Goal: Task Accomplishment & Management: Use online tool/utility

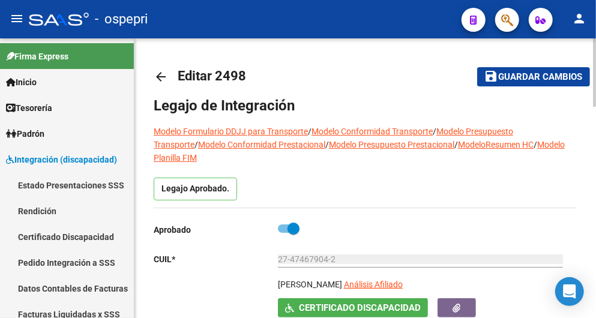
click at [160, 75] on mat-icon "arrow_back" at bounding box center [161, 77] width 14 height 14
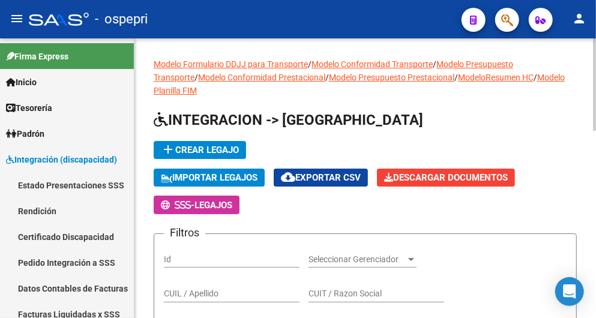
scroll to position [67, 0]
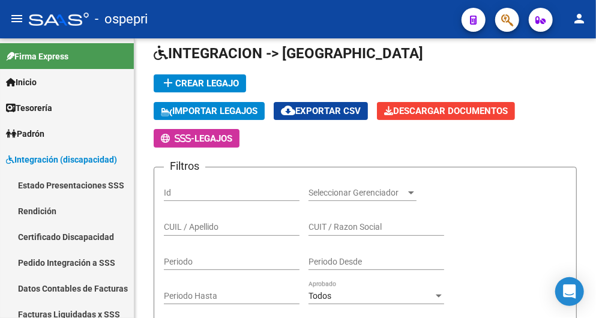
click at [18, 21] on mat-icon "menu" at bounding box center [17, 18] width 14 height 14
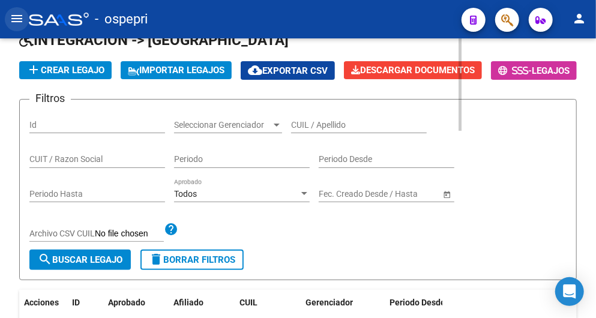
scroll to position [53, 0]
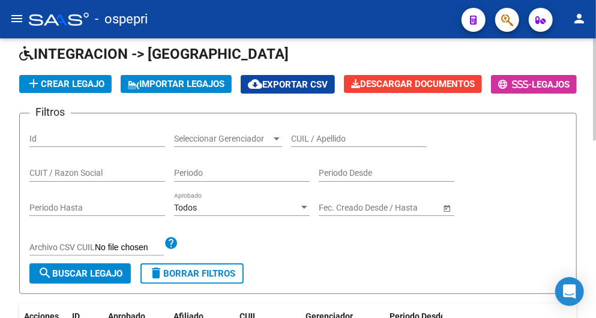
click at [352, 144] on input "CUIL / Apellido" at bounding box center [359, 139] width 136 height 10
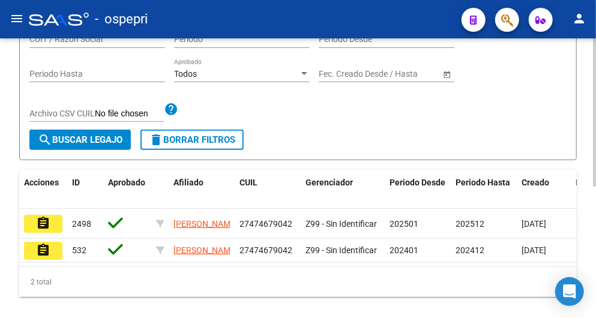
scroll to position [248, 0]
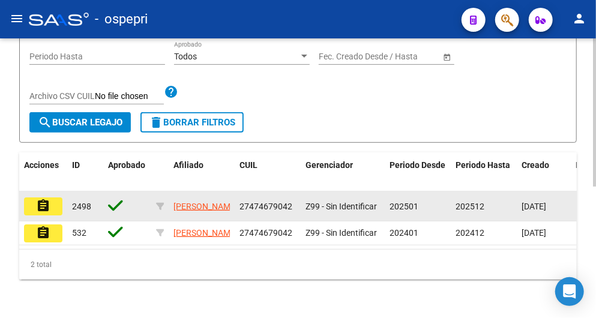
type input "47467904"
click at [55, 197] on button "assignment" at bounding box center [43, 206] width 38 height 18
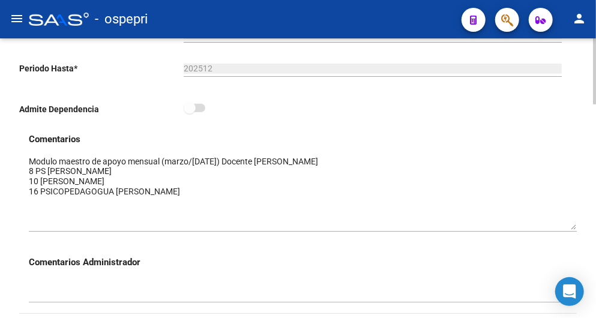
drag, startPoint x: 573, startPoint y: 177, endPoint x: 577, endPoint y: 229, distance: 52.3
click at [577, 229] on textarea at bounding box center [303, 192] width 548 height 74
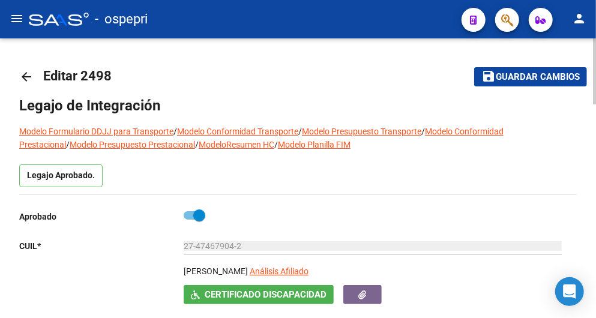
click at [22, 80] on mat-icon "arrow_back" at bounding box center [26, 77] width 14 height 14
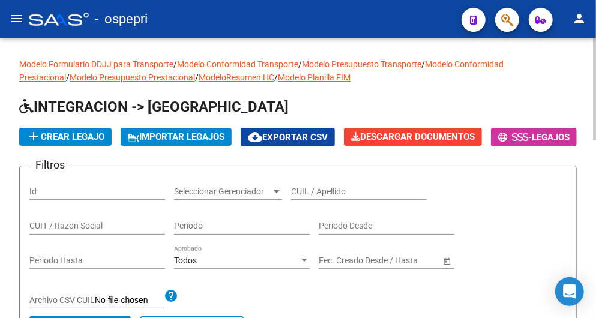
scroll to position [67, 0]
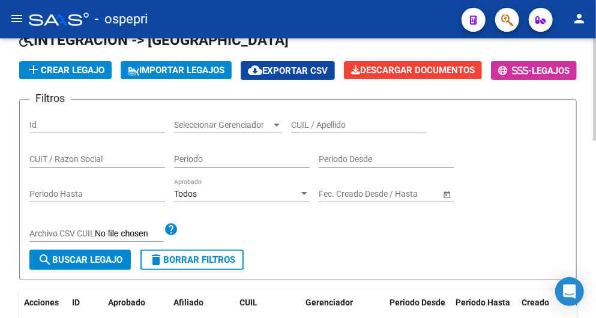
click at [326, 130] on input "CUIL / Apellido" at bounding box center [359, 125] width 136 height 10
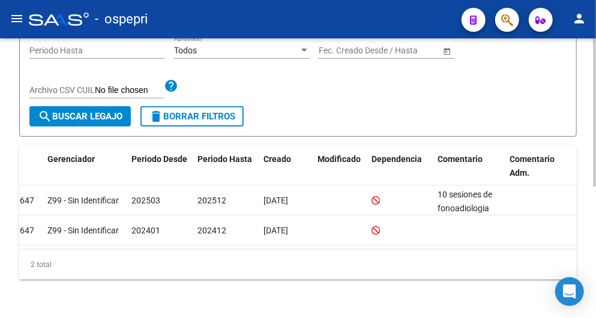
scroll to position [0, 0]
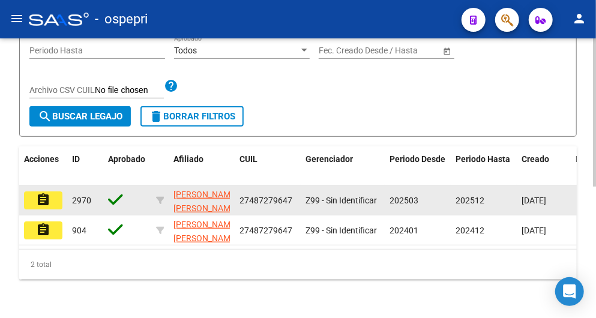
type input "48727964"
click at [38, 193] on mat-icon "assignment" at bounding box center [43, 200] width 14 height 14
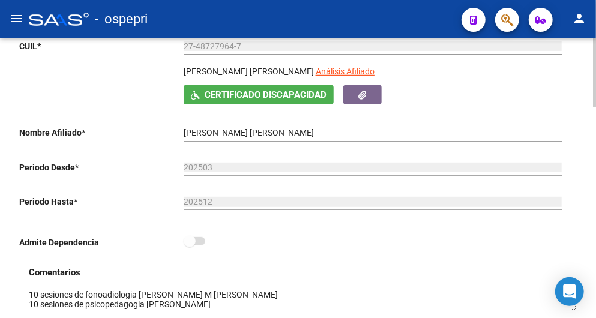
scroll to position [266, 0]
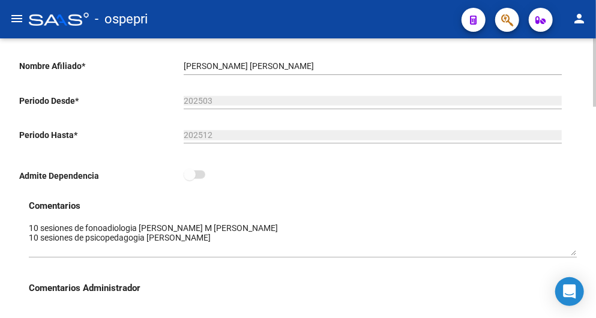
drag, startPoint x: 573, startPoint y: 244, endPoint x: 573, endPoint y: 256, distance: 11.4
click at [573, 256] on textarea at bounding box center [303, 239] width 548 height 34
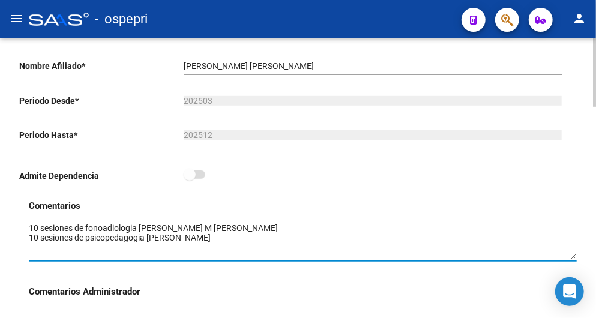
click at [573, 259] on textarea at bounding box center [303, 240] width 548 height 37
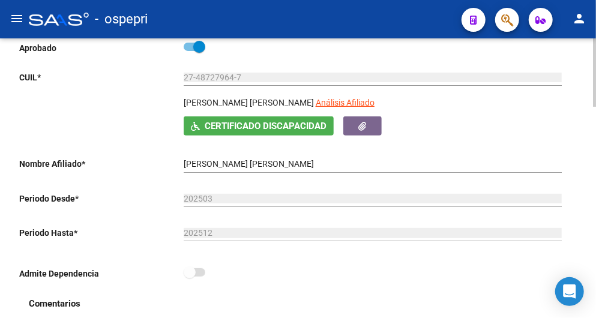
scroll to position [133, 0]
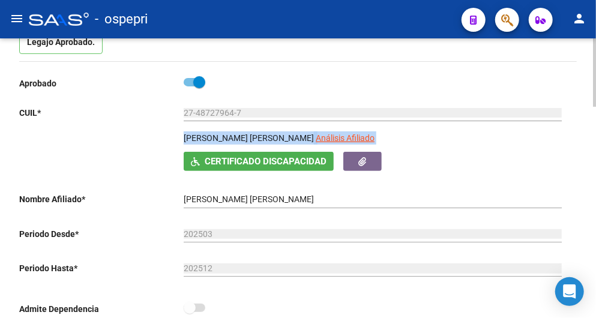
click at [470, 172] on div "Aprobado CUIL * 27-48727964-7 Ingresar CUIL MALDONADO VALDEZ NILDA GABRIELA Aná…" at bounding box center [293, 199] width 548 height 248
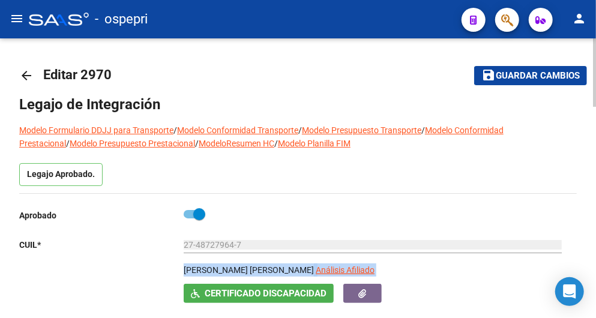
scroll to position [0, 0]
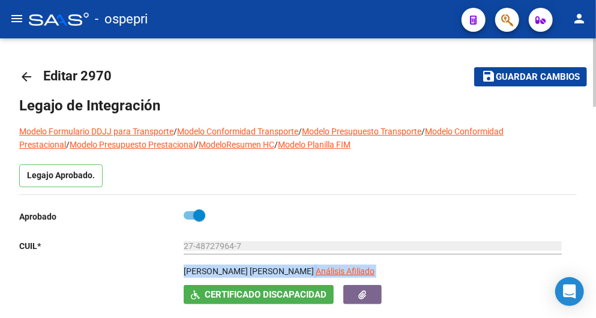
click at [28, 72] on mat-icon "arrow_back" at bounding box center [26, 77] width 14 height 14
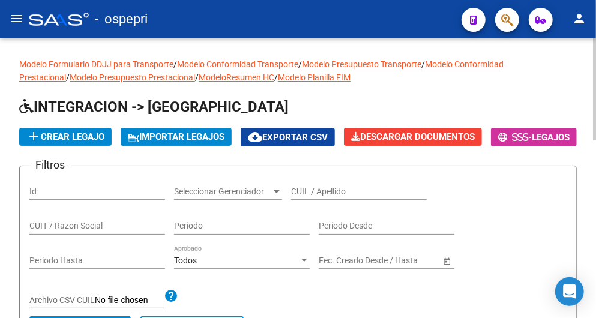
click at [347, 197] on input "CUIL / Apellido" at bounding box center [359, 192] width 136 height 10
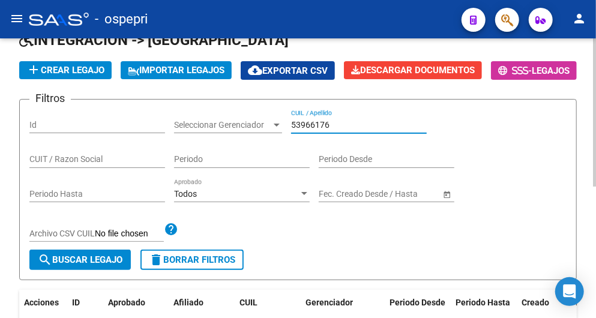
scroll to position [133, 0]
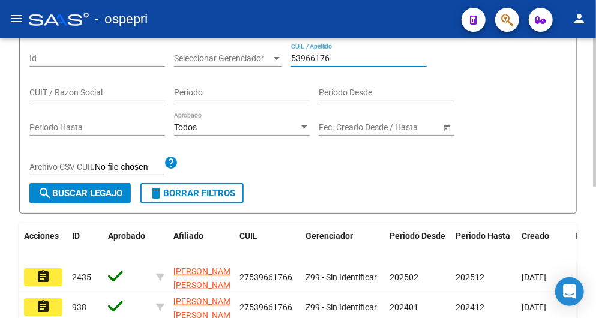
type input "53966176"
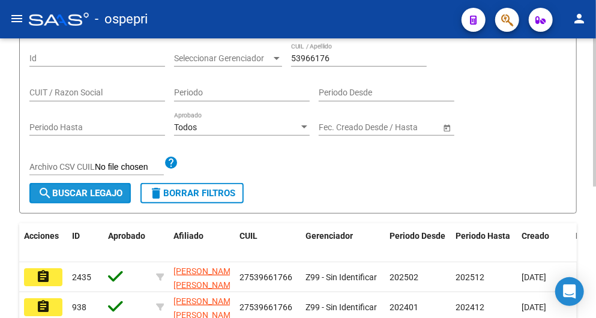
click at [104, 199] on span "search Buscar Legajo" at bounding box center [80, 193] width 85 height 11
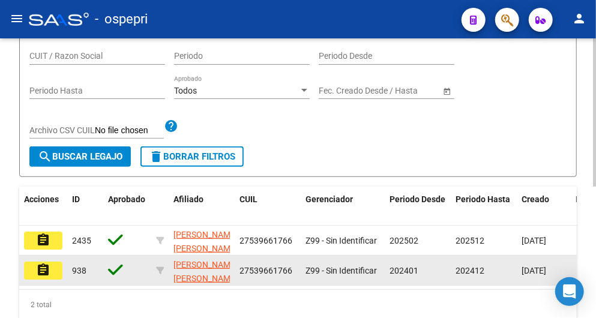
scroll to position [200, 0]
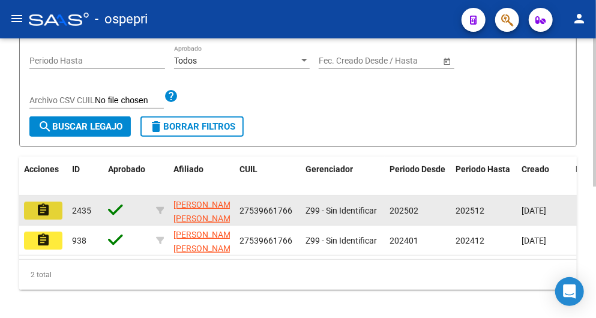
click at [52, 220] on button "assignment" at bounding box center [43, 211] width 38 height 18
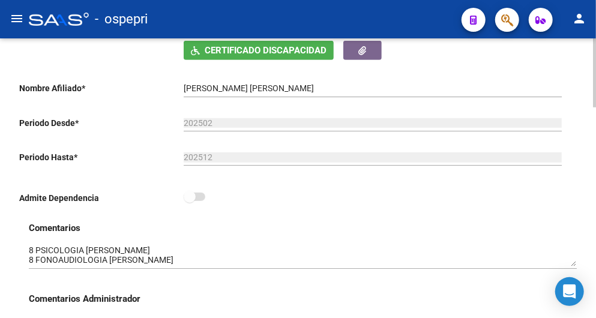
scroll to position [266, 0]
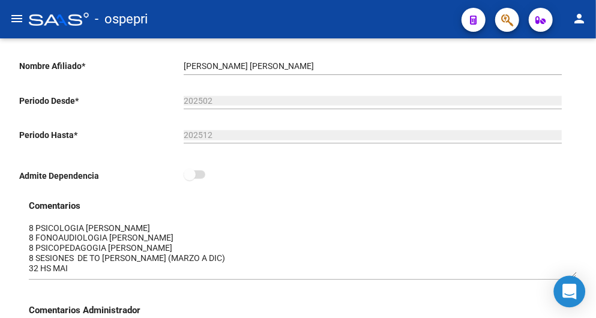
drag, startPoint x: 574, startPoint y: 244, endPoint x: 573, endPoint y: 278, distance: 34.2
click at [573, 278] on body "menu - ospepri person Firma Express Inicio Calendario SSS Instructivos Contacto…" at bounding box center [298, 159] width 596 height 318
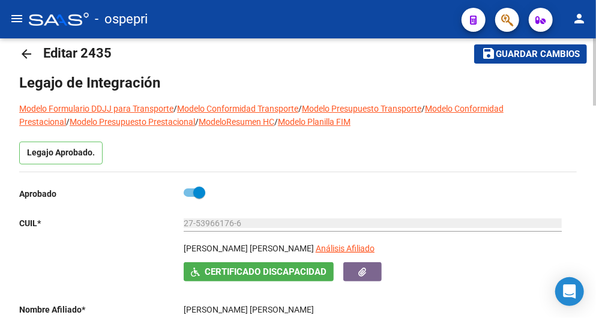
scroll to position [0, 0]
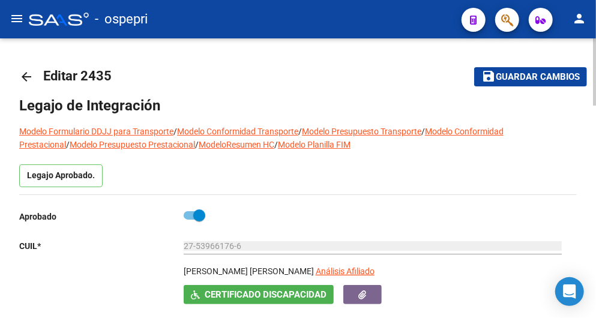
click at [31, 78] on mat-icon "arrow_back" at bounding box center [26, 77] width 14 height 14
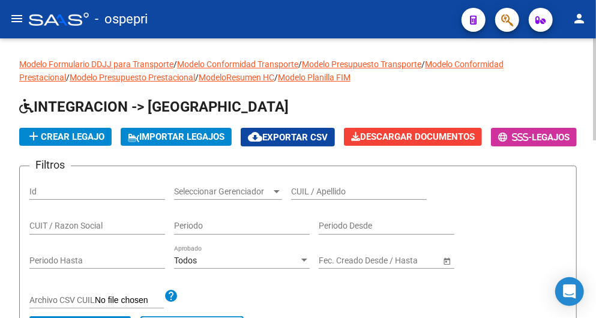
click at [341, 197] on input "CUIL / Apellido" at bounding box center [359, 192] width 136 height 10
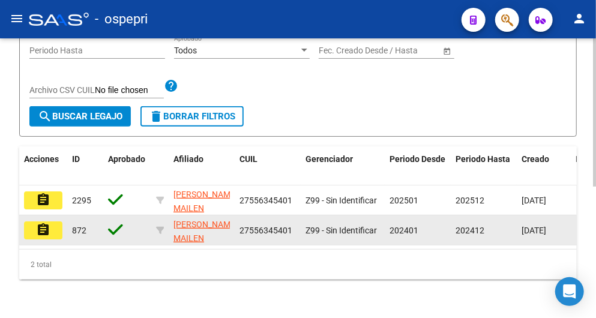
scroll to position [248, 0]
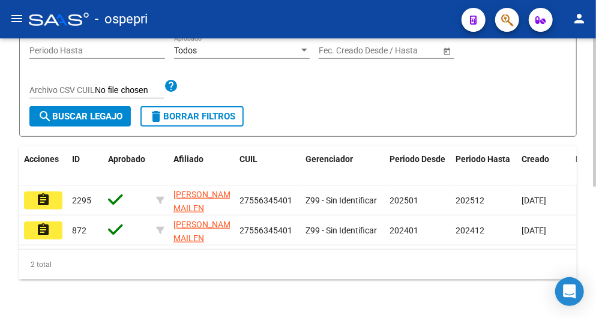
type input "55634540"
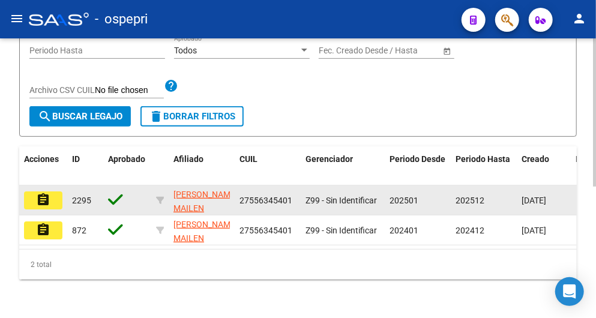
click at [42, 193] on mat-icon "assignment" at bounding box center [43, 200] width 14 height 14
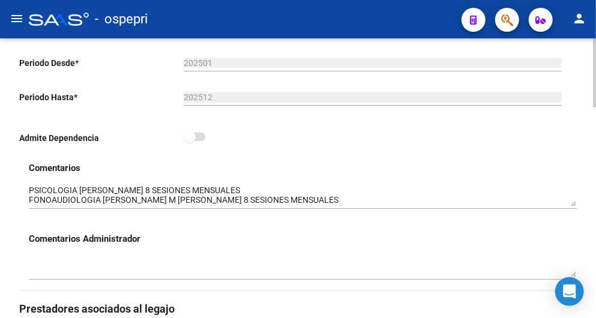
scroll to position [333, 0]
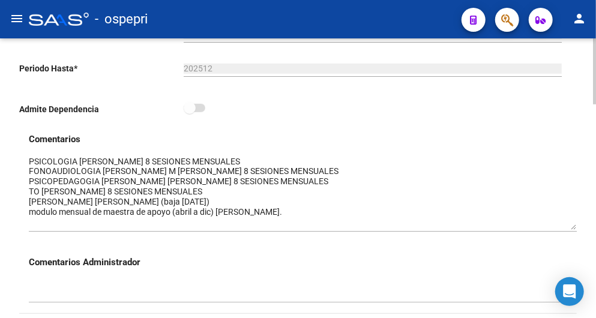
drag, startPoint x: 573, startPoint y: 176, endPoint x: 568, endPoint y: 228, distance: 52.4
click at [568, 228] on textarea at bounding box center [303, 192] width 548 height 74
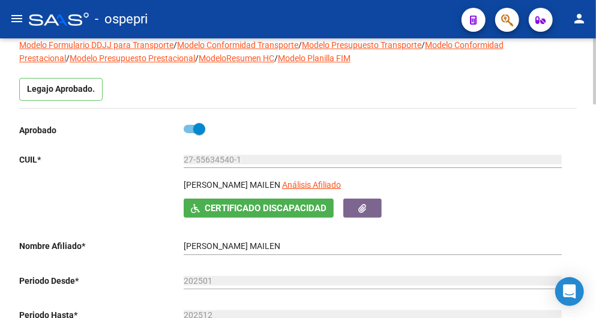
scroll to position [0, 0]
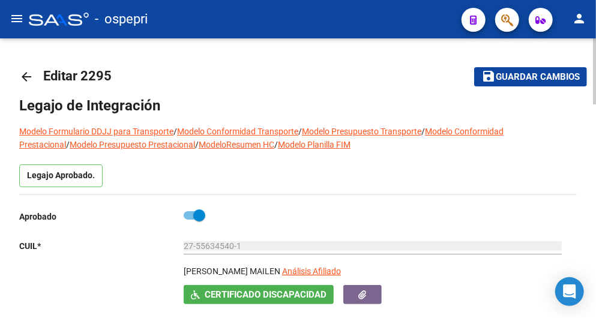
click at [25, 76] on mat-icon "arrow_back" at bounding box center [26, 77] width 14 height 14
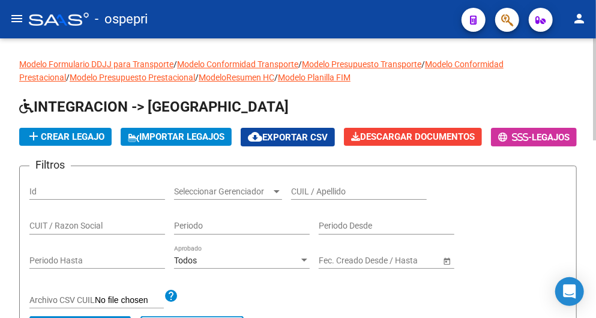
click at [304, 197] on input "CUIL / Apellido" at bounding box center [359, 192] width 136 height 10
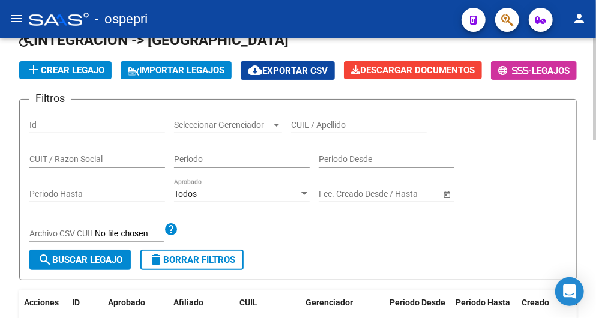
click at [315, 130] on input "CUIL / Apellido" at bounding box center [359, 125] width 136 height 10
type input "49137333"
click at [94, 265] on span "search Buscar Legajo" at bounding box center [80, 259] width 85 height 11
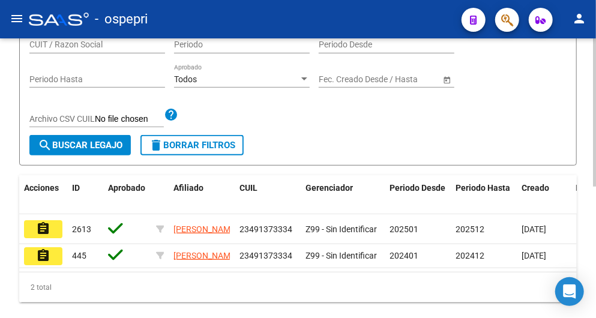
scroll to position [200, 0]
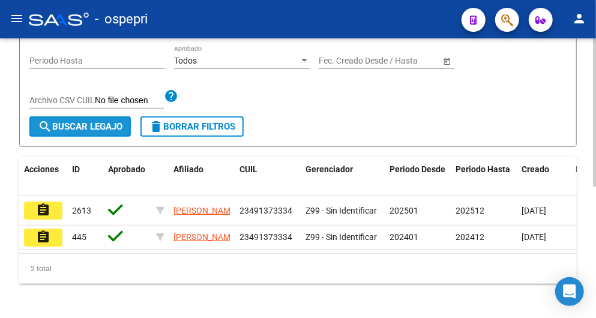
click at [101, 132] on span "search Buscar Legajo" at bounding box center [80, 126] width 85 height 11
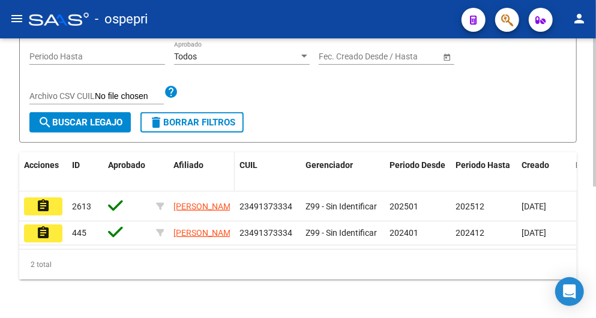
scroll to position [248, 0]
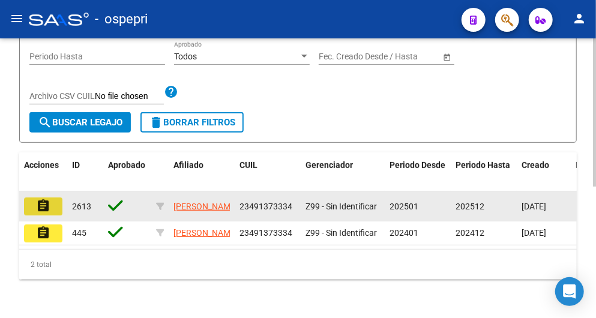
click at [50, 197] on button "assignment" at bounding box center [43, 206] width 38 height 18
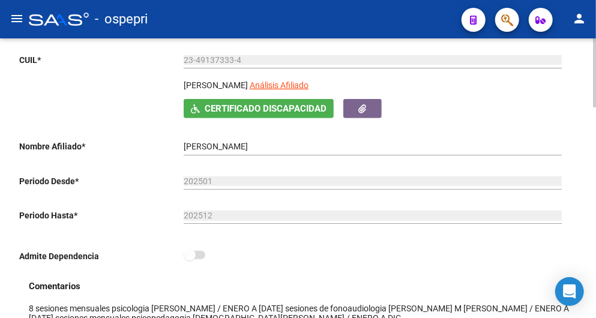
scroll to position [200, 0]
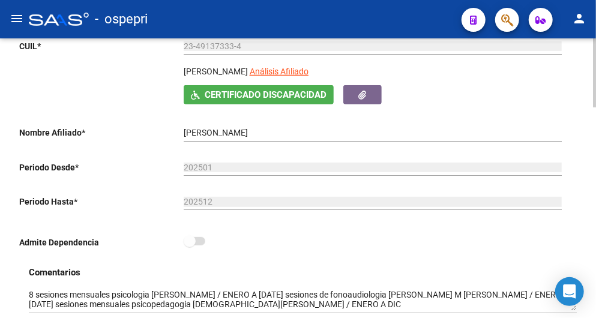
click at [103, 89] on div "JARA CAMILA AIEN Análisis Afiliado Certificado Discapacidad ARCA Padrón" at bounding box center [293, 84] width 548 height 39
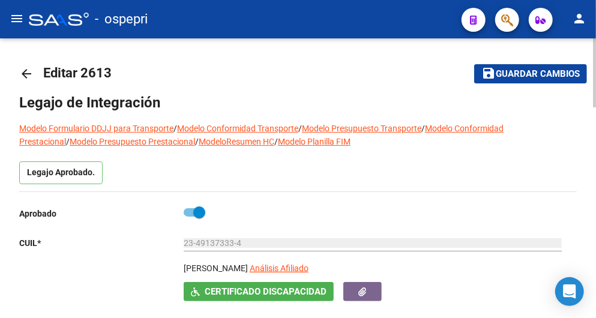
scroll to position [0, 0]
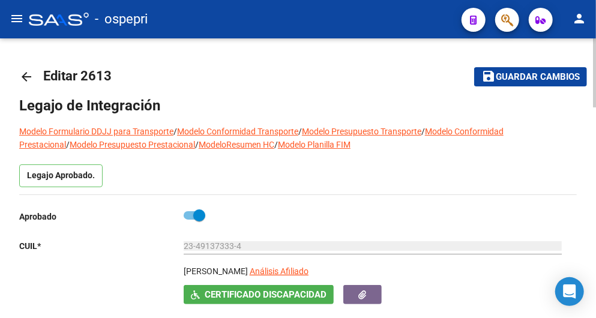
click at [22, 78] on mat-icon "arrow_back" at bounding box center [26, 77] width 14 height 14
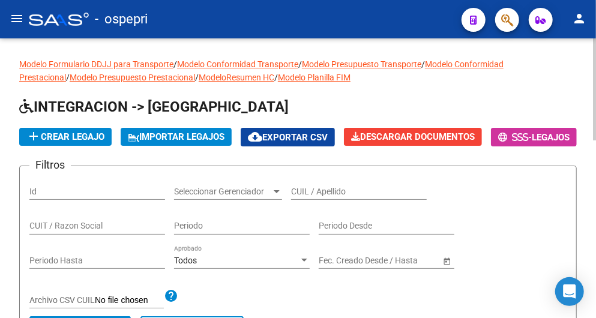
click at [319, 197] on input "CUIL / Apellido" at bounding box center [359, 192] width 136 height 10
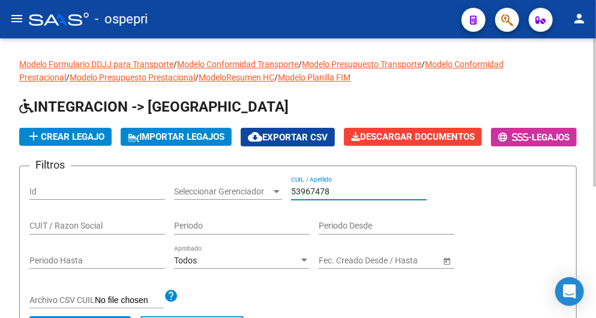
type input "53967478"
click at [531, 134] on div "add Crear Legajo IMPORTAR LEGAJOS cloud_download Exportar CSV Descargar Documen…" at bounding box center [298, 137] width 558 height 19
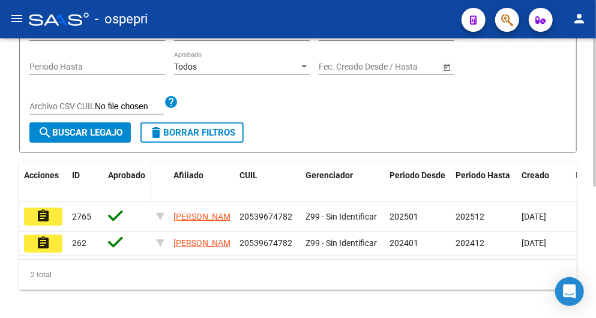
scroll to position [200, 0]
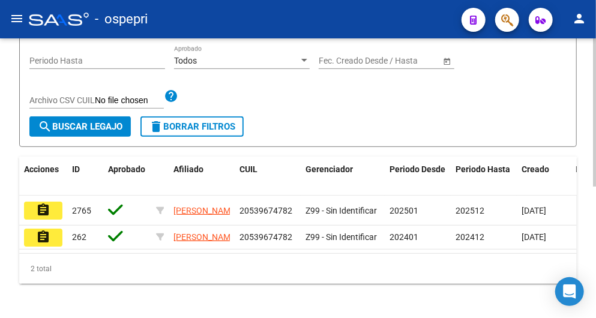
click at [92, 132] on span "search Buscar Legajo" at bounding box center [80, 126] width 85 height 11
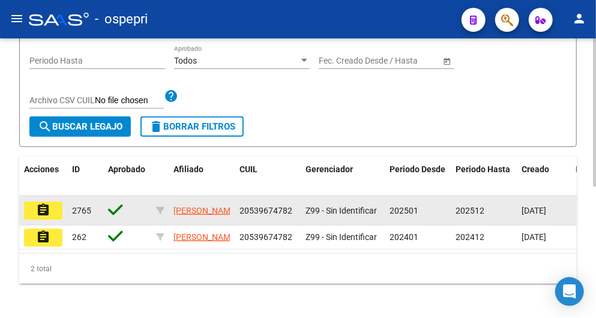
click at [38, 217] on mat-icon "assignment" at bounding box center [43, 210] width 14 height 14
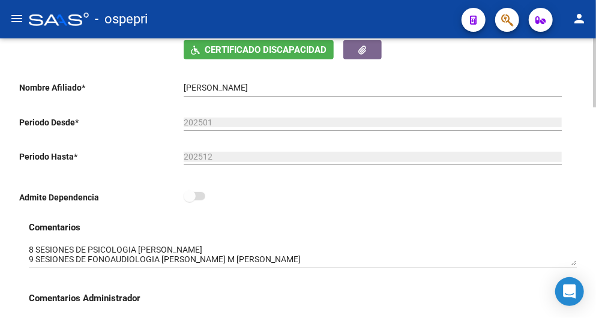
scroll to position [266, 0]
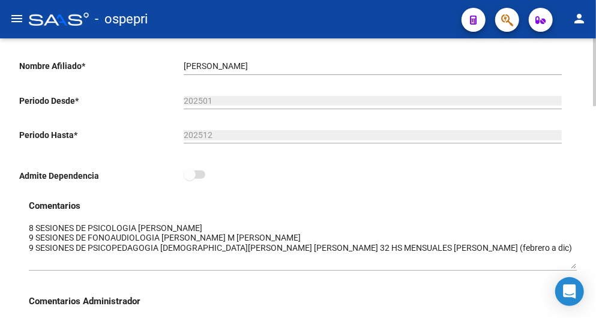
drag, startPoint x: 573, startPoint y: 244, endPoint x: 573, endPoint y: 269, distance: 24.6
click at [573, 269] on textarea at bounding box center [303, 245] width 548 height 47
click at [350, 175] on div "Admite Dependencia" at bounding box center [293, 178] width 548 height 22
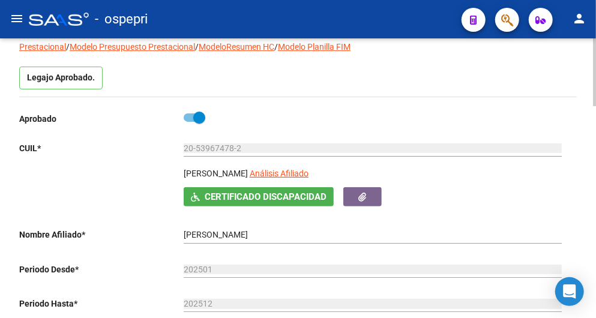
scroll to position [0, 0]
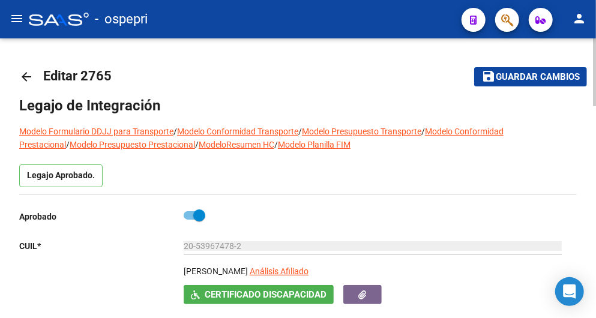
click at [19, 78] on mat-icon "arrow_back" at bounding box center [26, 77] width 14 height 14
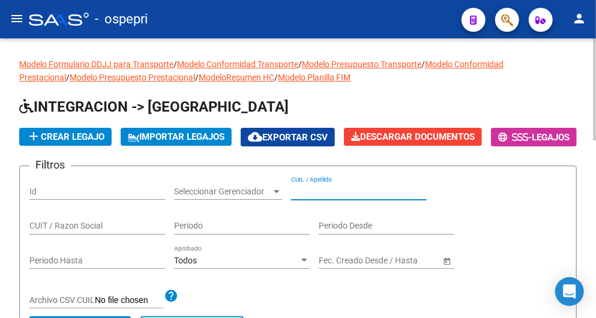
click at [314, 197] on input "CUIL / Apellido" at bounding box center [359, 192] width 136 height 10
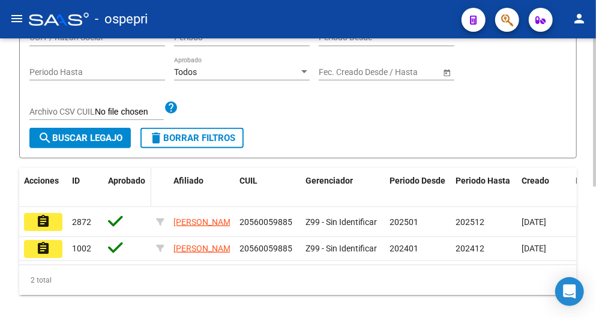
scroll to position [200, 0]
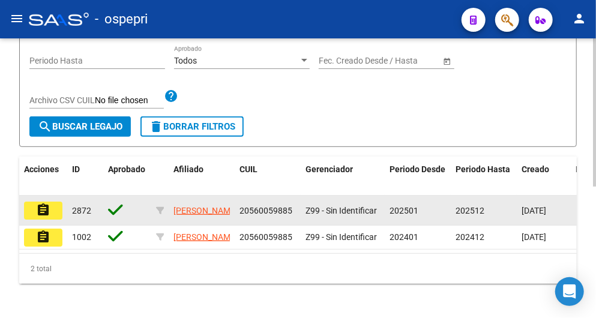
type input "56005988"
click at [53, 220] on button "assignment" at bounding box center [43, 211] width 38 height 18
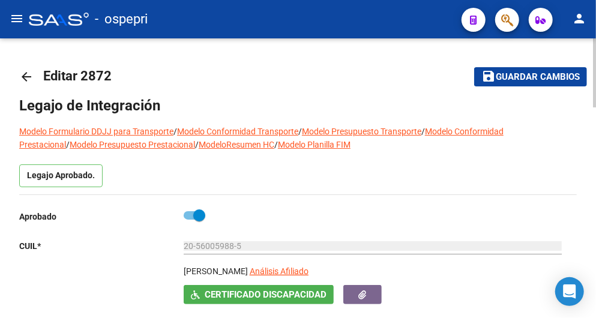
click at [26, 74] on mat-icon "arrow_back" at bounding box center [26, 77] width 14 height 14
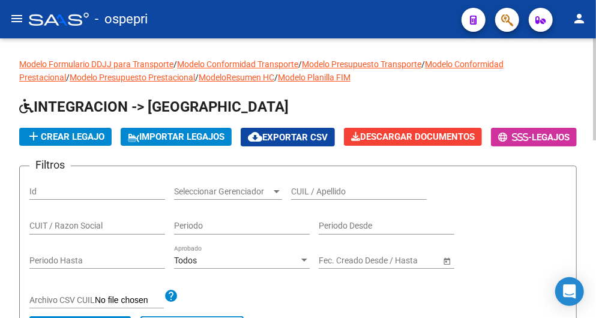
click at [323, 197] on input "CUIL / Apellido" at bounding box center [359, 192] width 136 height 10
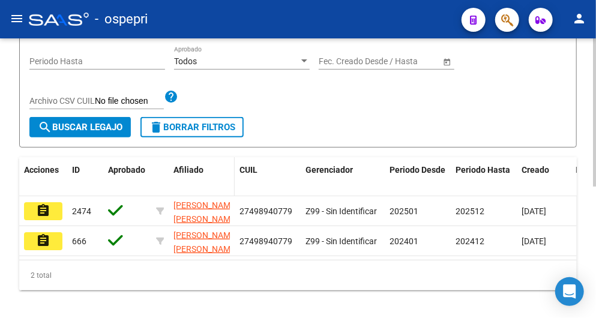
scroll to position [200, 0]
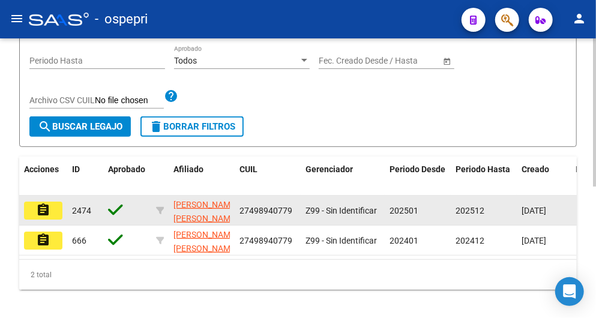
type input "49894077"
click at [37, 217] on mat-icon "assignment" at bounding box center [43, 210] width 14 height 14
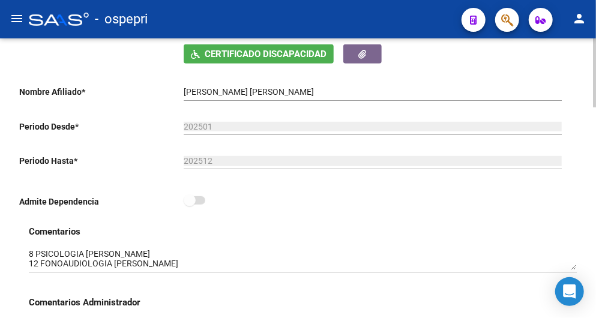
scroll to position [200, 0]
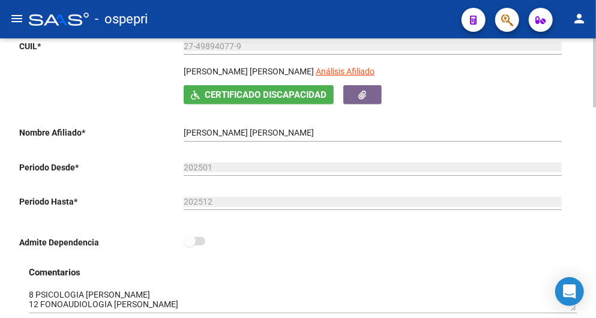
drag, startPoint x: 467, startPoint y: 96, endPoint x: 446, endPoint y: 82, distance: 25.1
click at [467, 96] on div "Certificado Discapacidad ARCA Padrón" at bounding box center [376, 94] width 384 height 19
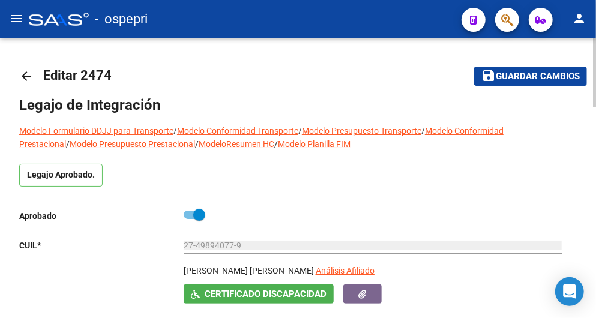
scroll to position [0, 0]
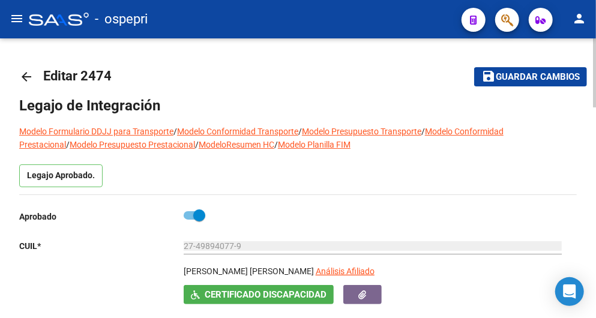
click at [32, 79] on mat-icon "arrow_back" at bounding box center [26, 77] width 14 height 14
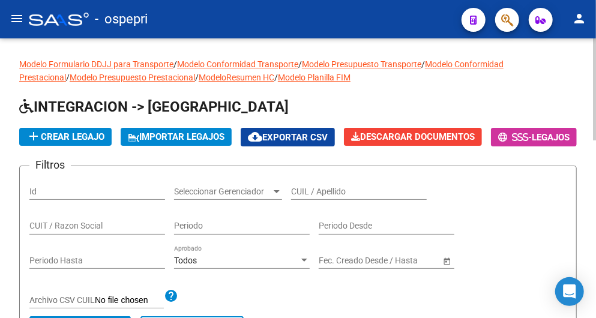
click at [321, 197] on input "CUIL / Apellido" at bounding box center [359, 192] width 136 height 10
click at [325, 197] on input "CUIL / Apellido" at bounding box center [359, 192] width 136 height 10
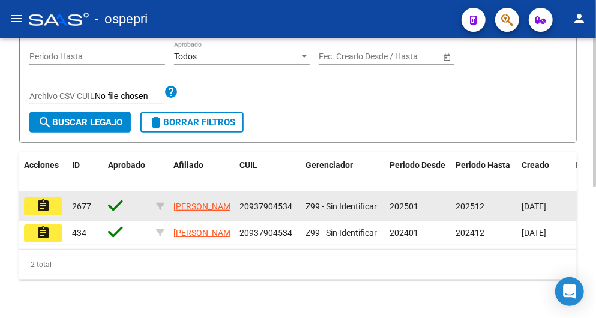
scroll to position [248, 0]
type input "93790453"
click at [49, 199] on mat-icon "assignment" at bounding box center [43, 206] width 14 height 14
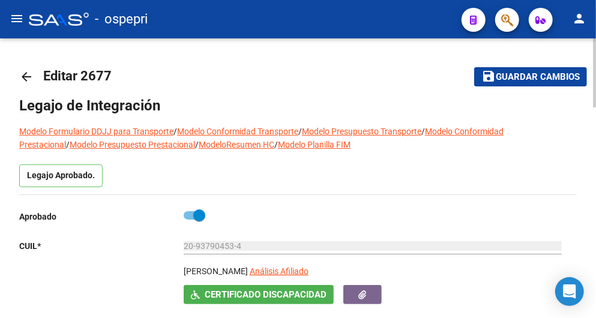
click at [22, 78] on mat-icon "arrow_back" at bounding box center [26, 77] width 14 height 14
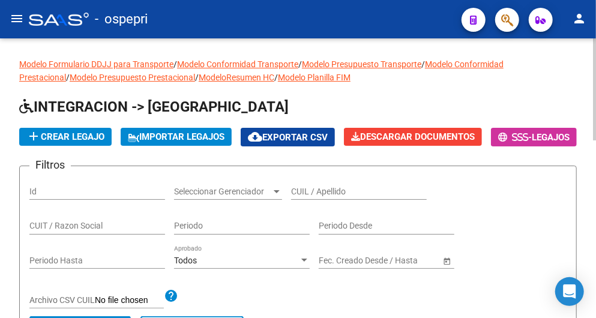
click at [304, 197] on input "CUIL / Apellido" at bounding box center [359, 192] width 136 height 10
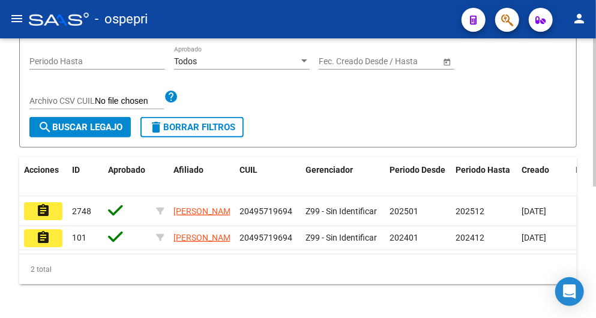
scroll to position [200, 0]
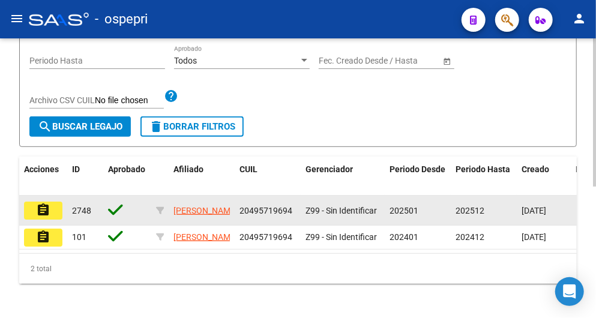
type input "49571969"
click at [46, 217] on mat-icon "assignment" at bounding box center [43, 210] width 14 height 14
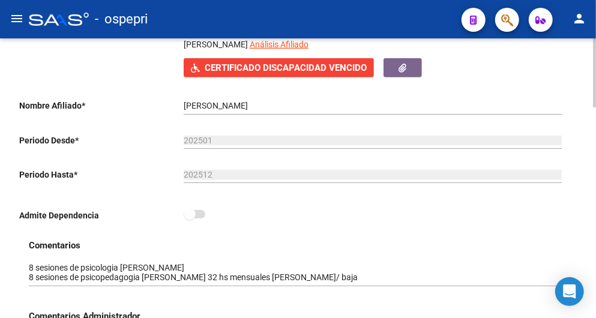
scroll to position [266, 0]
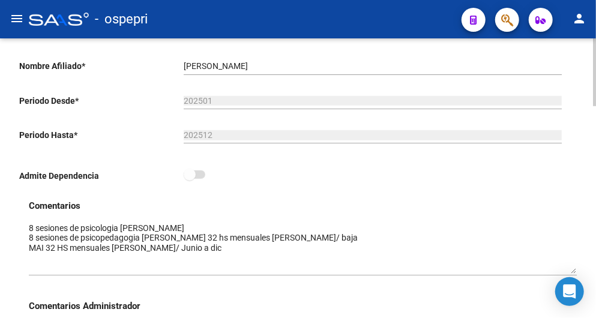
drag, startPoint x: 573, startPoint y: 242, endPoint x: 573, endPoint y: 271, distance: 29.4
click at [573, 271] on textarea at bounding box center [303, 248] width 548 height 52
click at [251, 187] on div "Admite Dependencia" at bounding box center [293, 178] width 548 height 22
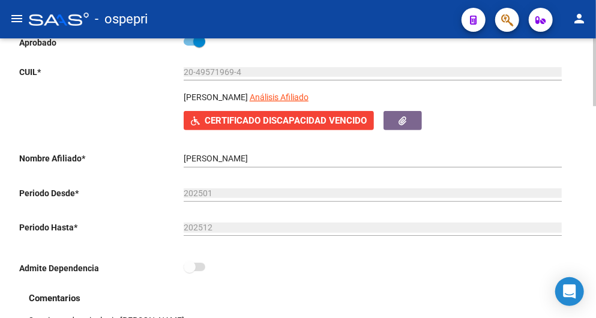
scroll to position [0, 0]
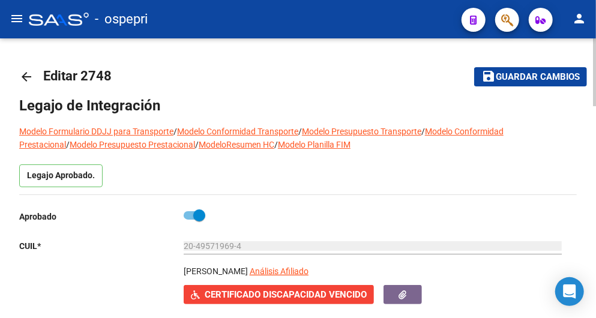
click at [32, 78] on mat-icon "arrow_back" at bounding box center [26, 77] width 14 height 14
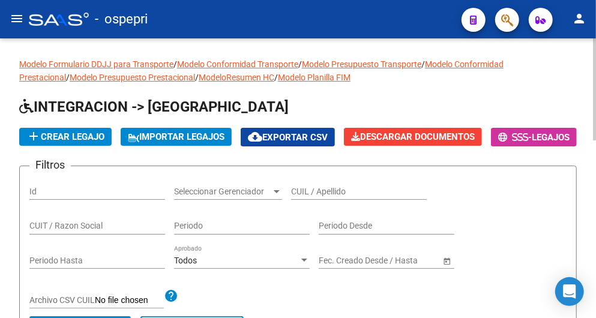
click at [346, 197] on input "CUIL / Apellido" at bounding box center [359, 192] width 136 height 10
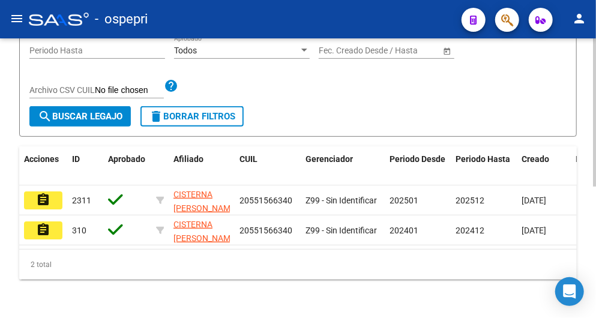
scroll to position [248, 0]
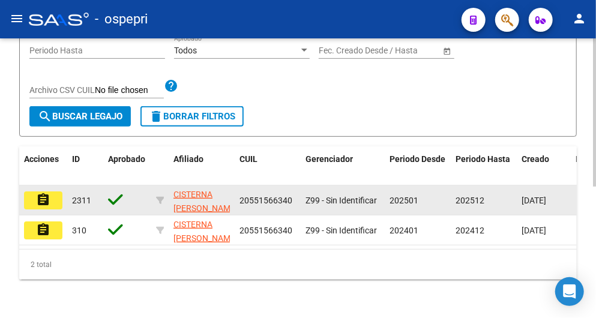
type input "55156634"
click at [55, 196] on button "assignment" at bounding box center [43, 200] width 38 height 18
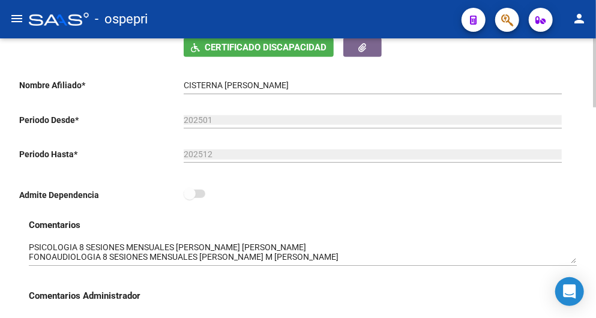
scroll to position [266, 0]
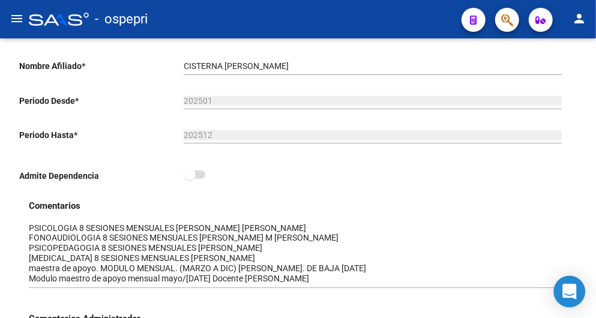
drag, startPoint x: 569, startPoint y: 242, endPoint x: 566, endPoint y: 284, distance: 42.1
click at [566, 284] on body "menu - ospepri person Firma Express Inicio Calendario SSS Instructivos Contacto…" at bounding box center [298, 159] width 596 height 318
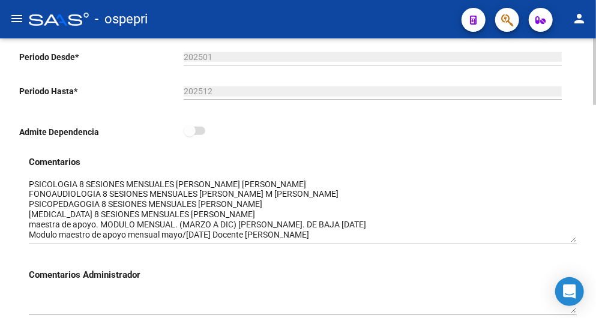
scroll to position [333, 0]
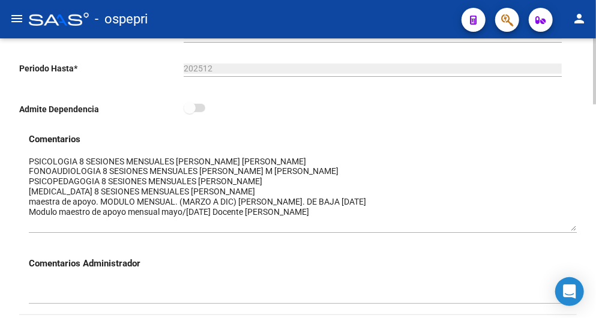
drag, startPoint x: 574, startPoint y: 220, endPoint x: 573, endPoint y: 232, distance: 12.1
click at [573, 232] on div at bounding box center [303, 189] width 548 height 87
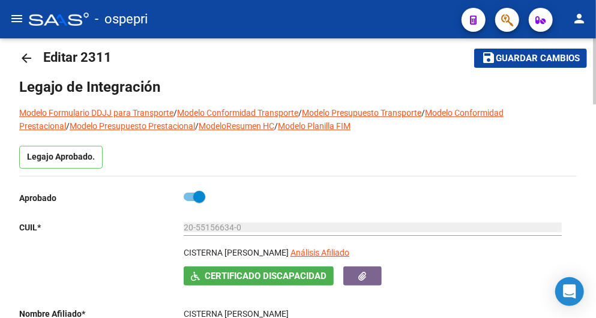
scroll to position [0, 0]
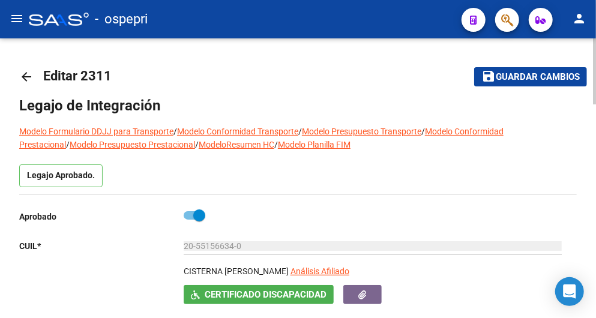
click at [25, 73] on mat-icon "arrow_back" at bounding box center [26, 77] width 14 height 14
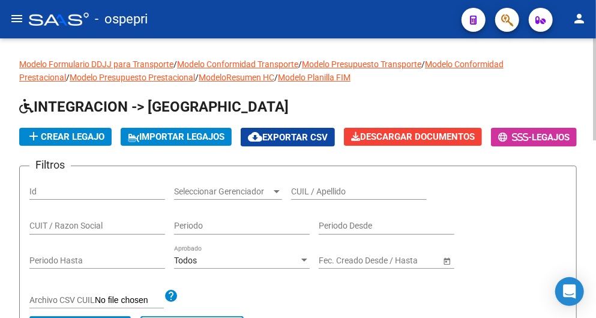
click at [308, 197] on input "CUIL / Apellido" at bounding box center [359, 192] width 136 height 10
click at [264, 108] on h1 "INTEGRACION -> Legajos" at bounding box center [298, 107] width 558 height 21
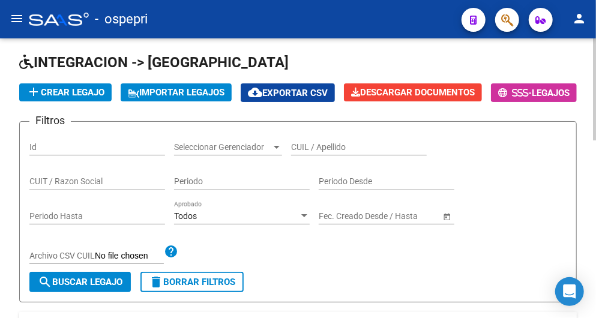
scroll to position [67, 0]
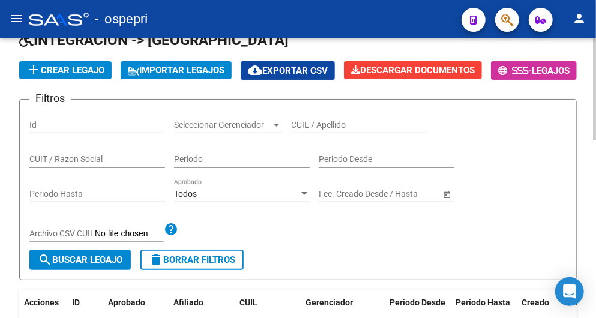
click at [332, 130] on input "CUIL / Apellido" at bounding box center [359, 125] width 136 height 10
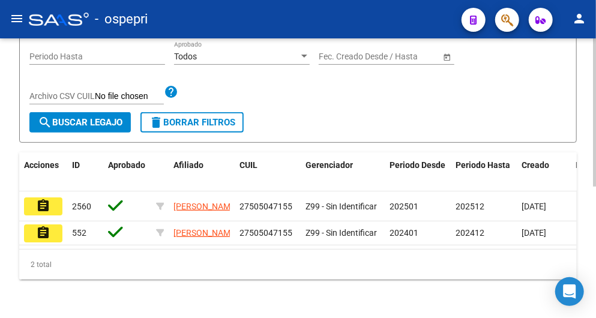
scroll to position [248, 0]
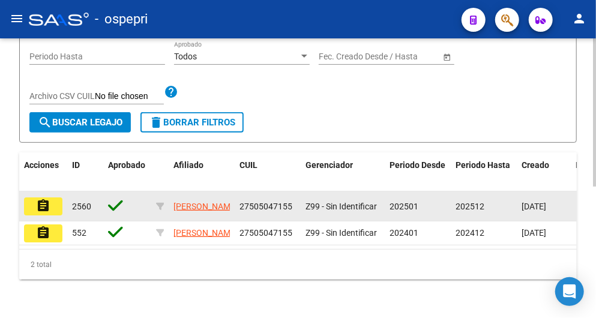
type input "50504715"
click at [42, 199] on mat-icon "assignment" at bounding box center [43, 206] width 14 height 14
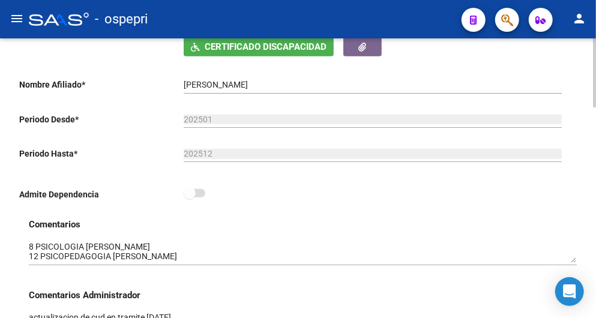
scroll to position [266, 0]
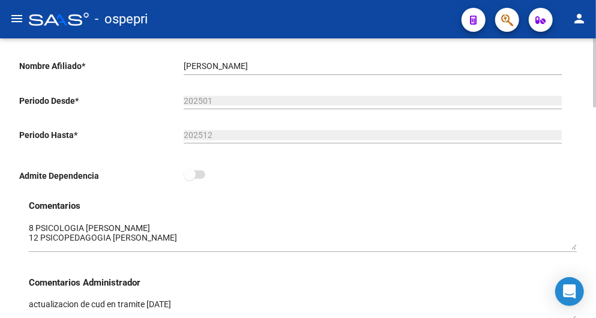
drag, startPoint x: 572, startPoint y: 244, endPoint x: 571, endPoint y: 250, distance: 6.0
click at [571, 250] on textarea at bounding box center [303, 236] width 548 height 28
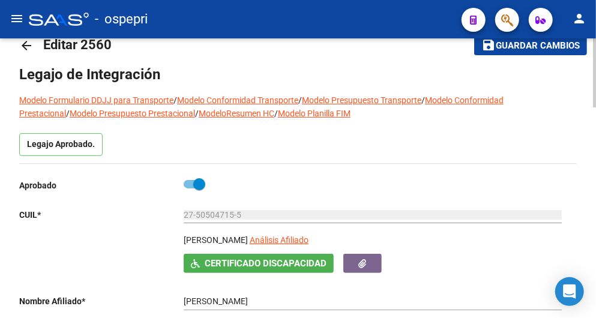
scroll to position [0, 0]
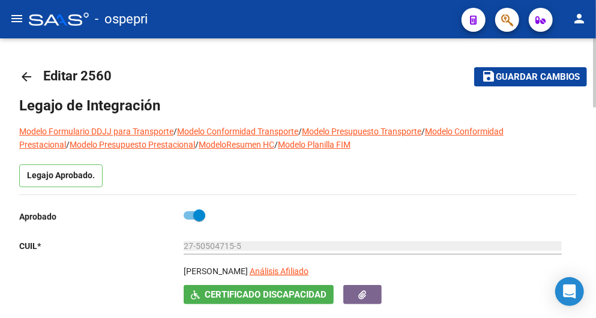
click at [25, 84] on mat-icon "arrow_back" at bounding box center [26, 77] width 14 height 14
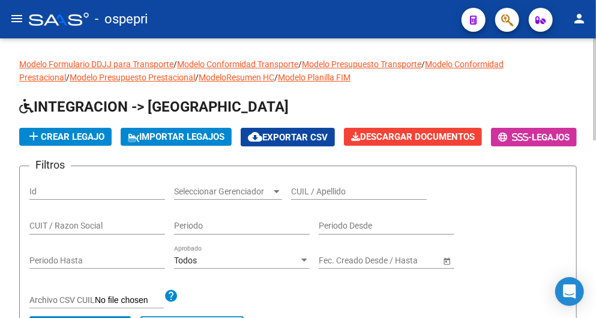
click at [339, 197] on input "CUIL / Apellido" at bounding box center [359, 192] width 136 height 10
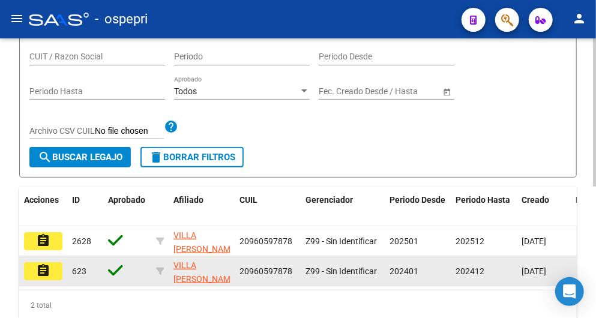
scroll to position [248, 0]
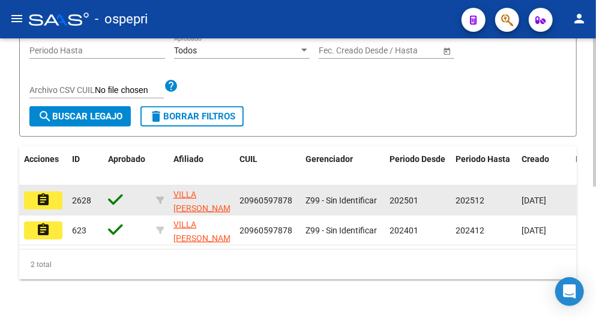
type input "96059787"
click at [44, 193] on mat-icon "assignment" at bounding box center [43, 200] width 14 height 14
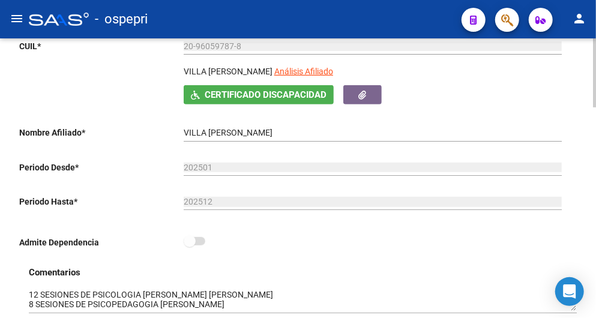
scroll to position [266, 0]
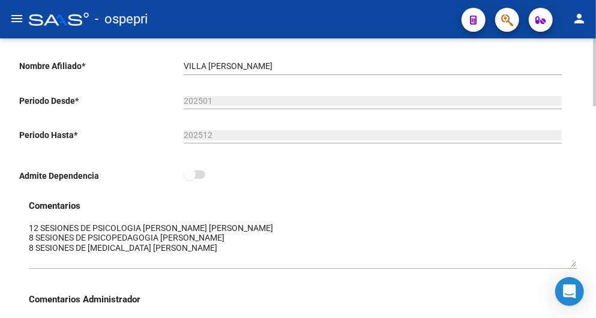
drag, startPoint x: 575, startPoint y: 242, endPoint x: 575, endPoint y: 265, distance: 22.8
click at [575, 265] on textarea at bounding box center [303, 244] width 548 height 45
click at [336, 25] on div "- ospepri" at bounding box center [240, 19] width 423 height 26
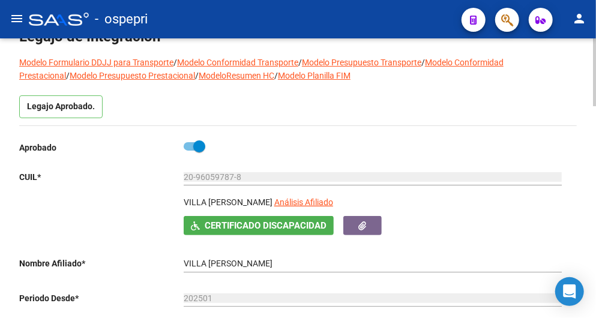
scroll to position [0, 0]
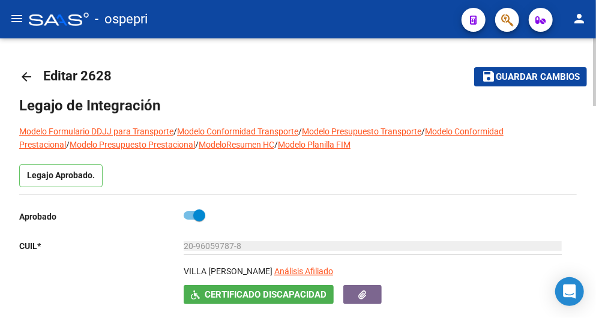
click at [19, 71] on mat-icon "arrow_back" at bounding box center [26, 77] width 14 height 14
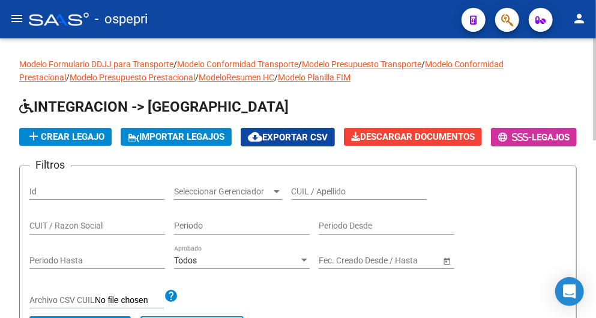
click at [315, 197] on input "CUIL / Apellido" at bounding box center [359, 192] width 136 height 10
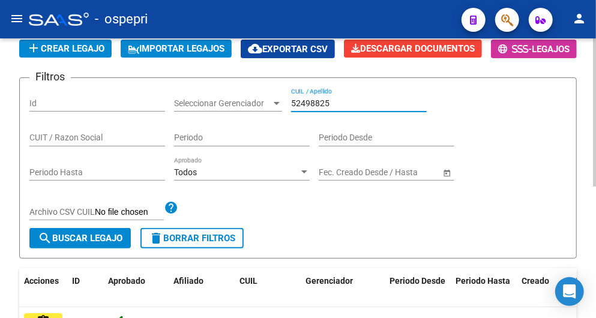
scroll to position [248, 0]
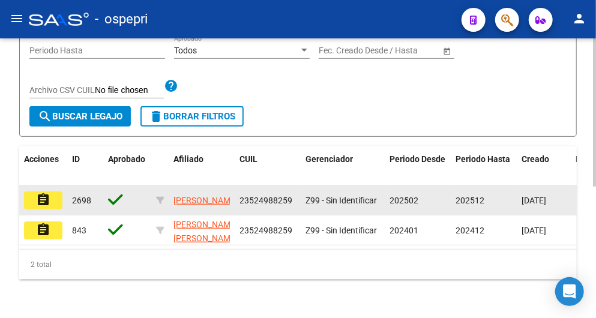
type input "52498825"
click at [47, 193] on mat-icon "assignment" at bounding box center [43, 200] width 14 height 14
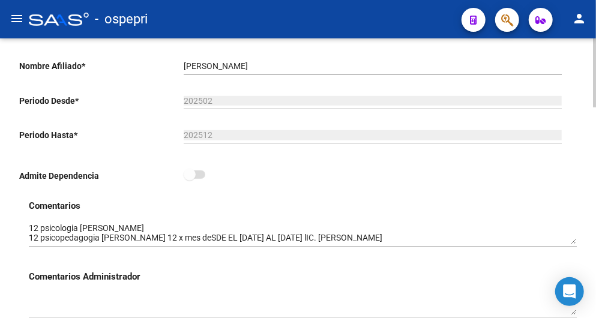
scroll to position [200, 0]
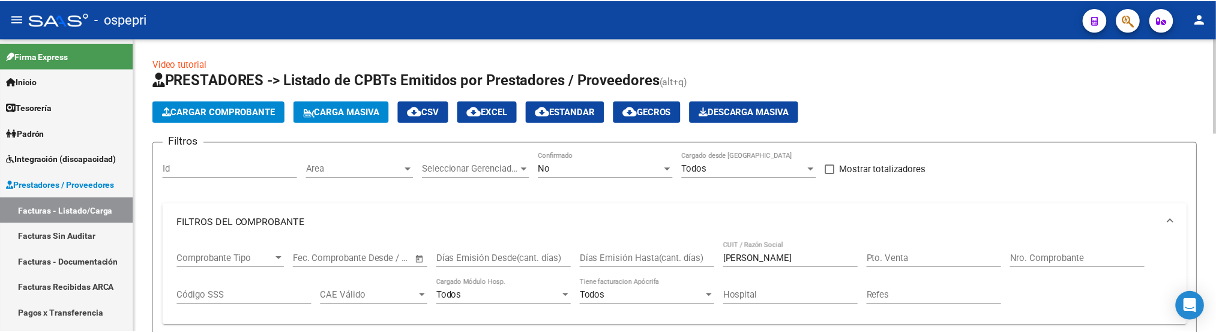
scroll to position [418, 0]
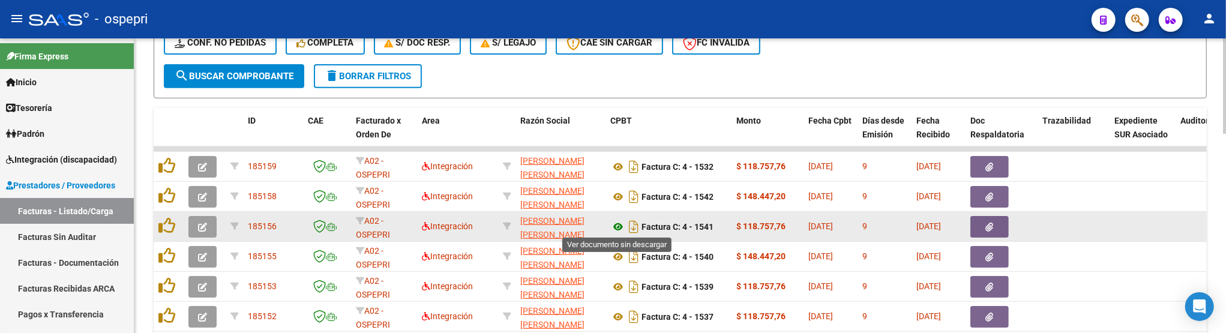
click at [617, 224] on icon at bounding box center [618, 227] width 16 height 14
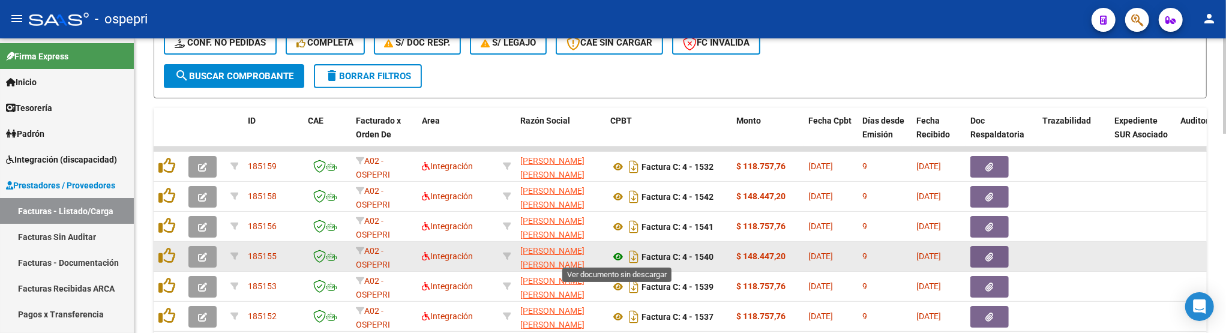
click at [617, 254] on icon at bounding box center [618, 257] width 16 height 14
click at [201, 251] on span "button" at bounding box center [202, 256] width 9 height 11
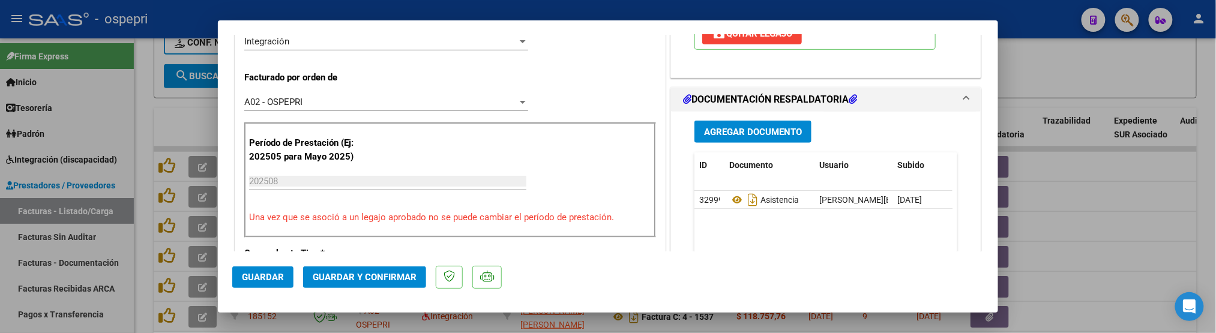
scroll to position [333, 0]
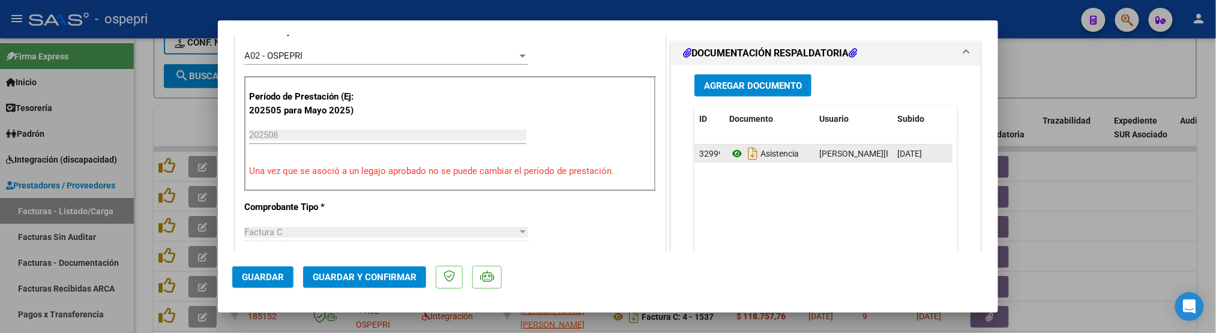
click at [733, 159] on icon at bounding box center [737, 153] width 16 height 14
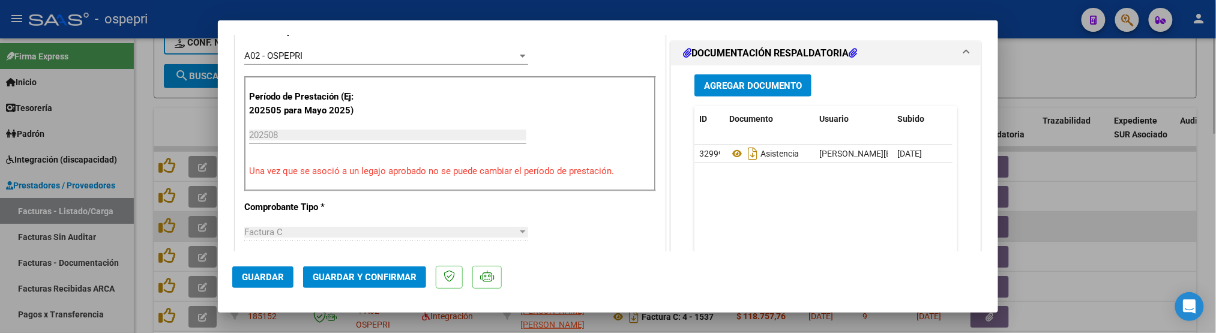
click at [1034, 213] on div at bounding box center [608, 166] width 1216 height 333
type input "$ 0,00"
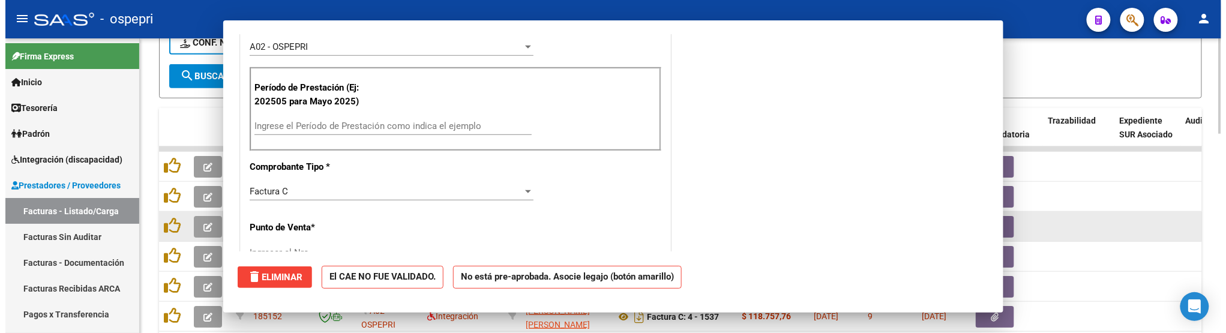
scroll to position [325, 0]
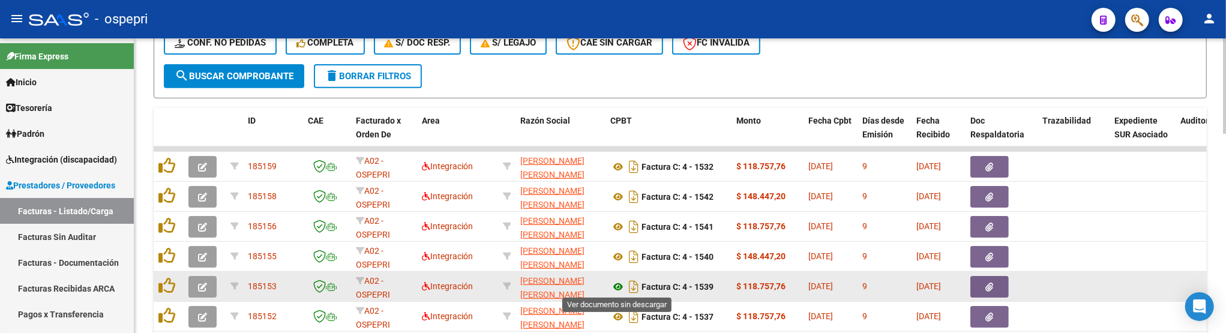
click at [617, 285] on icon at bounding box center [618, 287] width 16 height 14
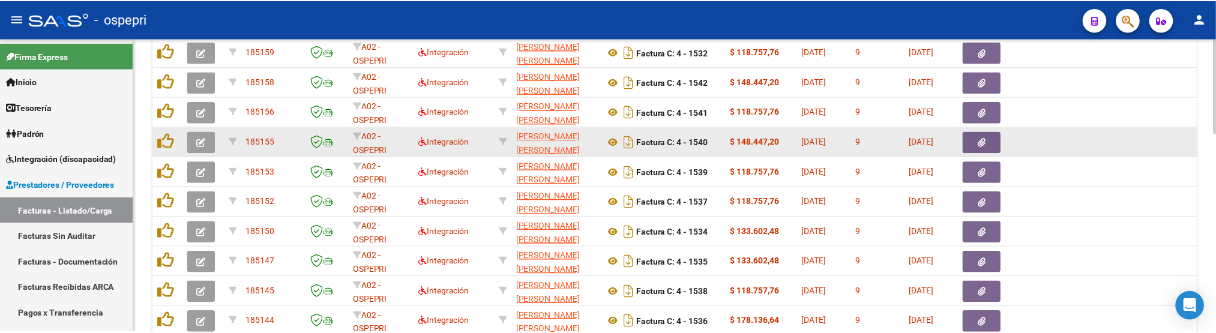
scroll to position [551, 0]
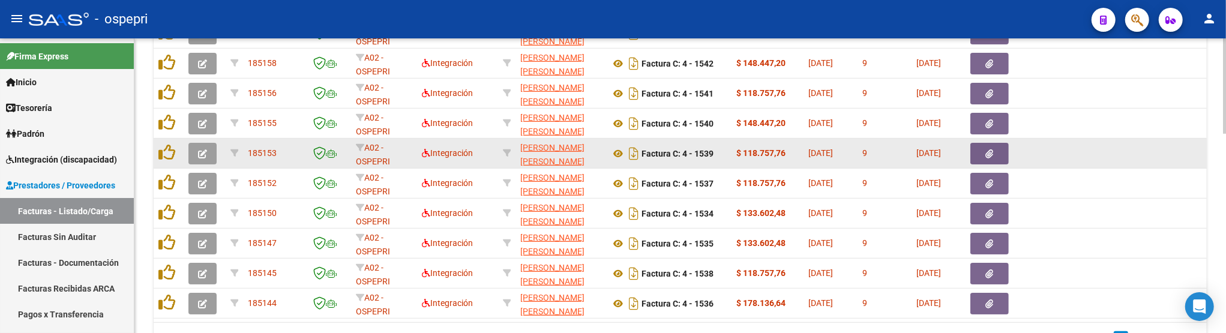
click at [194, 151] on button "button" at bounding box center [202, 154] width 28 height 22
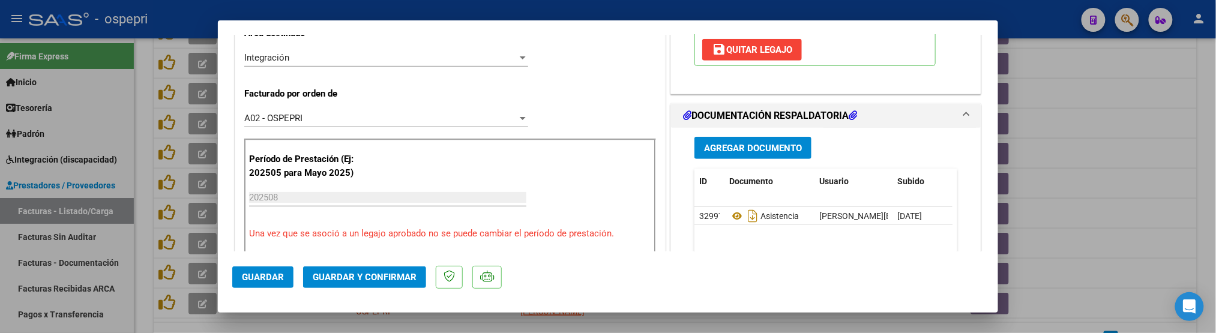
scroll to position [333, 0]
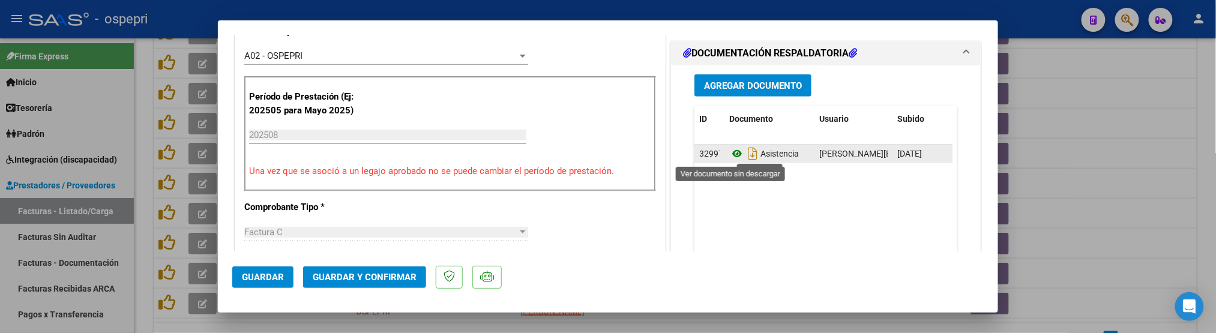
click at [730, 158] on icon at bounding box center [737, 153] width 16 height 14
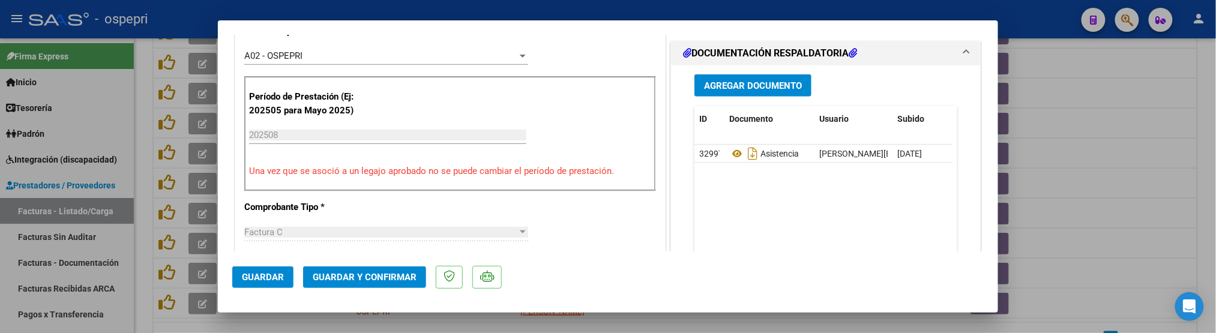
click at [1101, 210] on div at bounding box center [608, 166] width 1216 height 333
type input "$ 0,00"
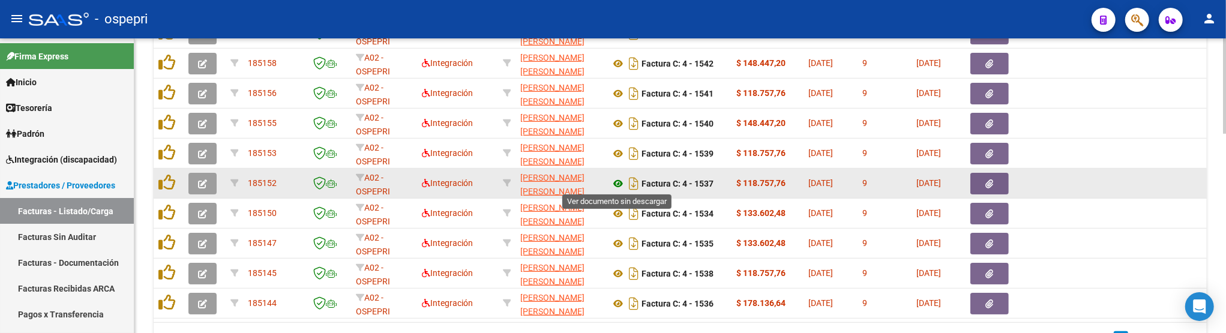
click at [613, 182] on icon at bounding box center [618, 183] width 16 height 14
click at [207, 178] on button "button" at bounding box center [202, 184] width 28 height 22
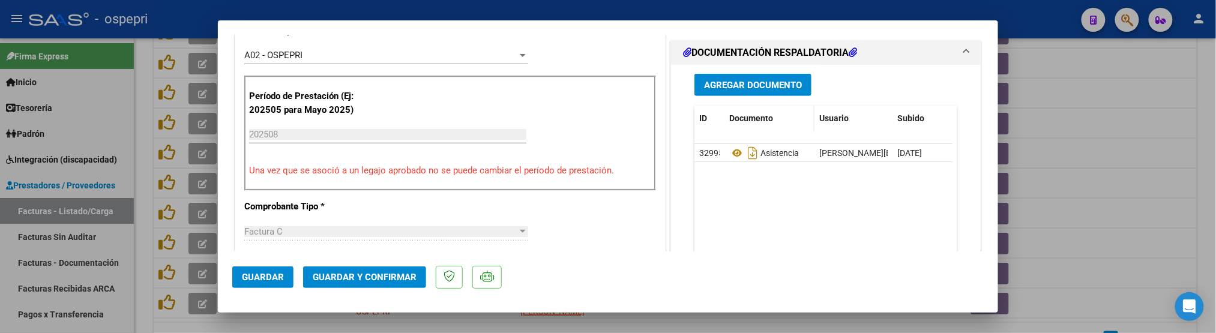
scroll to position [400, 0]
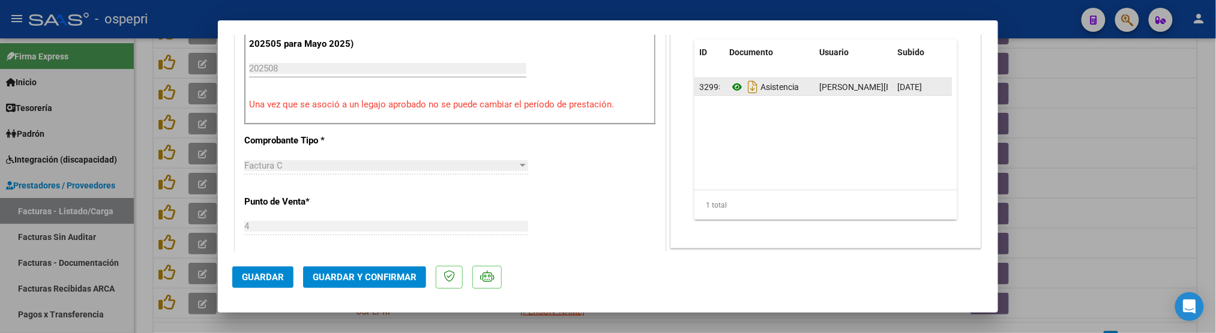
click at [729, 88] on icon at bounding box center [737, 87] width 16 height 14
click at [1089, 199] on div at bounding box center [608, 166] width 1216 height 333
type input "$ 0,00"
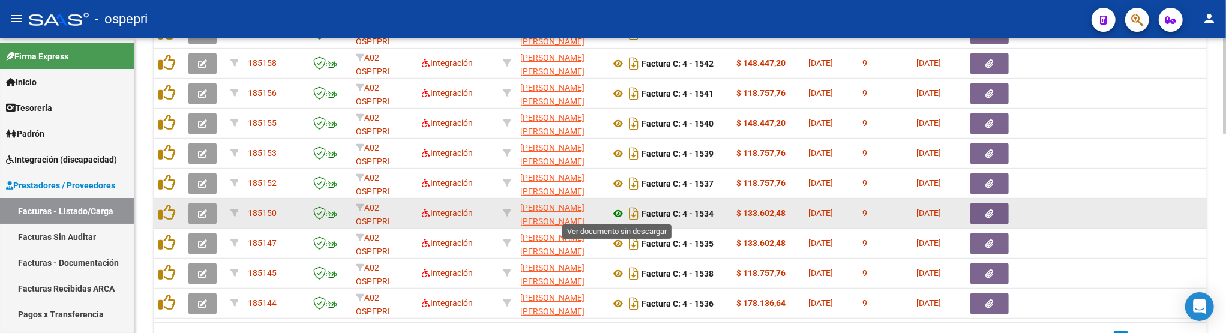
click at [621, 213] on icon at bounding box center [618, 213] width 16 height 14
click at [200, 212] on icon "button" at bounding box center [202, 213] width 9 height 9
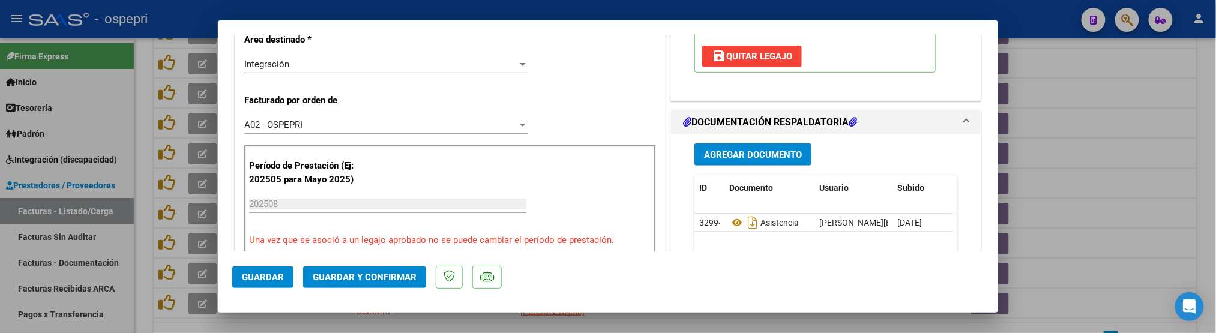
scroll to position [266, 0]
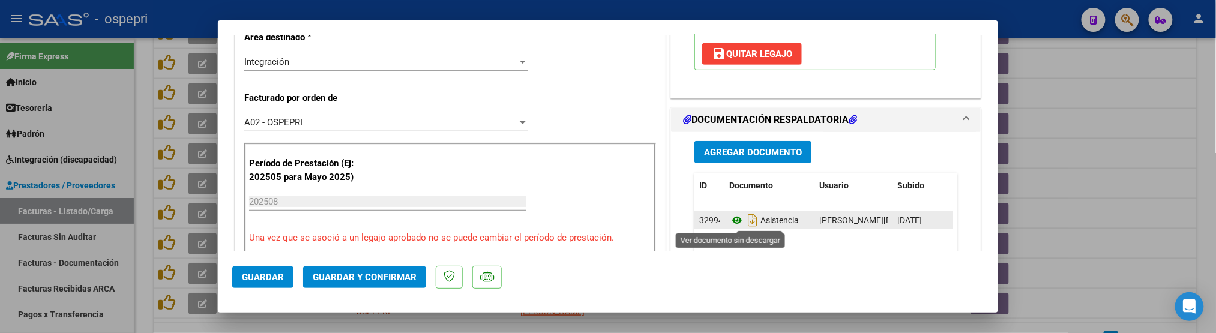
click at [733, 220] on icon at bounding box center [737, 220] width 16 height 14
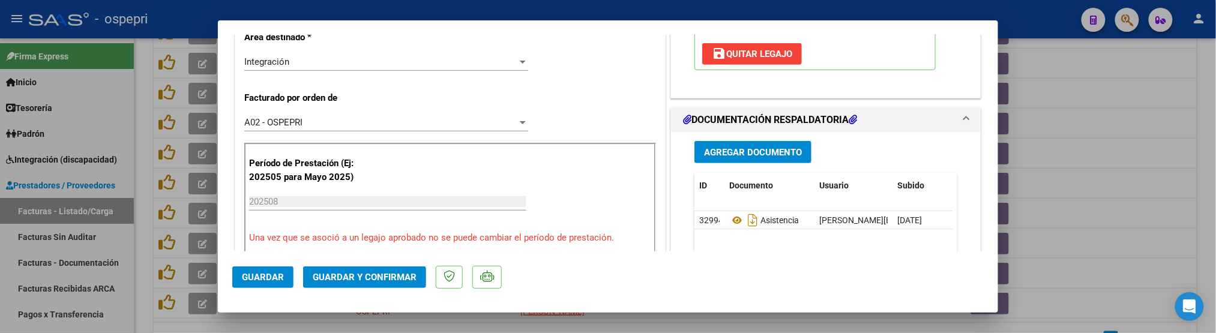
click at [759, 255] on mat-dialog-actions "Guardar Guardar y Confirmar" at bounding box center [607, 274] width 751 height 47
click at [1132, 221] on div at bounding box center [608, 166] width 1216 height 333
type input "$ 0,00"
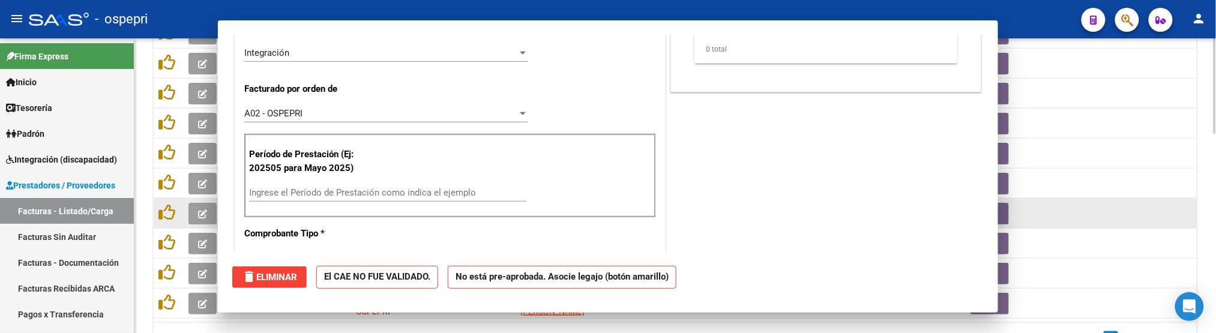
scroll to position [258, 0]
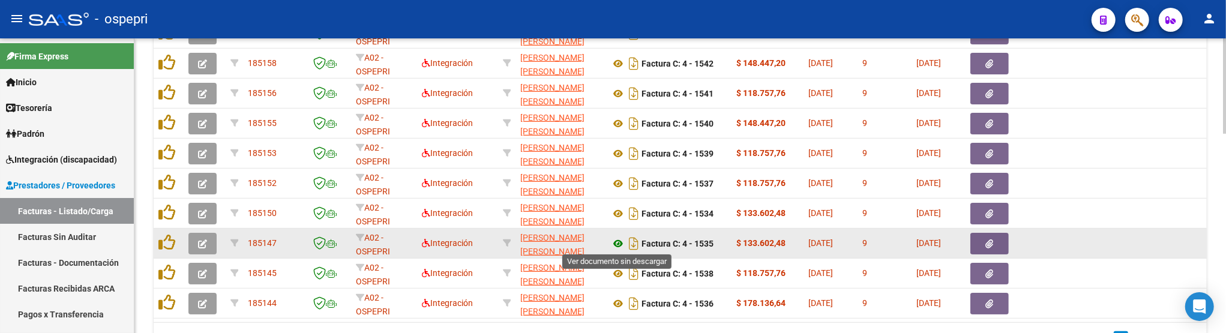
click at [620, 241] on icon at bounding box center [618, 243] width 16 height 14
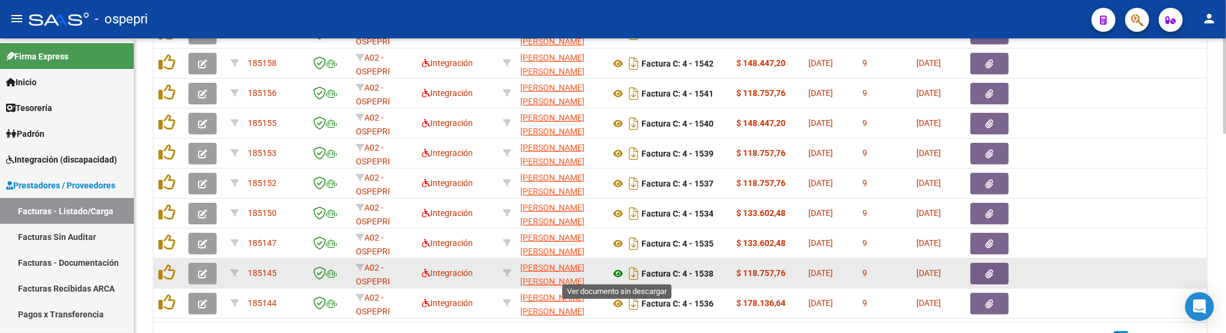
click at [621, 271] on icon at bounding box center [618, 273] width 16 height 14
click at [205, 270] on icon "button" at bounding box center [202, 273] width 9 height 9
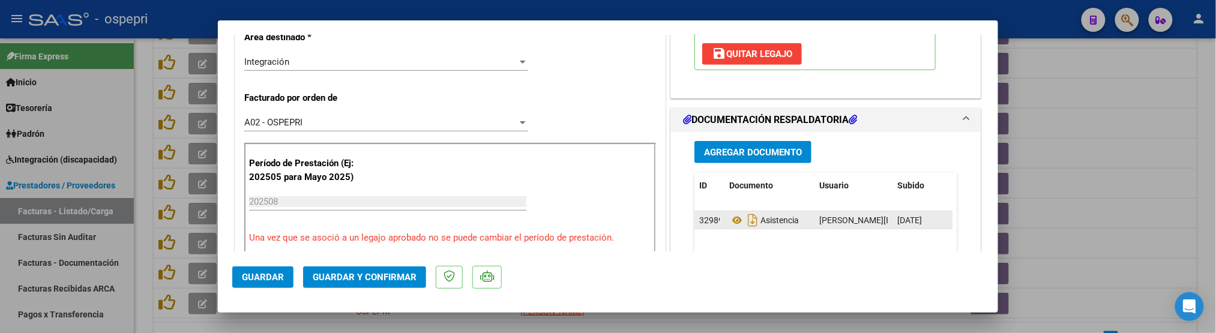
scroll to position [333, 0]
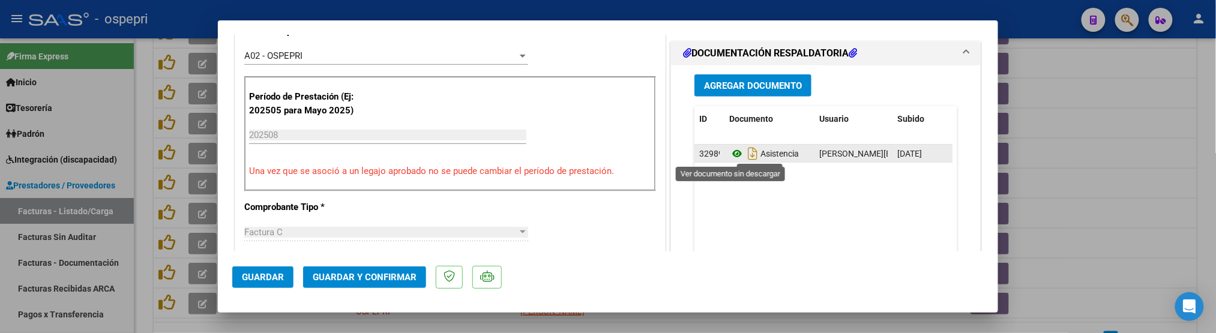
click at [734, 156] on icon at bounding box center [737, 153] width 16 height 14
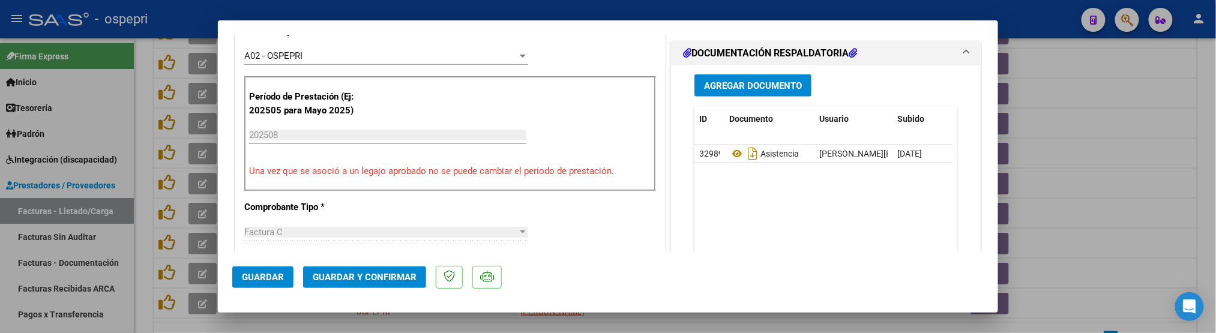
click at [1127, 142] on div at bounding box center [608, 166] width 1216 height 333
type input "$ 0,00"
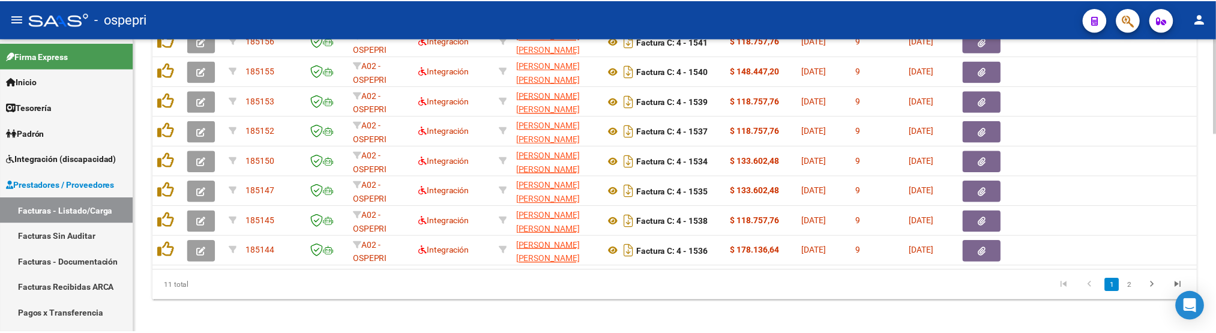
scroll to position [618, 0]
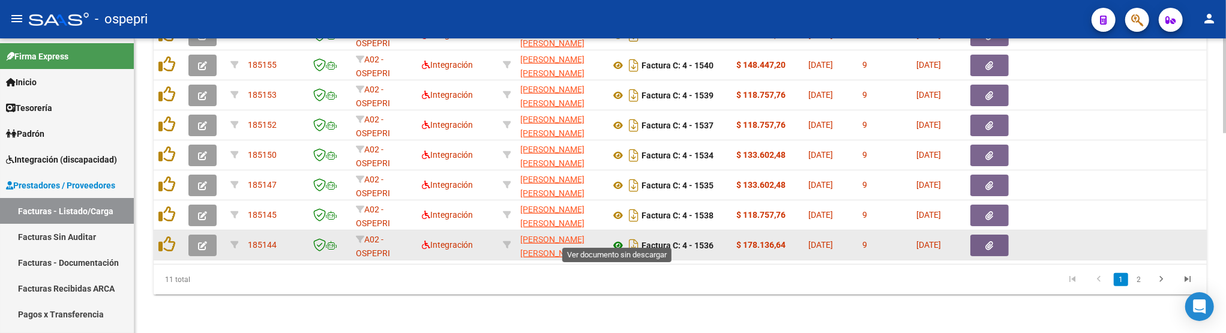
click at [616, 238] on icon at bounding box center [618, 245] width 16 height 14
click at [201, 241] on icon "button" at bounding box center [202, 245] width 9 height 9
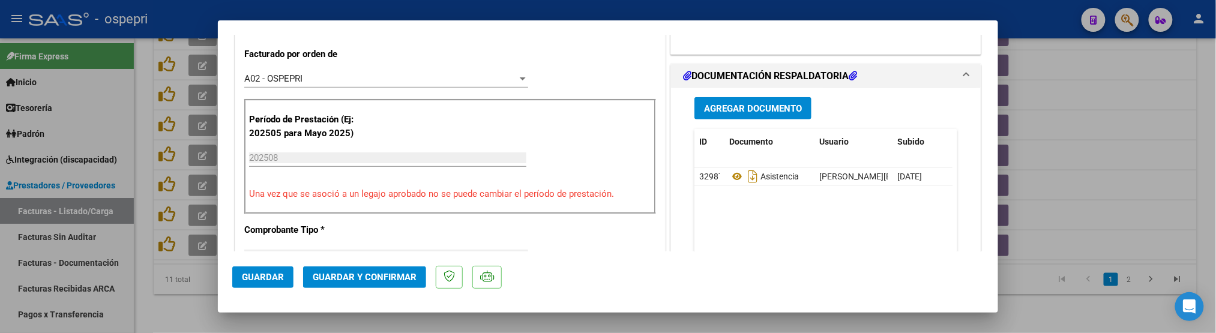
scroll to position [333, 0]
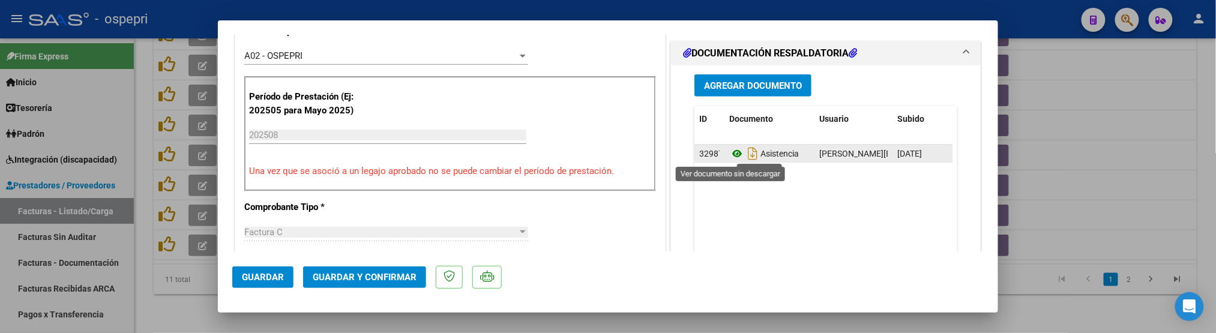
click at [732, 158] on icon at bounding box center [737, 153] width 16 height 14
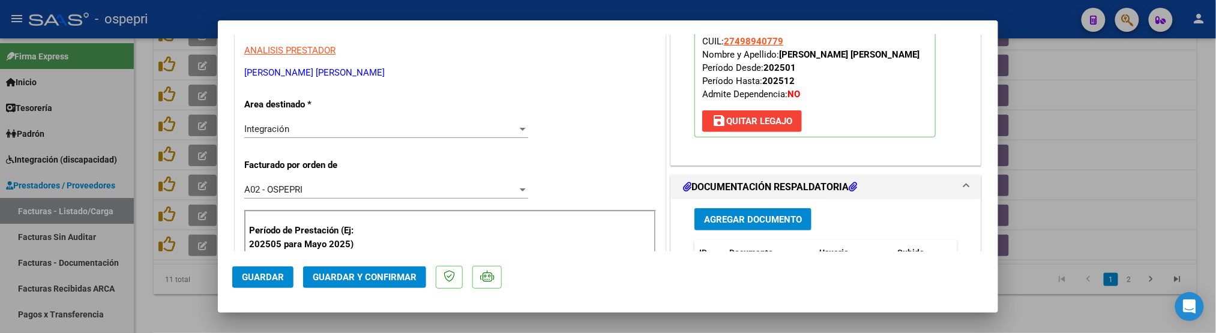
scroll to position [133, 0]
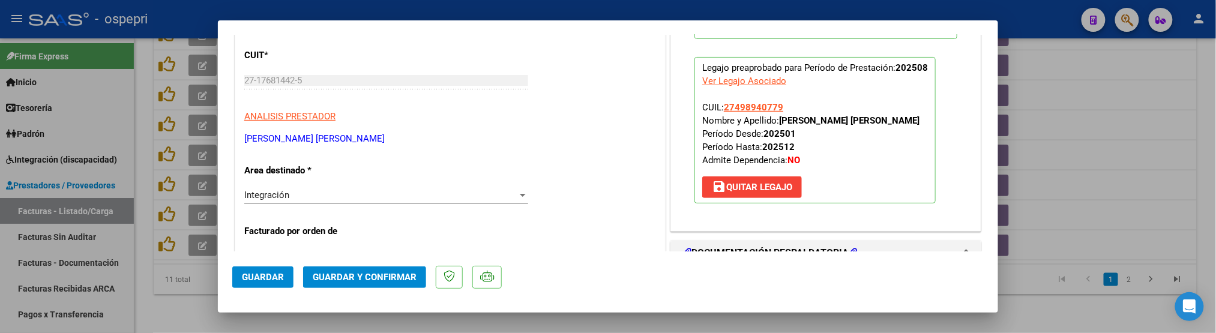
click at [1071, 221] on div at bounding box center [608, 166] width 1216 height 333
type input "$ 0,00"
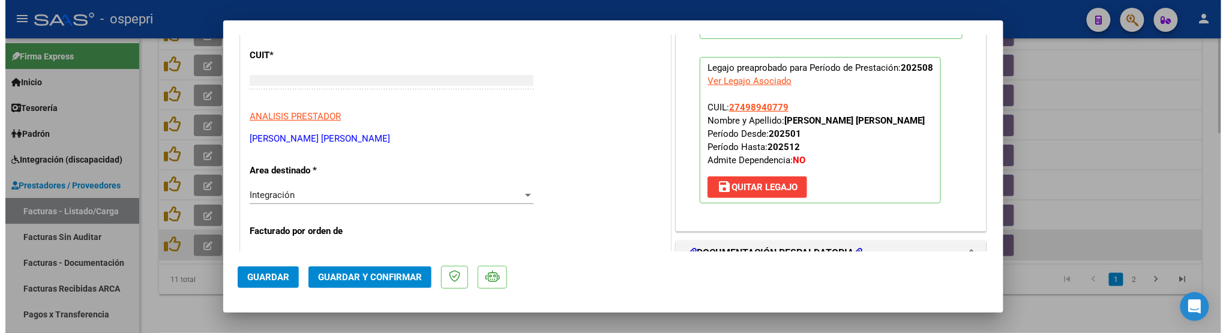
scroll to position [146, 0]
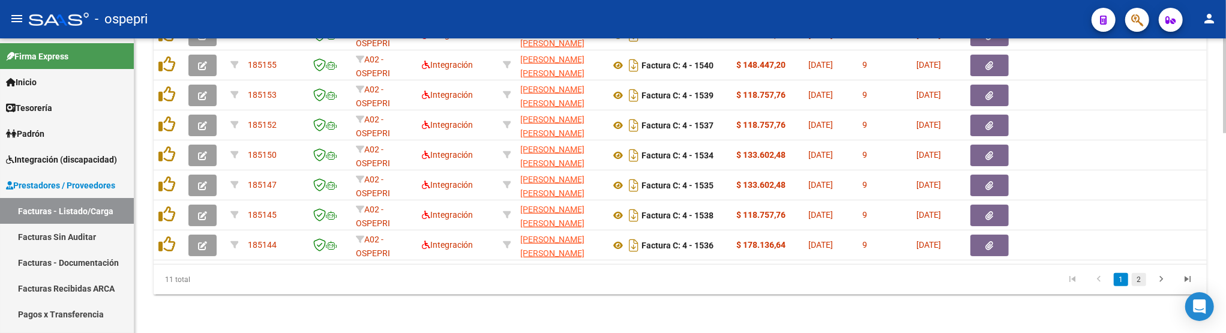
click at [1138, 283] on link "2" at bounding box center [1139, 279] width 14 height 13
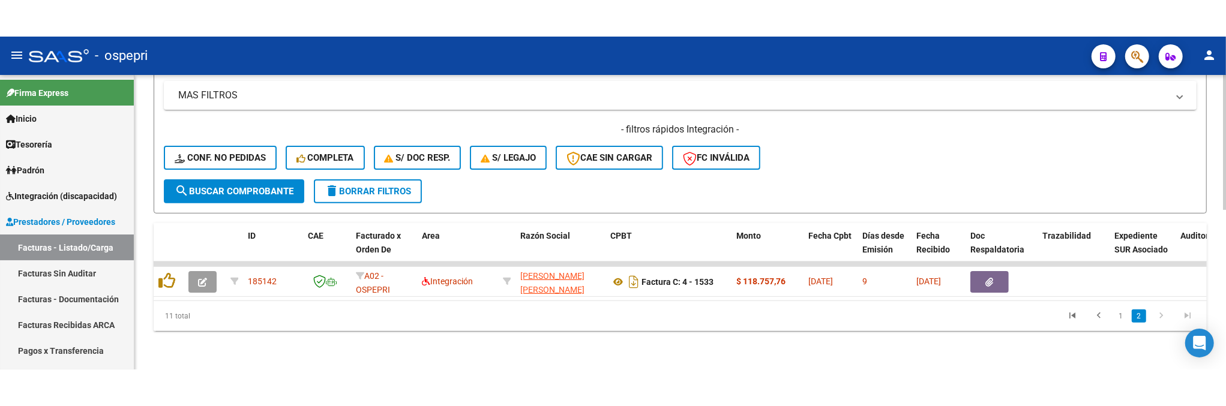
scroll to position [348, 0]
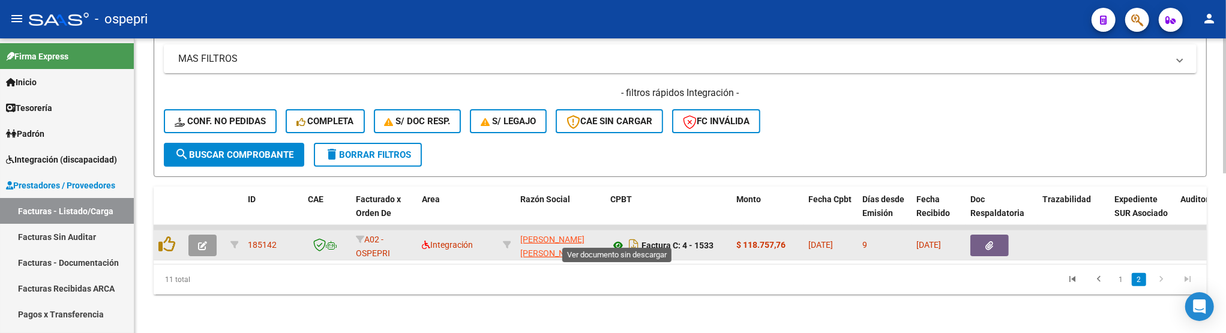
click at [615, 238] on icon at bounding box center [618, 245] width 16 height 14
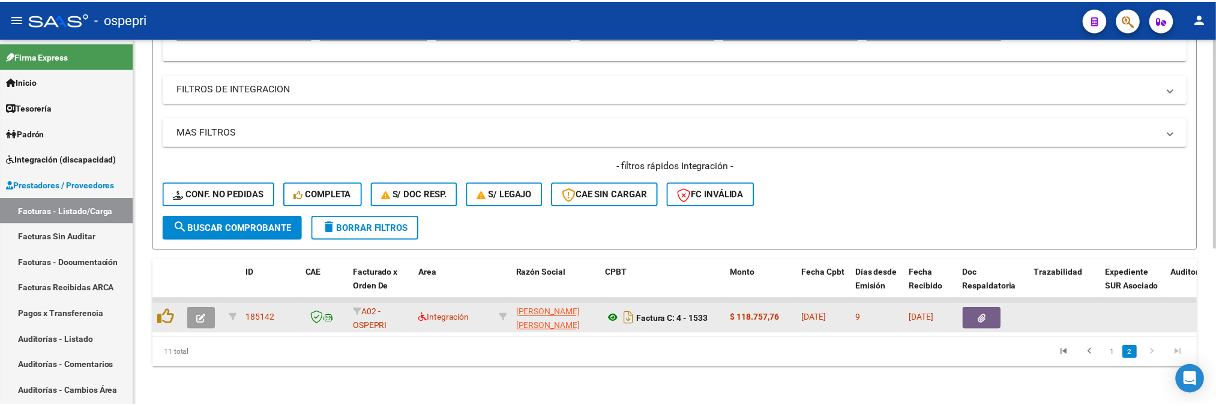
scroll to position [274, 0]
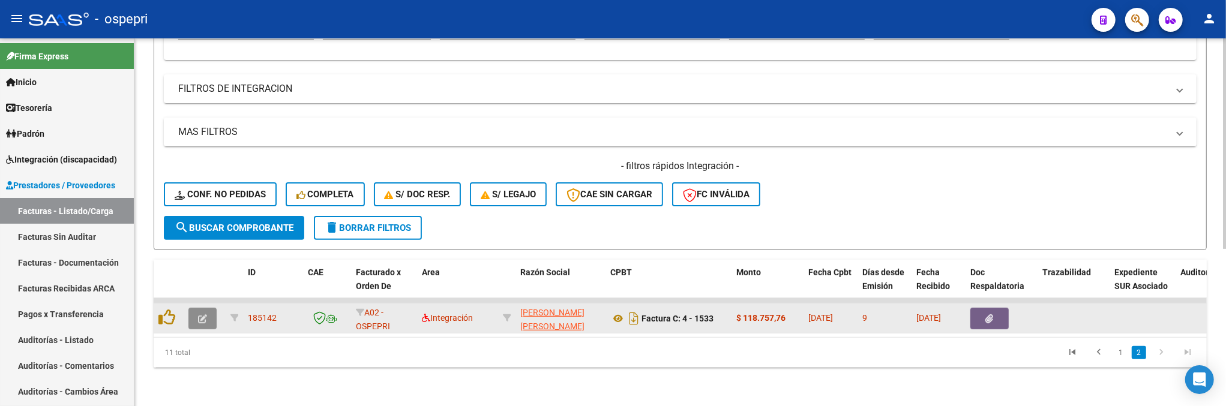
click at [206, 314] on icon "button" at bounding box center [202, 318] width 9 height 9
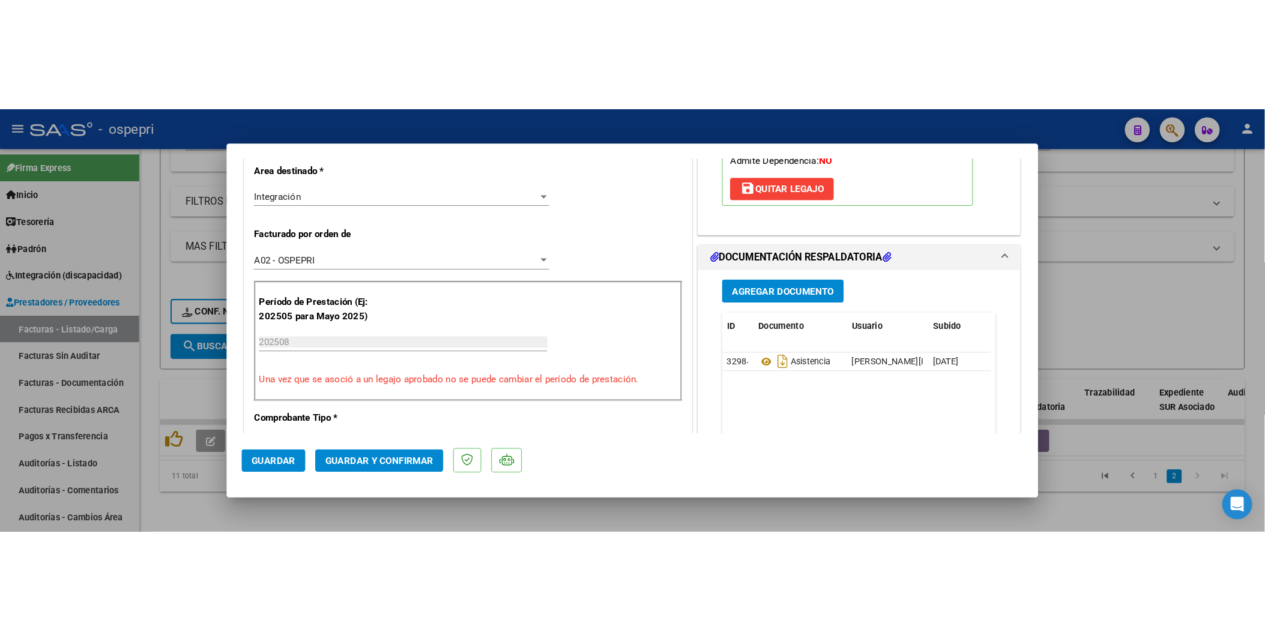
scroll to position [266, 0]
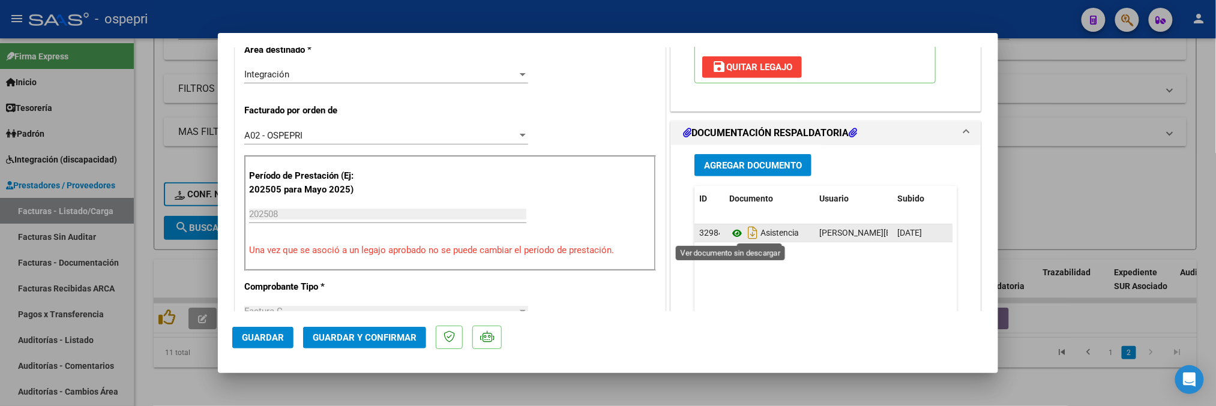
click at [729, 234] on icon at bounding box center [737, 233] width 16 height 14
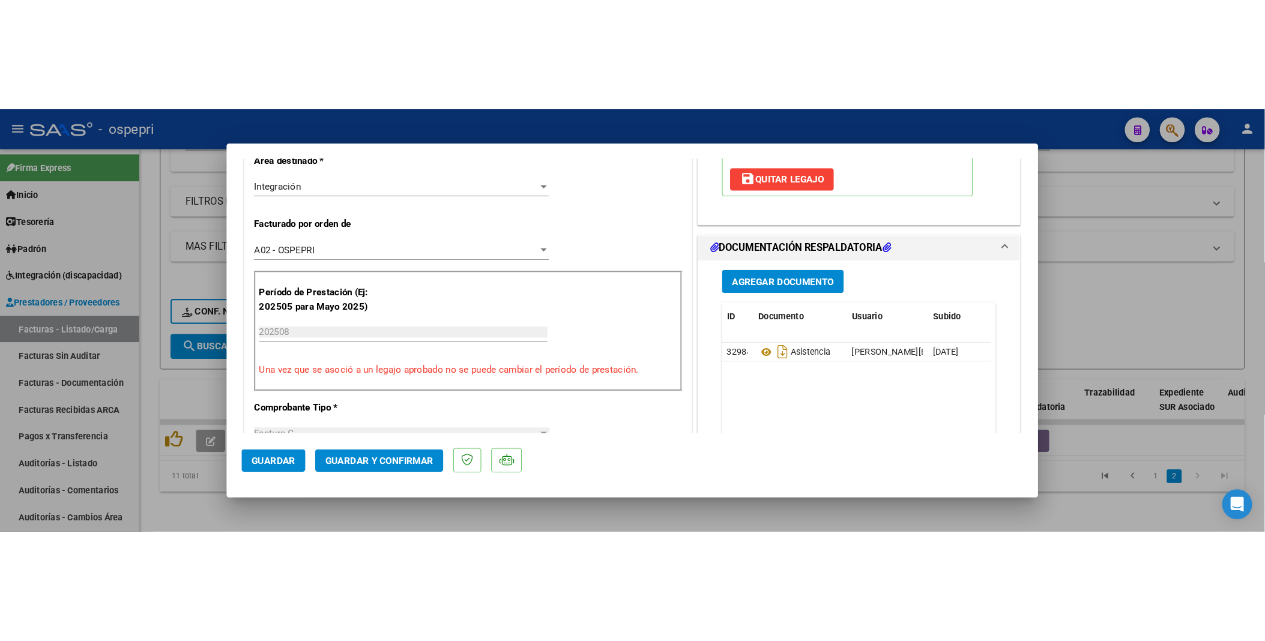
scroll to position [40, 0]
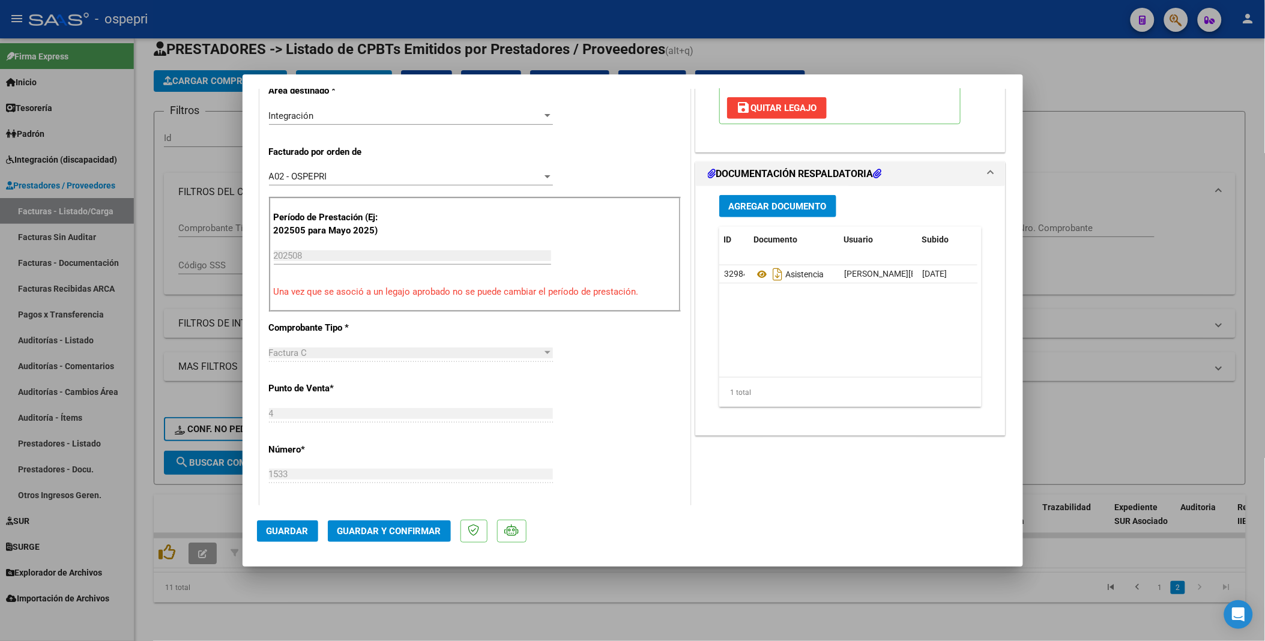
click at [1087, 332] on div at bounding box center [632, 320] width 1265 height 641
type input "$ 0,00"
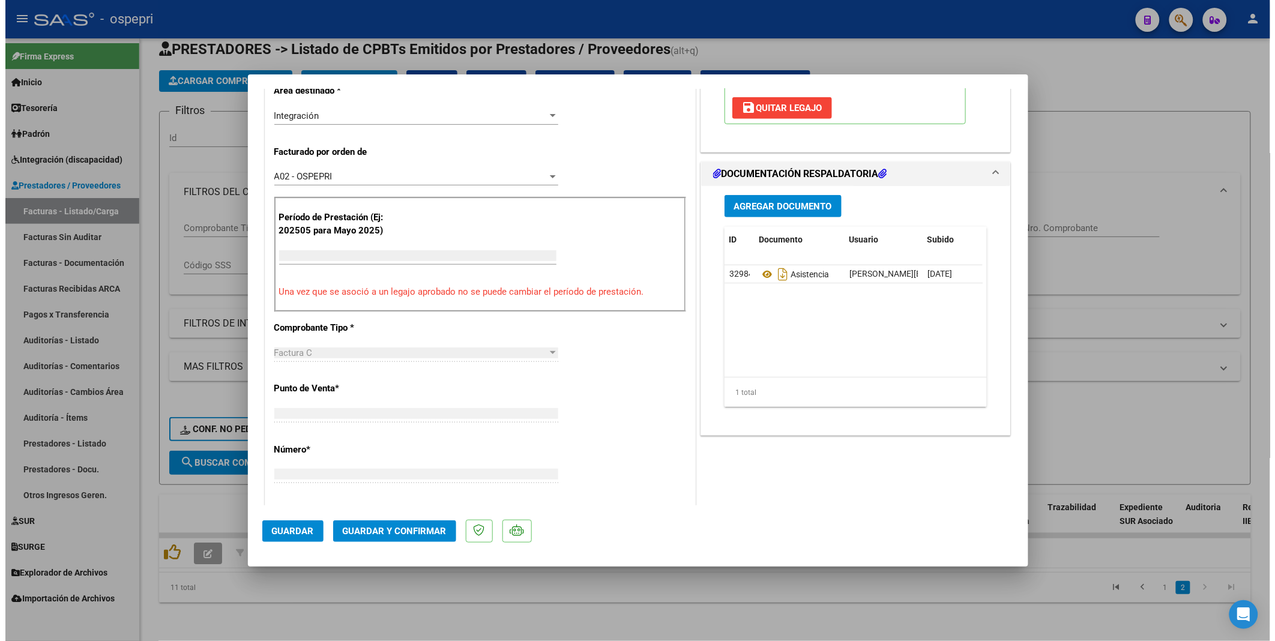
scroll to position [258, 0]
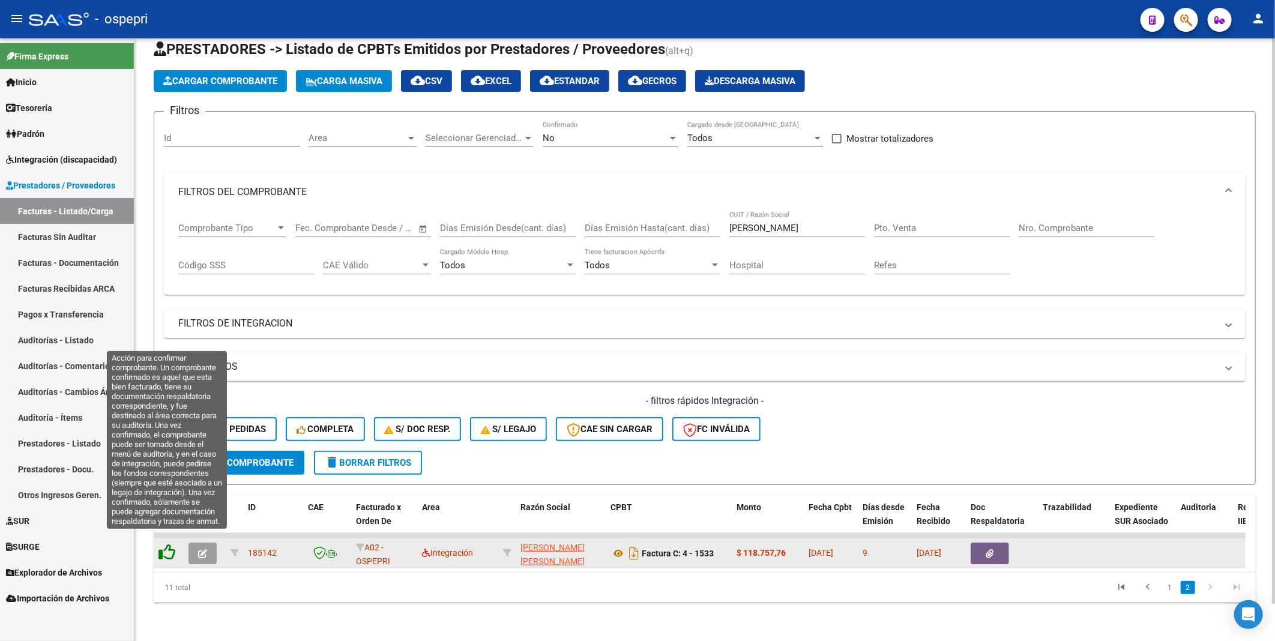
click at [166, 332] on icon at bounding box center [166, 552] width 17 height 17
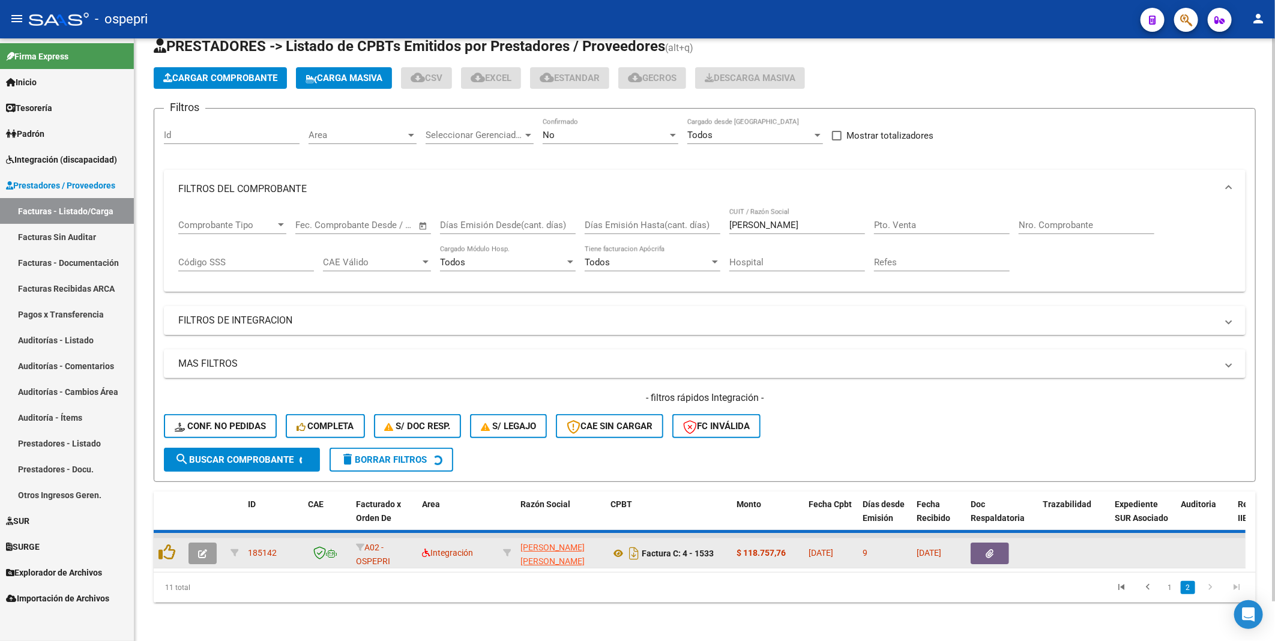
scroll to position [20, 0]
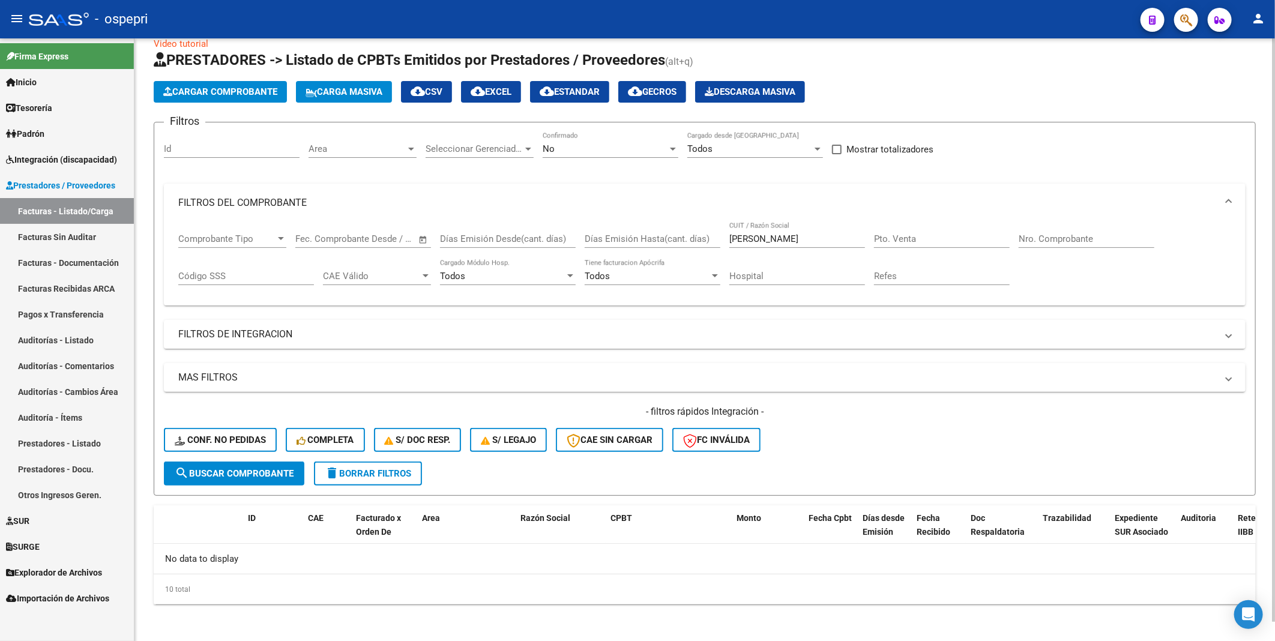
click at [266, 332] on span "search Buscar Comprobante" at bounding box center [234, 473] width 119 height 11
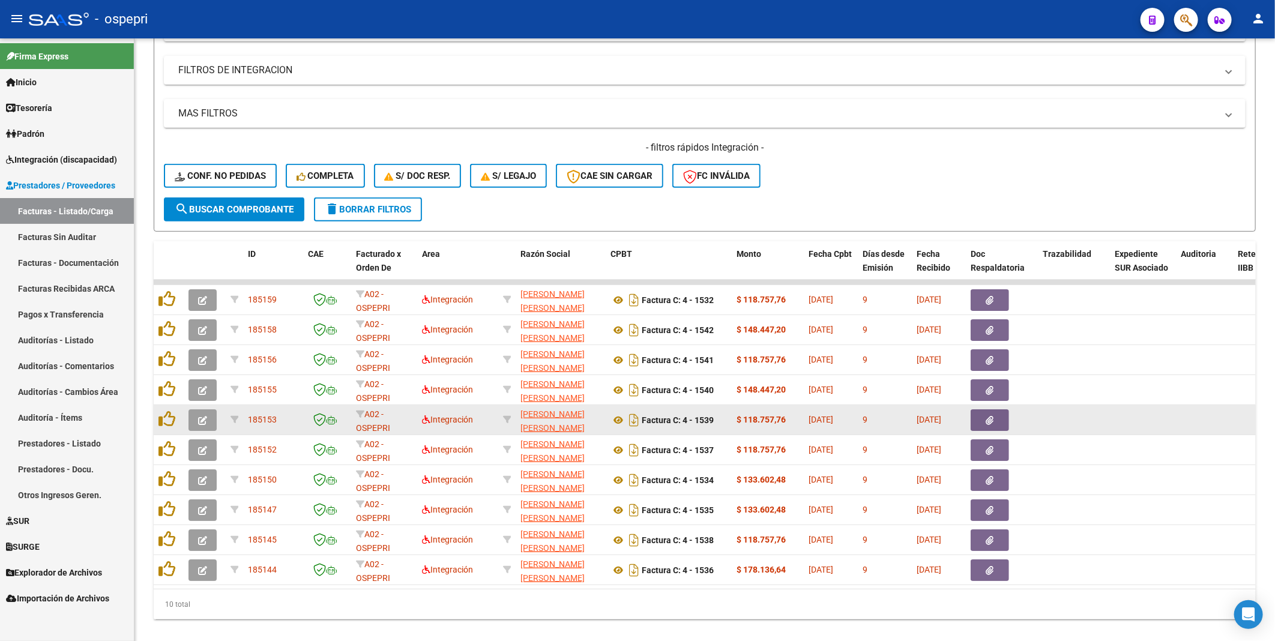
scroll to position [310, 0]
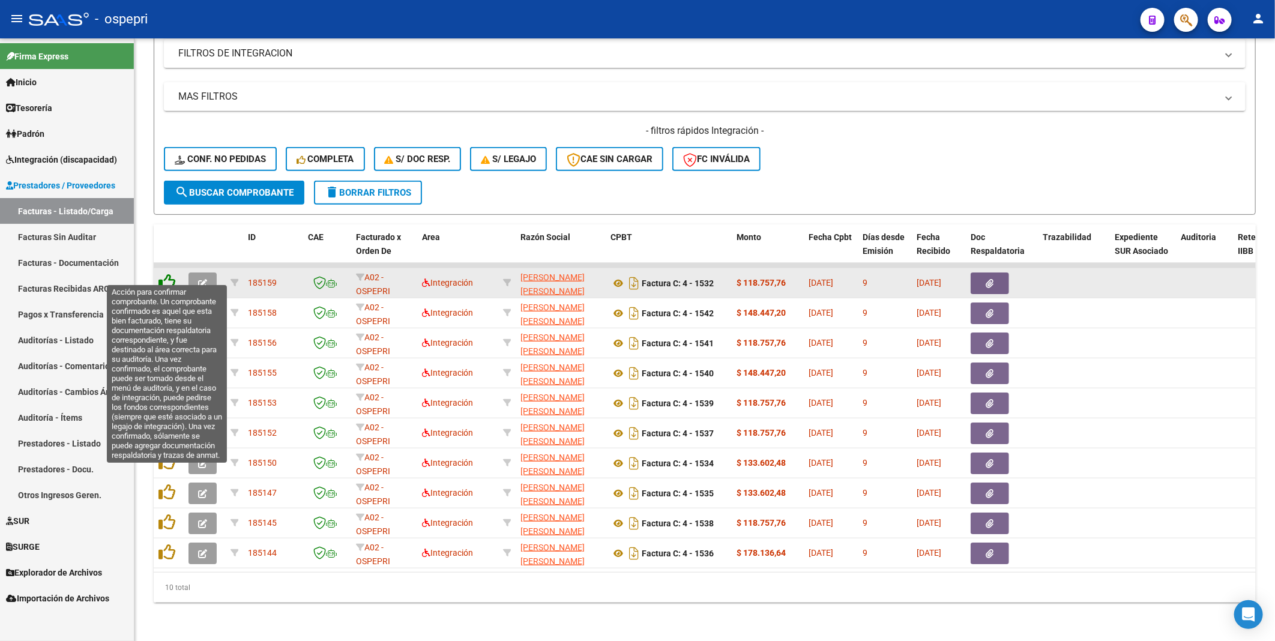
click at [169, 274] on icon at bounding box center [166, 282] width 17 height 17
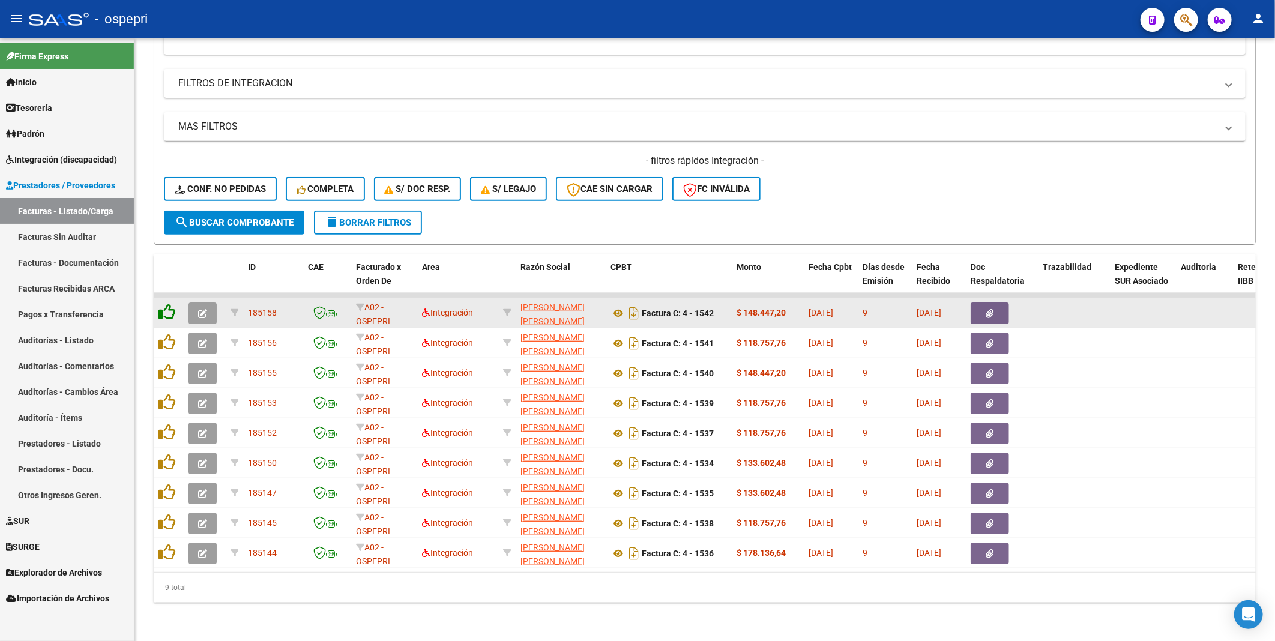
scroll to position [280, 0]
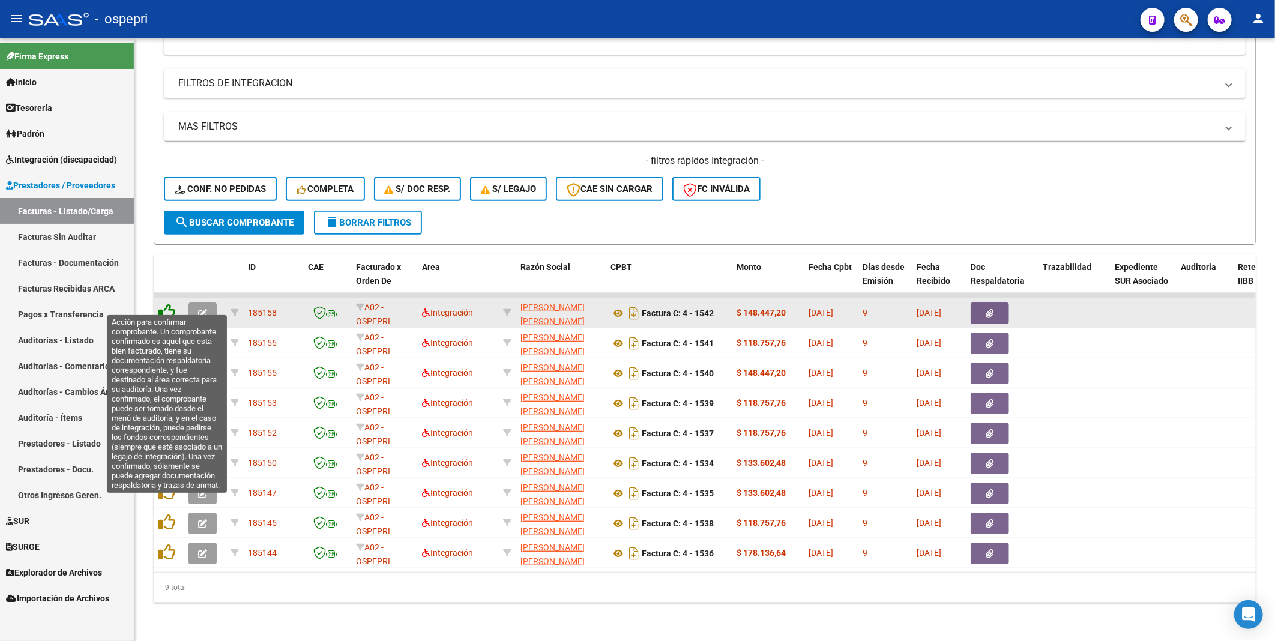
click at [166, 304] on icon at bounding box center [166, 312] width 17 height 17
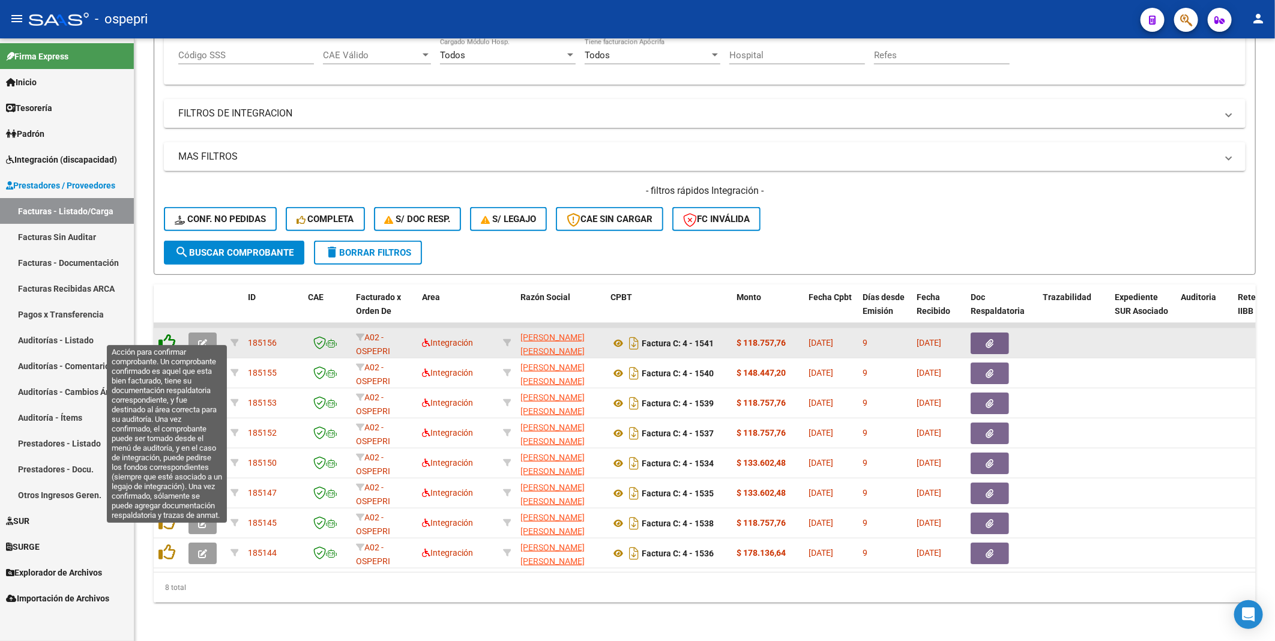
click at [167, 332] on icon at bounding box center [166, 342] width 17 height 17
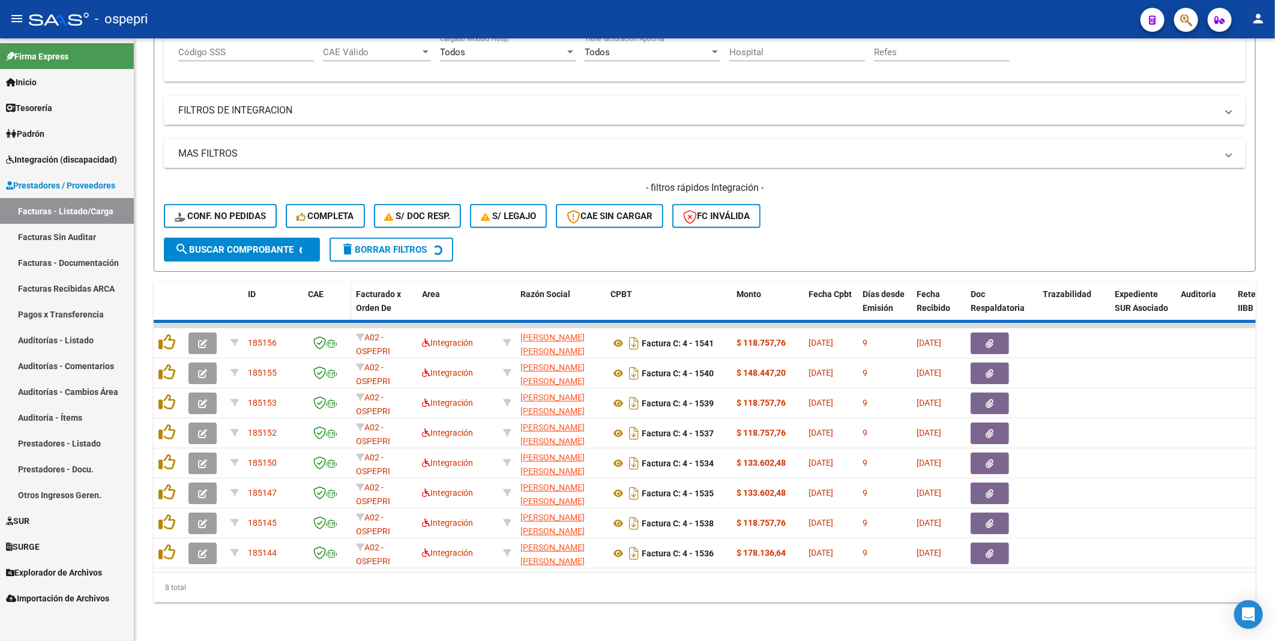
scroll to position [220, 0]
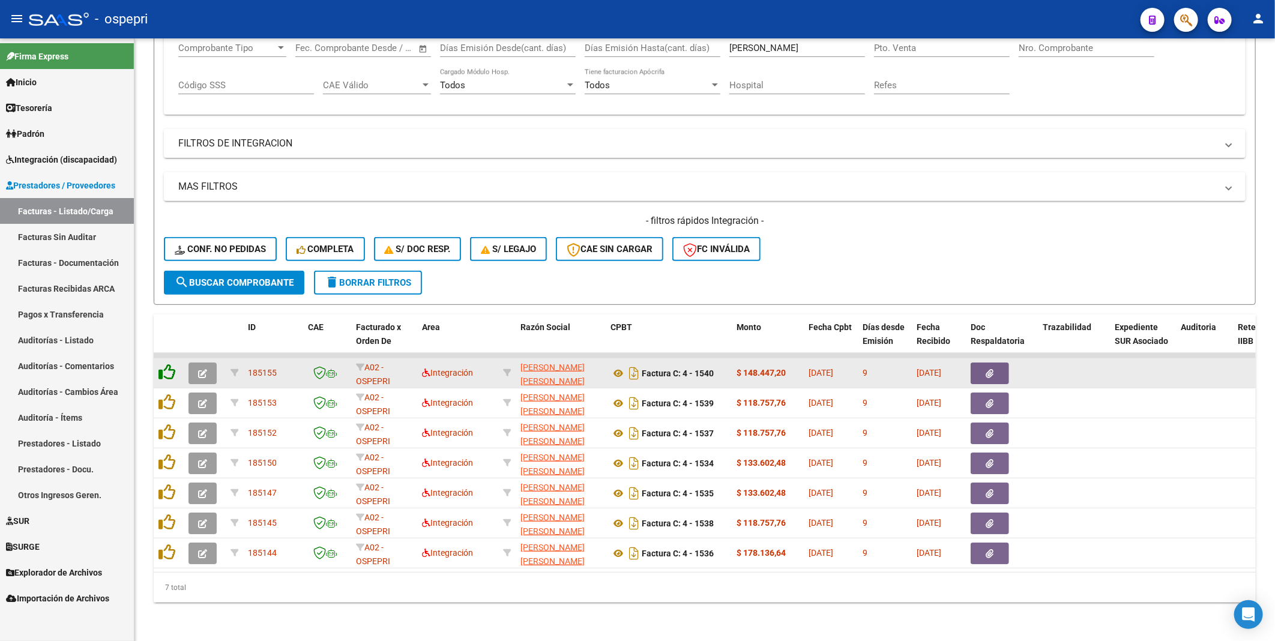
click at [173, 332] on icon at bounding box center [166, 372] width 17 height 17
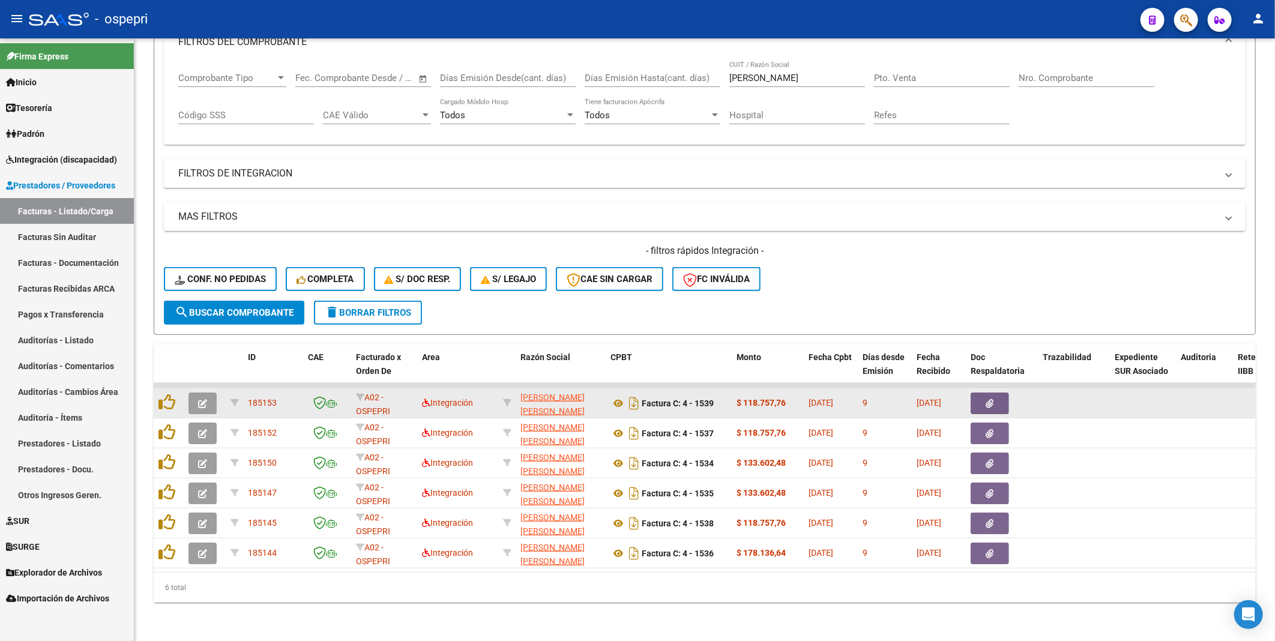
scroll to position [190, 0]
click at [167, 332] on icon at bounding box center [166, 402] width 17 height 17
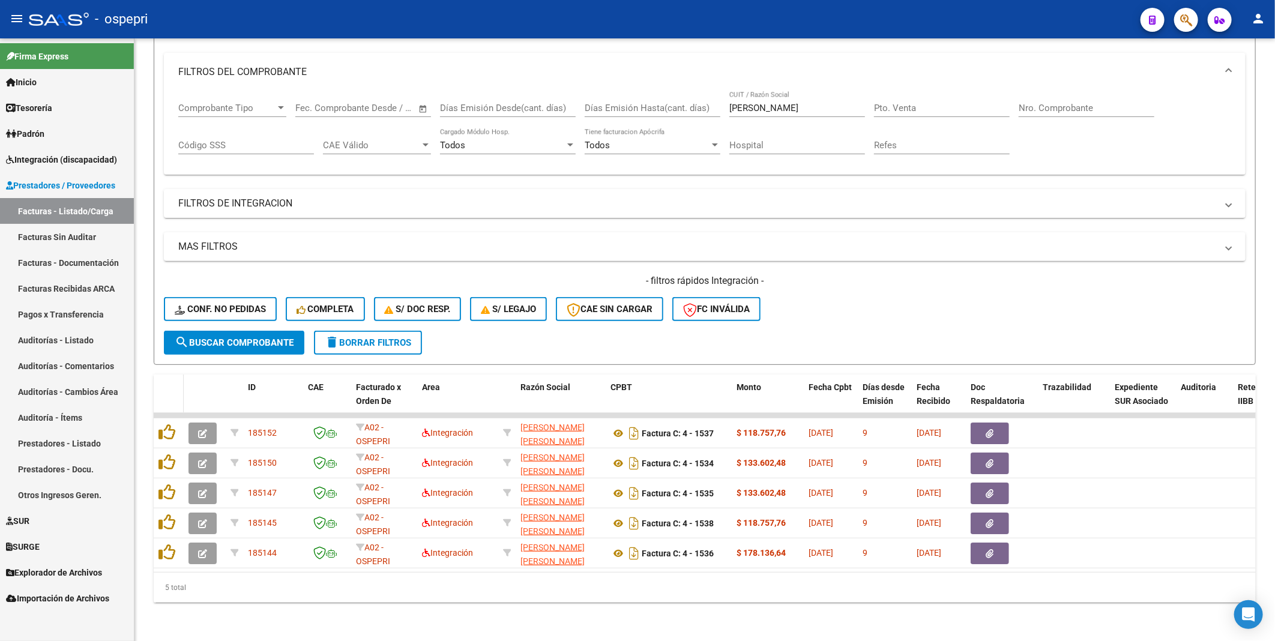
scroll to position [160, 0]
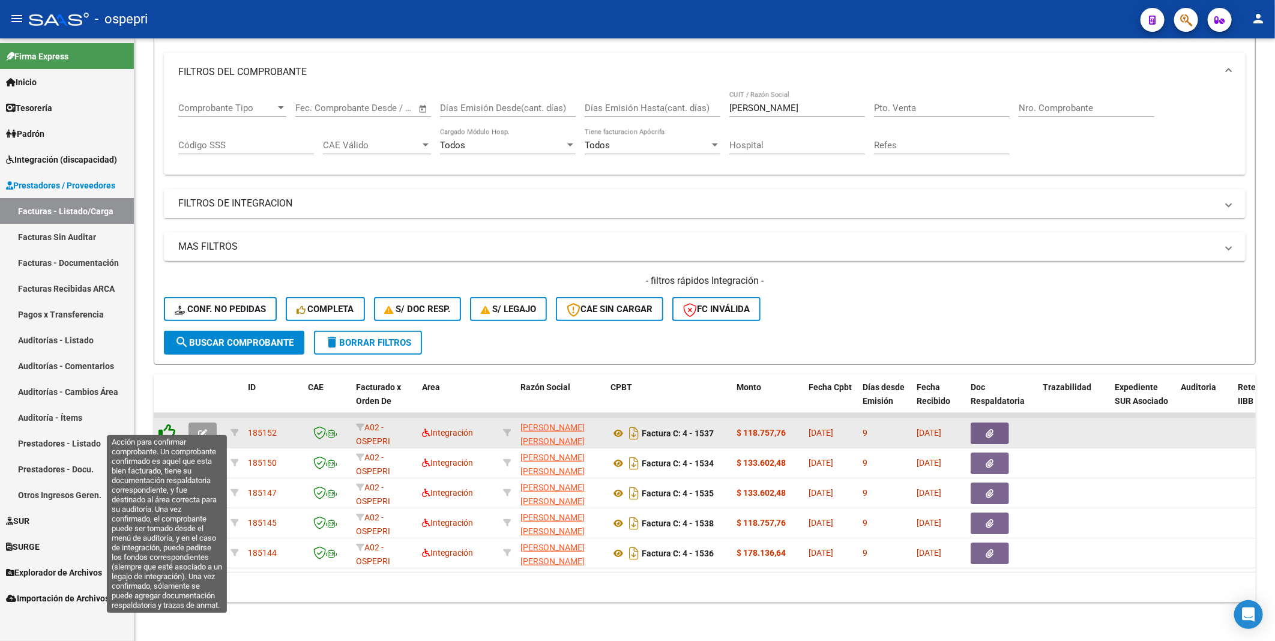
click at [167, 332] on icon at bounding box center [166, 432] width 17 height 17
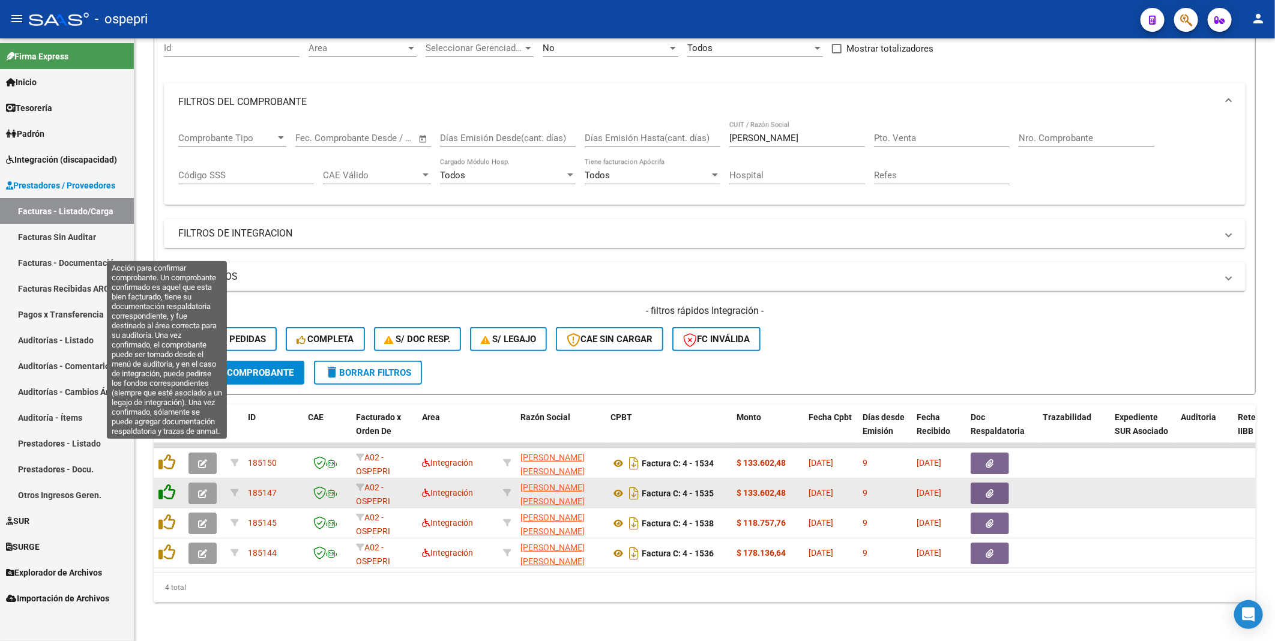
click at [167, 332] on icon at bounding box center [166, 462] width 17 height 17
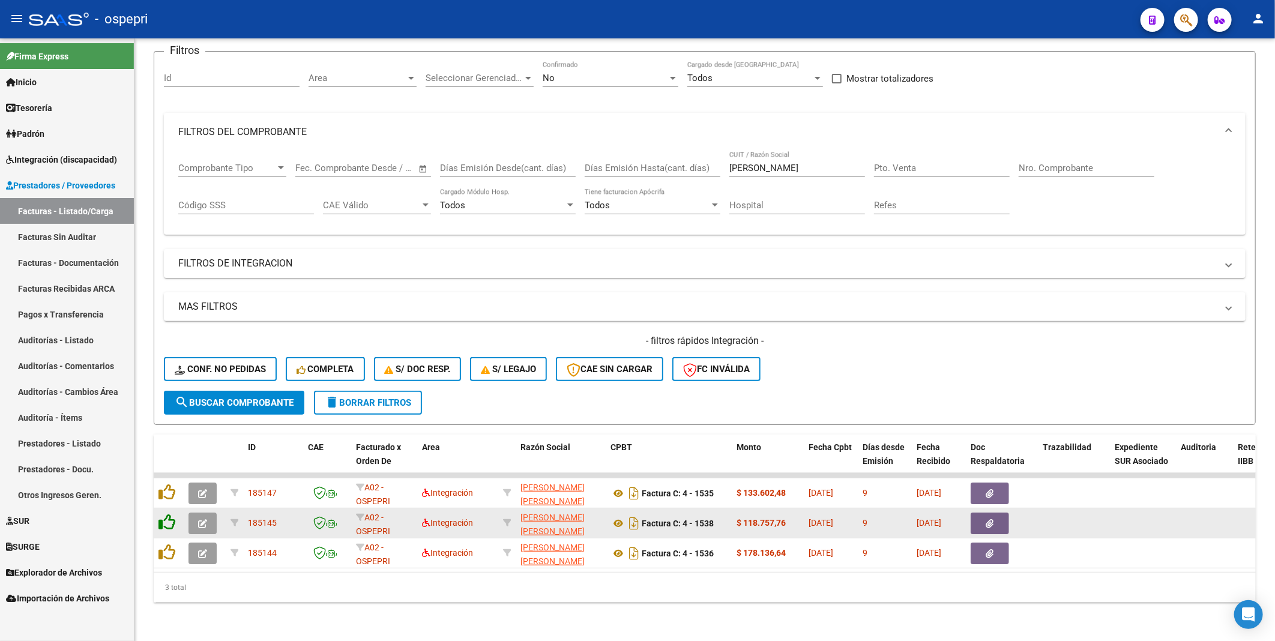
scroll to position [100, 0]
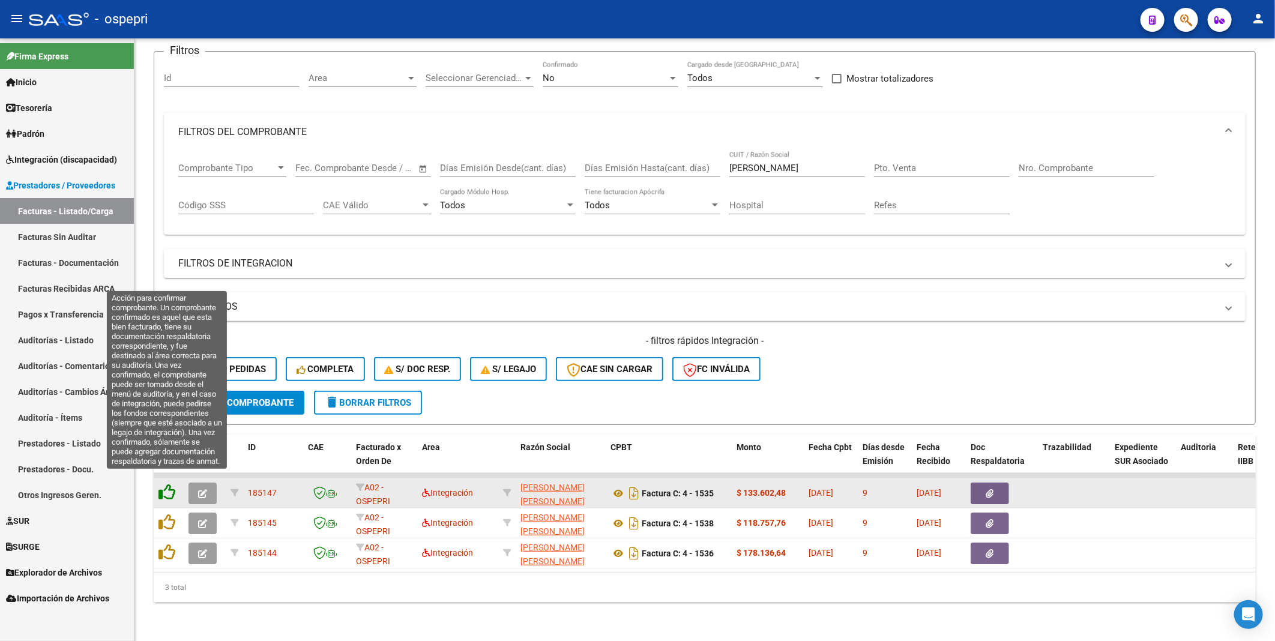
click at [167, 332] on icon at bounding box center [166, 492] width 17 height 17
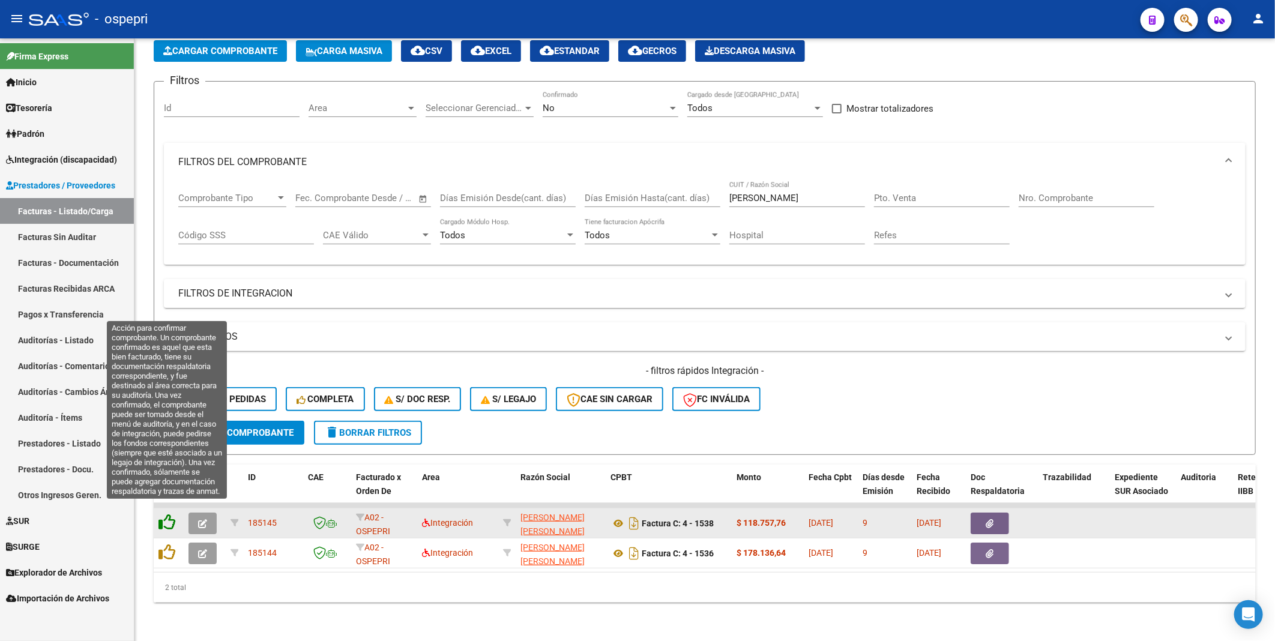
click at [167, 332] on icon at bounding box center [166, 522] width 17 height 17
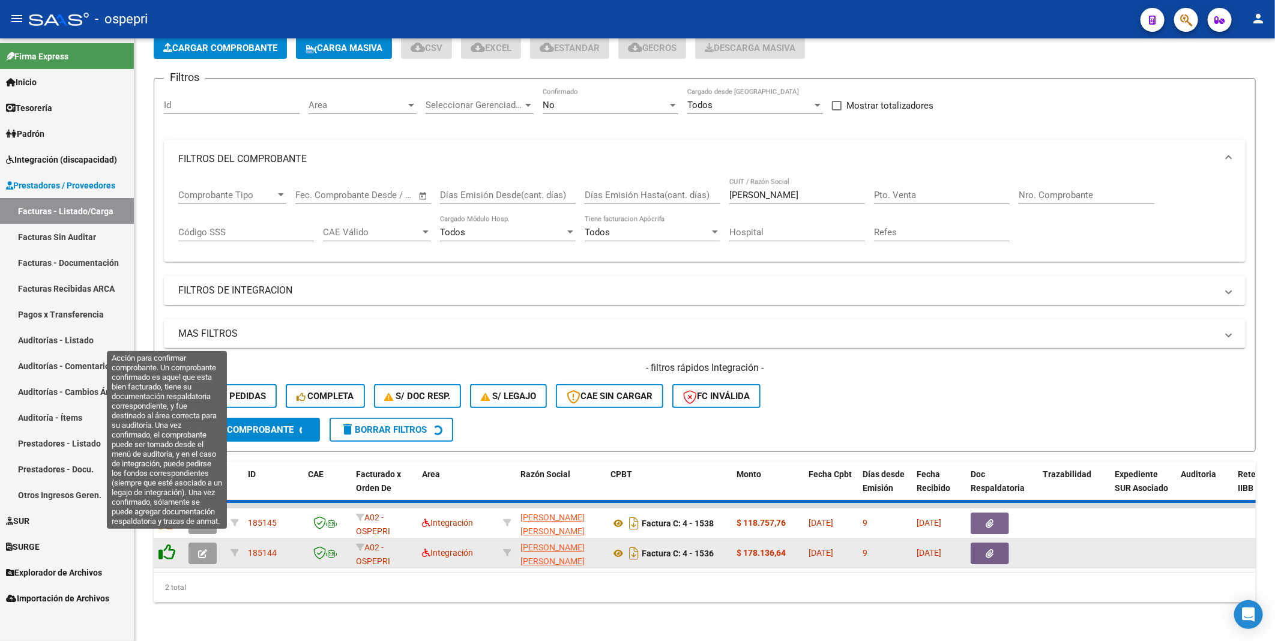
scroll to position [40, 0]
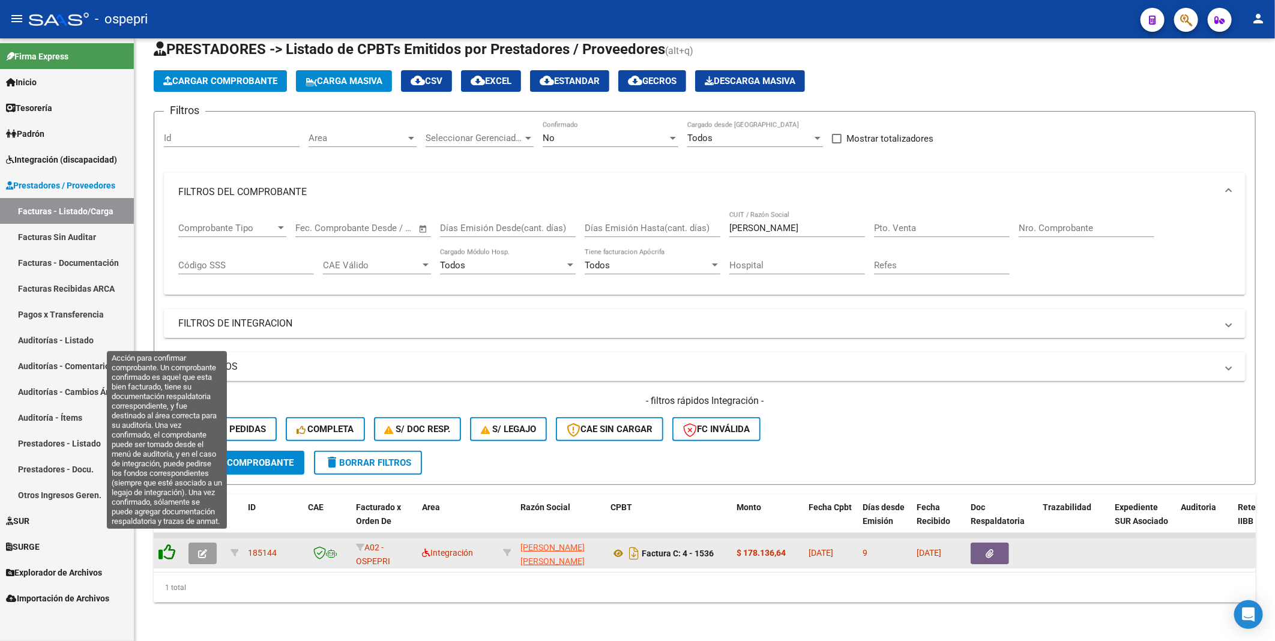
click at [167, 332] on icon at bounding box center [166, 552] width 17 height 17
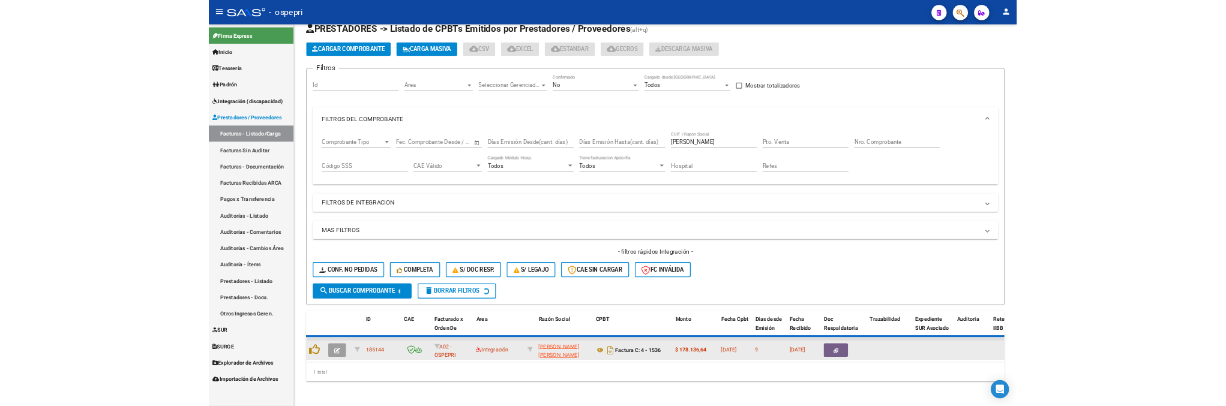
scroll to position [20, 0]
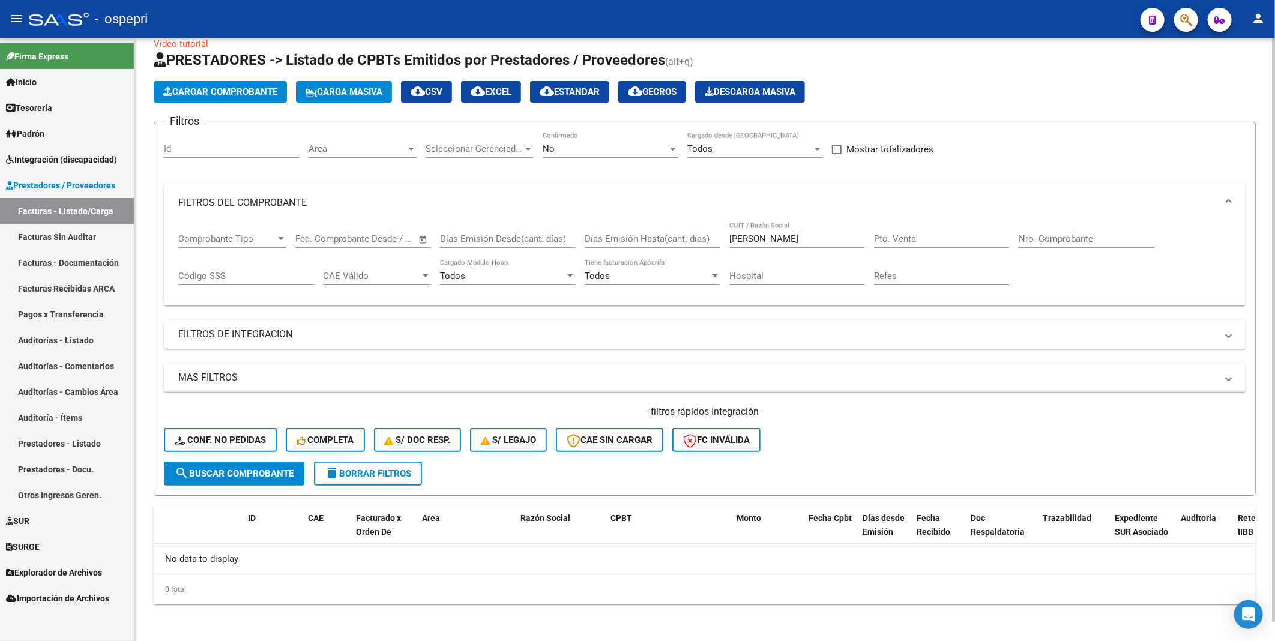
click at [970, 332] on div "- filtros rápidos Integración - Conf. no pedidas Completa S/ Doc Resp. S/ legaj…" at bounding box center [704, 433] width 1081 height 56
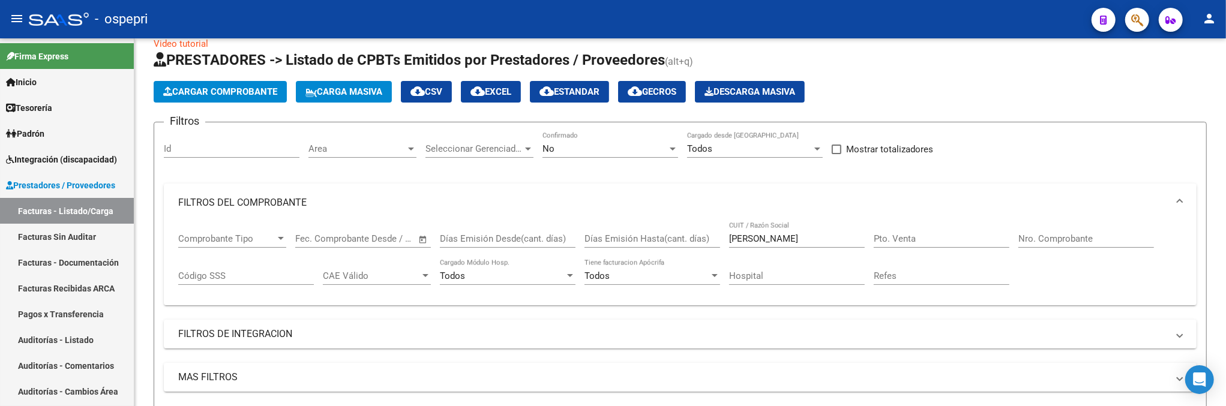
scroll to position [43, 0]
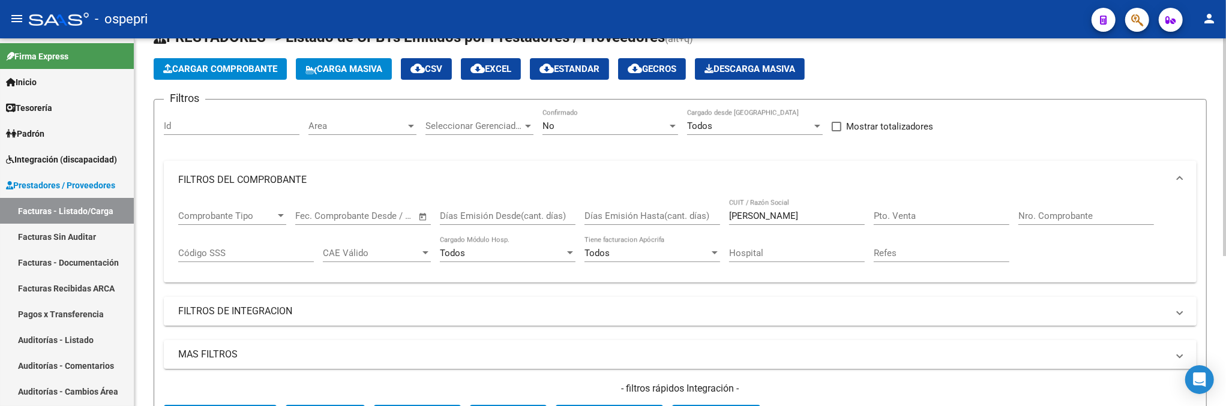
drag, startPoint x: 751, startPoint y: 332, endPoint x: 765, endPoint y: 325, distance: 15.8
click at [751, 332] on div "Filtros Id Area Area Seleccionar Gerenciador Seleccionar Gerenciador No Confirm…" at bounding box center [680, 273] width 1033 height 329
drag, startPoint x: 787, startPoint y: 217, endPoint x: 694, endPoint y: 206, distance: 94.2
click at [694, 206] on div "Comprobante Tipo Comprobante Tipo Fecha inicio – Fecha fin Fec. Comprobante Des…" at bounding box center [680, 236] width 1004 height 74
click at [997, 174] on mat-panel-title "FILTROS DEL COMPROBANTE" at bounding box center [673, 179] width 990 height 13
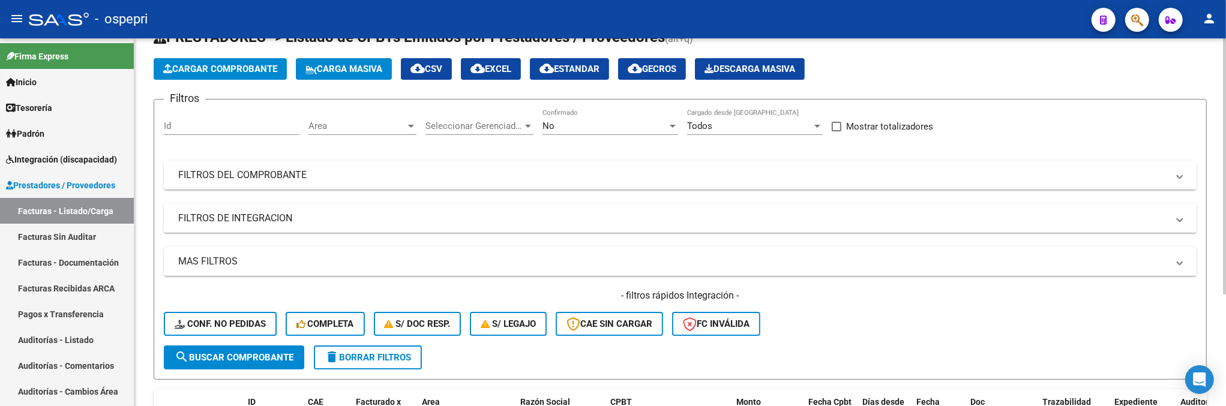
click at [915, 186] on mat-expansion-panel-header "FILTROS DEL COMPROBANTE" at bounding box center [680, 175] width 1033 height 29
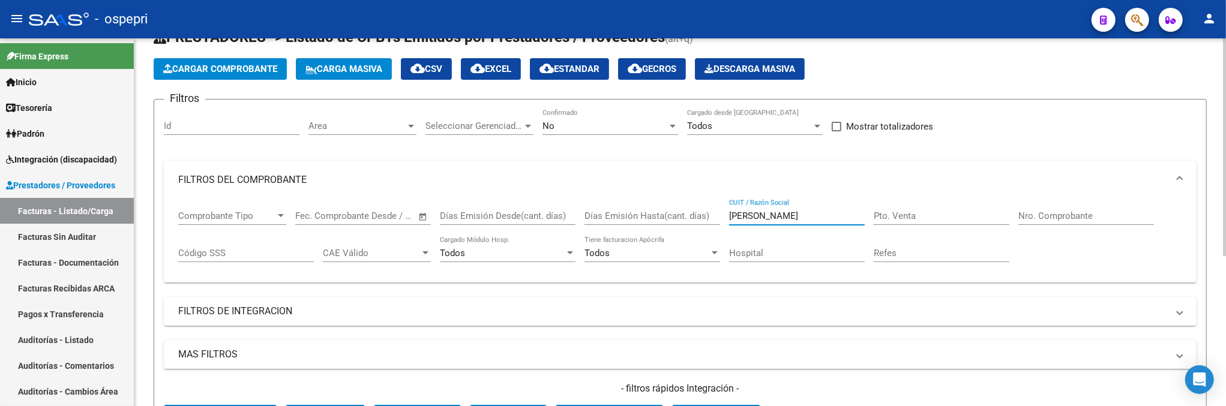
drag, startPoint x: 798, startPoint y: 220, endPoint x: 719, endPoint y: 221, distance: 79.2
click at [719, 221] on div "Comprobante Tipo Comprobante Tipo Fecha inicio – Fecha fin Fec. Comprobante Des…" at bounding box center [680, 236] width 1004 height 74
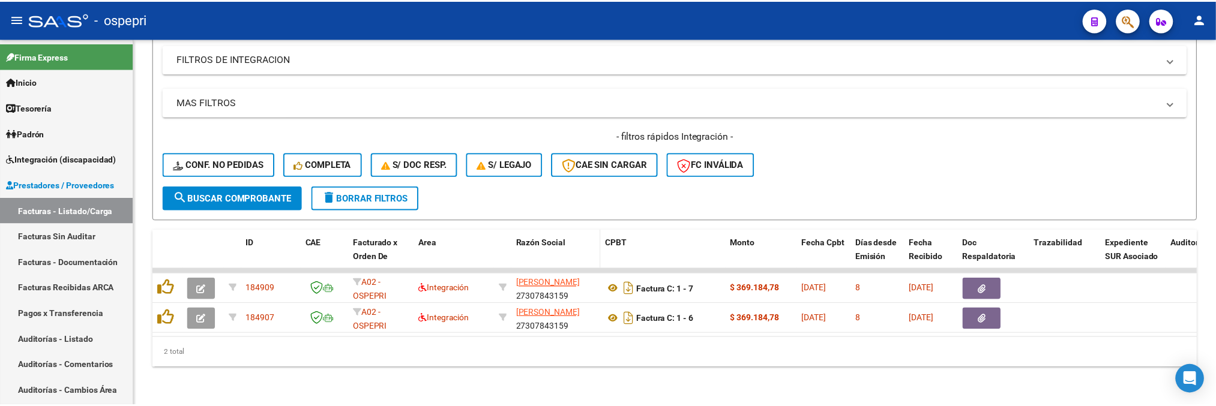
scroll to position [304, 0]
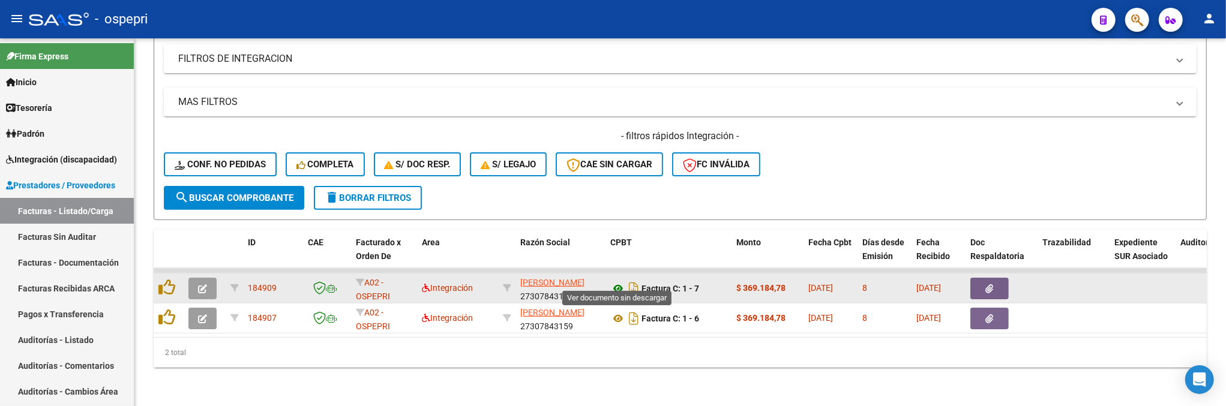
type input "diaz vanina"
click at [619, 281] on icon at bounding box center [618, 288] width 16 height 14
click at [205, 284] on icon "button" at bounding box center [202, 288] width 9 height 9
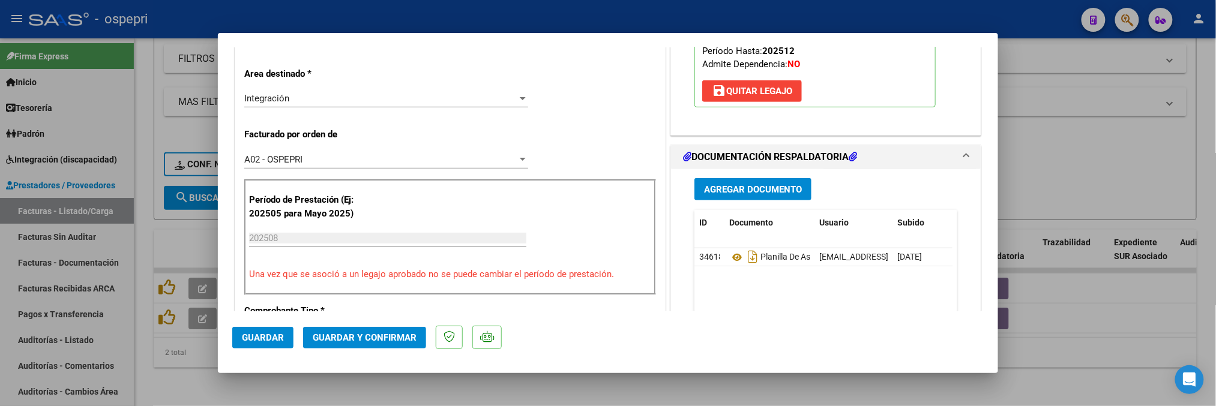
scroll to position [266, 0]
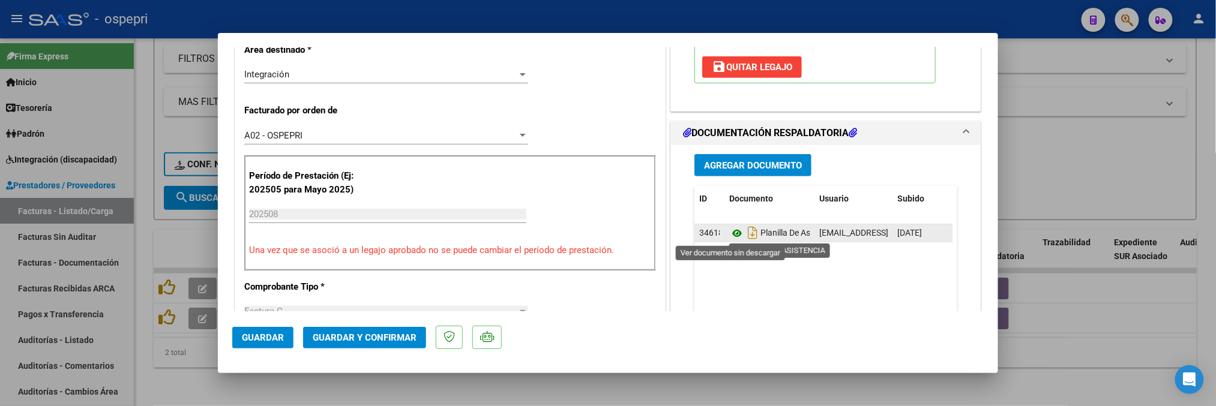
click at [736, 231] on icon at bounding box center [737, 233] width 16 height 14
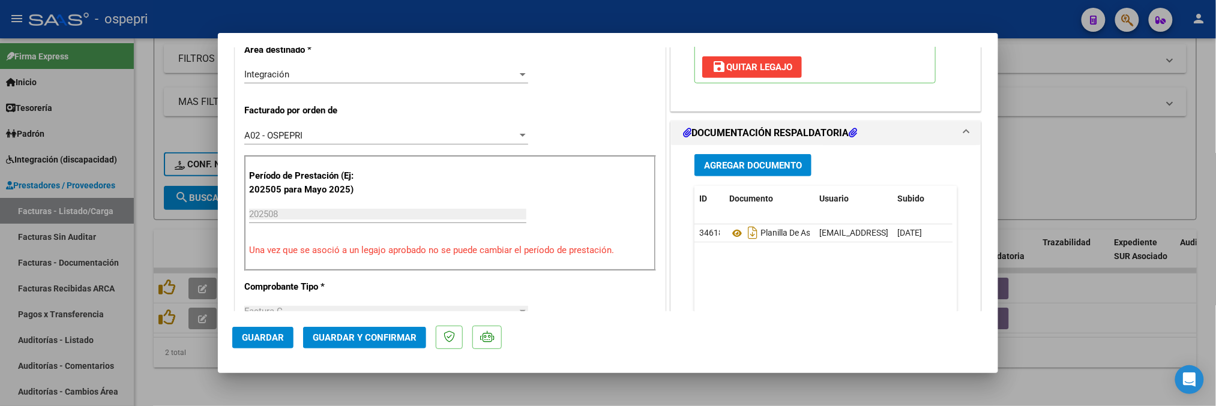
click at [1097, 175] on div at bounding box center [608, 203] width 1216 height 406
type input "$ 0,00"
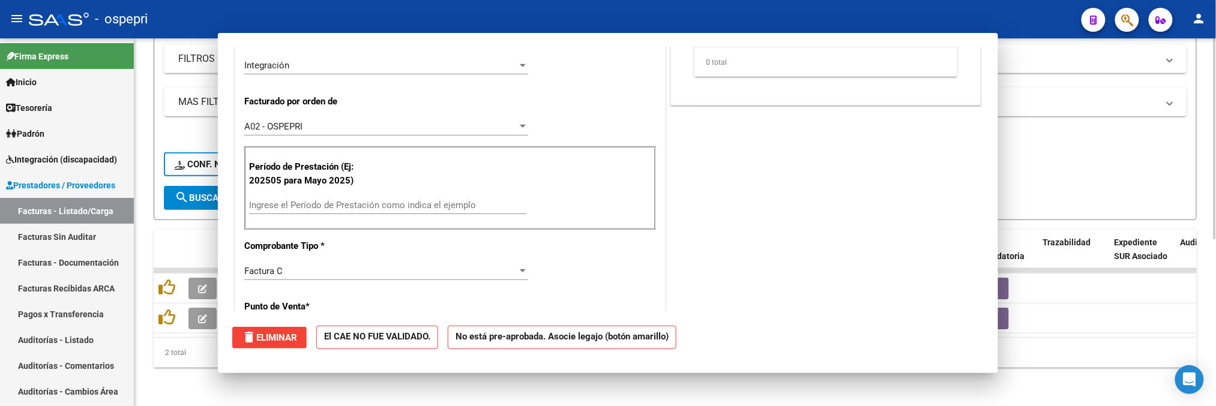
scroll to position [0, 0]
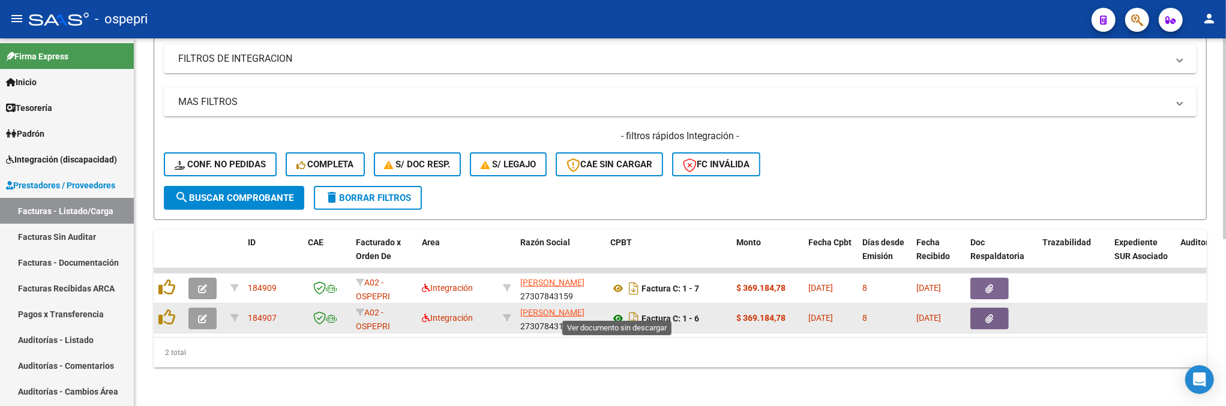
click at [616, 311] on icon at bounding box center [618, 318] width 16 height 14
click at [195, 310] on button "button" at bounding box center [202, 319] width 28 height 22
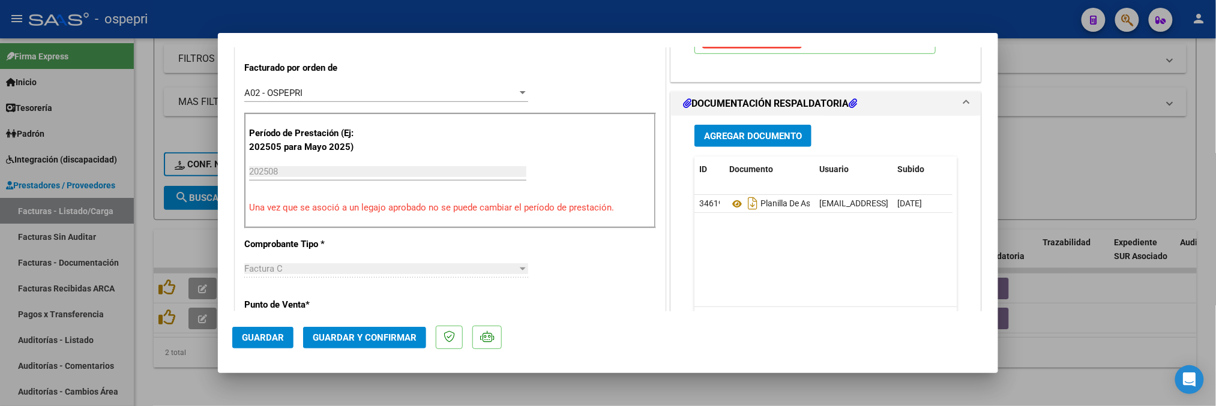
scroll to position [333, 0]
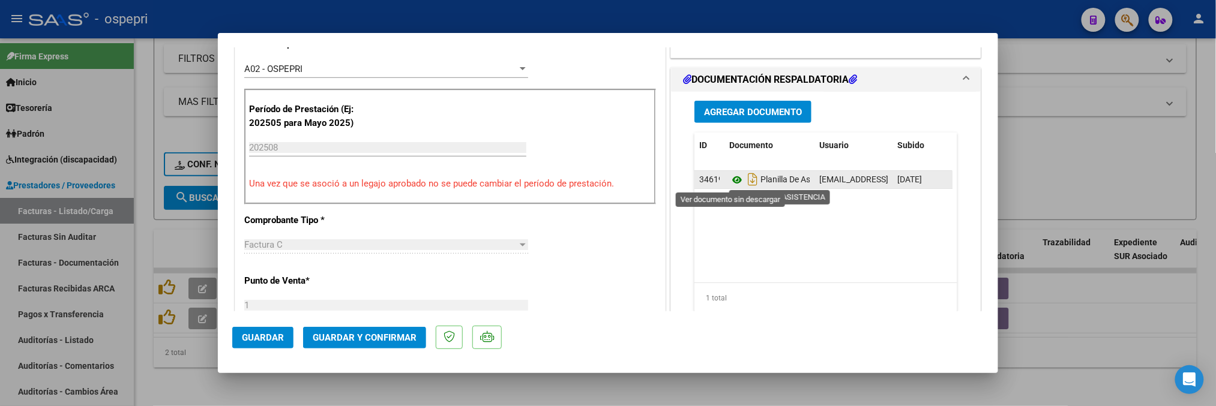
click at [729, 179] on icon at bounding box center [737, 180] width 16 height 14
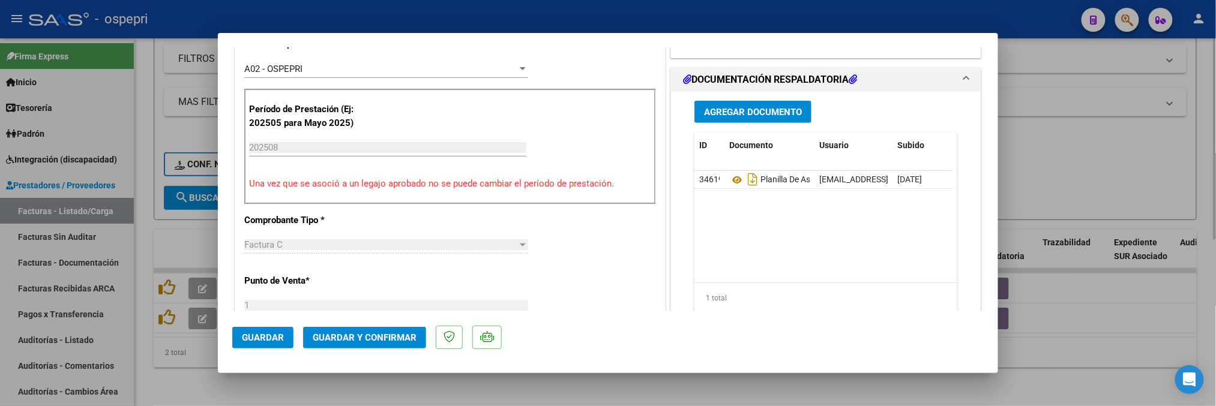
click at [1113, 183] on div at bounding box center [608, 203] width 1216 height 406
type input "$ 0,00"
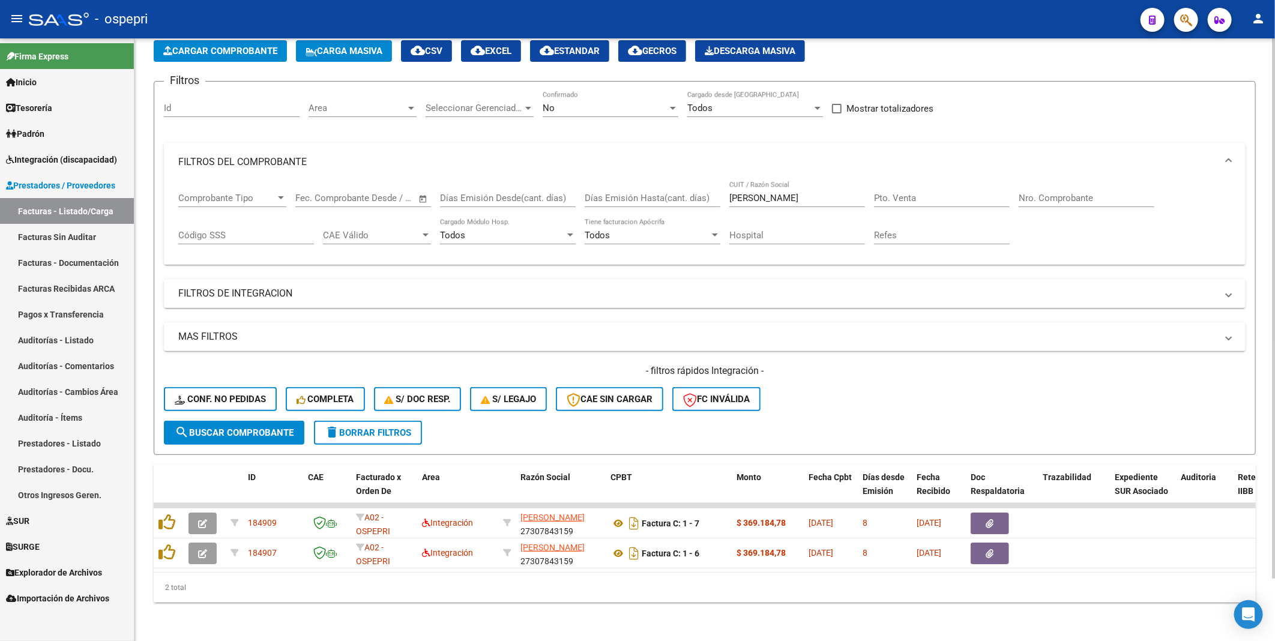
scroll to position [70, 0]
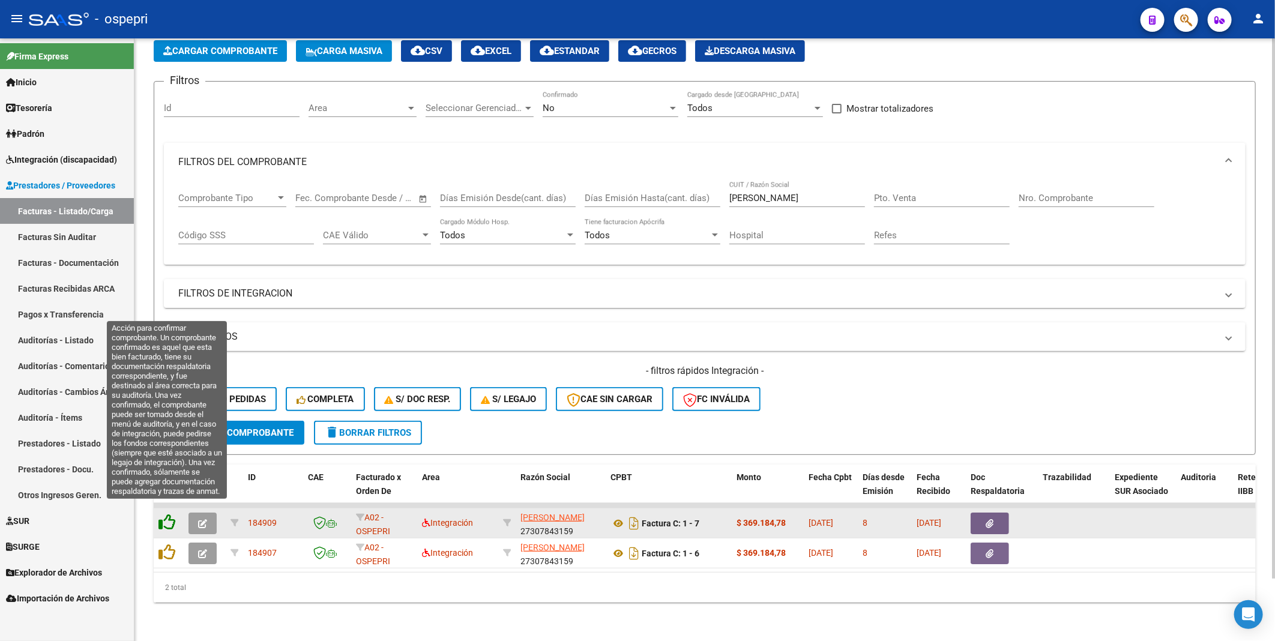
click at [166, 332] on icon at bounding box center [166, 522] width 17 height 17
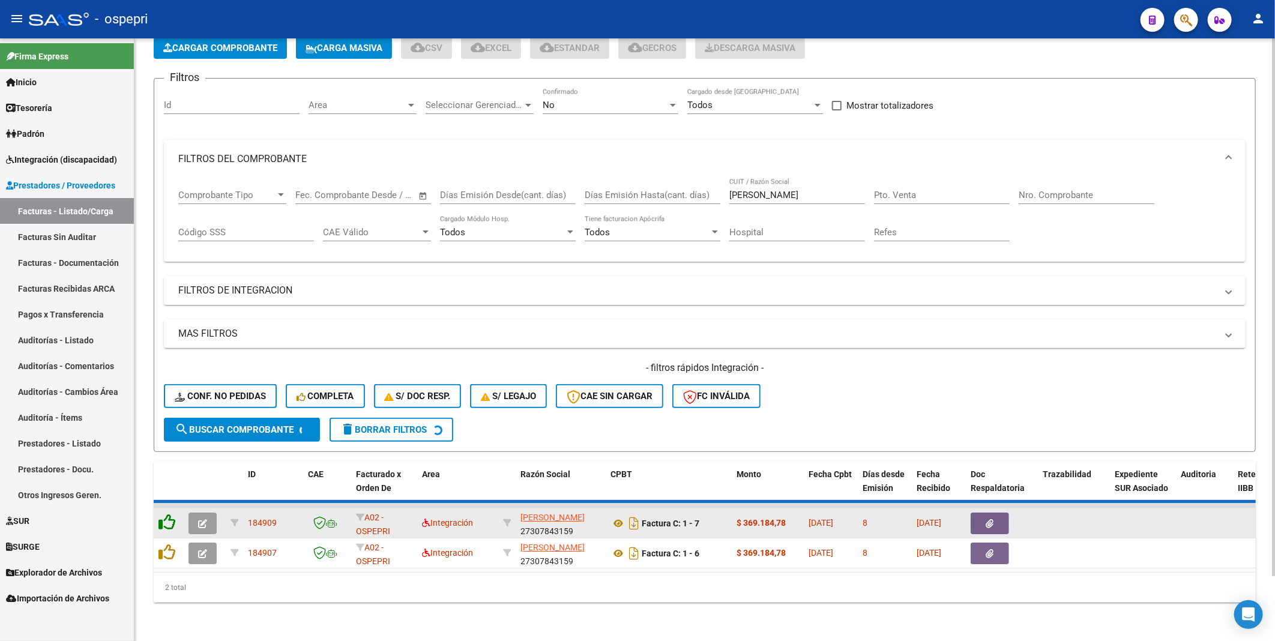
scroll to position [40, 0]
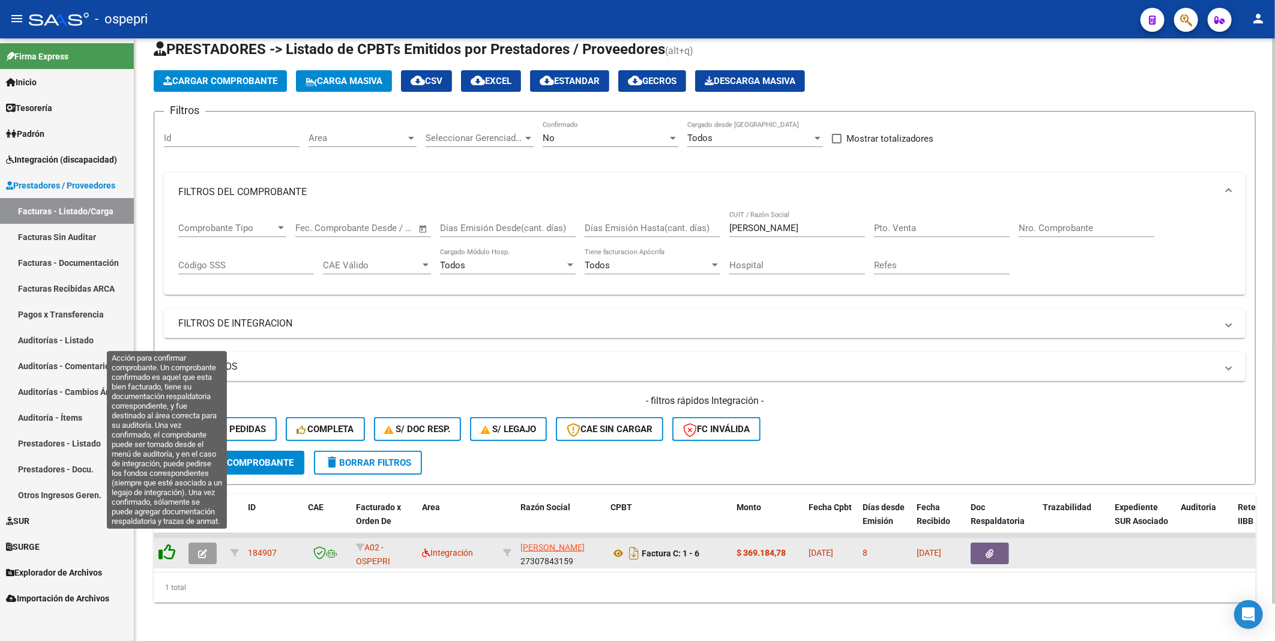
click at [168, 332] on icon at bounding box center [166, 552] width 17 height 17
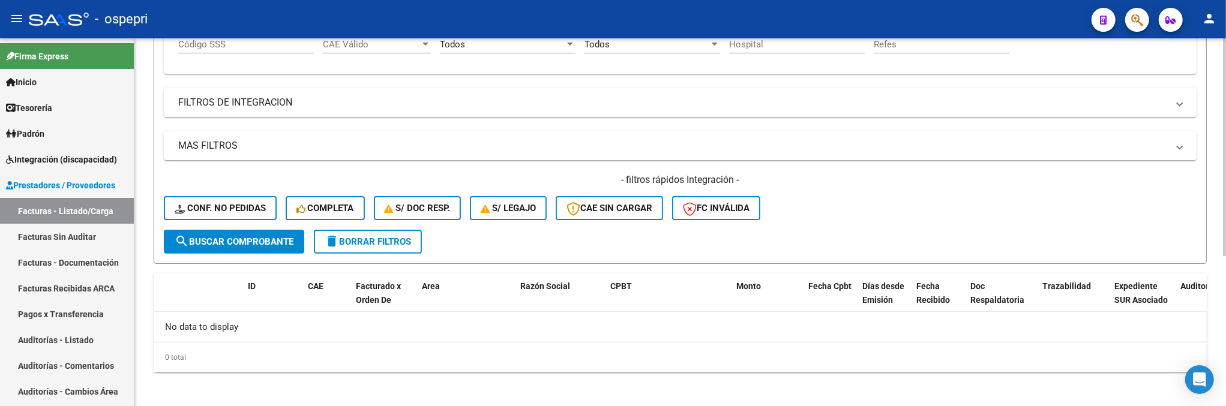
scroll to position [255, 0]
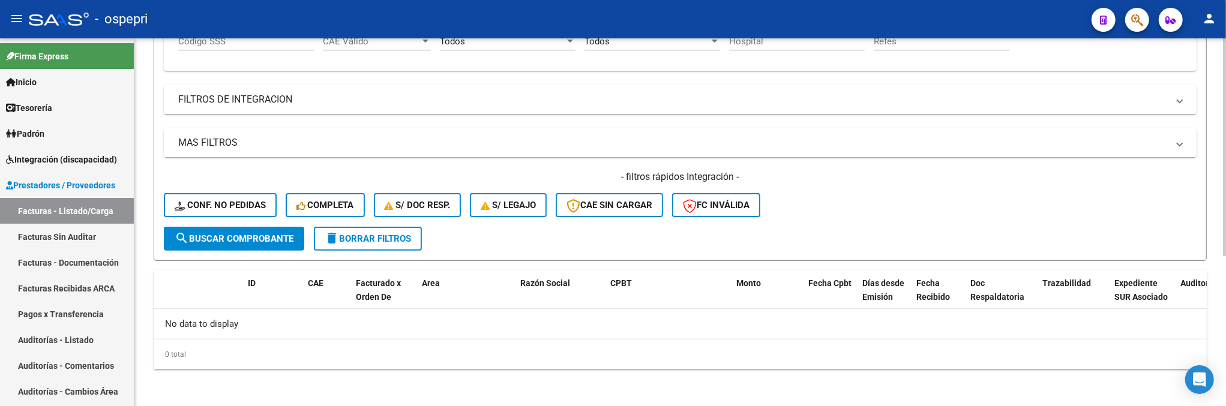
click at [909, 206] on div "- filtros rápidos Integración - Conf. no pedidas Completa S/ Doc Resp. S/ legaj…" at bounding box center [680, 198] width 1033 height 56
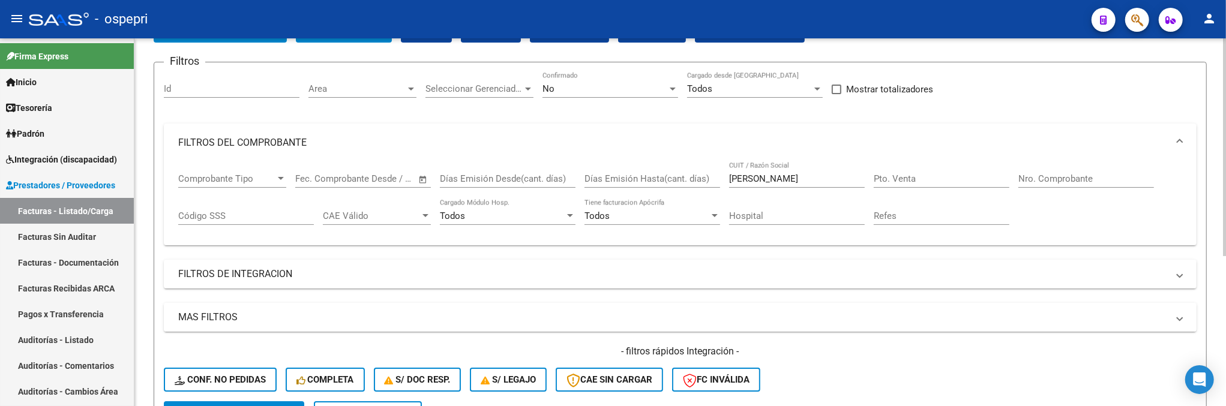
scroll to position [55, 0]
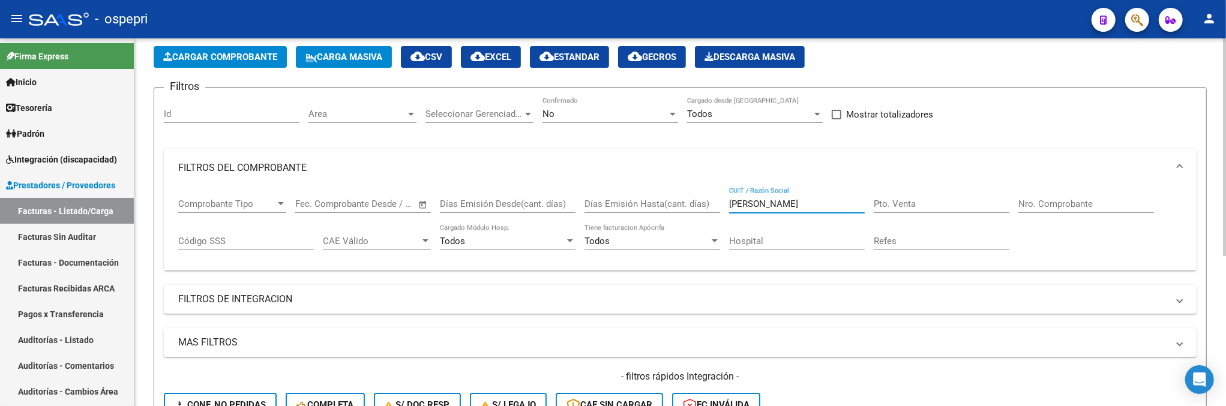
drag, startPoint x: 789, startPoint y: 200, endPoint x: 700, endPoint y: 200, distance: 88.2
click at [701, 202] on div "Comprobante Tipo Comprobante Tipo Fecha inicio – Fecha fin Fec. Comprobante Des…" at bounding box center [680, 224] width 1004 height 74
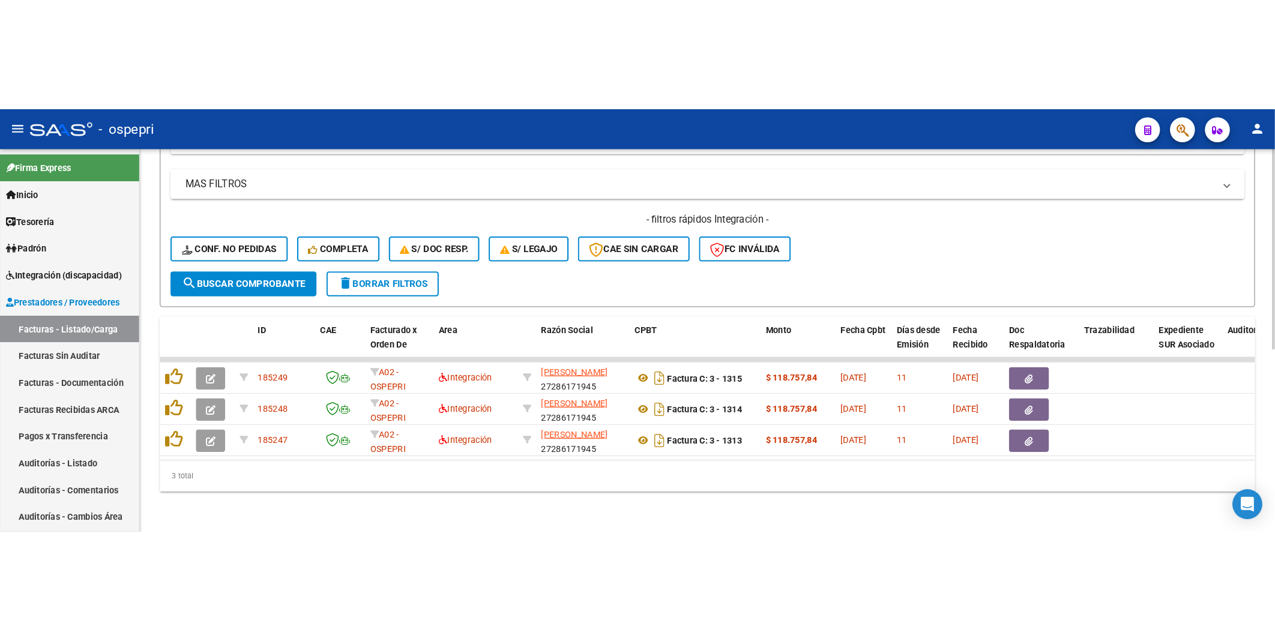
scroll to position [334, 0]
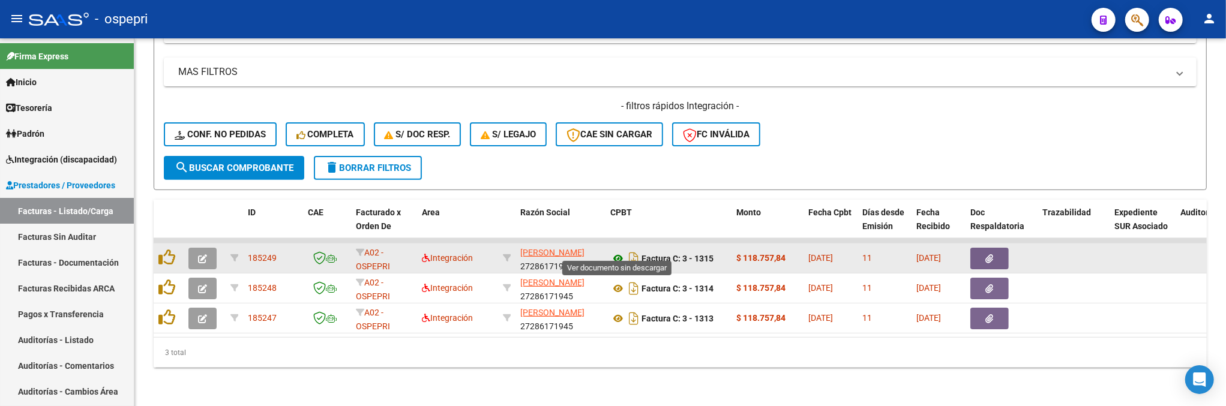
type input "DIOMEDI"
click at [619, 251] on icon at bounding box center [618, 258] width 16 height 14
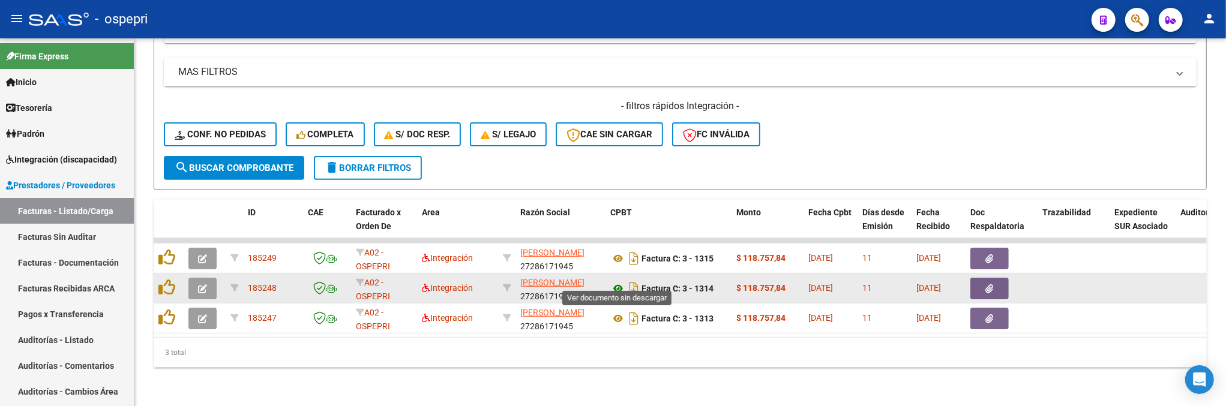
click at [619, 283] on icon at bounding box center [618, 288] width 16 height 14
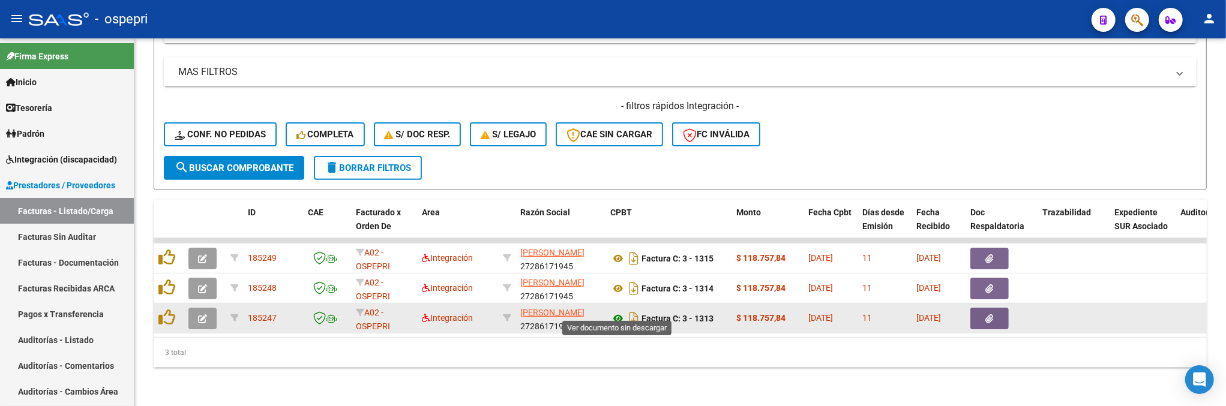
click at [619, 311] on icon at bounding box center [618, 318] width 16 height 14
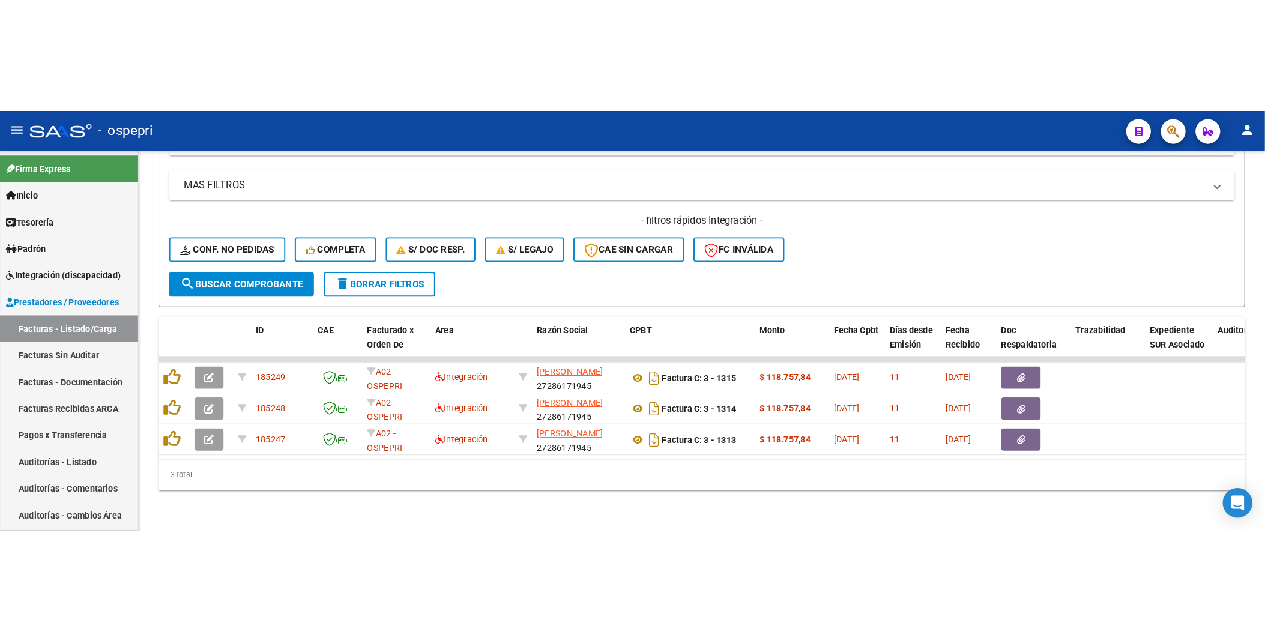
scroll to position [100, 0]
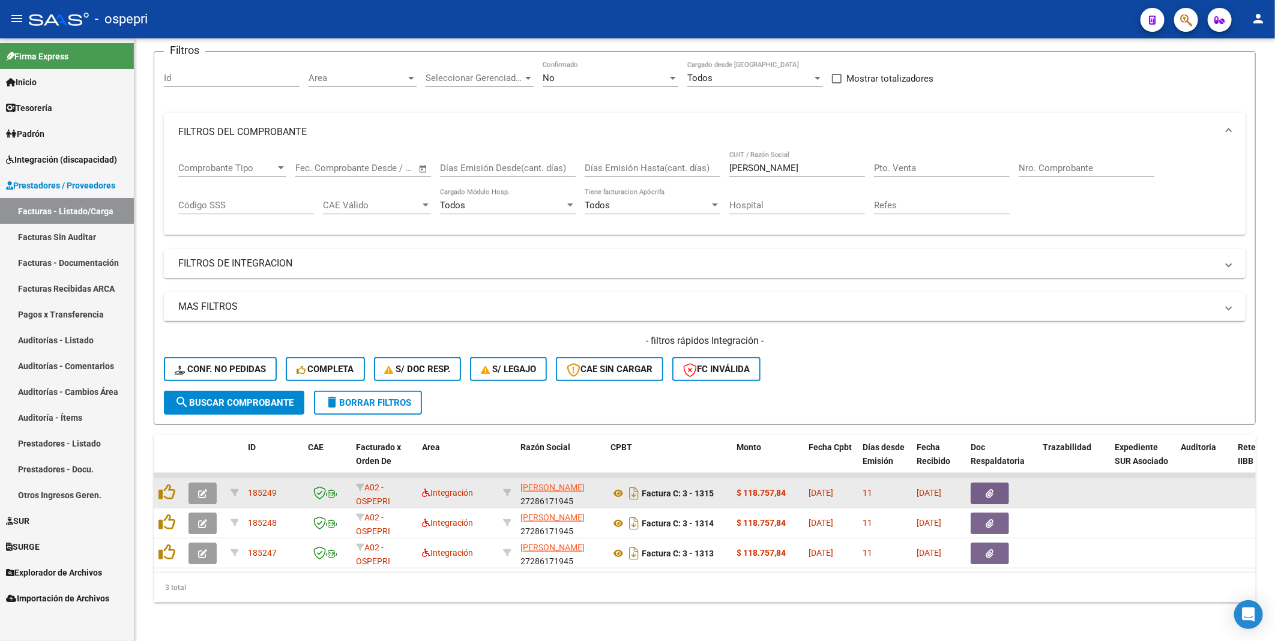
click at [206, 332] on icon "button" at bounding box center [202, 493] width 9 height 9
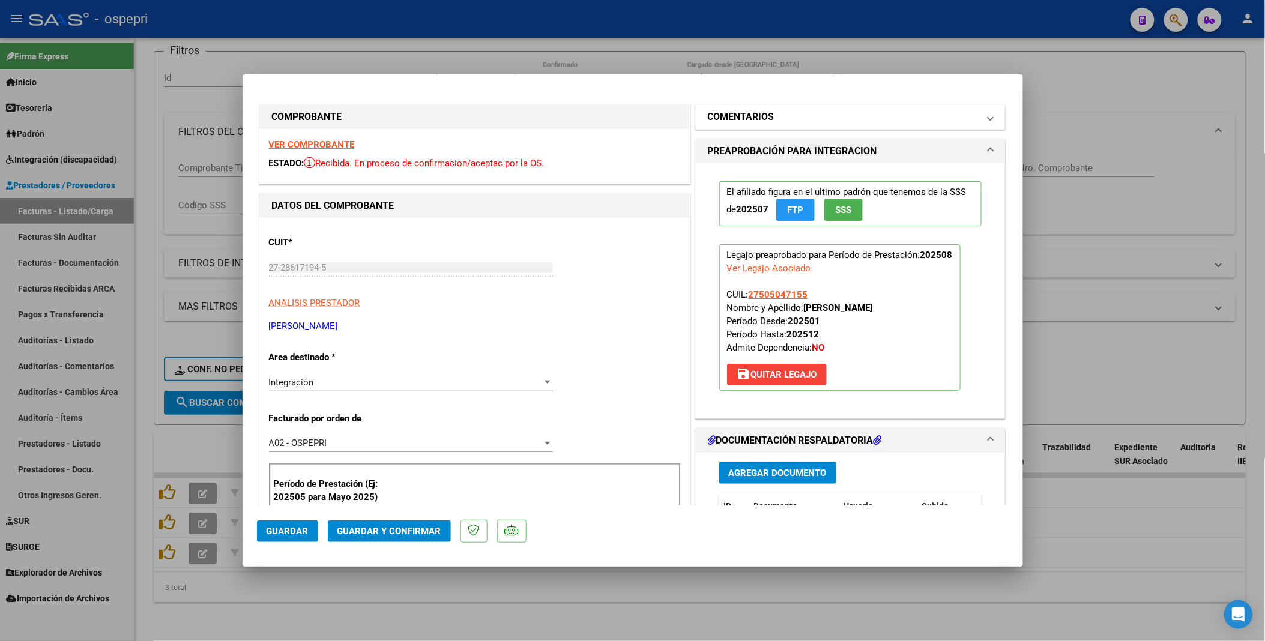
click at [988, 113] on span at bounding box center [990, 117] width 5 height 14
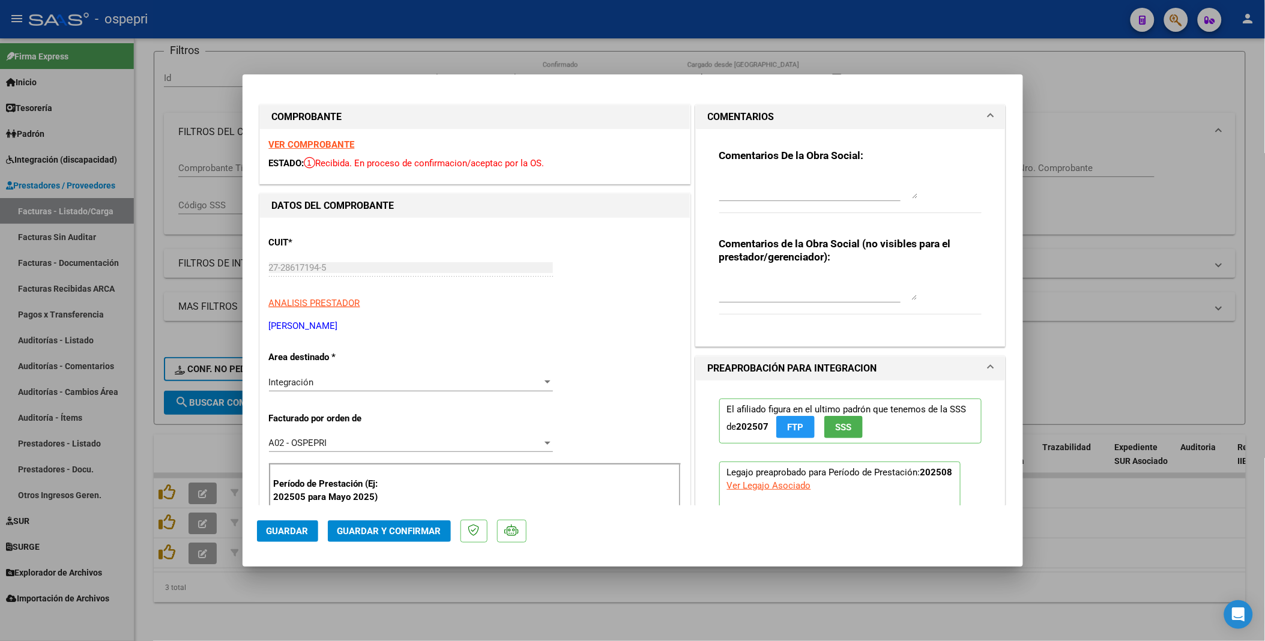
click at [719, 184] on textarea at bounding box center [818, 187] width 198 height 24
type textarea "b"
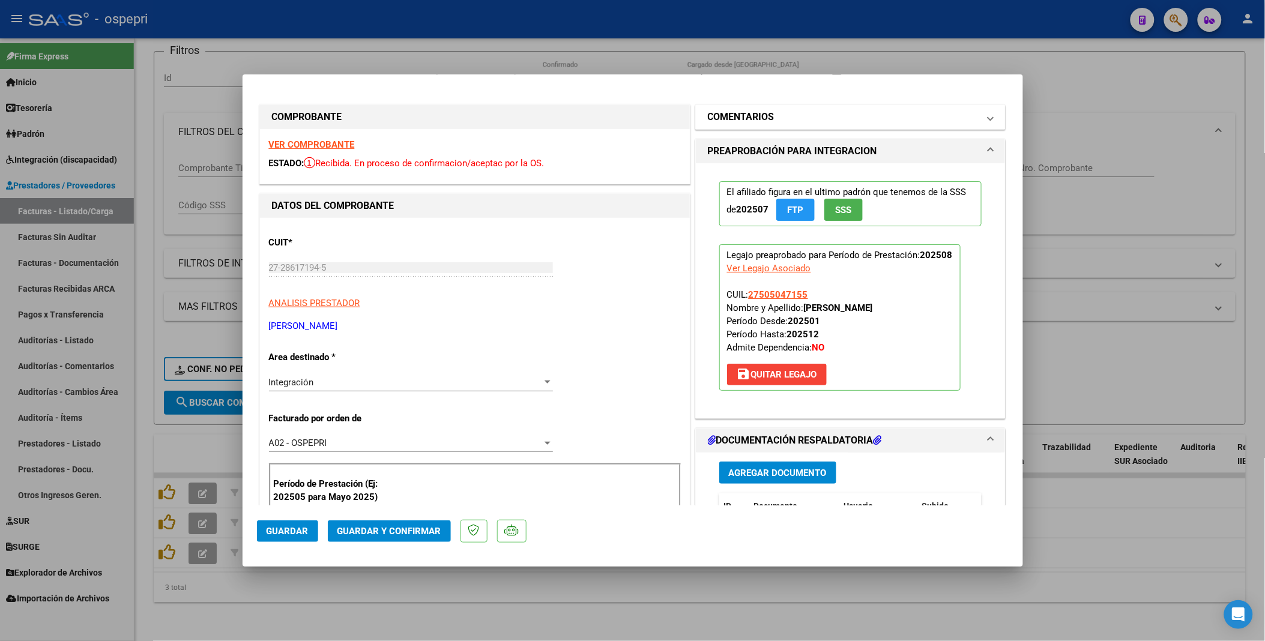
click at [988, 115] on span at bounding box center [990, 117] width 5 height 14
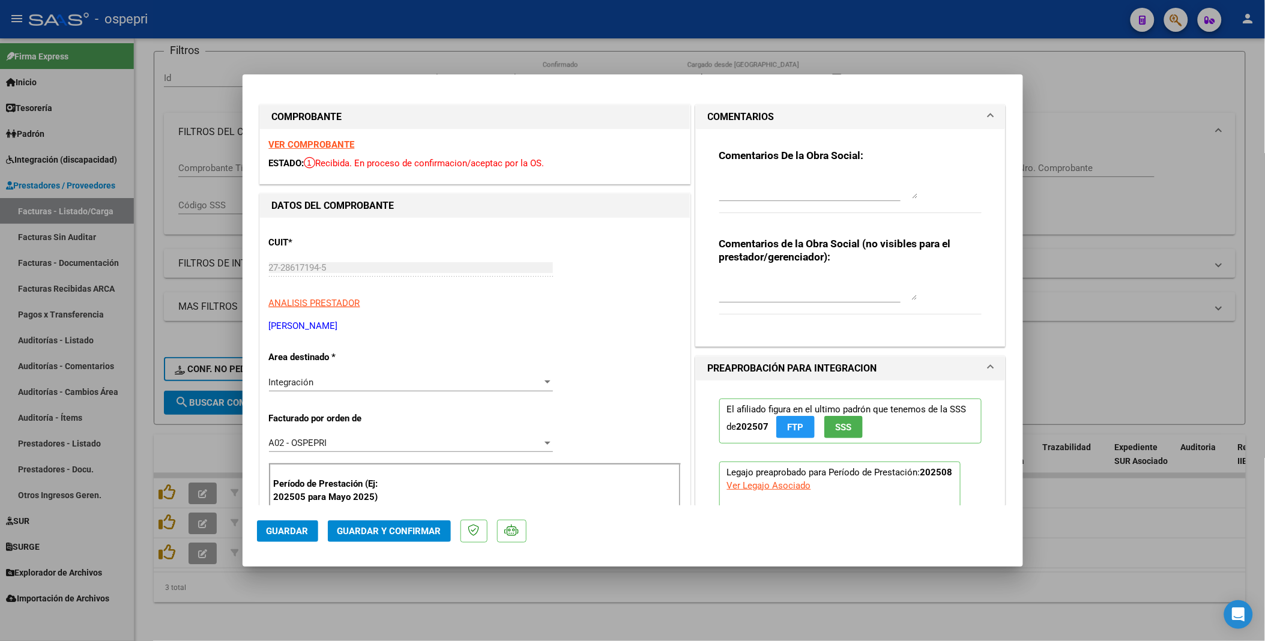
click at [721, 175] on textarea at bounding box center [818, 187] width 198 height 24
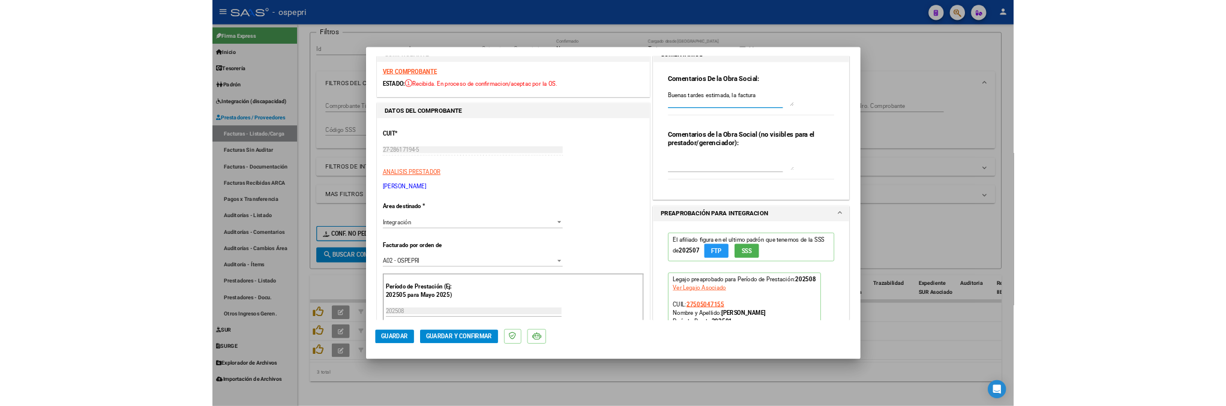
scroll to position [0, 0]
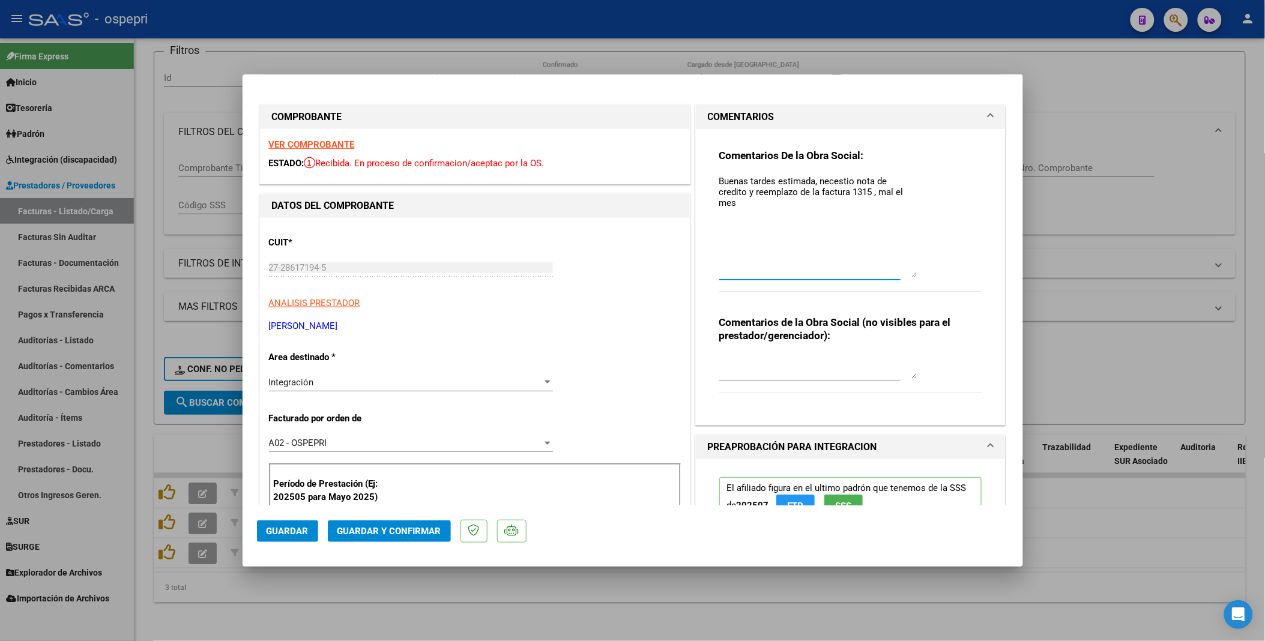
drag, startPoint x: 910, startPoint y: 197, endPoint x: 910, endPoint y: 276, distance: 79.2
click at [910, 276] on textarea "Buenas tardes estimada, necestio nota de credito y reemplazo de la factura 1315…" at bounding box center [818, 226] width 198 height 103
click at [895, 192] on textarea "Buenas tardes estimada, necestio nota de credito y reemplazo de la factura 1315…" at bounding box center [818, 226] width 198 height 103
click at [719, 230] on textarea "Buenas tardes estimada, necestio nota de credito y reemplazo de la factura 1315…" at bounding box center [818, 226] width 198 height 103
click at [719, 232] on textarea "Buenas tardes estimada, necestio nota de credito y reemplazo de la factura 1315…" at bounding box center [818, 226] width 198 height 103
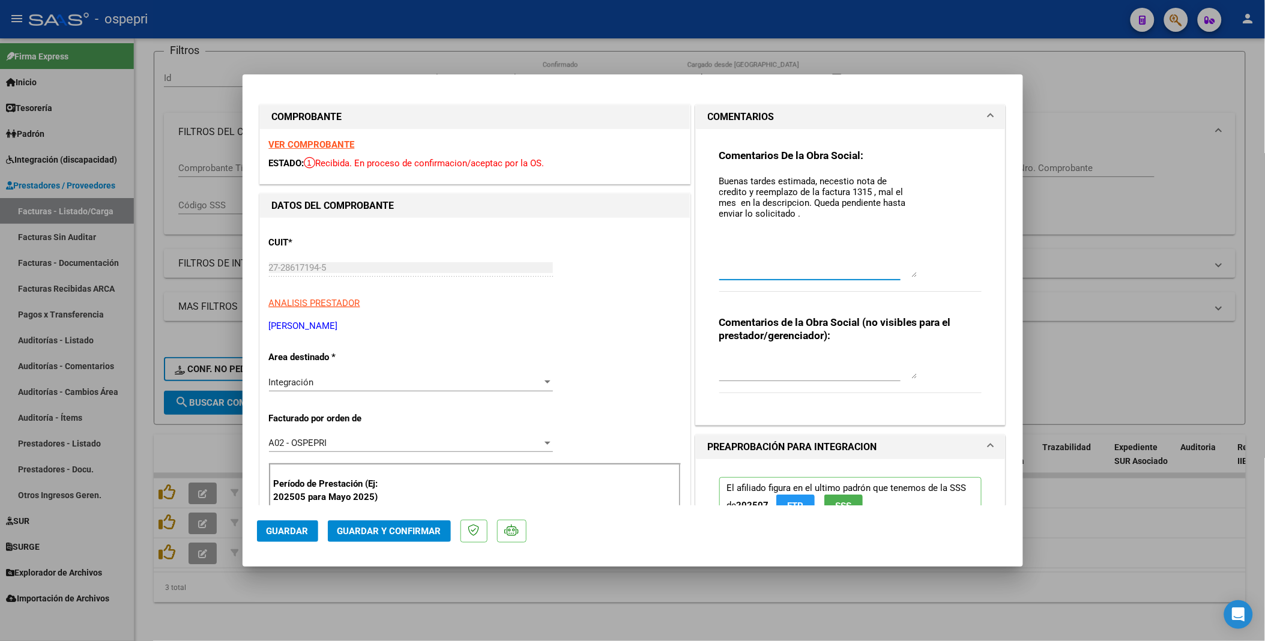
click at [770, 218] on textarea "Buenas tardes estimada, necestio nota de credito y reemplazo de la factura 1315…" at bounding box center [818, 226] width 198 height 103
click at [833, 182] on textarea "Buenas tardes estimada, necestio nota de credito y reemplazo de la factura 1315…" at bounding box center [818, 226] width 198 height 103
click at [833, 184] on textarea "Buenas tardes estimada, necestio nota de credito y reemplazo de la factura 1315…" at bounding box center [818, 226] width 198 height 103
click at [897, 182] on textarea "Buenas tardes estimada, necesito nota de credito y reemplazo de la factura 1315…" at bounding box center [818, 226] width 198 height 103
click at [898, 179] on textarea "Buenas tardes estimada, necesito nota de credito y reemplazo de la factura 1315…" at bounding box center [818, 226] width 198 height 103
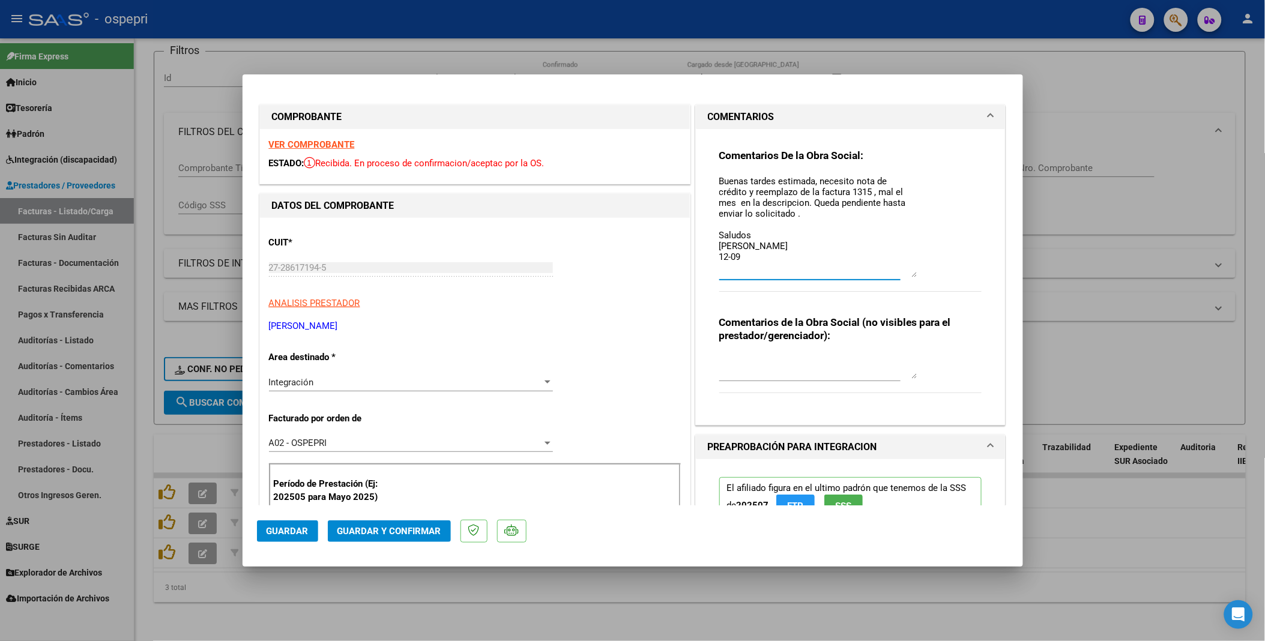
click at [745, 207] on textarea "Buenas tardes estimada, necesito nota de crédito y reemplazo de la factura 1315…" at bounding box center [818, 226] width 198 height 103
type textarea "Buenas tardes estimada, necesito nota de crédito y reemplazo de la factura 1315…"
click at [281, 332] on span "Guardar" at bounding box center [287, 531] width 42 height 11
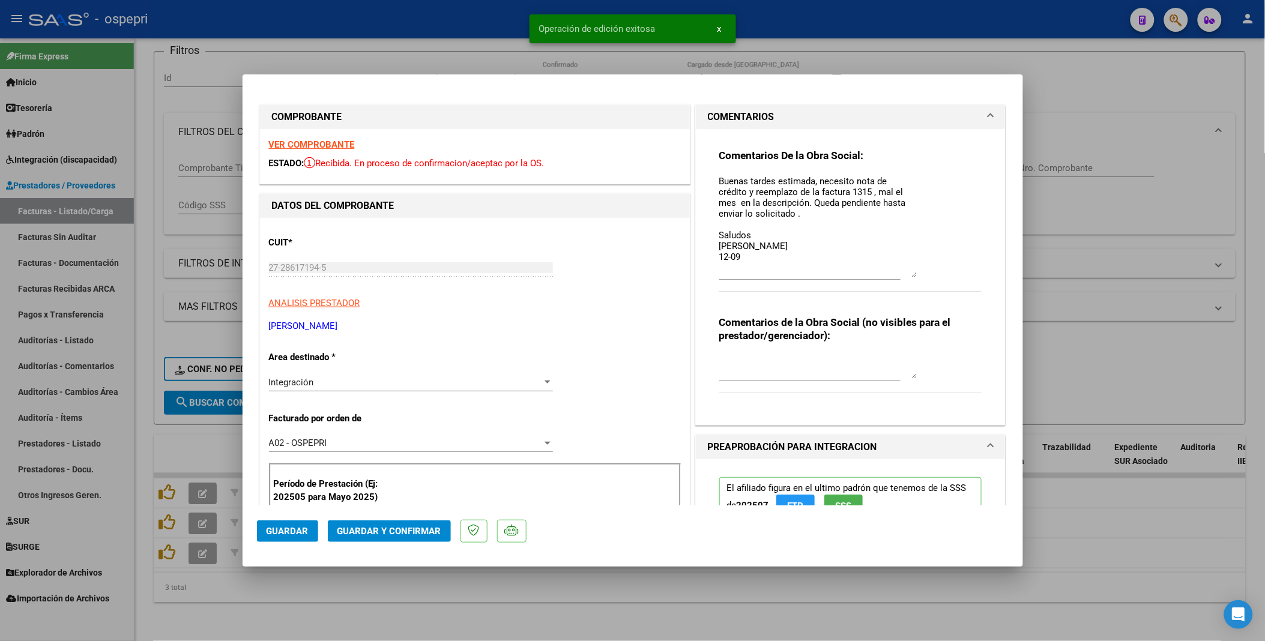
click at [296, 332] on span "Guardar" at bounding box center [287, 531] width 42 height 11
click at [1091, 332] on div at bounding box center [632, 320] width 1265 height 641
type input "$ 0,00"
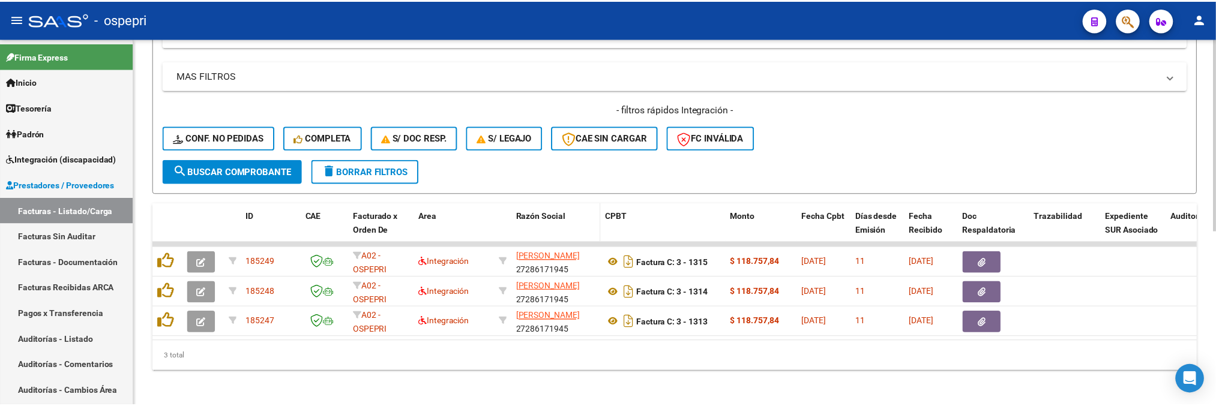
scroll to position [334, 0]
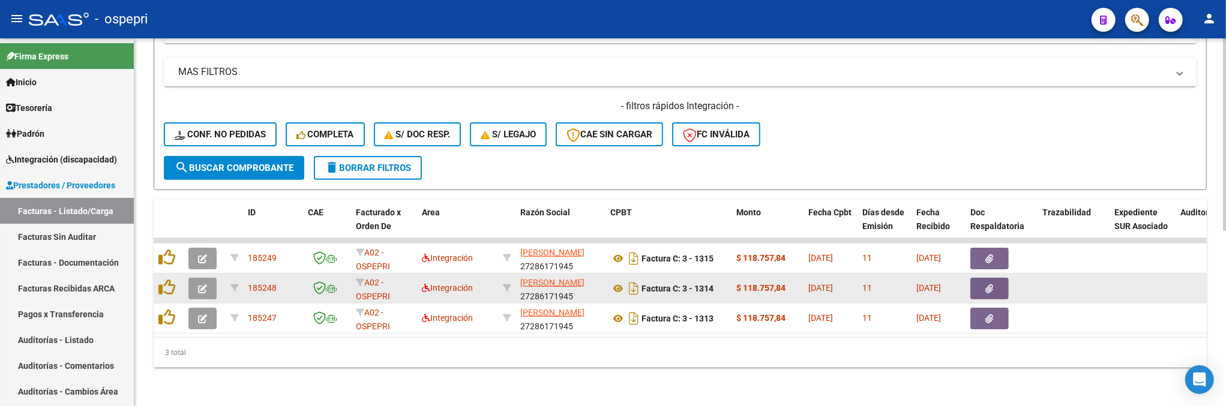
click at [196, 283] on button "button" at bounding box center [202, 289] width 28 height 22
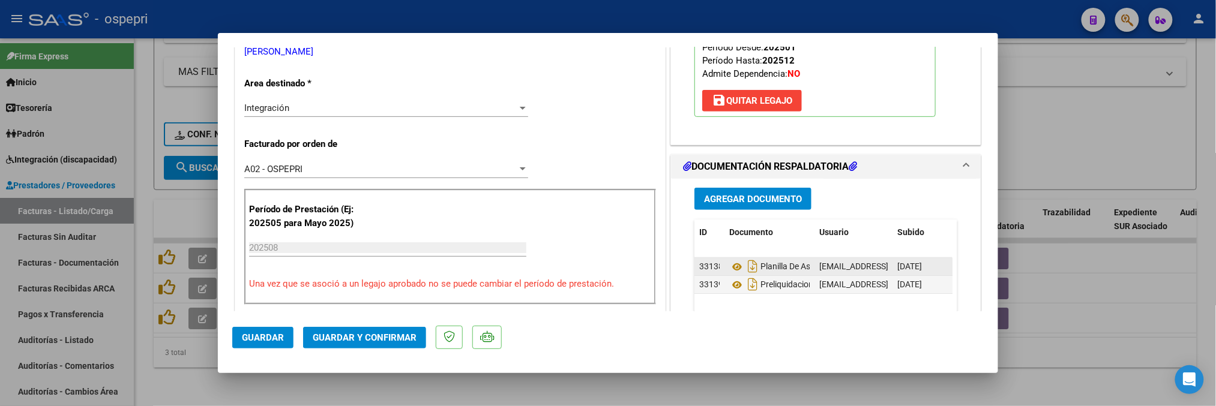
scroll to position [266, 0]
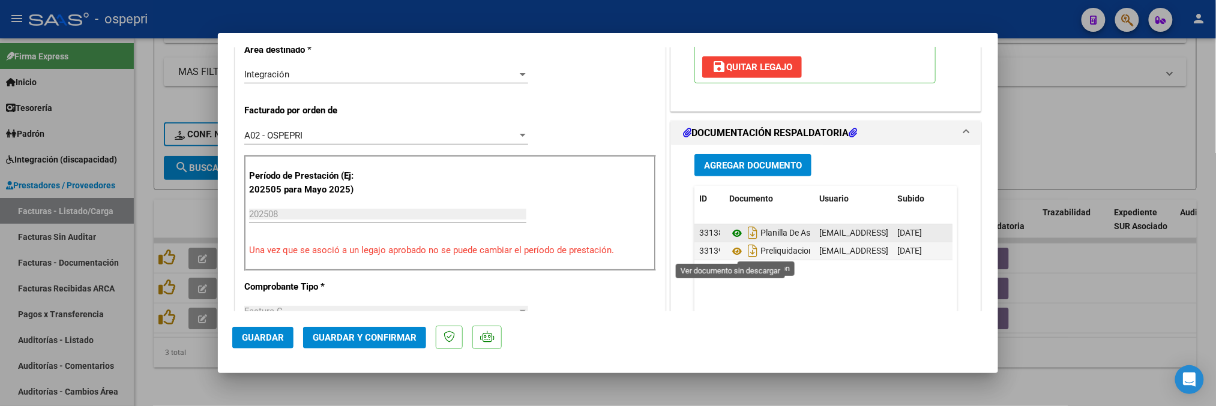
click at [731, 235] on icon at bounding box center [737, 233] width 16 height 14
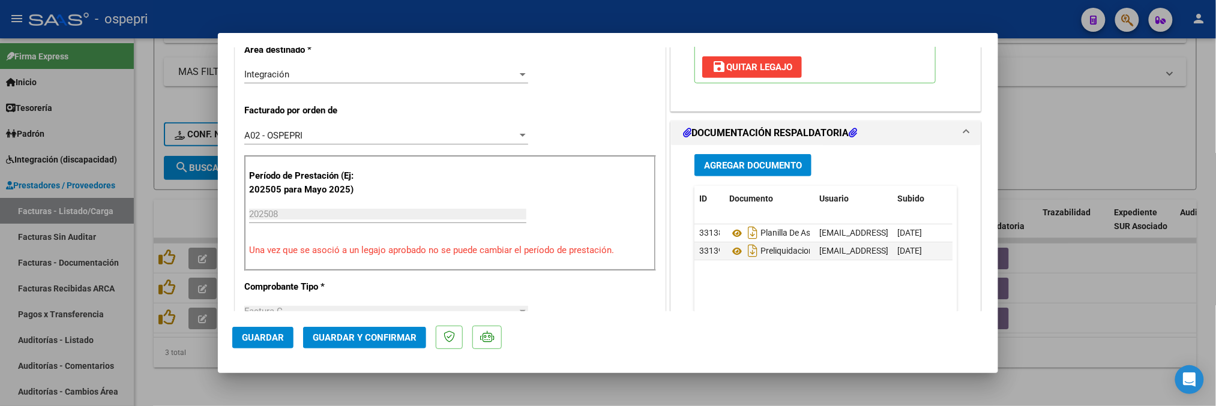
click at [388, 332] on span "Guardar y Confirmar" at bounding box center [365, 337] width 104 height 11
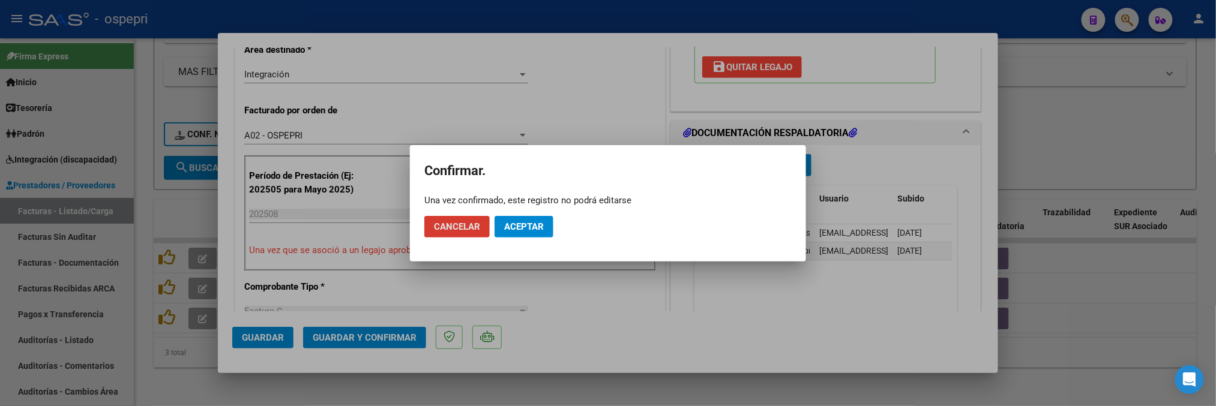
click at [526, 223] on span "Aceptar" at bounding box center [524, 226] width 40 height 11
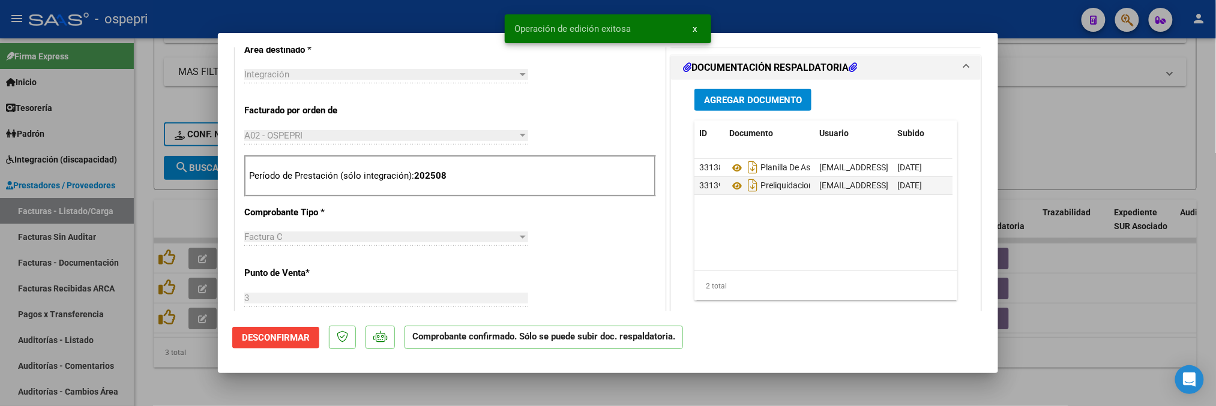
click at [1058, 332] on div at bounding box center [608, 203] width 1216 height 406
type input "$ 0,00"
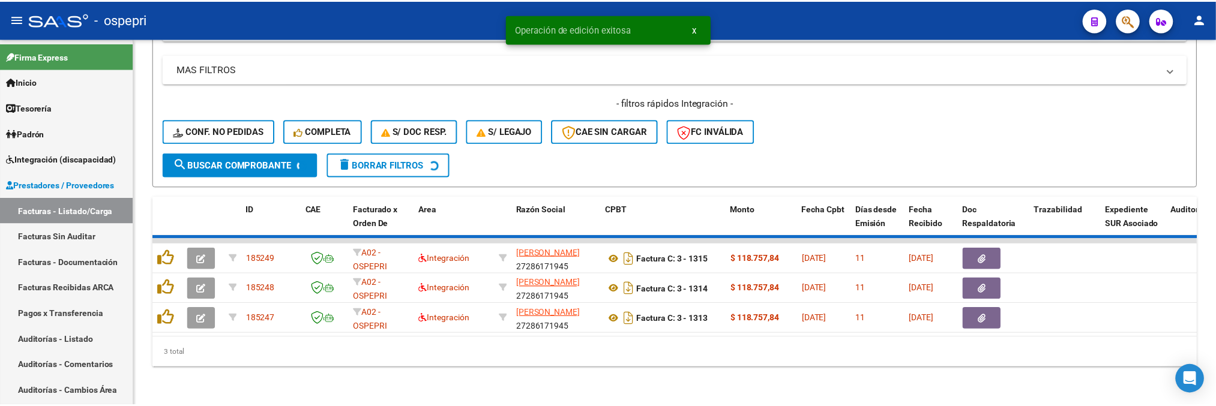
scroll to position [304, 0]
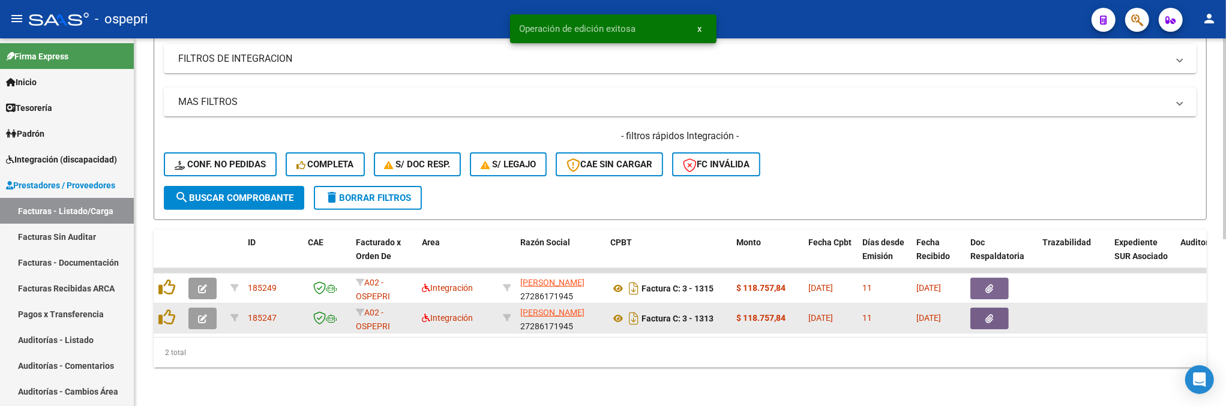
click at [202, 314] on icon "button" at bounding box center [202, 318] width 9 height 9
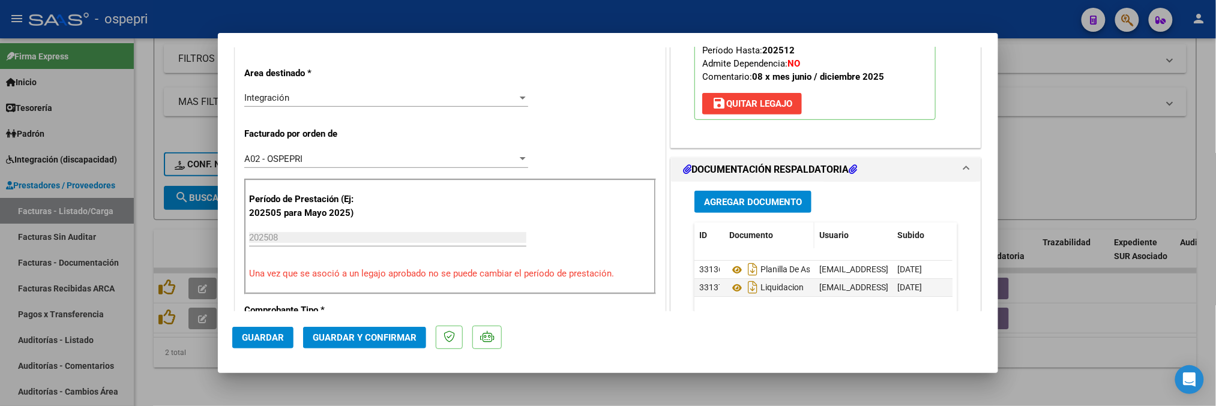
scroll to position [266, 0]
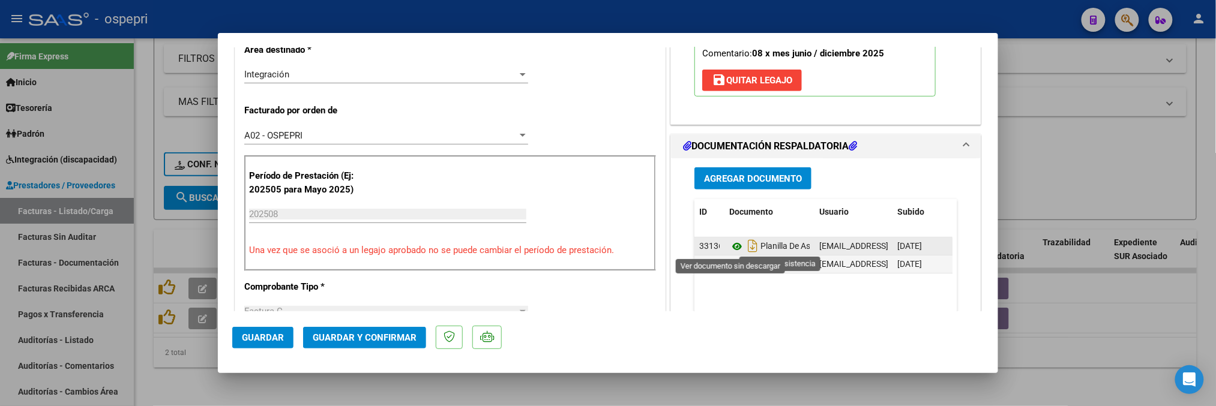
click at [735, 247] on icon at bounding box center [737, 246] width 16 height 14
click at [381, 332] on span "Guardar y Confirmar" at bounding box center [365, 337] width 104 height 11
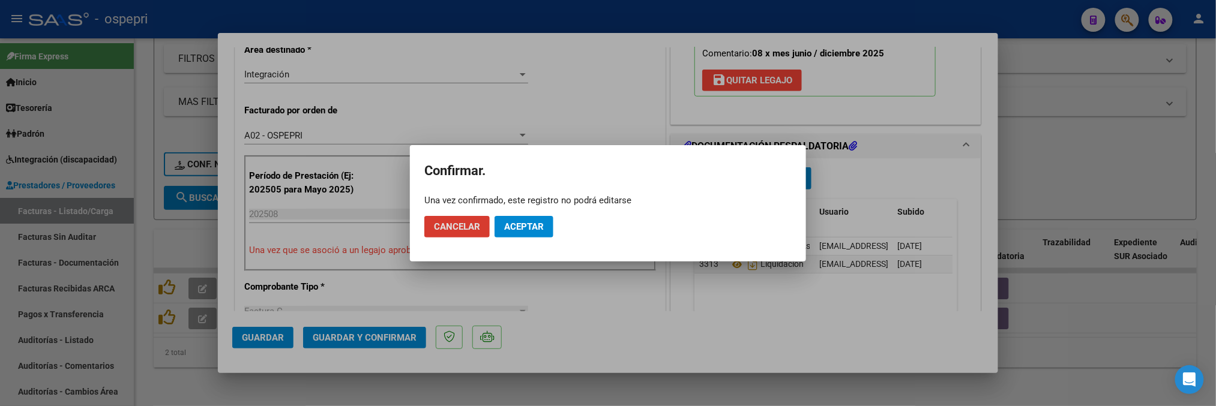
click at [531, 224] on span "Aceptar" at bounding box center [524, 226] width 40 height 11
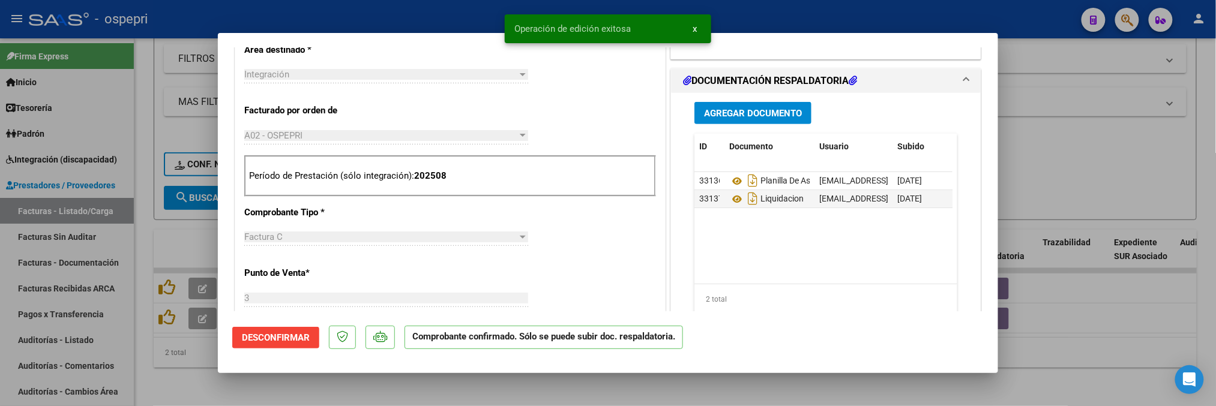
click at [1067, 332] on div at bounding box center [608, 203] width 1216 height 406
type input "$ 0,00"
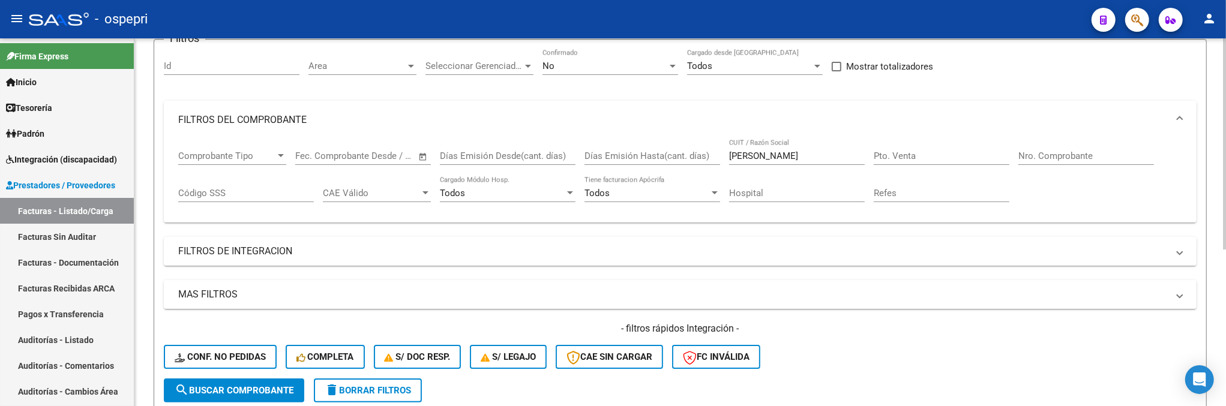
scroll to position [74, 0]
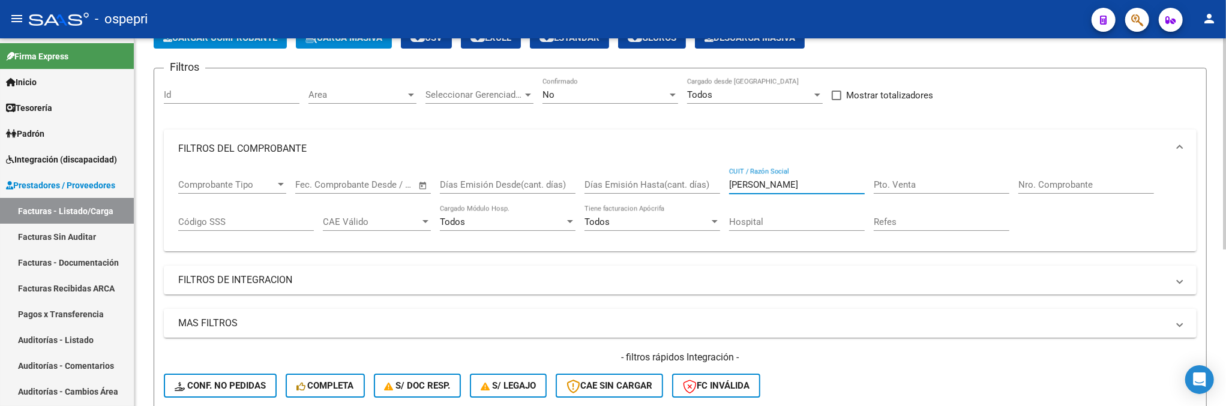
drag, startPoint x: 779, startPoint y: 186, endPoint x: 716, endPoint y: 184, distance: 63.1
click at [716, 184] on div "Comprobante Tipo Comprobante Tipo Fecha inicio – Fecha fin Fec. Comprobante Des…" at bounding box center [680, 205] width 1004 height 74
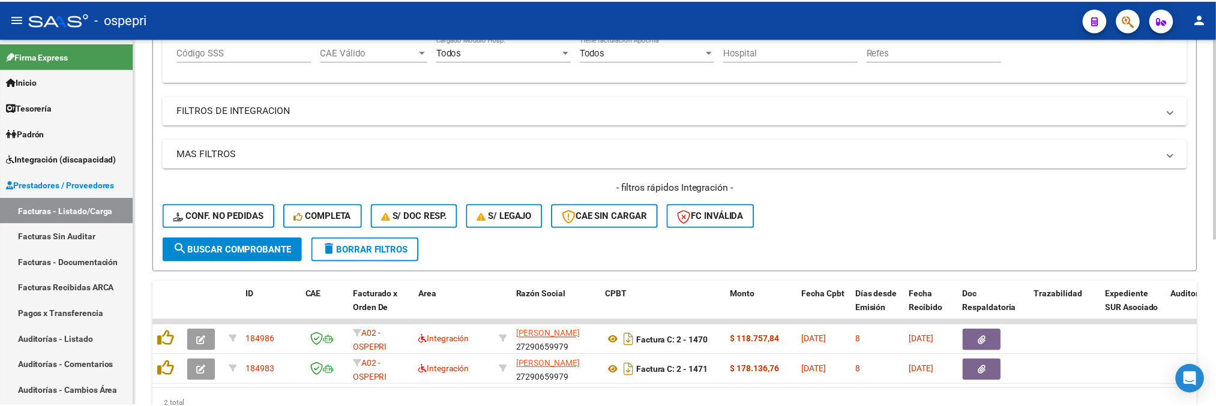
scroll to position [304, 0]
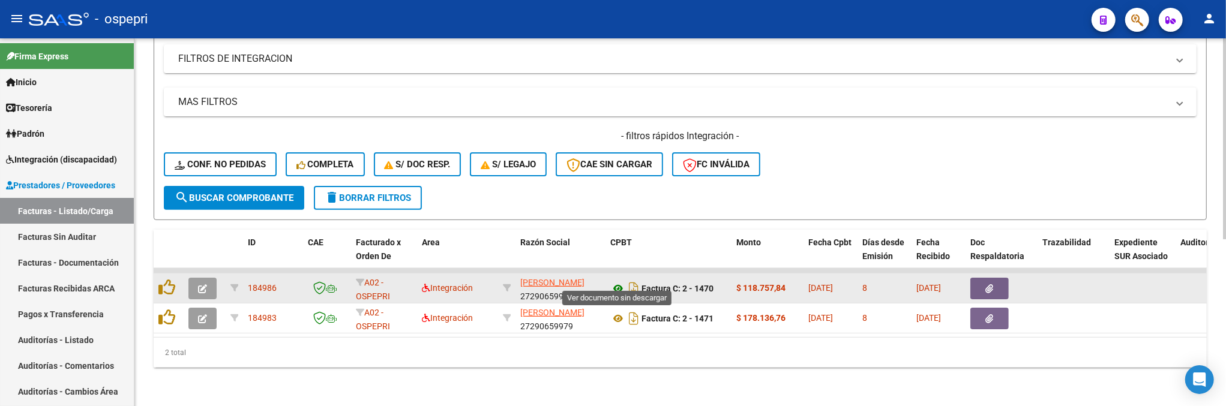
type input "estrada maria"
click at [619, 281] on icon at bounding box center [618, 288] width 16 height 14
click at [207, 278] on button "button" at bounding box center [202, 289] width 28 height 22
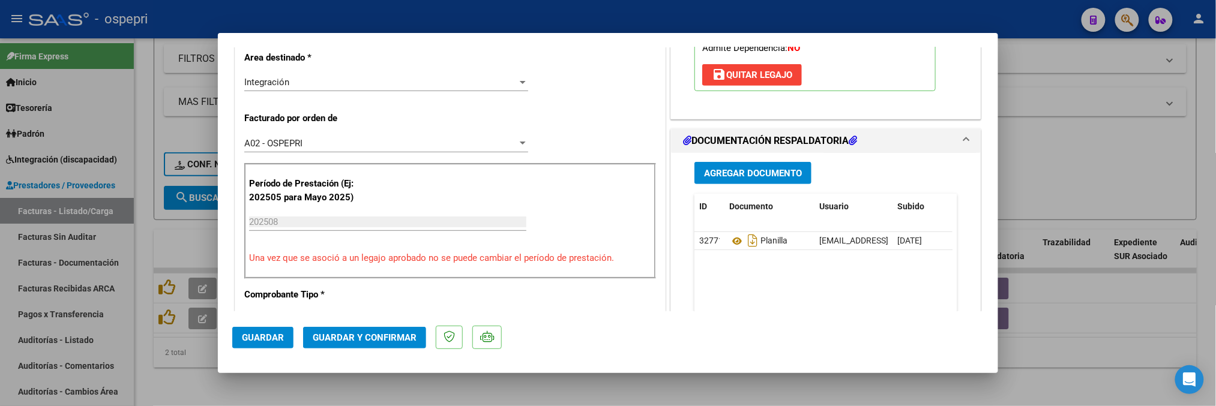
scroll to position [266, 0]
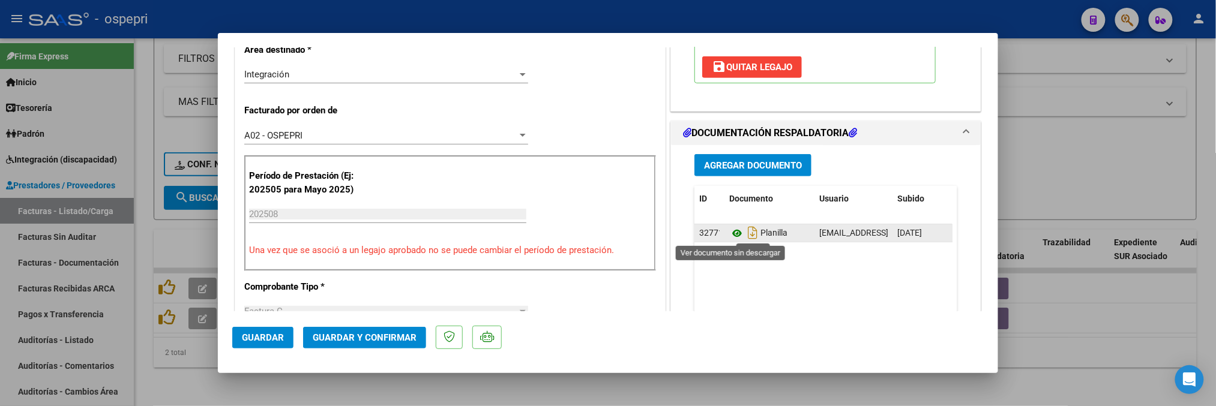
click at [730, 232] on icon at bounding box center [737, 233] width 16 height 14
click at [1063, 174] on div at bounding box center [608, 203] width 1216 height 406
type input "$ 0,00"
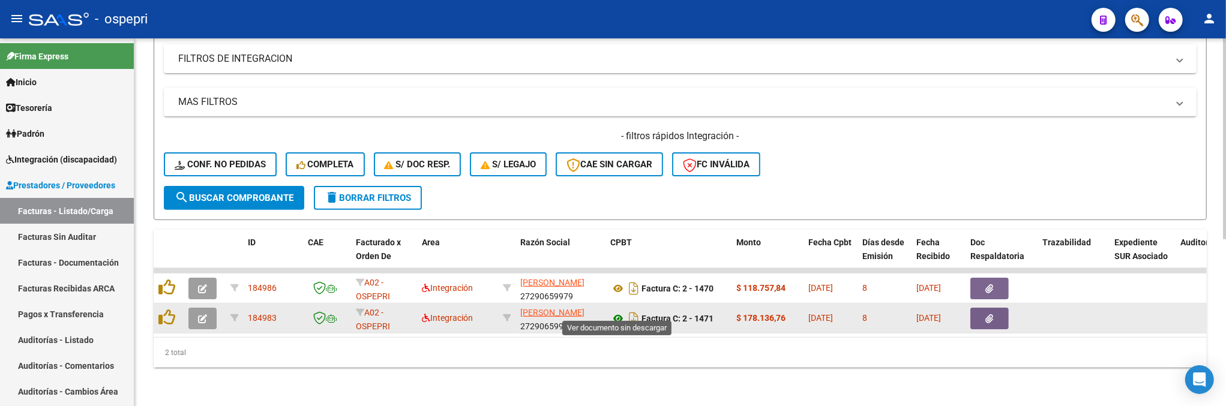
click at [623, 311] on icon at bounding box center [618, 318] width 16 height 14
click at [206, 314] on icon "button" at bounding box center [202, 318] width 9 height 9
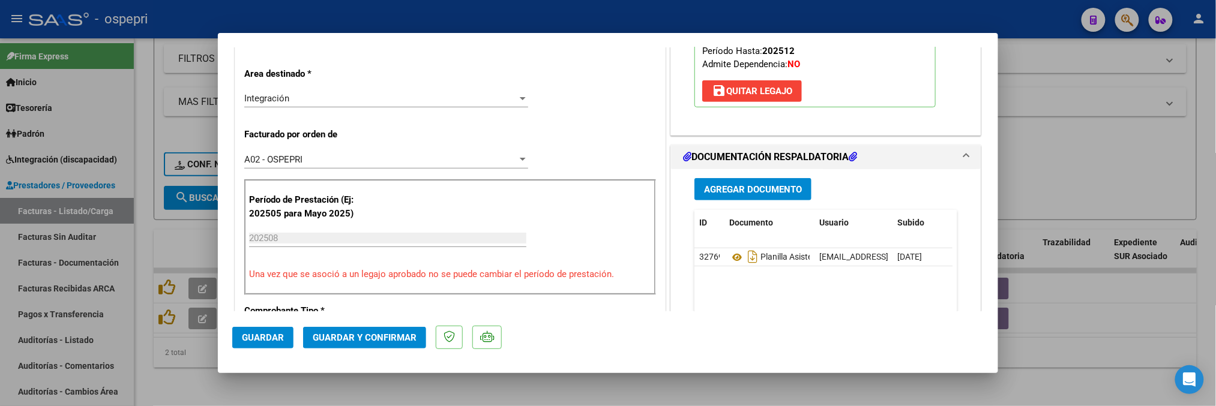
scroll to position [266, 0]
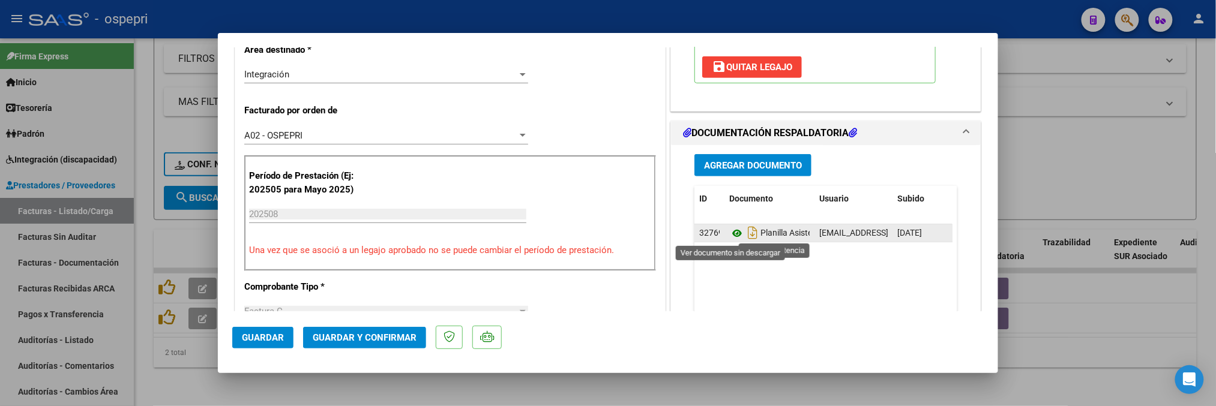
click at [732, 232] on icon at bounding box center [737, 233] width 16 height 14
click at [1123, 147] on div at bounding box center [608, 203] width 1216 height 406
type input "$ 0,00"
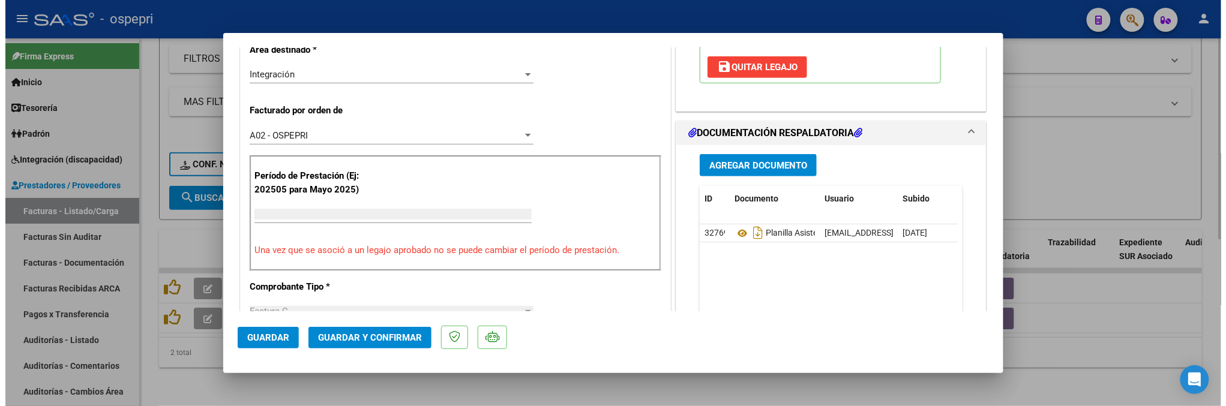
scroll to position [0, 0]
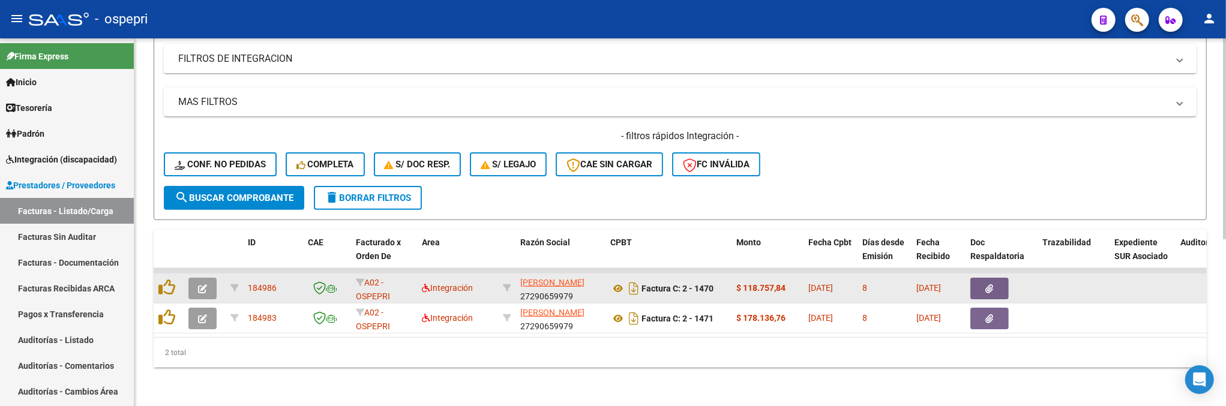
click at [199, 284] on icon "button" at bounding box center [202, 288] width 9 height 9
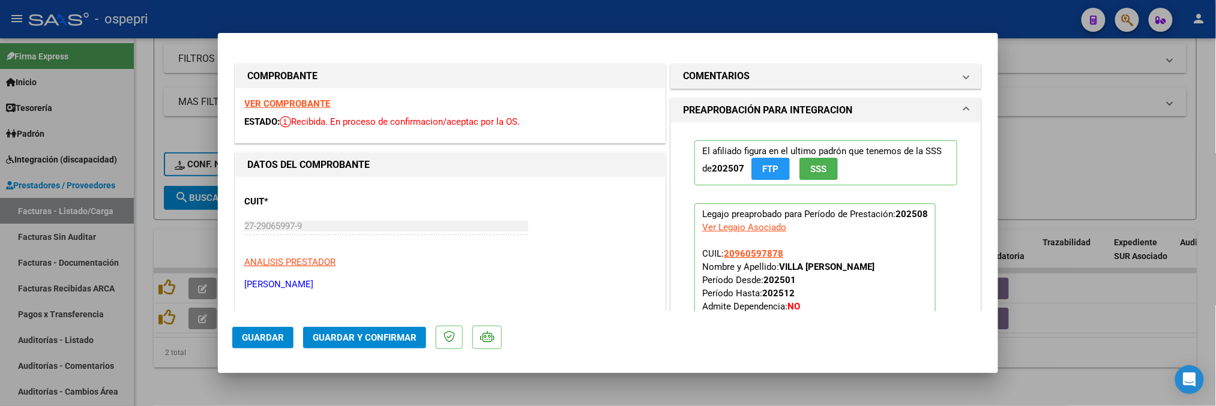
click at [376, 332] on span "Guardar y Confirmar" at bounding box center [365, 337] width 104 height 11
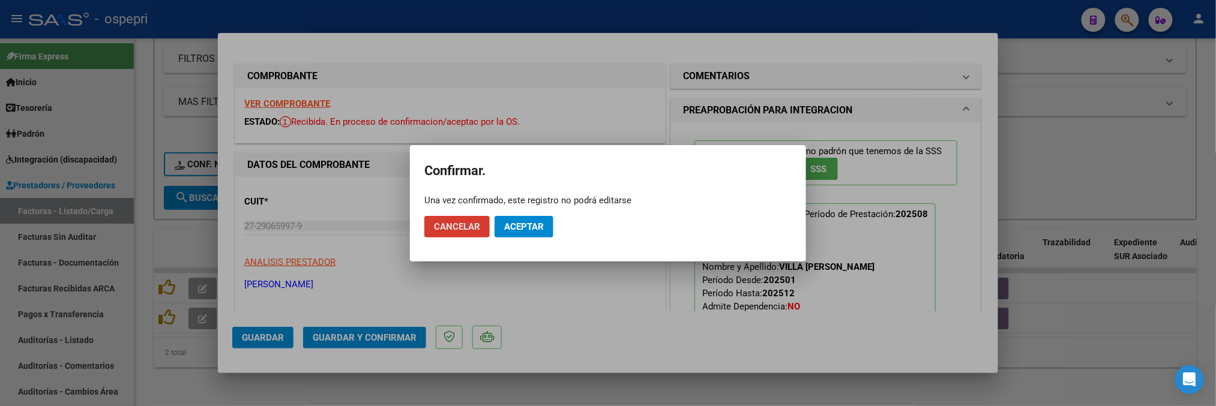
click at [543, 219] on button "Aceptar" at bounding box center [524, 227] width 59 height 22
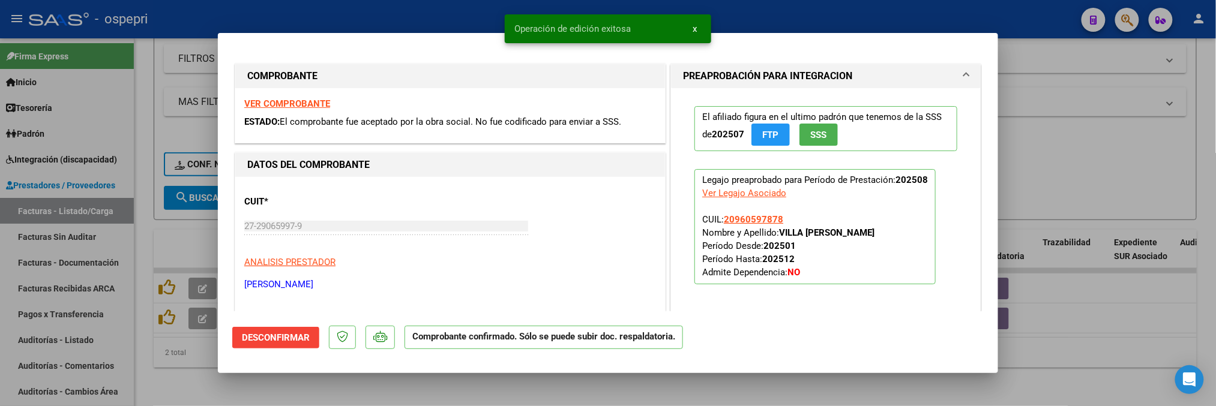
click at [1076, 310] on div at bounding box center [608, 203] width 1216 height 406
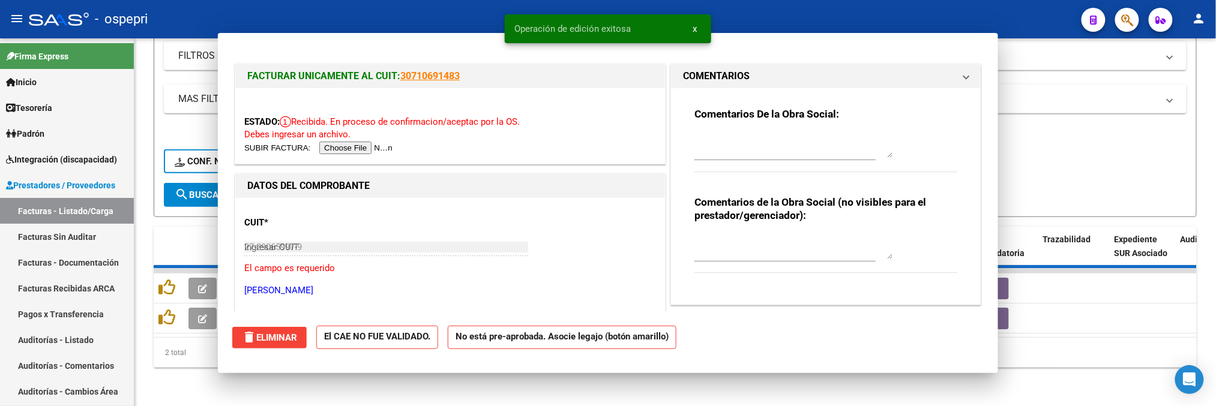
type input "$ 0,00"
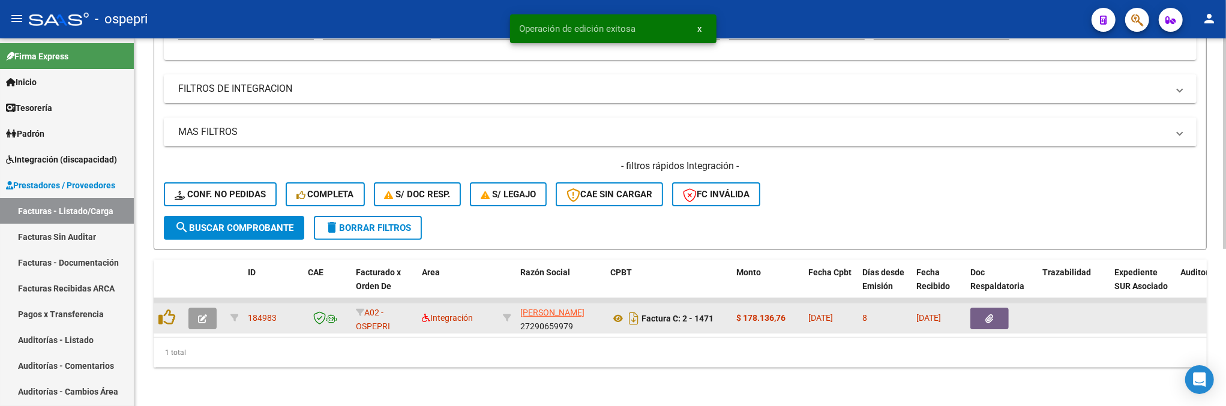
scroll to position [274, 0]
click at [196, 310] on button "button" at bounding box center [202, 319] width 28 height 22
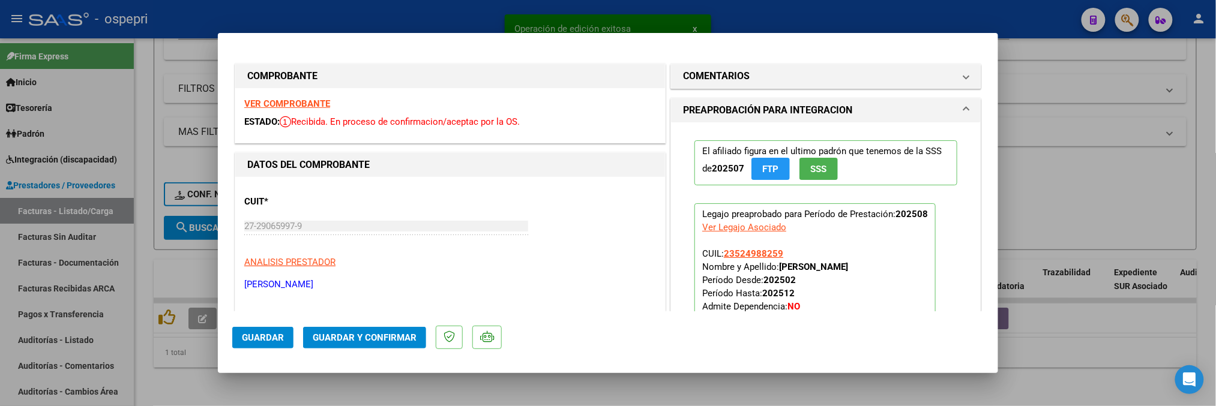
click at [362, 332] on span "Guardar y Confirmar" at bounding box center [365, 337] width 104 height 11
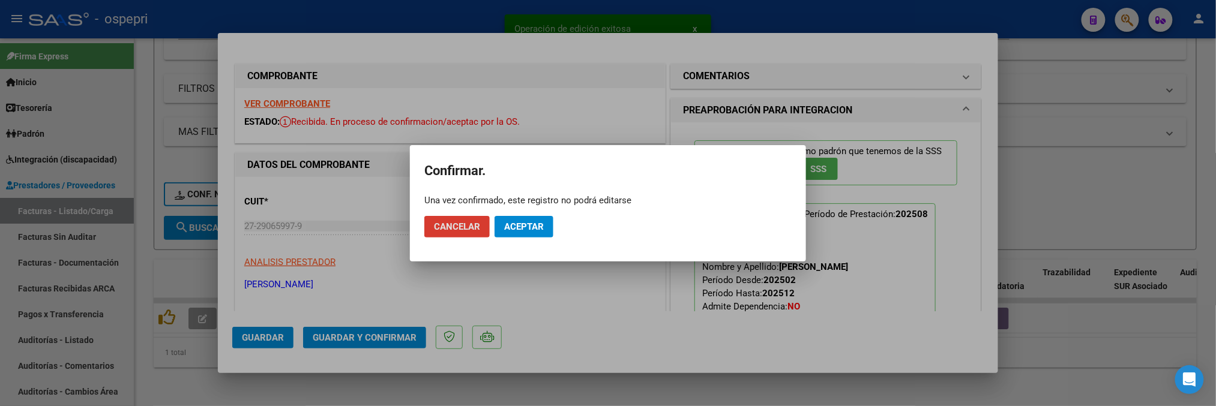
click at [519, 228] on span "Aceptar" at bounding box center [524, 226] width 40 height 11
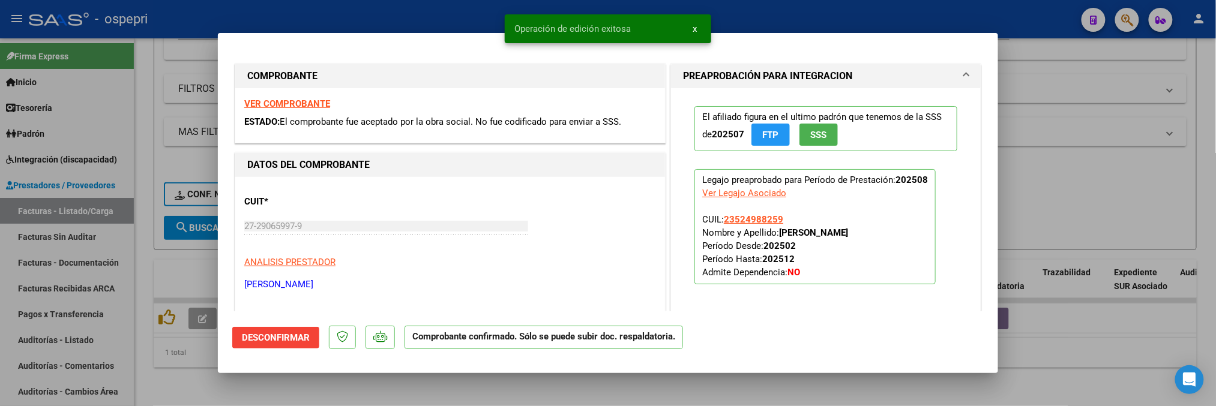
click at [1095, 180] on div at bounding box center [608, 203] width 1216 height 406
type input "$ 0,00"
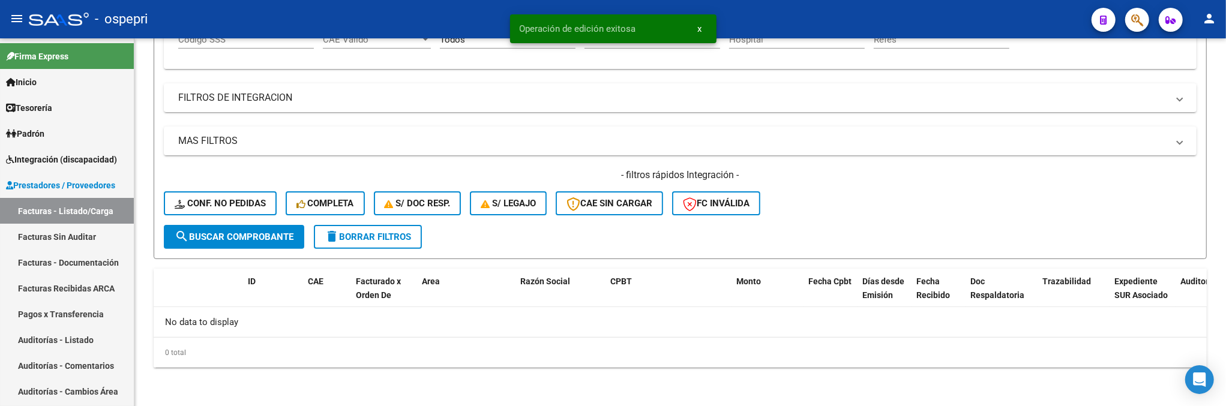
scroll to position [255, 0]
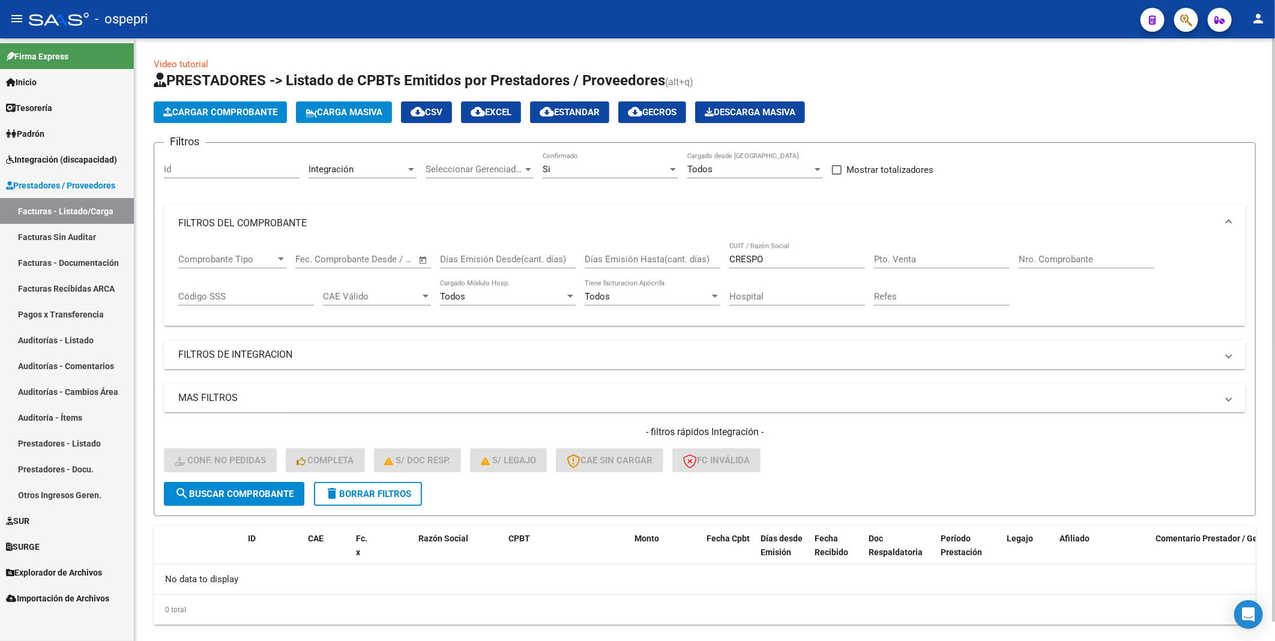
scroll to position [20, 0]
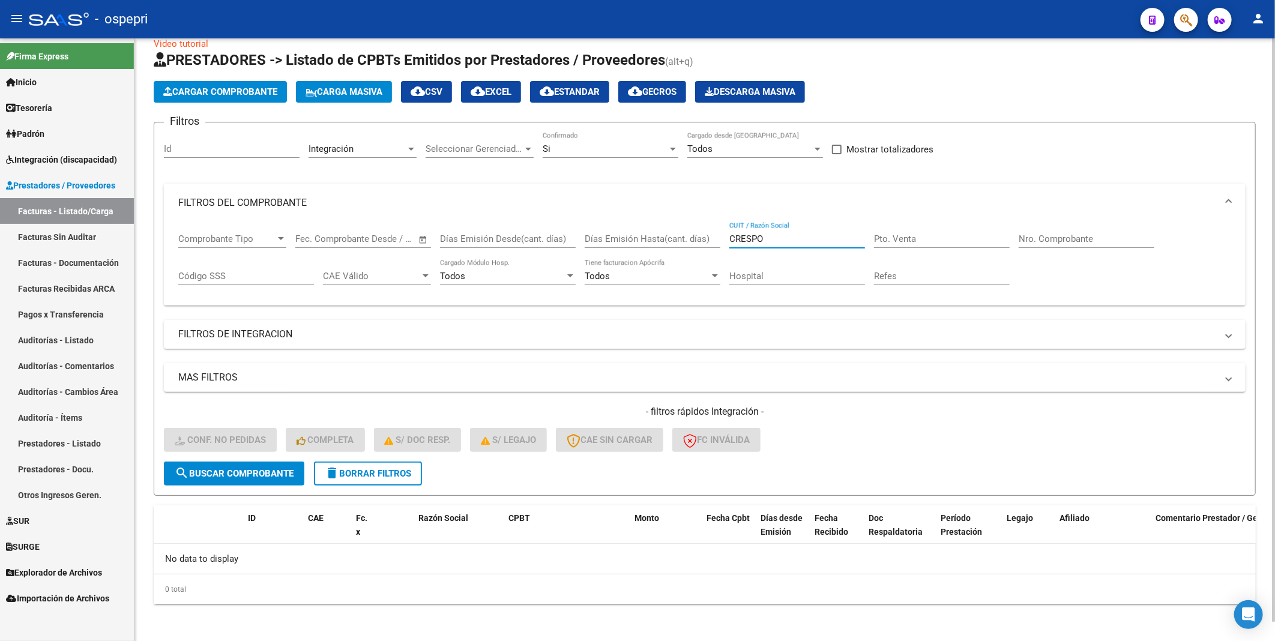
drag, startPoint x: 772, startPoint y: 241, endPoint x: 713, endPoint y: 238, distance: 59.5
click at [713, 238] on div "Comprobante Tipo Comprobante Tipo Fecha inicio – Fecha fin Fec. Comprobante Des…" at bounding box center [704, 259] width 1053 height 74
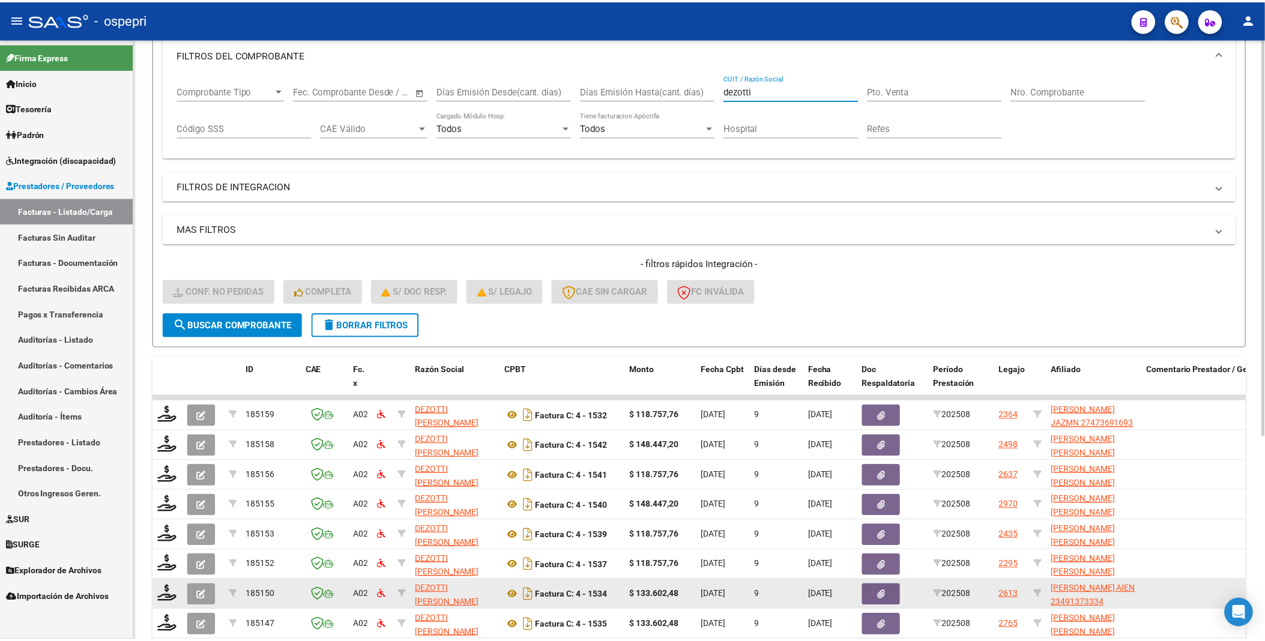
scroll to position [266, 0]
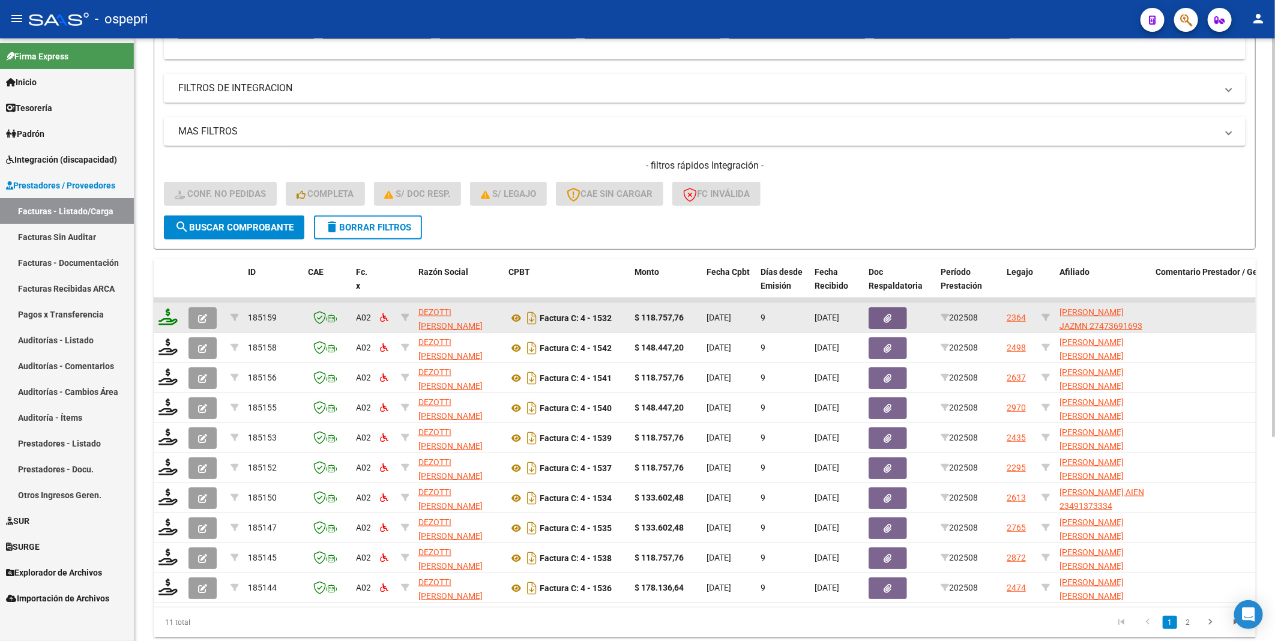
type input "dezotti"
click at [163, 319] on icon at bounding box center [167, 316] width 19 height 17
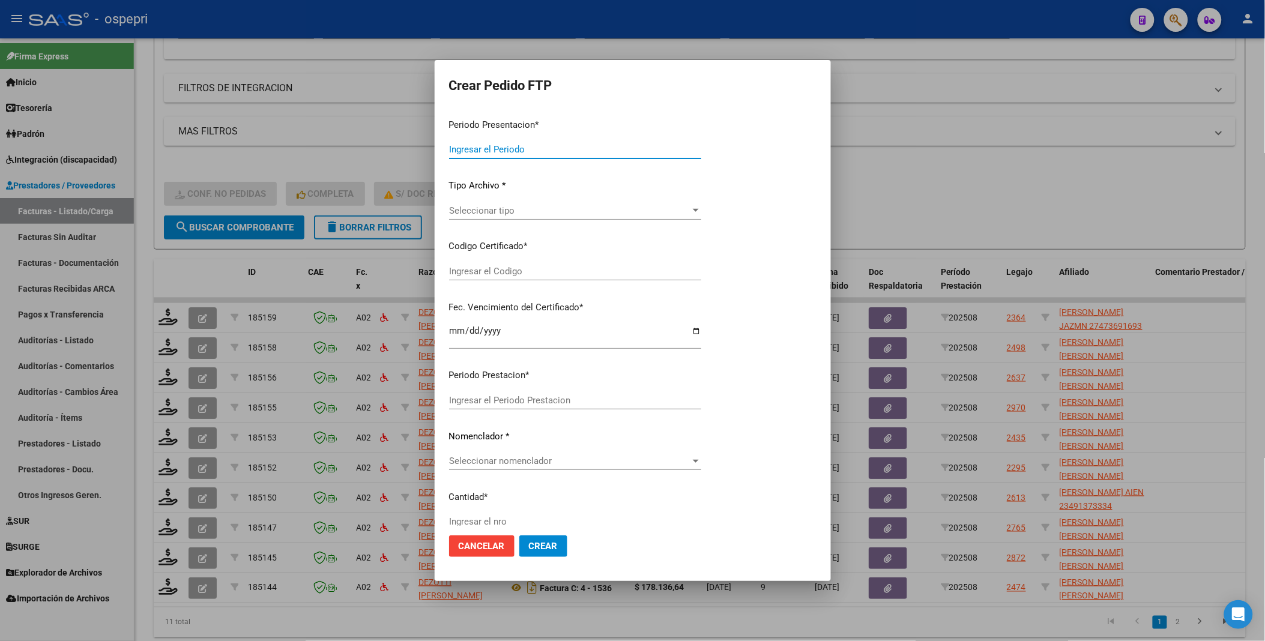
type input "202508"
type input "$ 118.757,76"
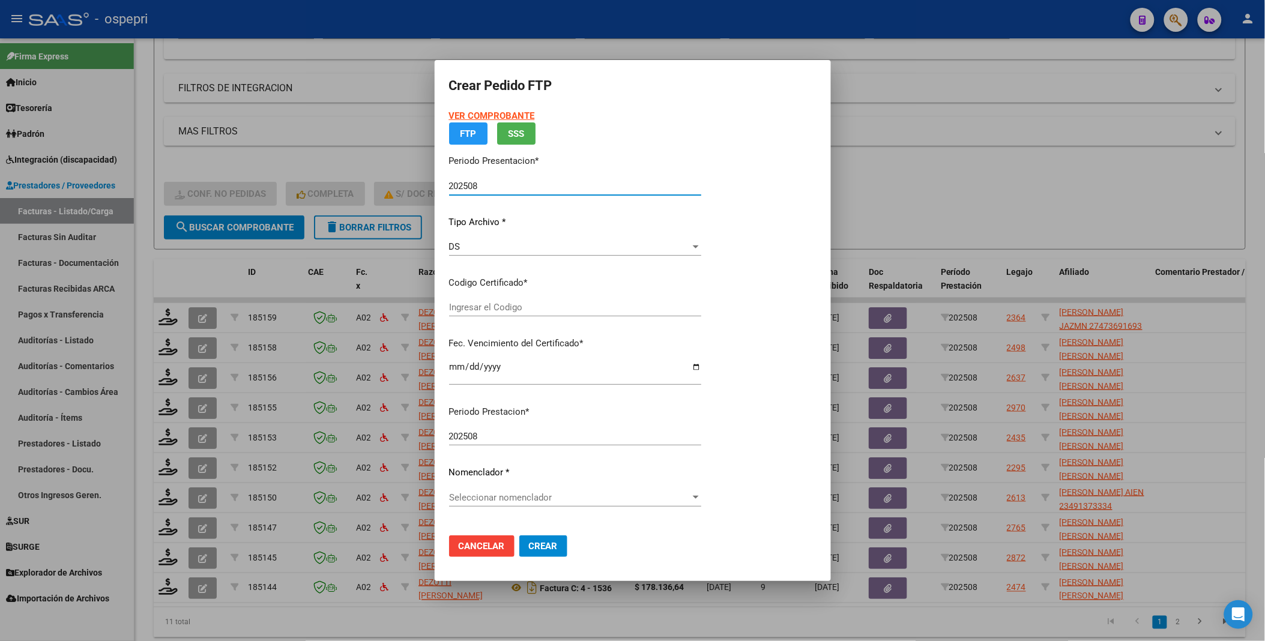
type input "ARG01000473691892015111920251119NQN249"
type input "2025-11-19"
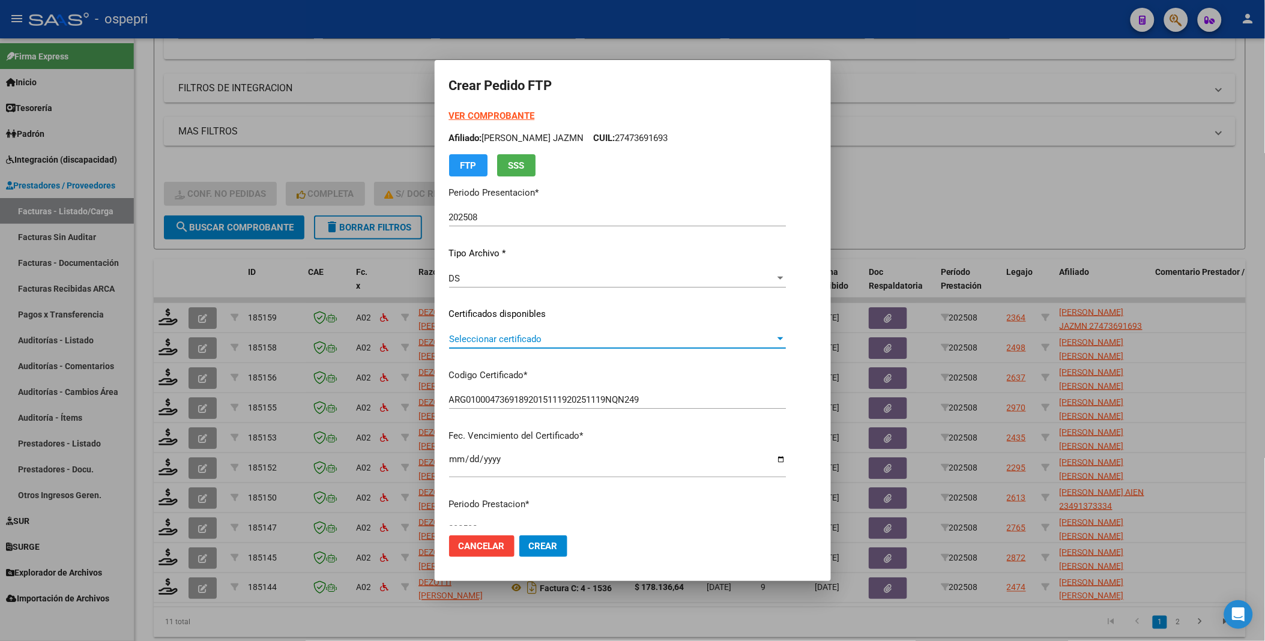
click at [786, 337] on div at bounding box center [780, 339] width 11 height 10
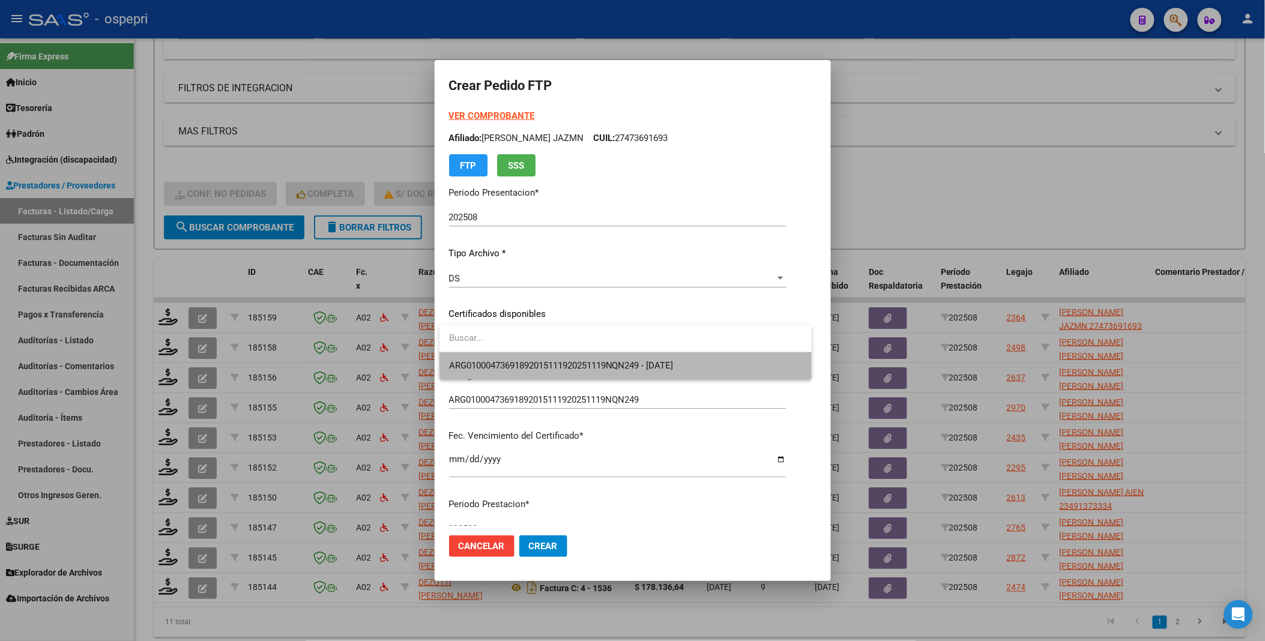
click at [771, 359] on span "ARG01000473691892015111920251119NQN249 - 2025-11-19" at bounding box center [625, 365] width 353 height 27
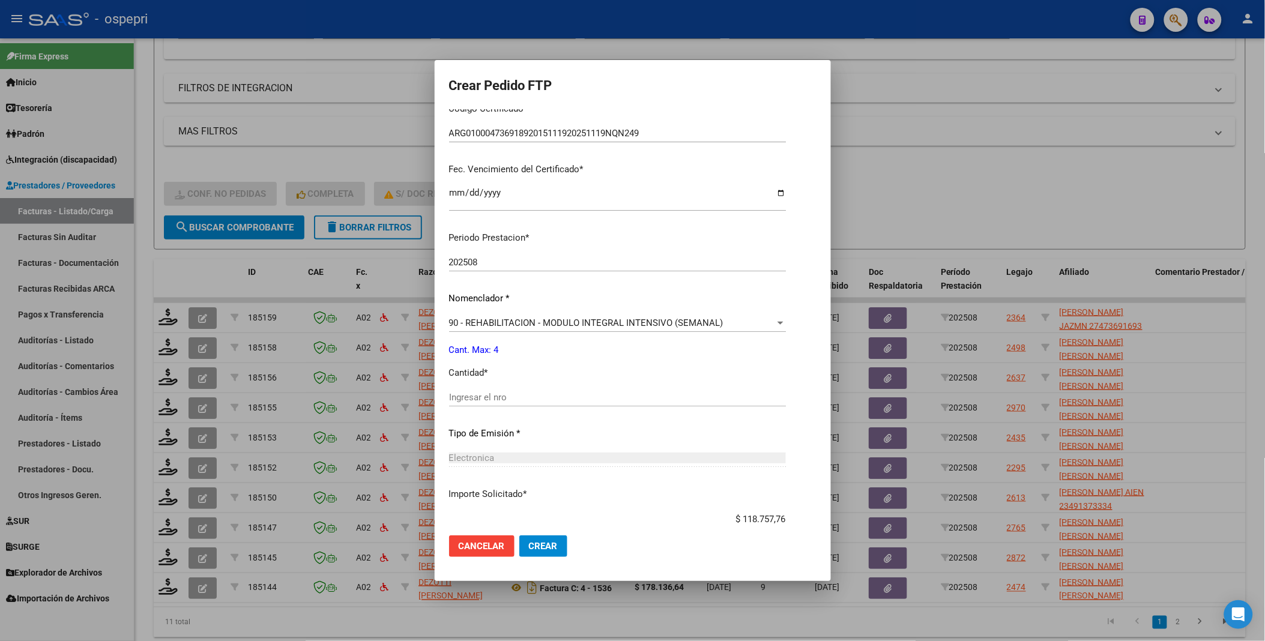
click at [541, 398] on input "Ingresar el nro" at bounding box center [617, 397] width 337 height 11
type input "4"
click at [547, 543] on span "Crear" at bounding box center [543, 546] width 29 height 11
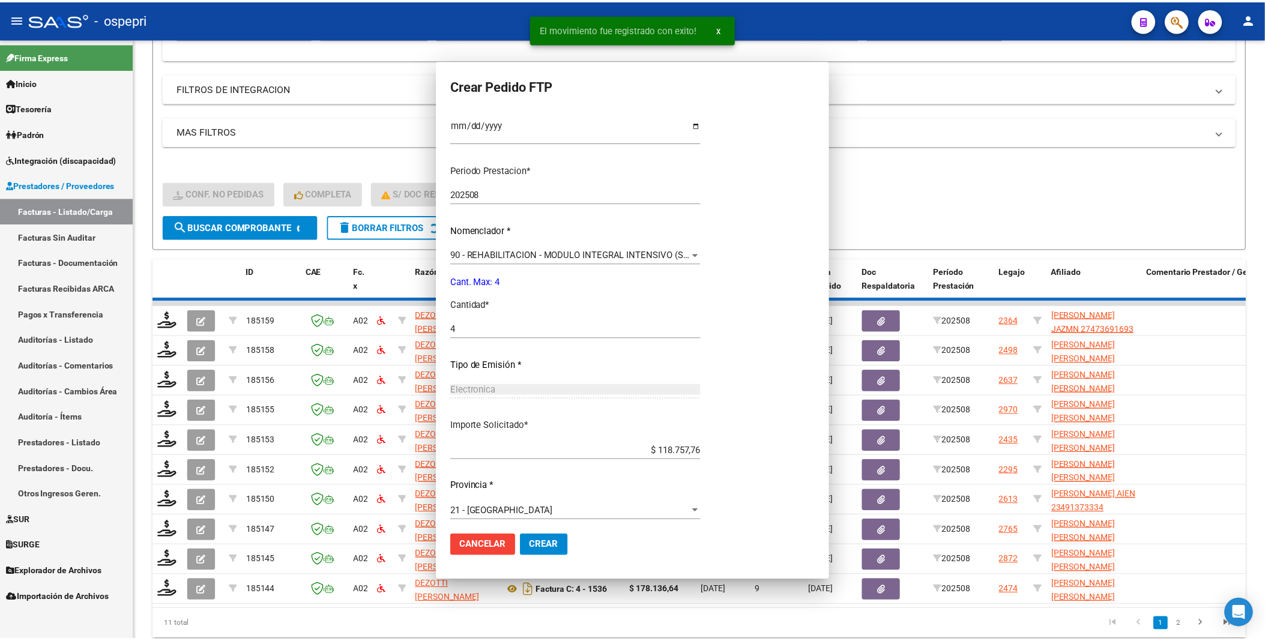
scroll to position [0, 0]
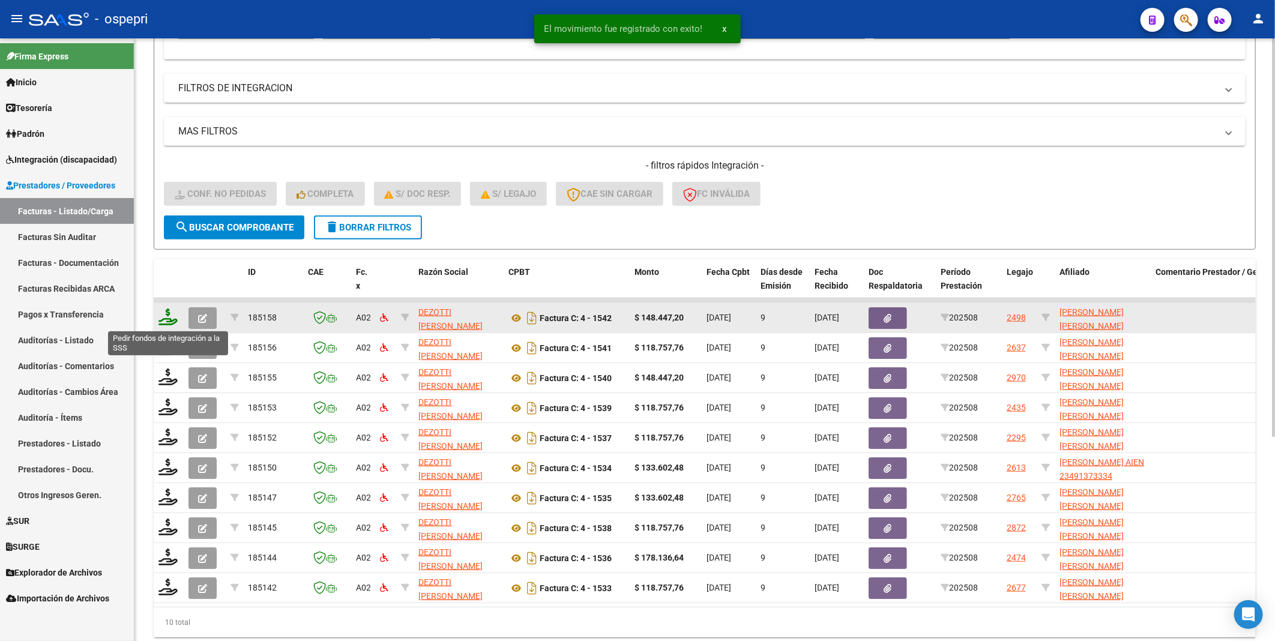
click at [170, 320] on icon at bounding box center [167, 316] width 19 height 17
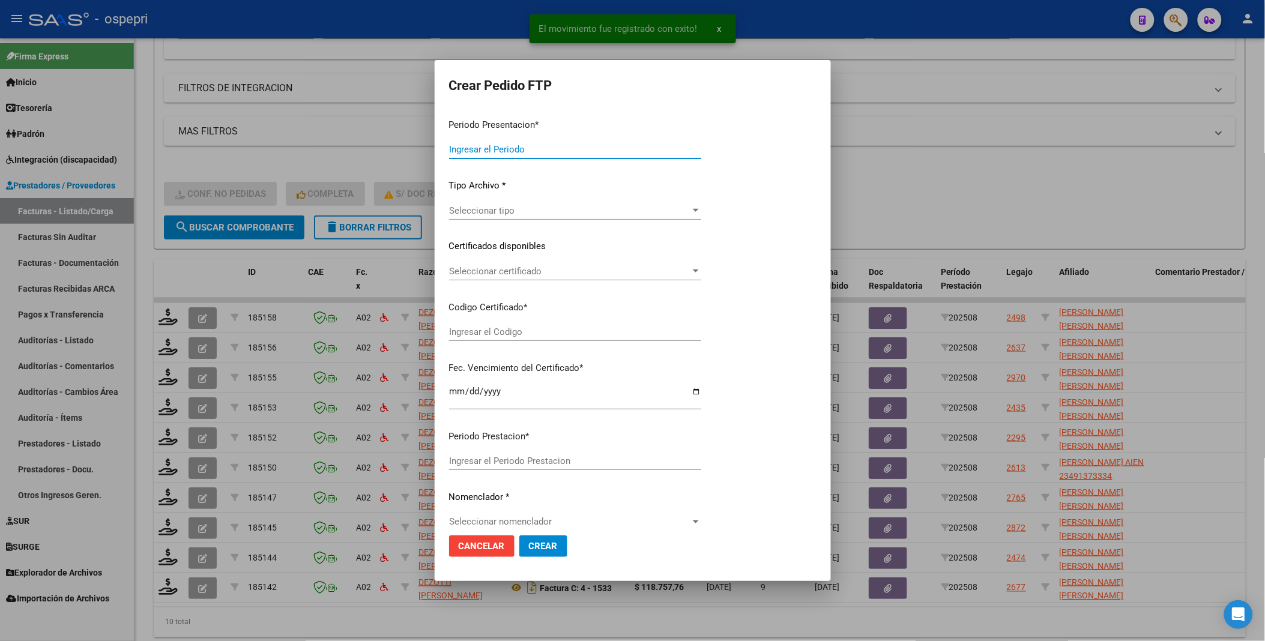
type input "202508"
type input "$ 148.447,20"
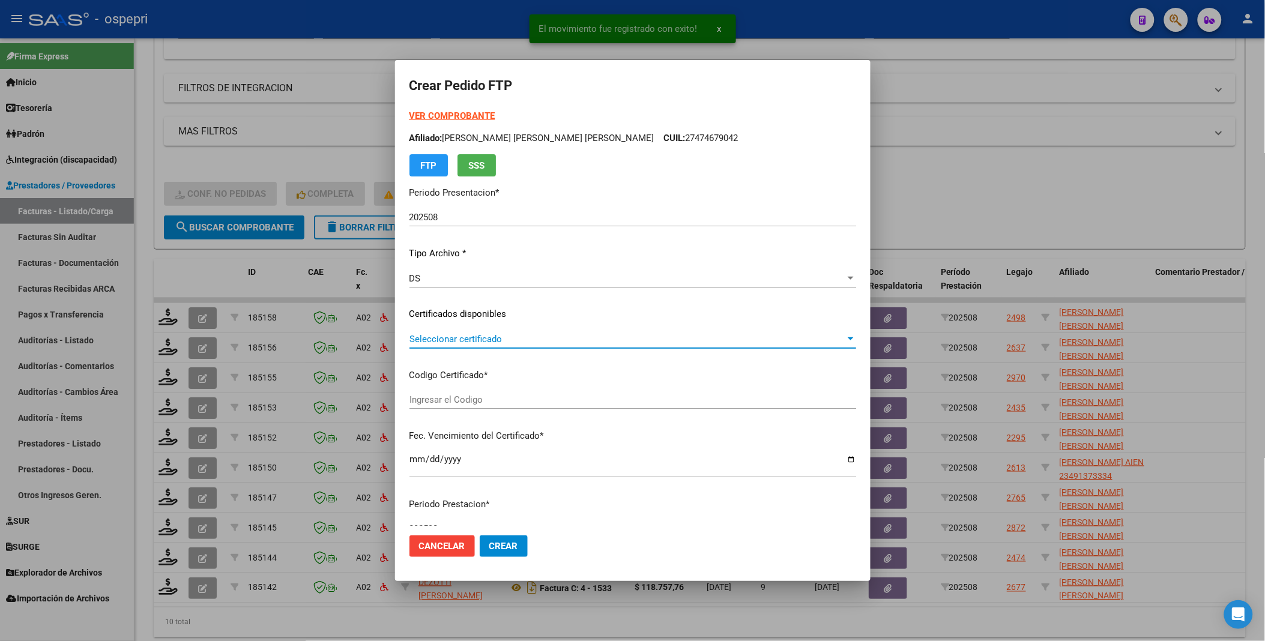
click at [845, 341] on div at bounding box center [850, 339] width 11 height 10
type input "2747467904-2"
type input "2033-06-01"
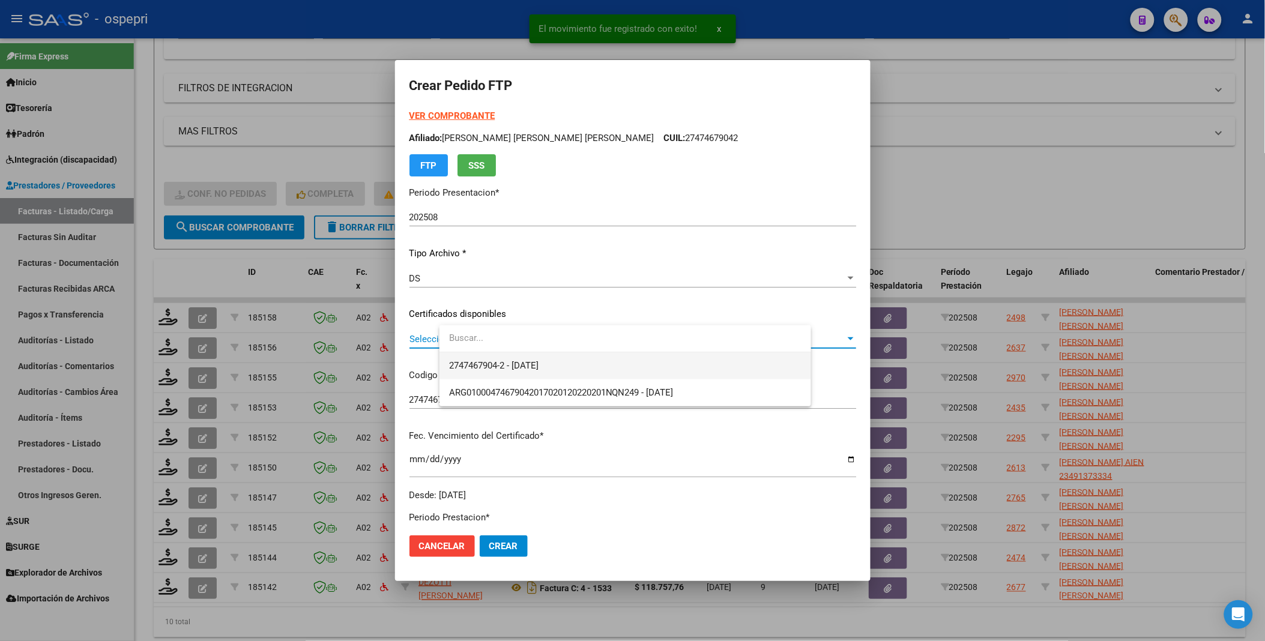
click at [729, 368] on span "2747467904-2 - 2033-06-01" at bounding box center [625, 365] width 352 height 27
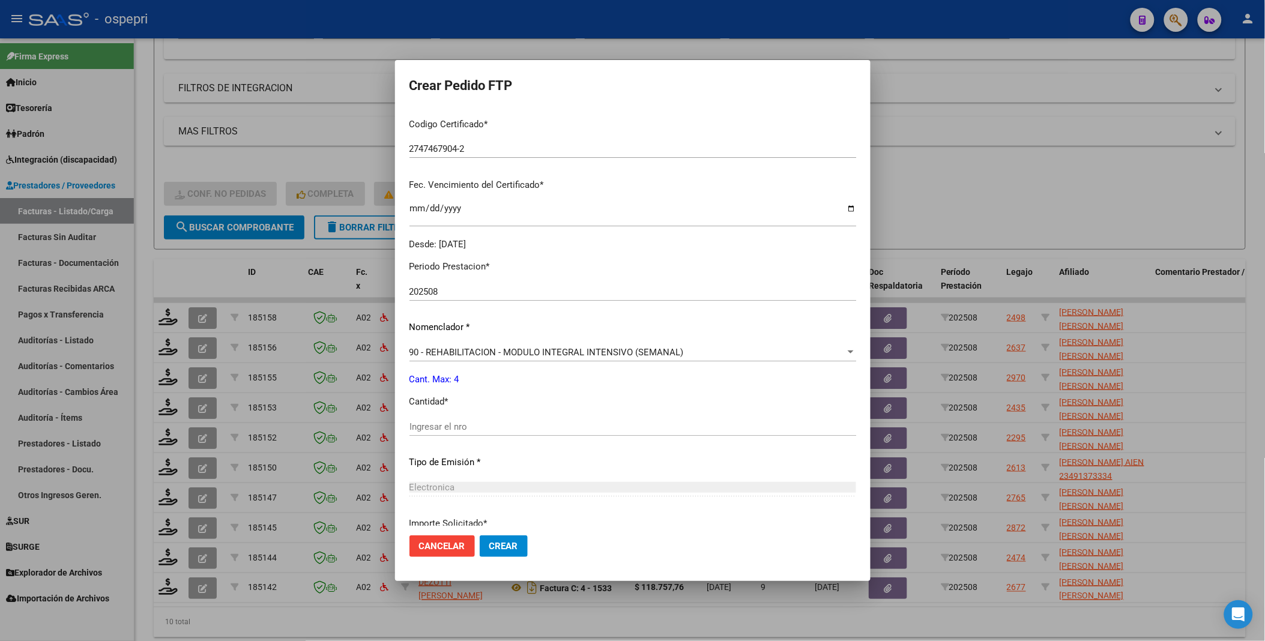
scroll to position [266, 0]
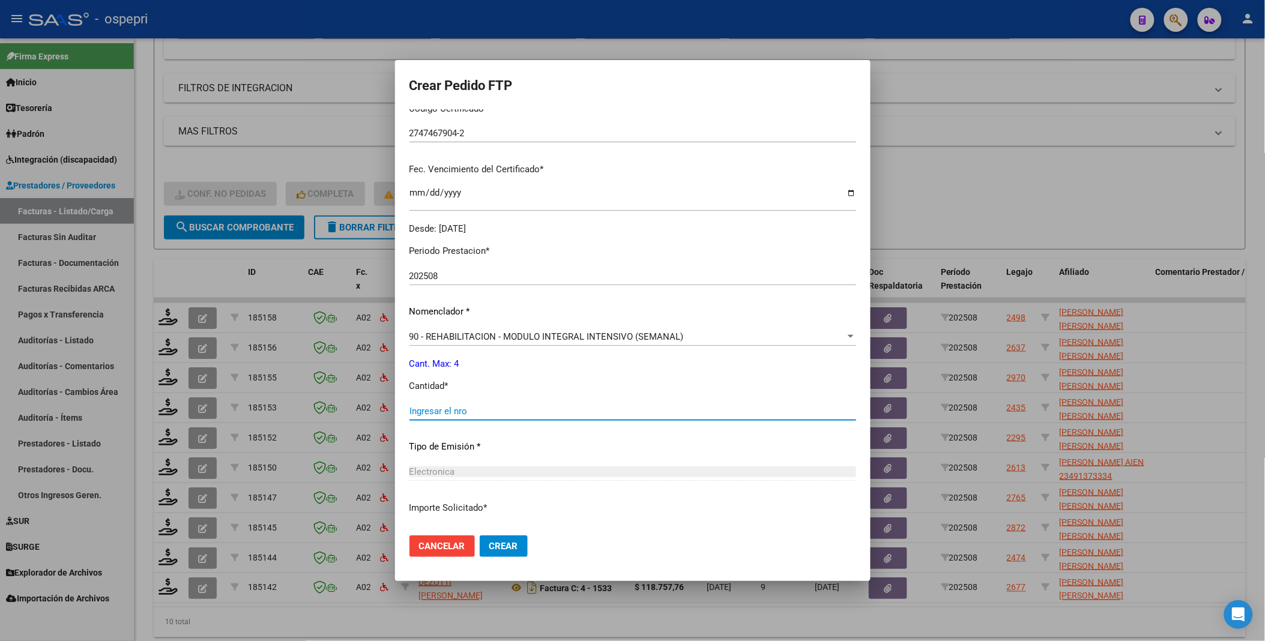
click at [523, 409] on input "Ingresar el nro" at bounding box center [632, 411] width 447 height 11
type input "4"
click at [528, 538] on button "Crear" at bounding box center [504, 546] width 48 height 22
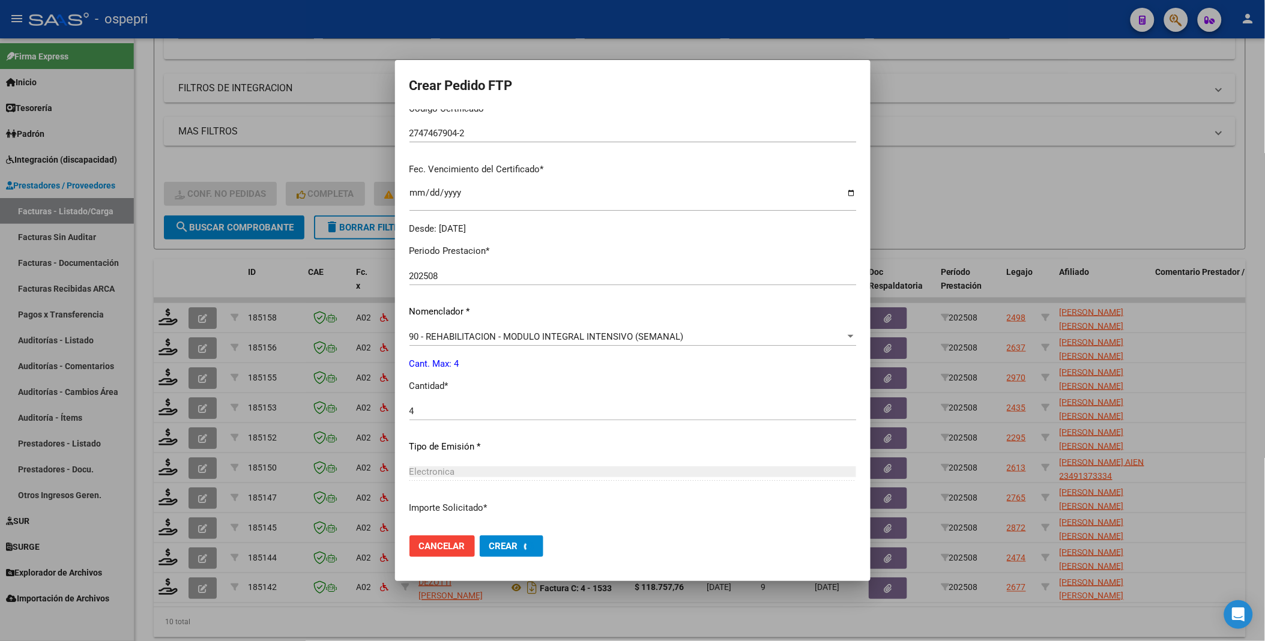
scroll to position [0, 0]
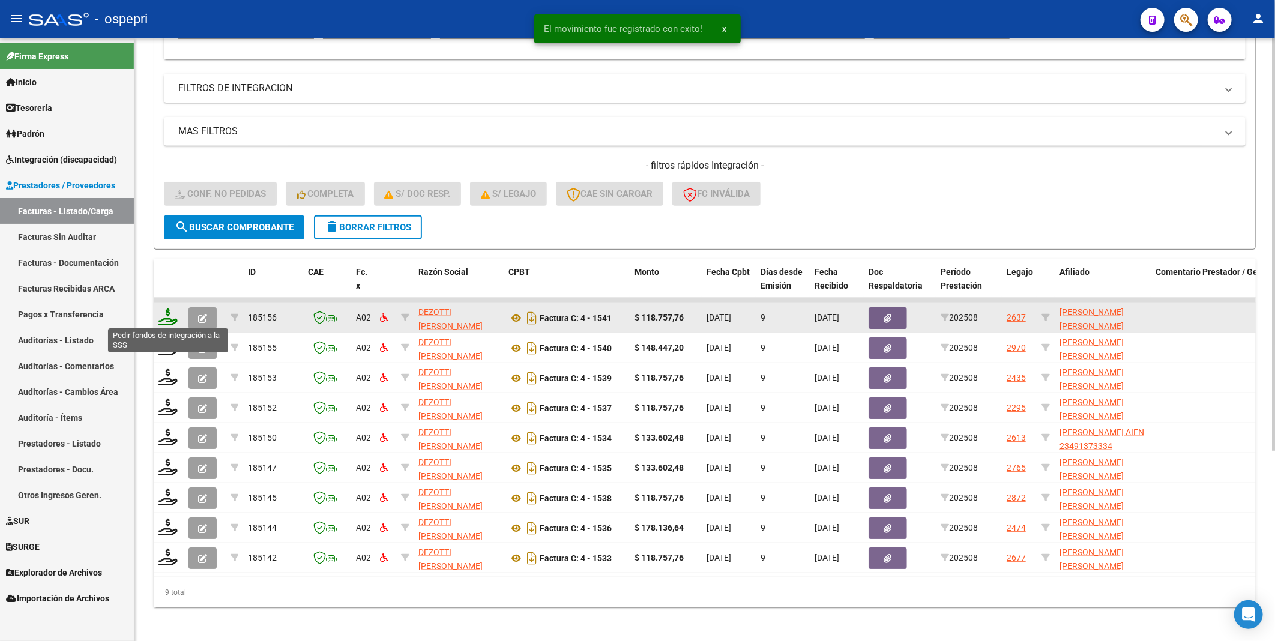
click at [169, 322] on icon at bounding box center [167, 316] width 19 height 17
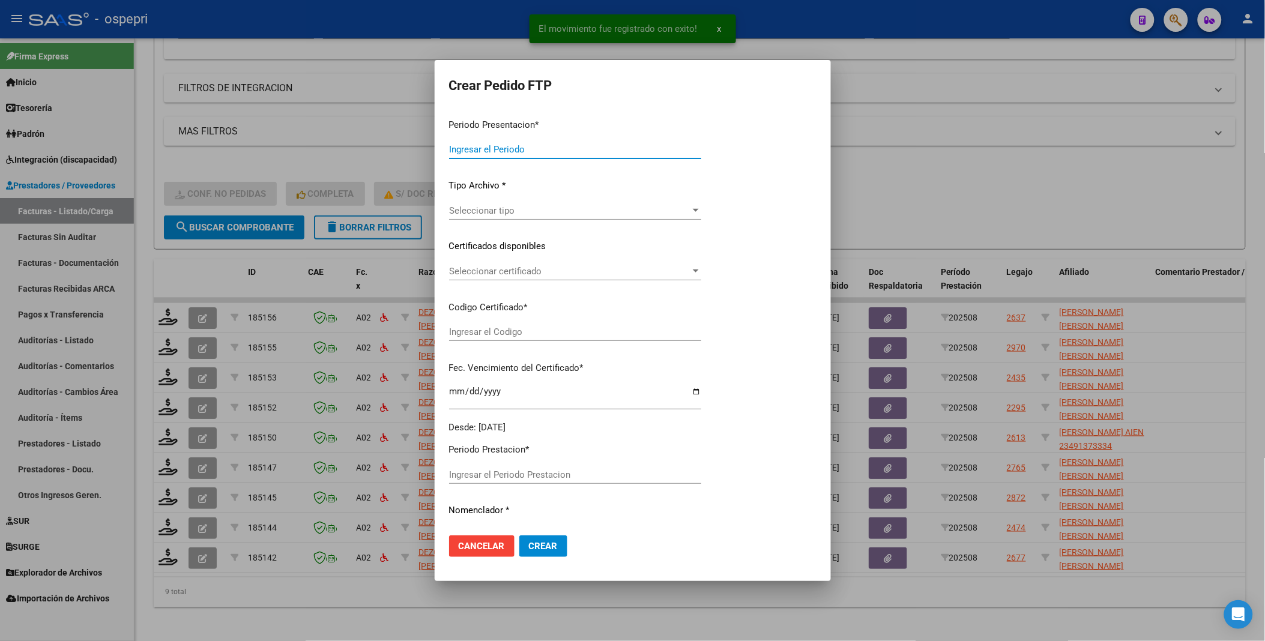
type input "202508"
type input "$ 118.757,76"
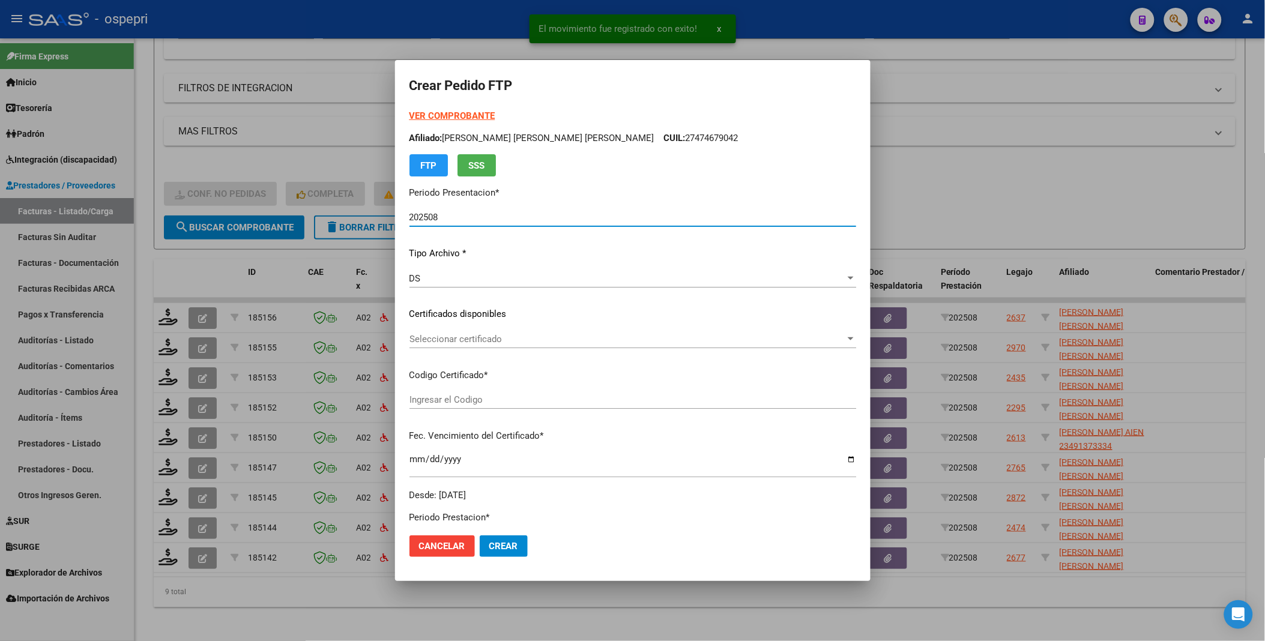
type input "2756058501-8"
type input "2027-02-24"
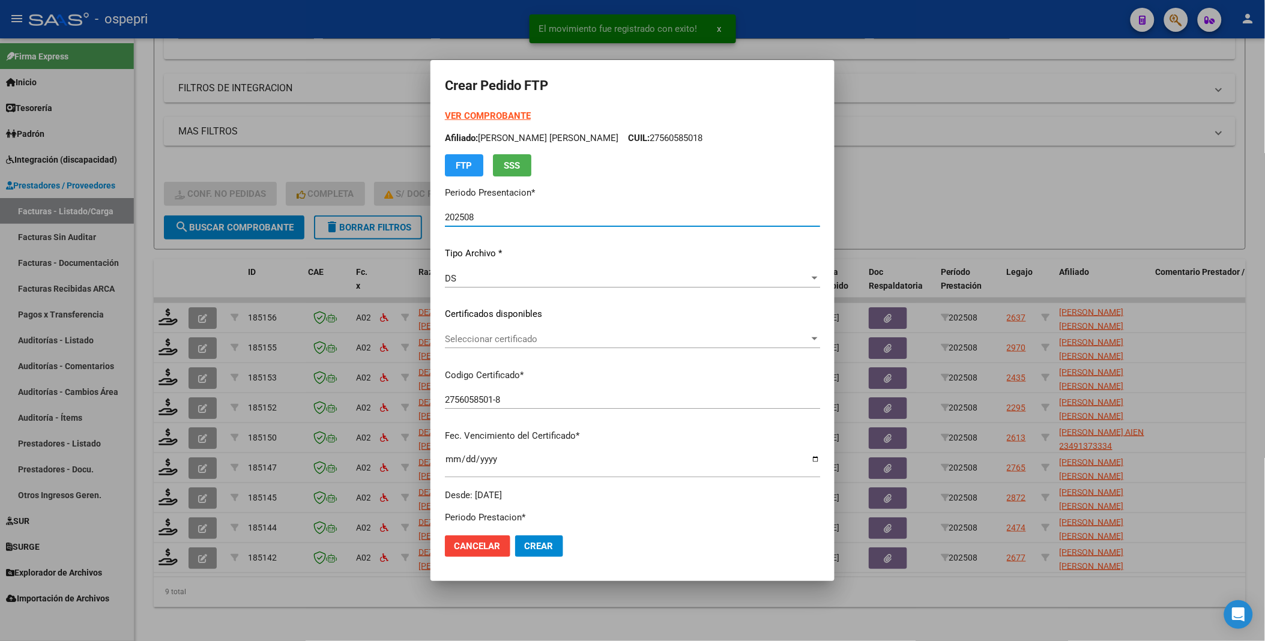
click at [811, 338] on div at bounding box center [814, 338] width 6 height 3
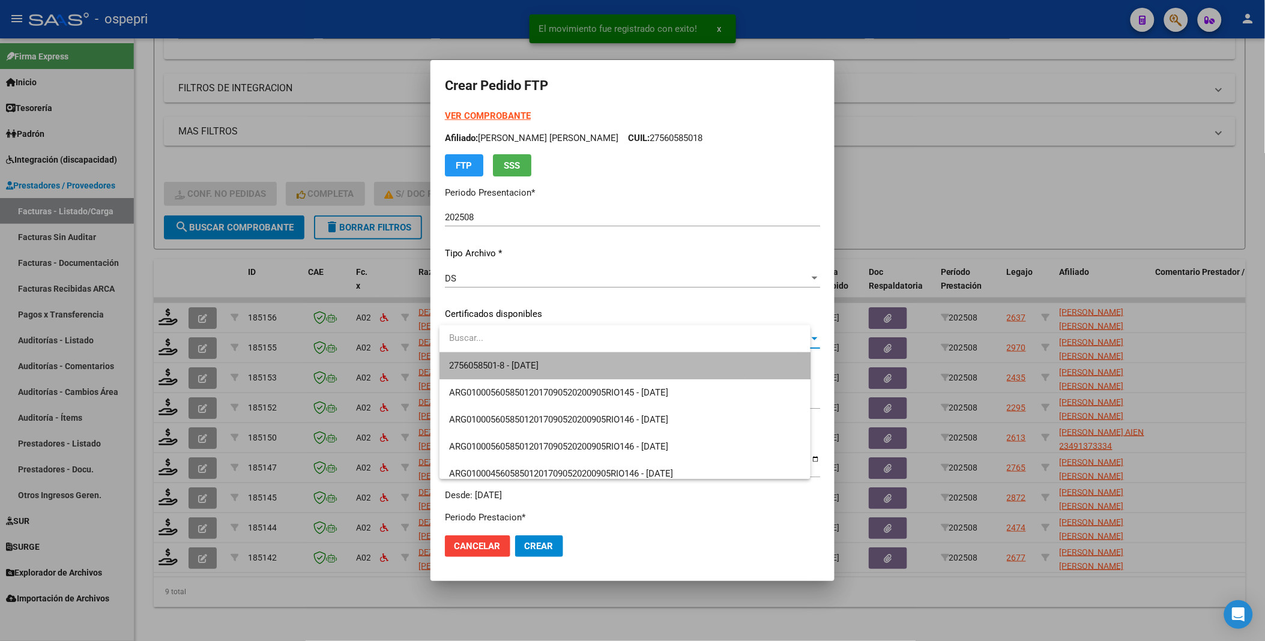
click at [723, 358] on span "2756058501-8 - 2027-02-24" at bounding box center [625, 365] width 352 height 27
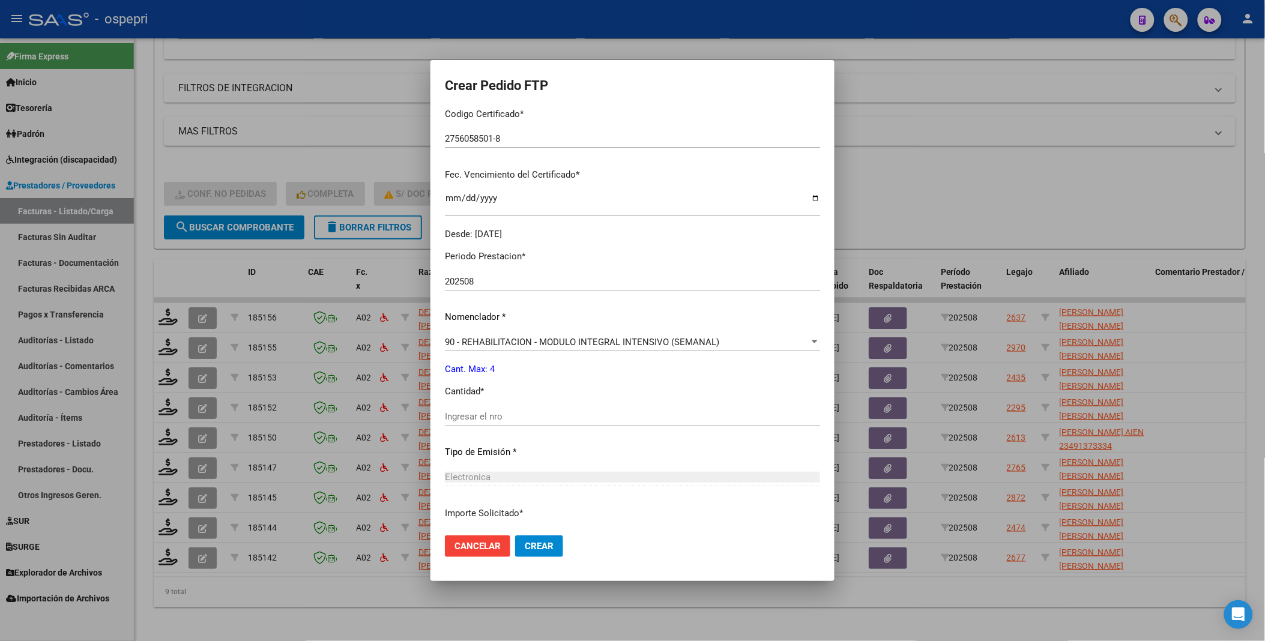
scroll to position [266, 0]
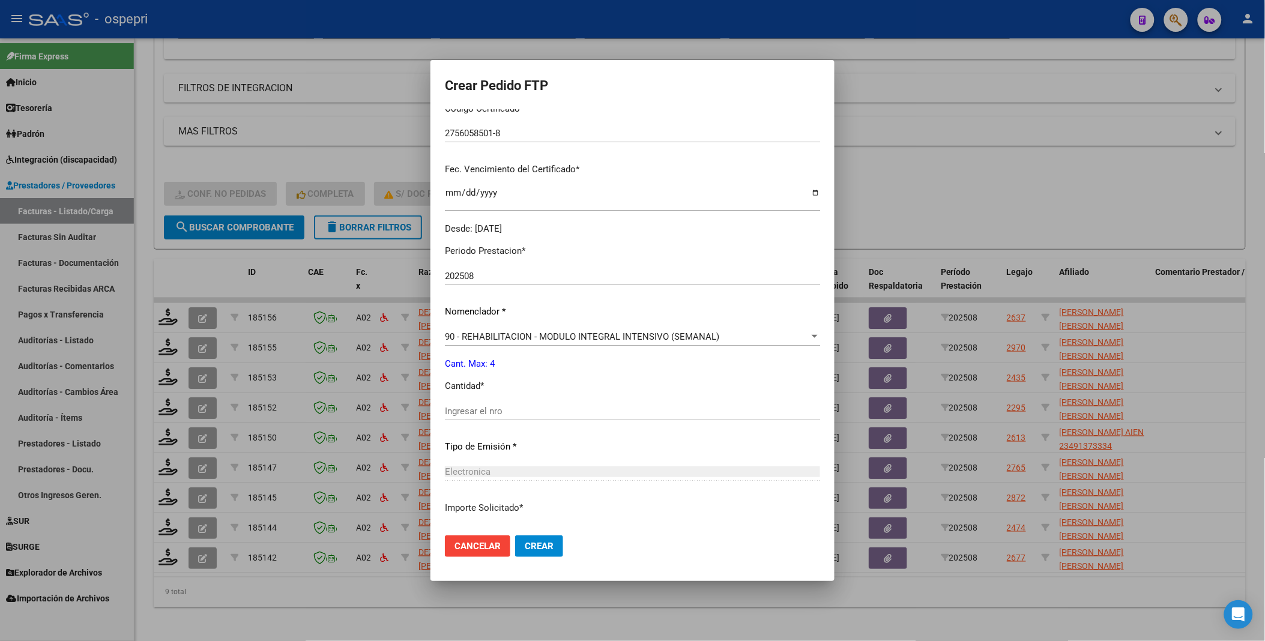
click at [511, 415] on input "Ingresar el nro" at bounding box center [632, 411] width 375 height 11
type input "4"
click at [545, 544] on span "Crear" at bounding box center [539, 546] width 29 height 11
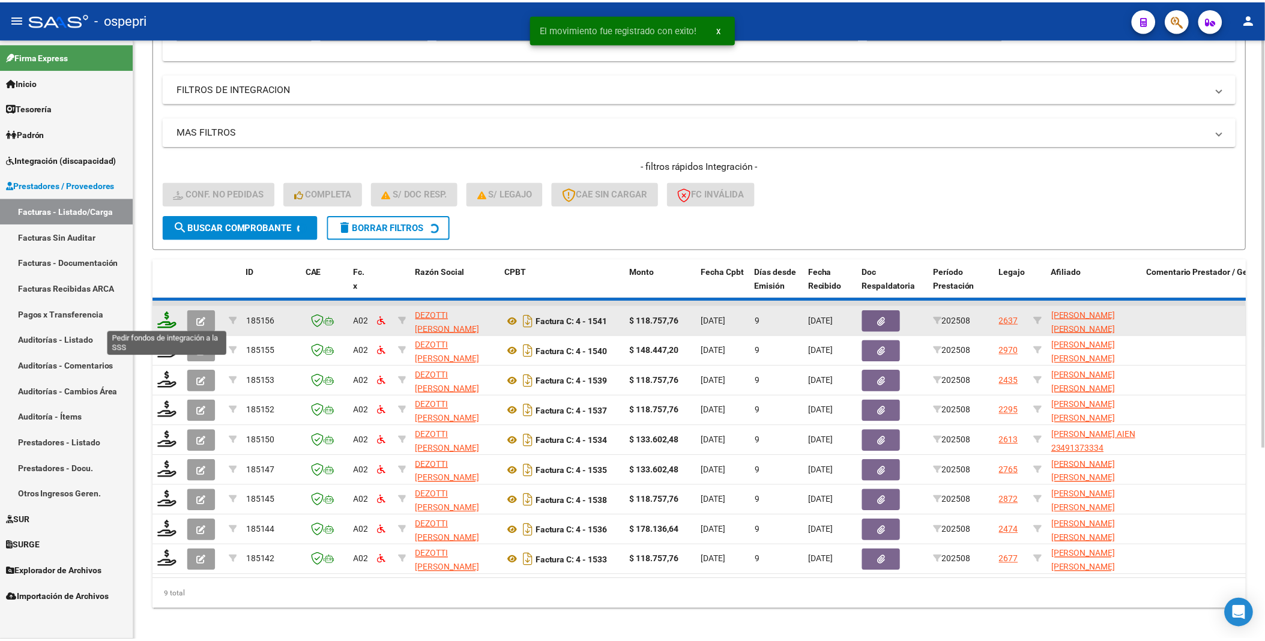
scroll to position [250, 0]
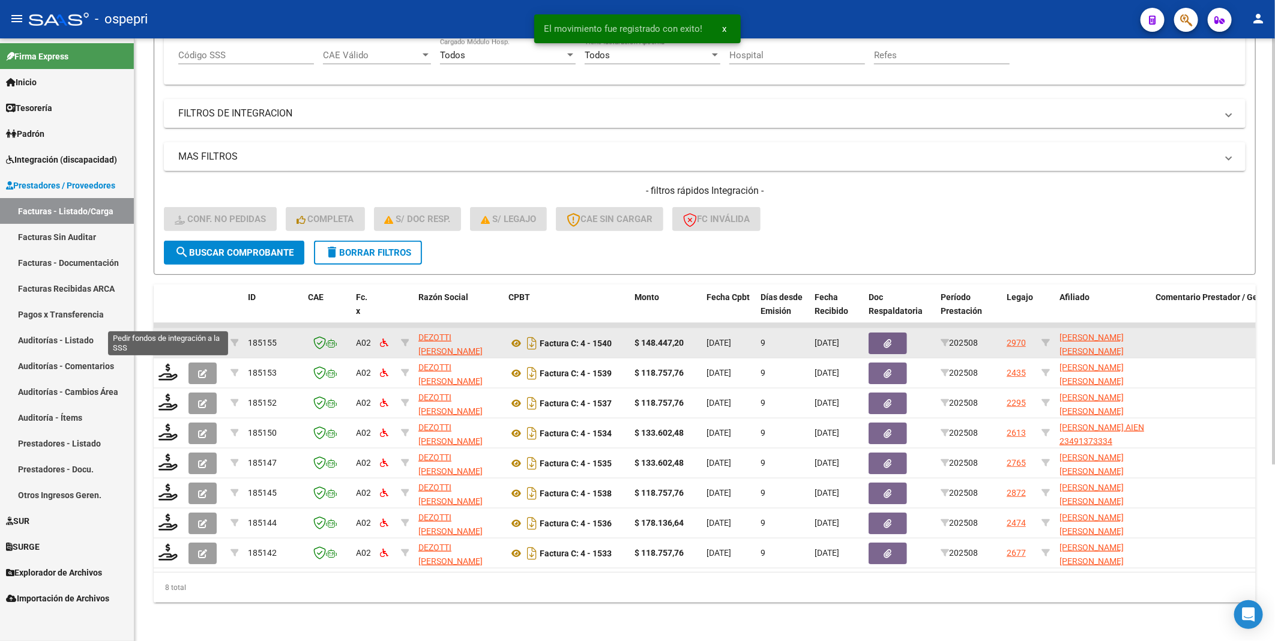
click at [172, 334] on icon at bounding box center [167, 342] width 19 height 17
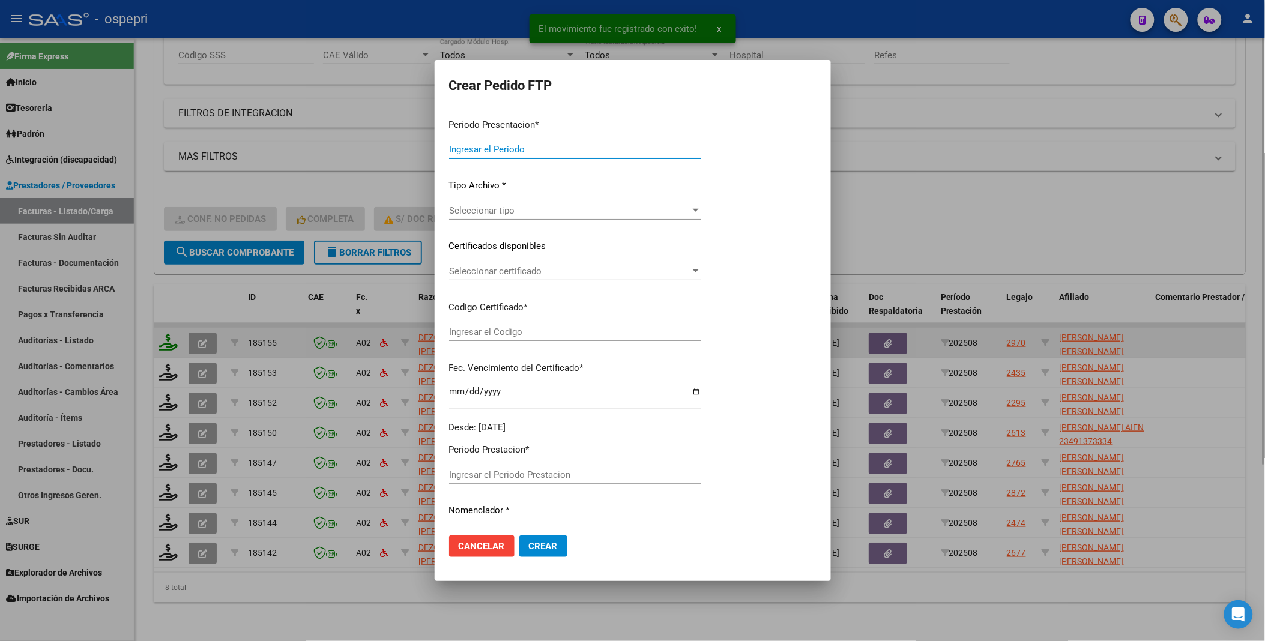
type input "202508"
type input "$ 148.447,20"
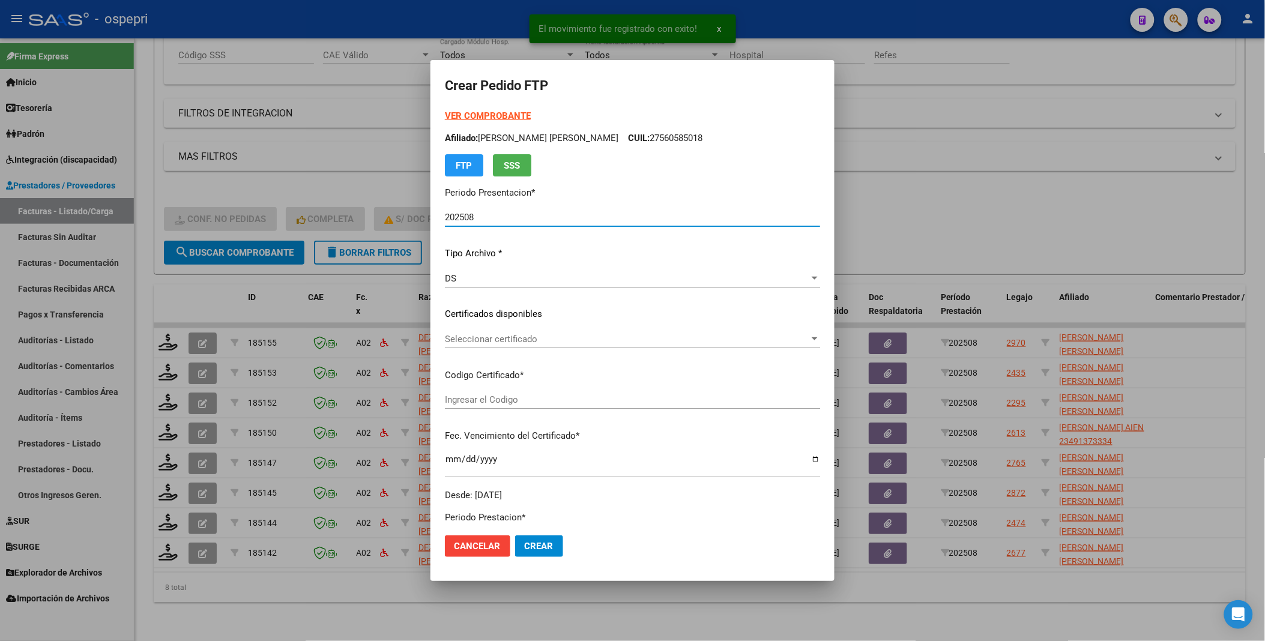
type input "ARG01000487279642019092520290925NQN249"
type input "2029-09-25"
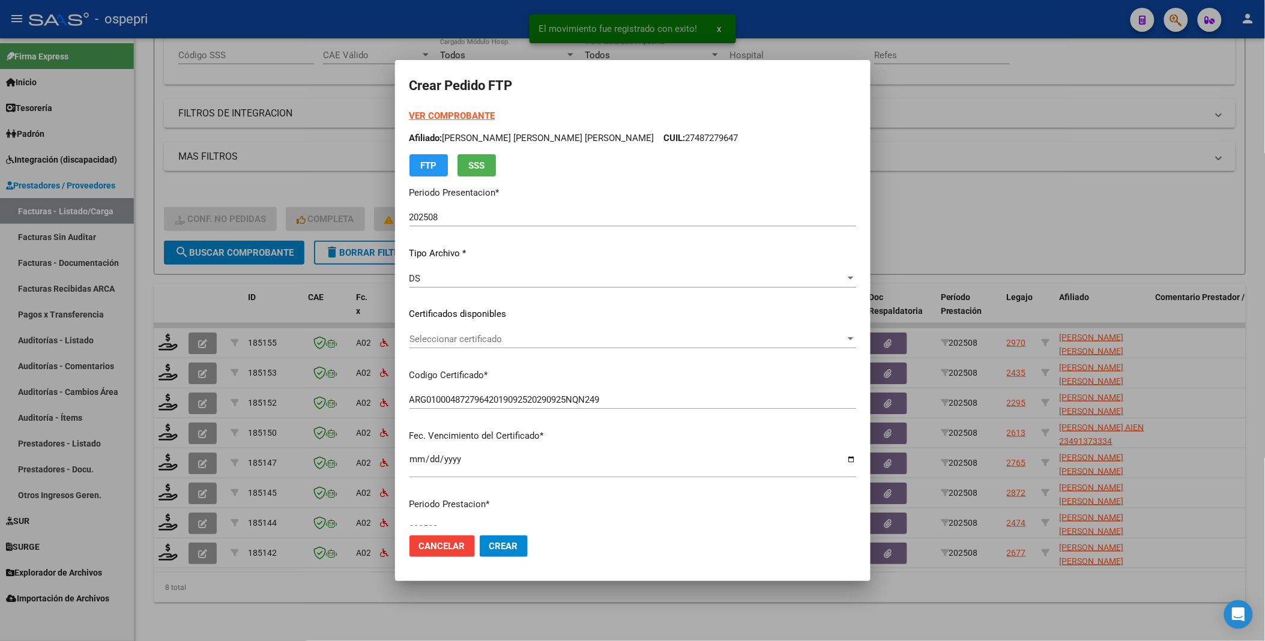
click at [547, 547] on mat-dialog-actions "Cancelar Crear" at bounding box center [632, 546] width 447 height 41
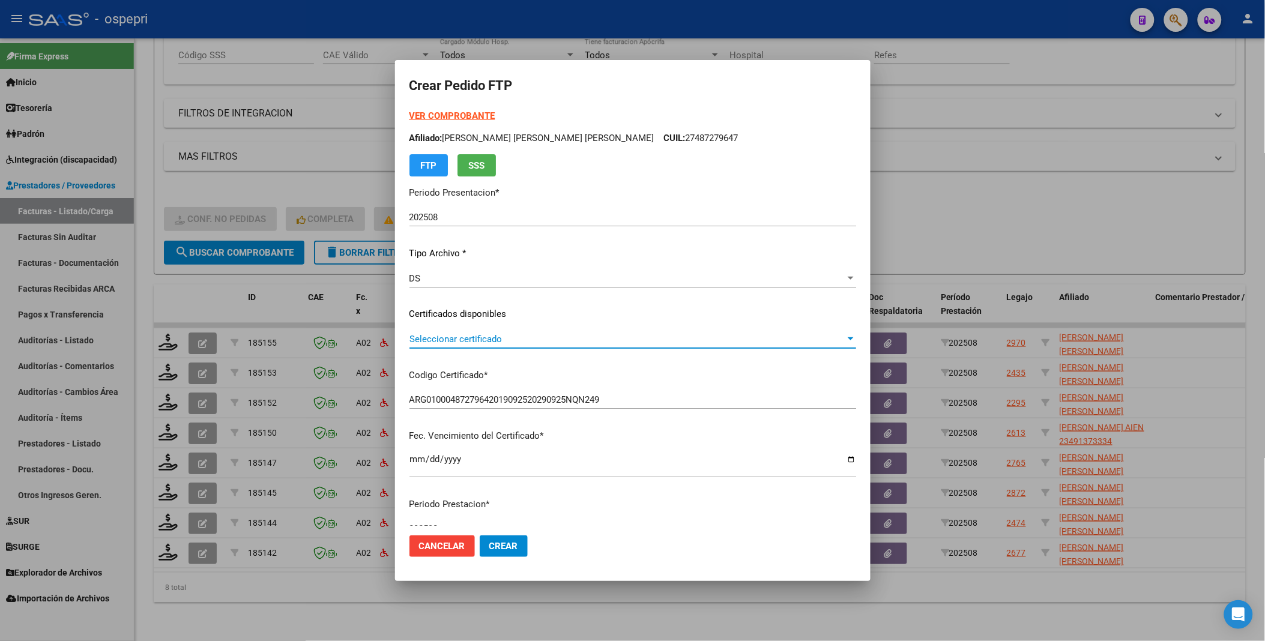
click at [825, 334] on div "Seleccionar certificado" at bounding box center [632, 339] width 447 height 11
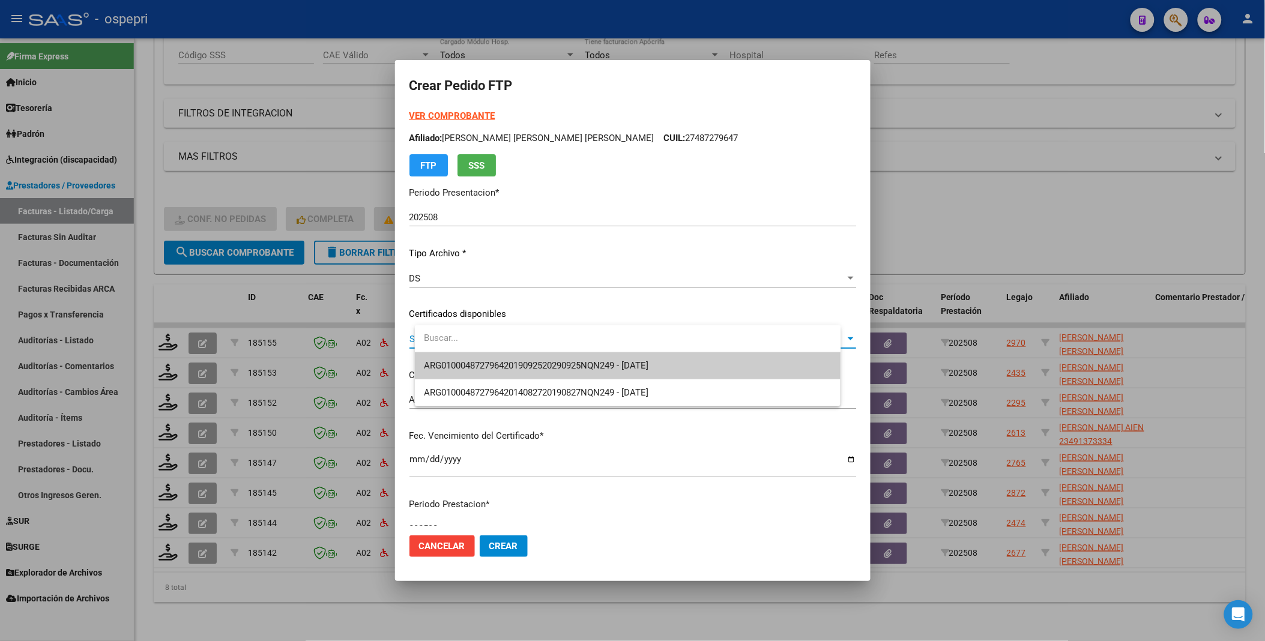
click at [745, 368] on span "ARG01000487279642019092520290925NQN249 - 2029-09-25" at bounding box center [627, 365] width 407 height 27
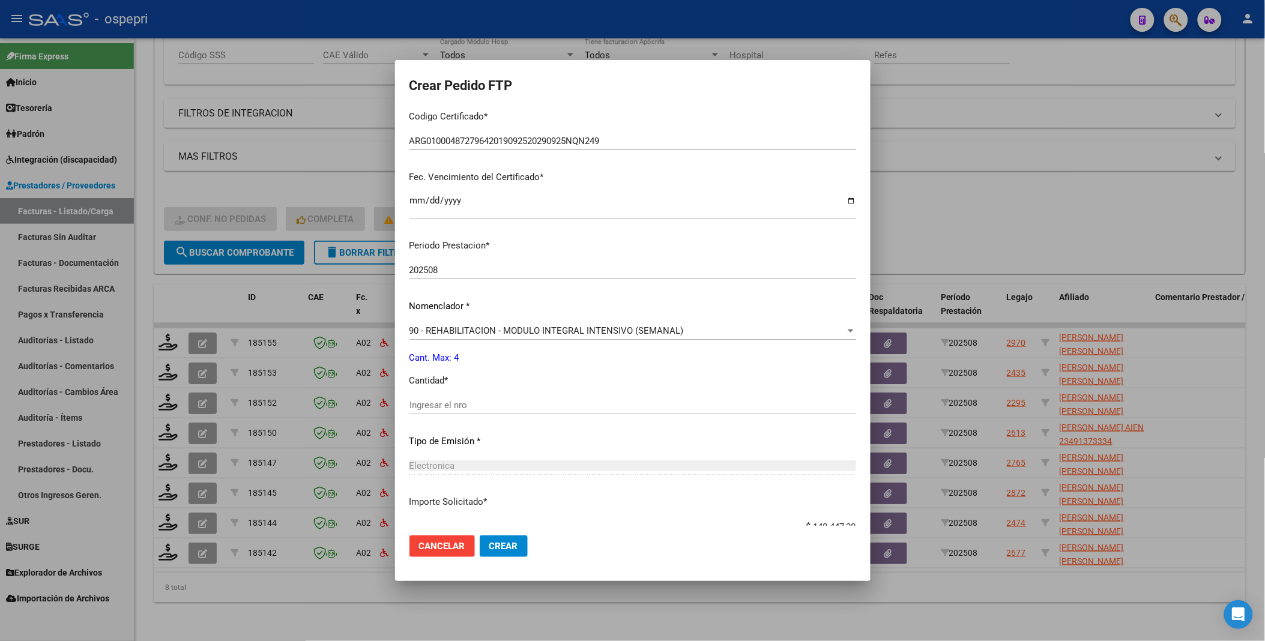
scroll to position [266, 0]
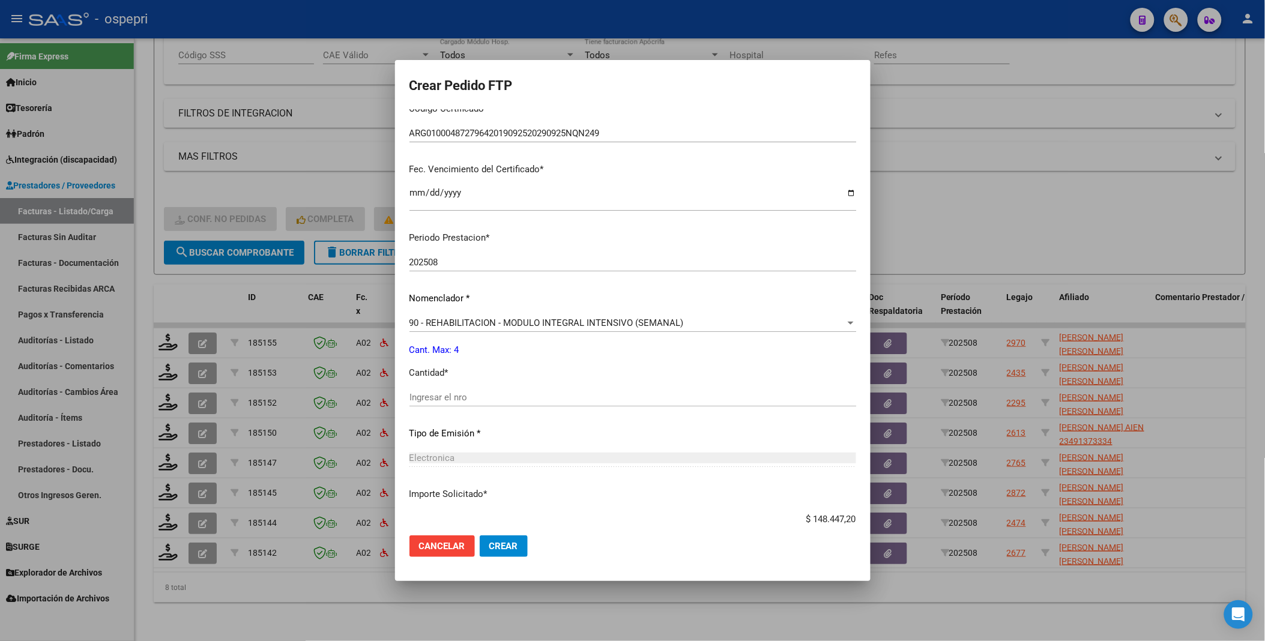
click at [493, 394] on input "Ingresar el nro" at bounding box center [632, 397] width 447 height 11
type input "4"
click at [518, 543] on span "Crear" at bounding box center [503, 546] width 29 height 11
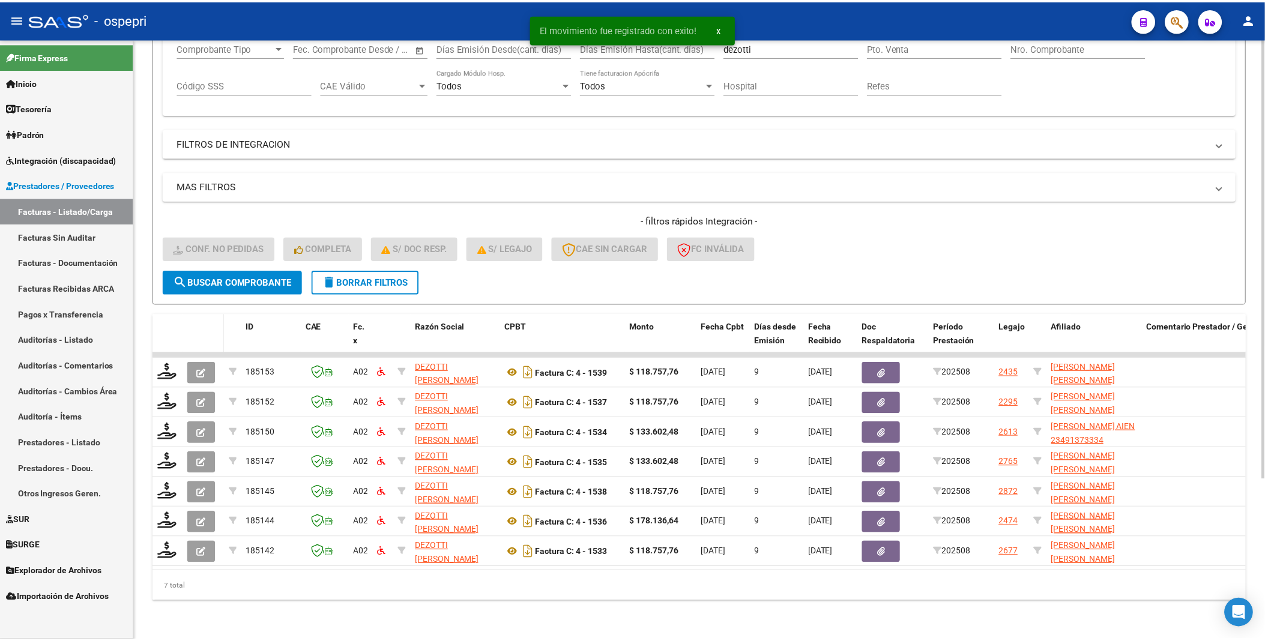
scroll to position [220, 0]
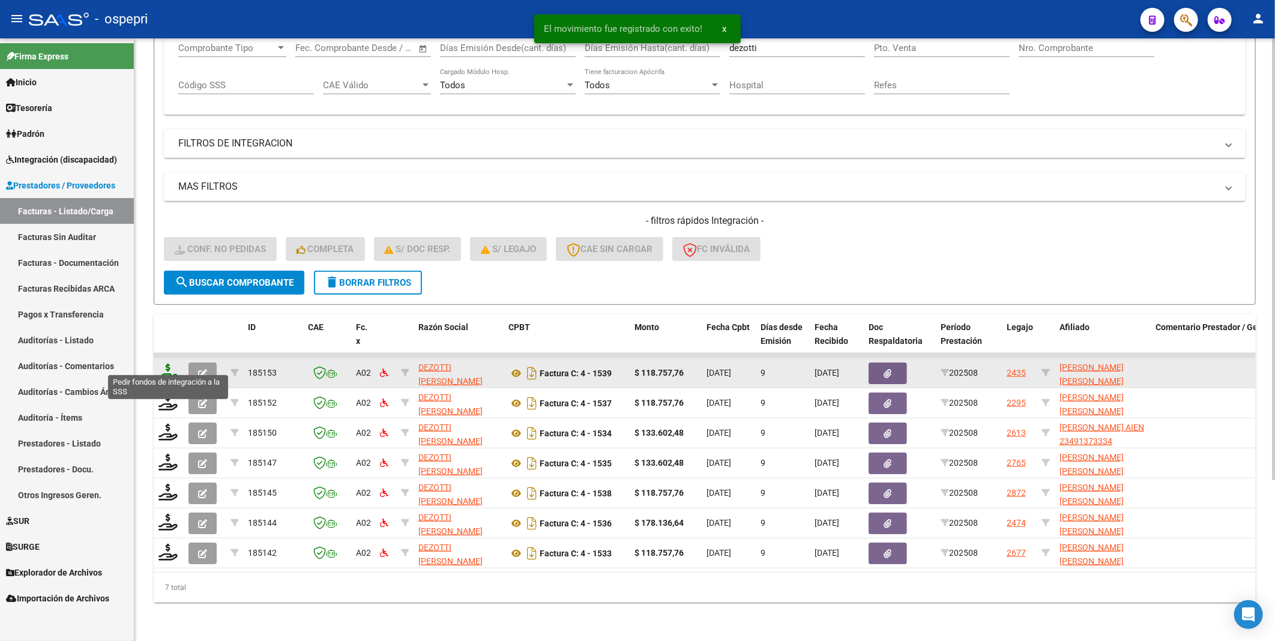
click at [168, 367] on icon at bounding box center [167, 372] width 19 height 17
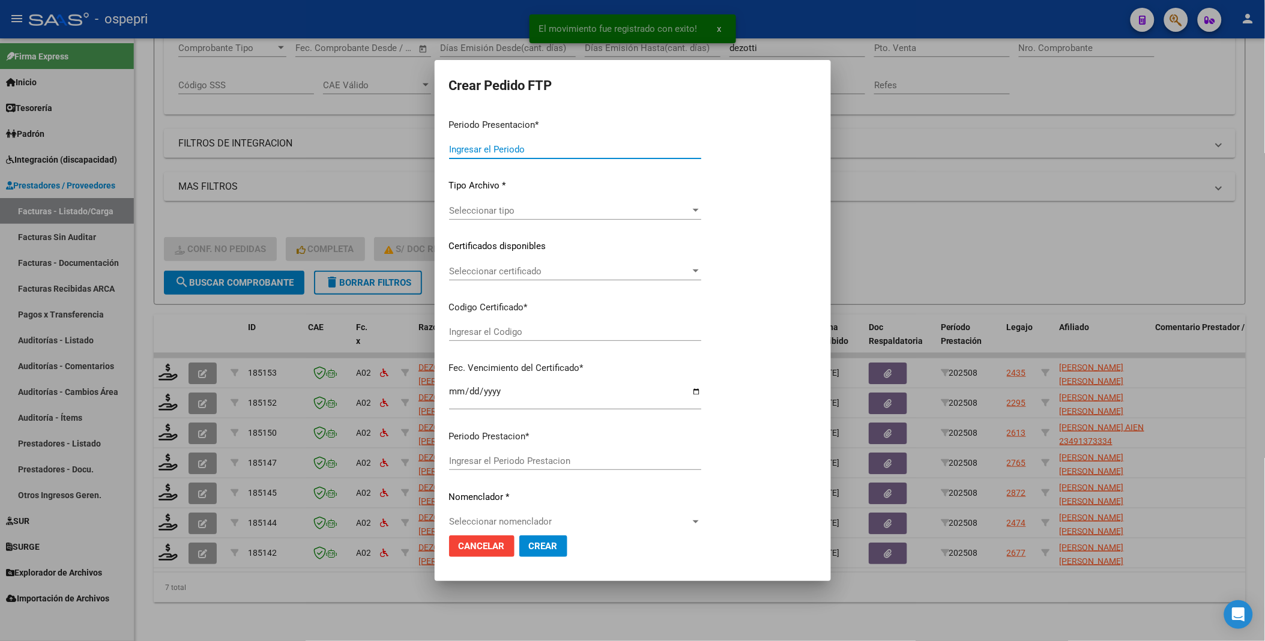
type input "202508"
type input "$ 118.757,76"
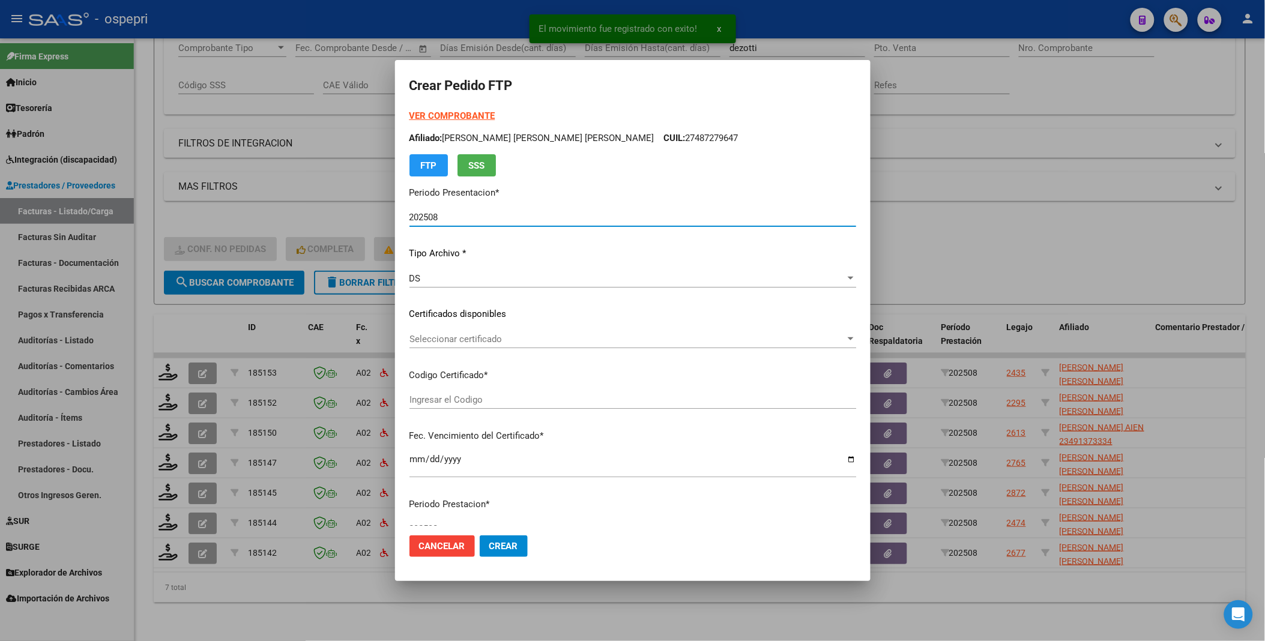
type input "27539661766"
type input "2027-05-01"
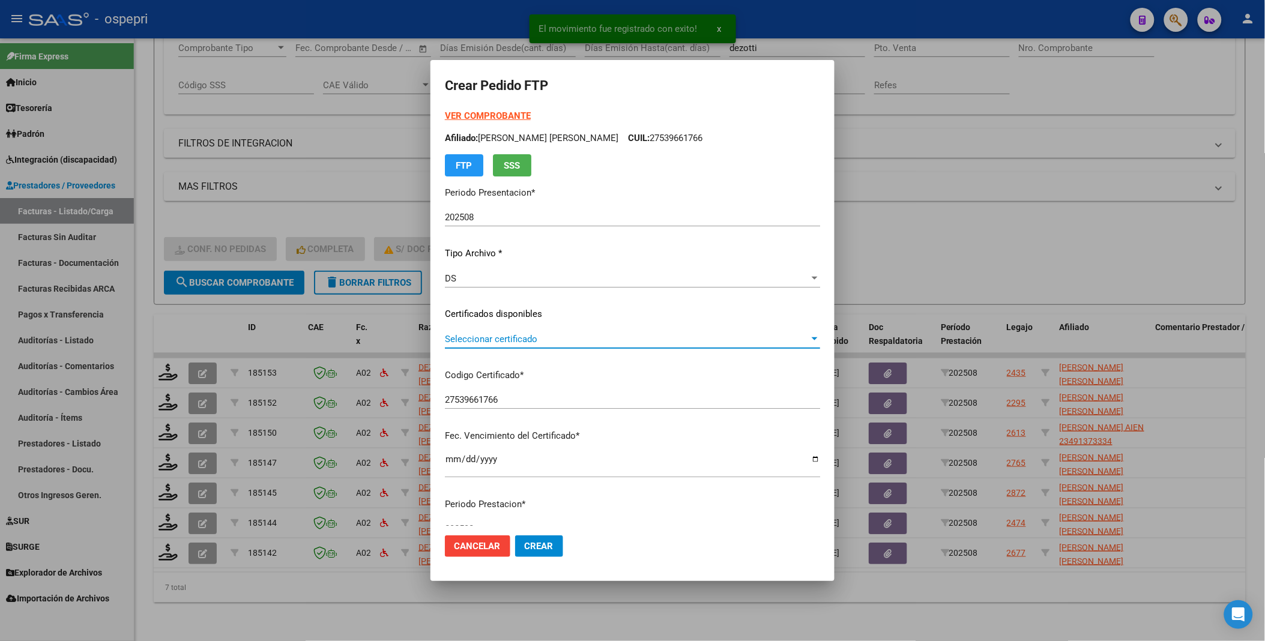
click at [820, 337] on div at bounding box center [814, 339] width 11 height 10
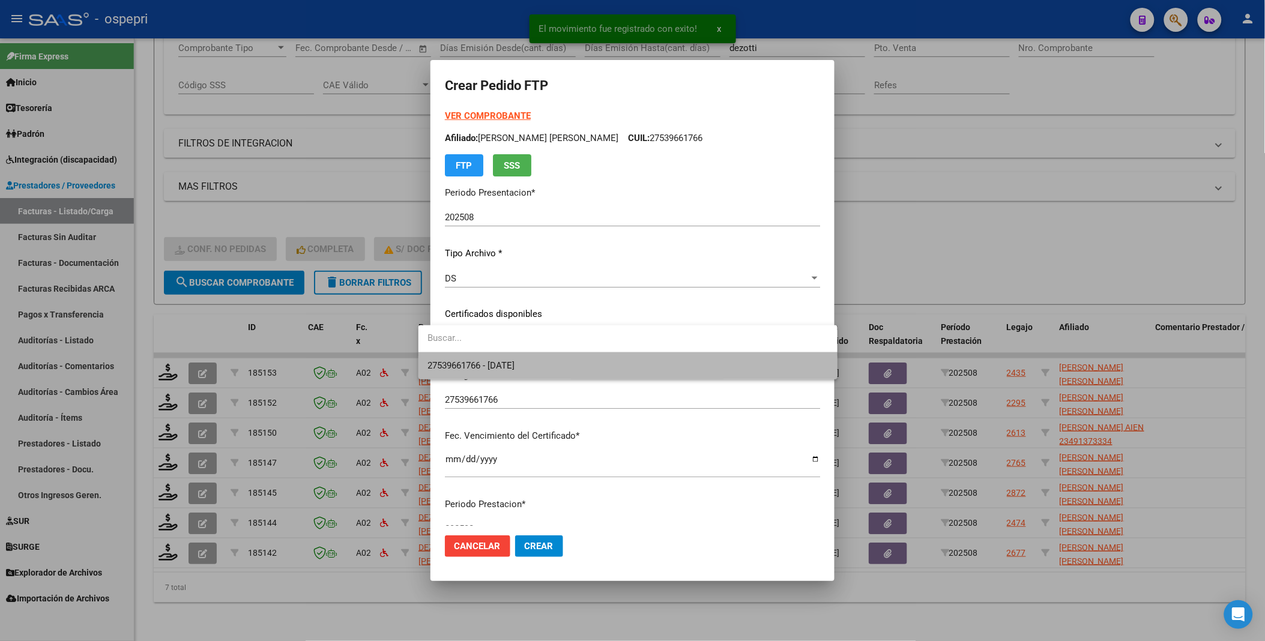
click at [734, 367] on span "27539661766 - 2027-05-01" at bounding box center [628, 365] width 400 height 27
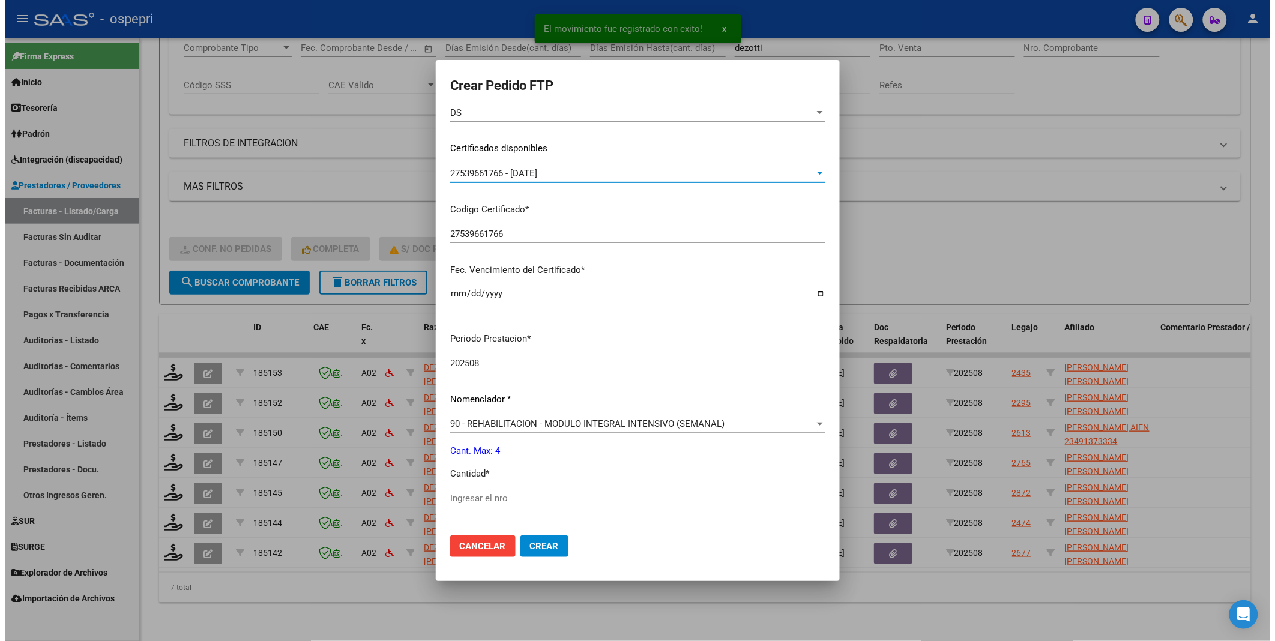
scroll to position [200, 0]
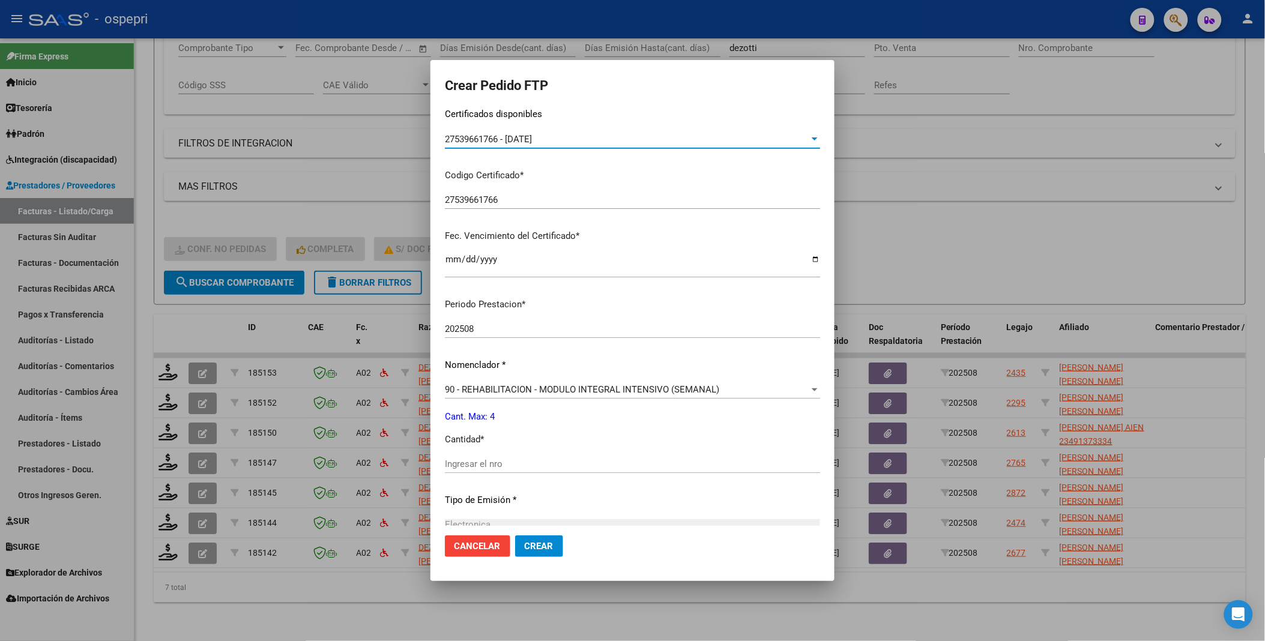
click at [508, 462] on input "Ingresar el nro" at bounding box center [632, 464] width 375 height 11
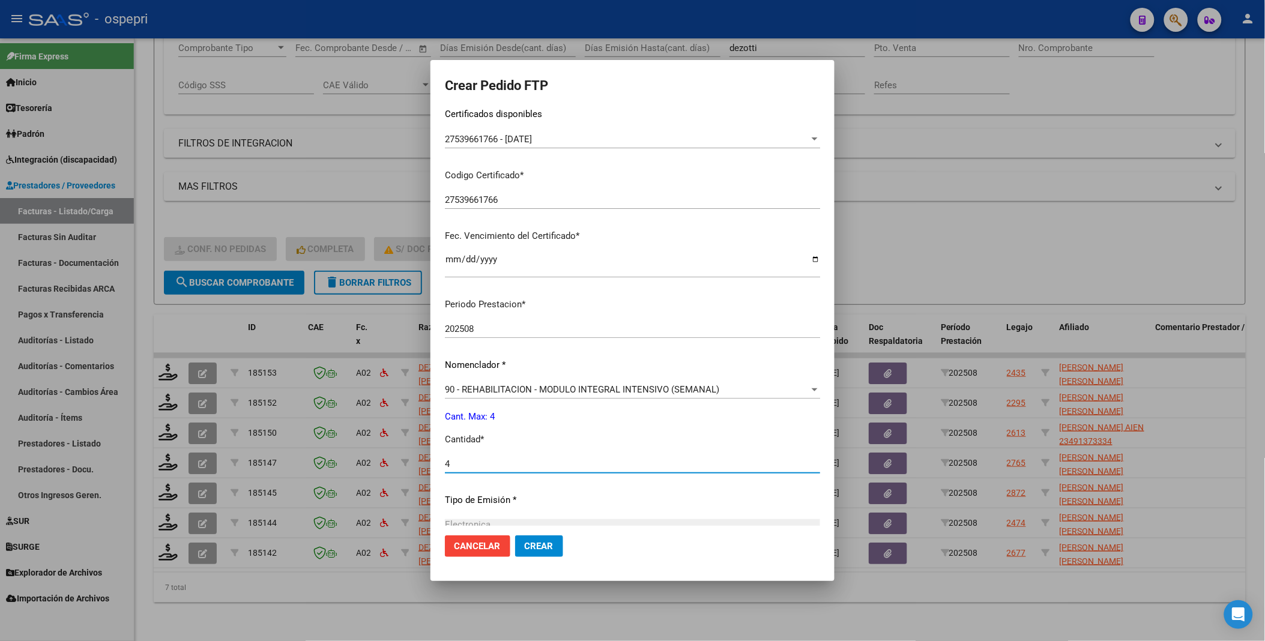
type input "4"
click at [531, 544] on span "Crear" at bounding box center [539, 546] width 29 height 11
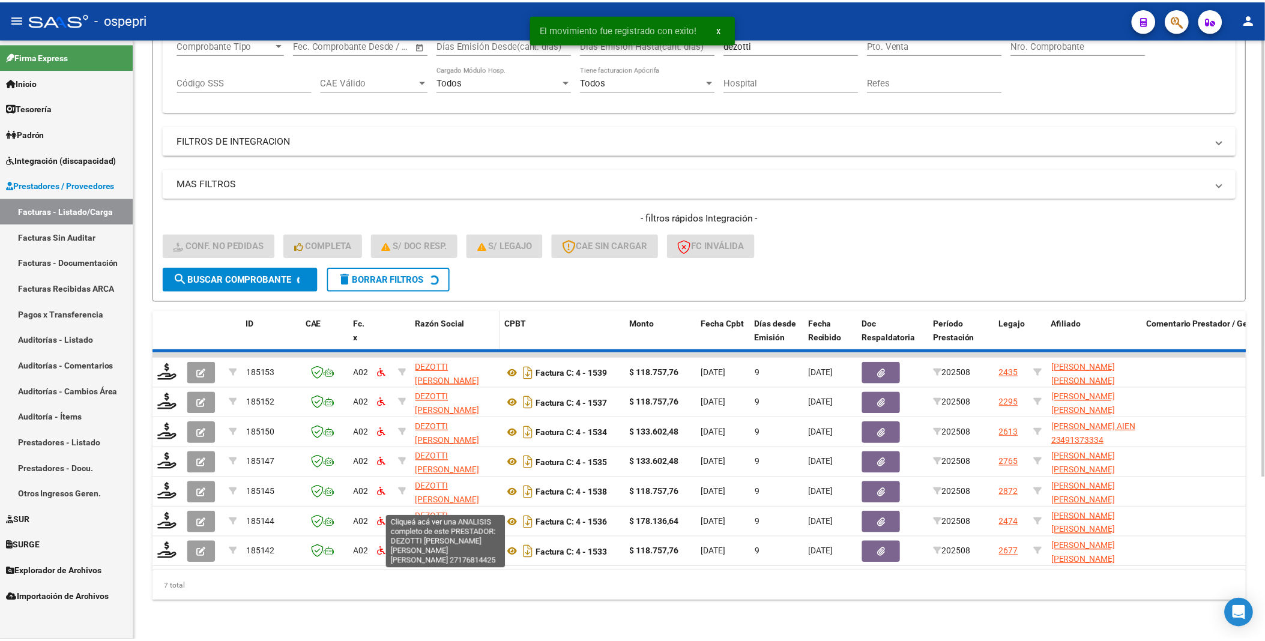
scroll to position [190, 0]
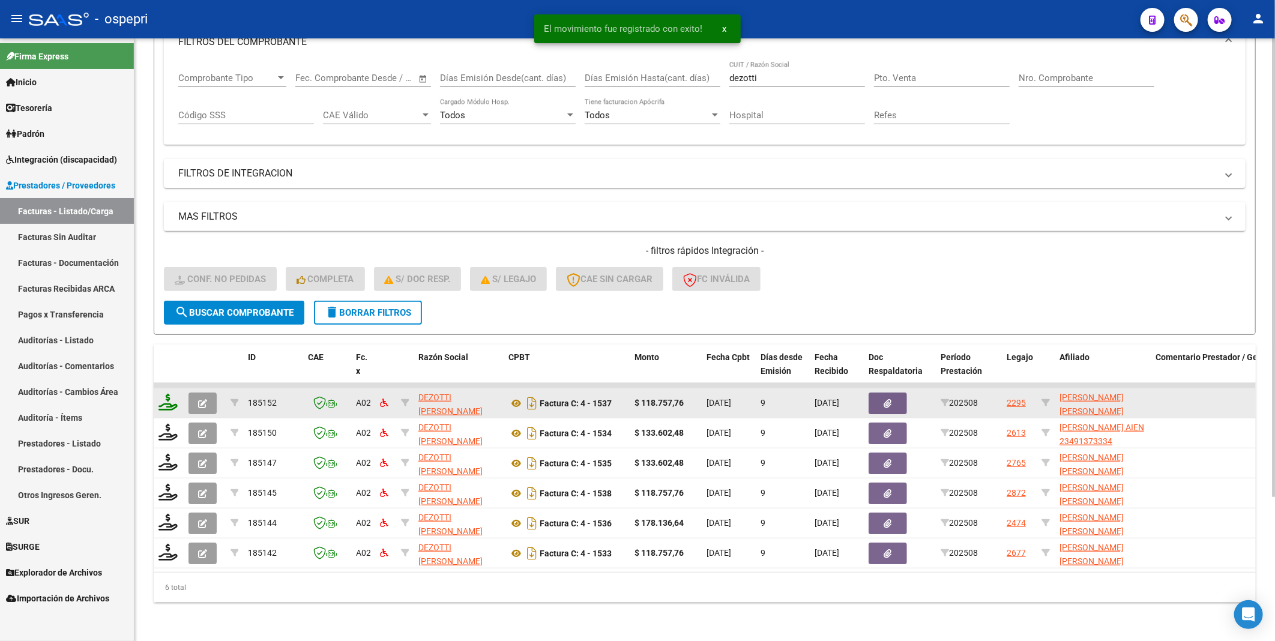
click at [163, 394] on icon at bounding box center [167, 402] width 19 height 17
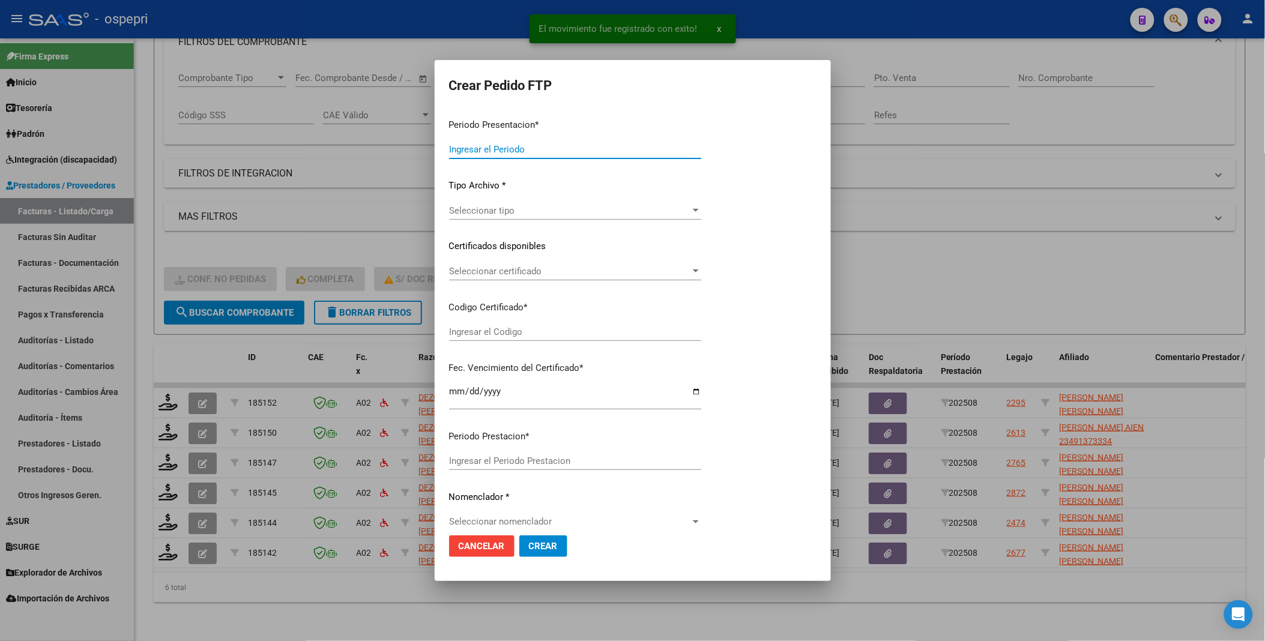
type input "202508"
type input "$ 118.757,76"
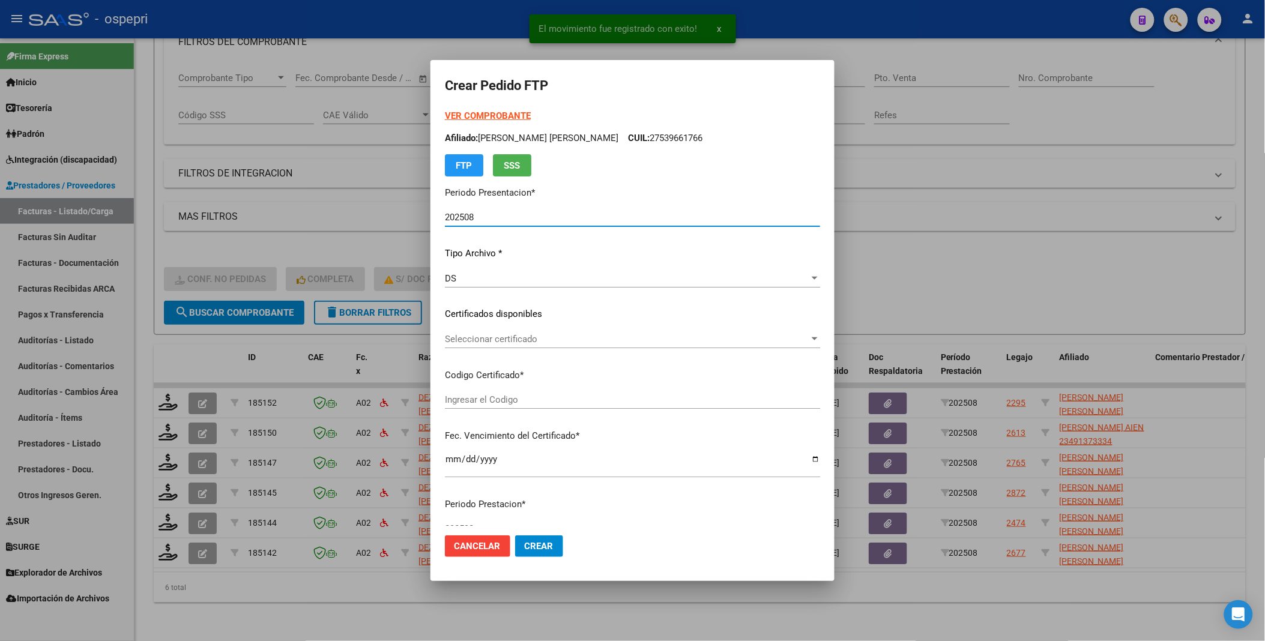
type input "27556345401"
type input "2026-09-25"
click at [825, 337] on app-drop-down-list "Certificados disponibles Seleccionar certificado Seleccionar certificado" at bounding box center [637, 325] width 385 height 37
click at [819, 335] on div at bounding box center [814, 339] width 11 height 10
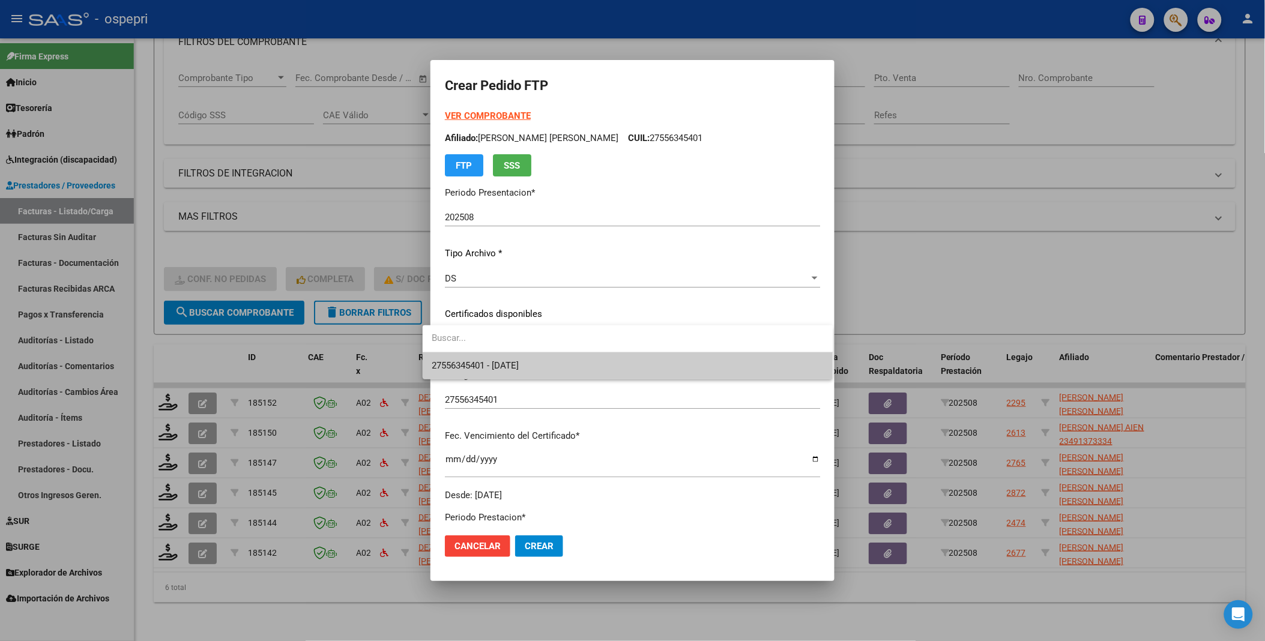
drag, startPoint x: 844, startPoint y: 318, endPoint x: 839, endPoint y: 352, distance: 34.5
click at [839, 352] on div at bounding box center [632, 320] width 1265 height 641
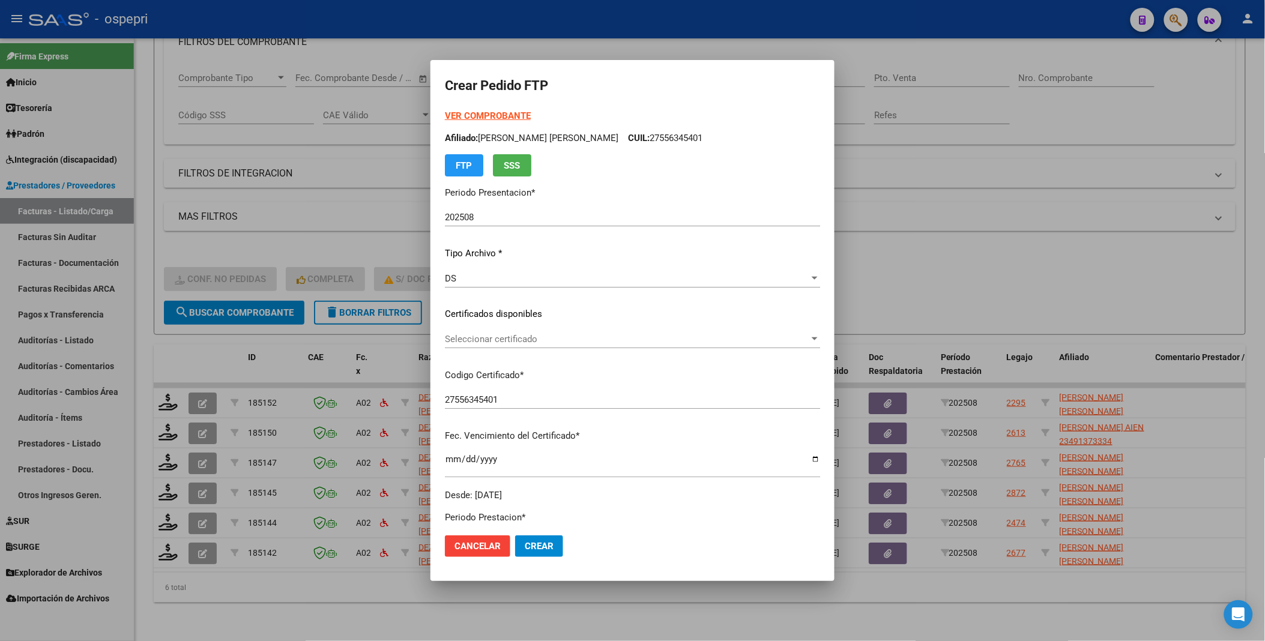
click at [815, 338] on div at bounding box center [814, 338] width 6 height 3
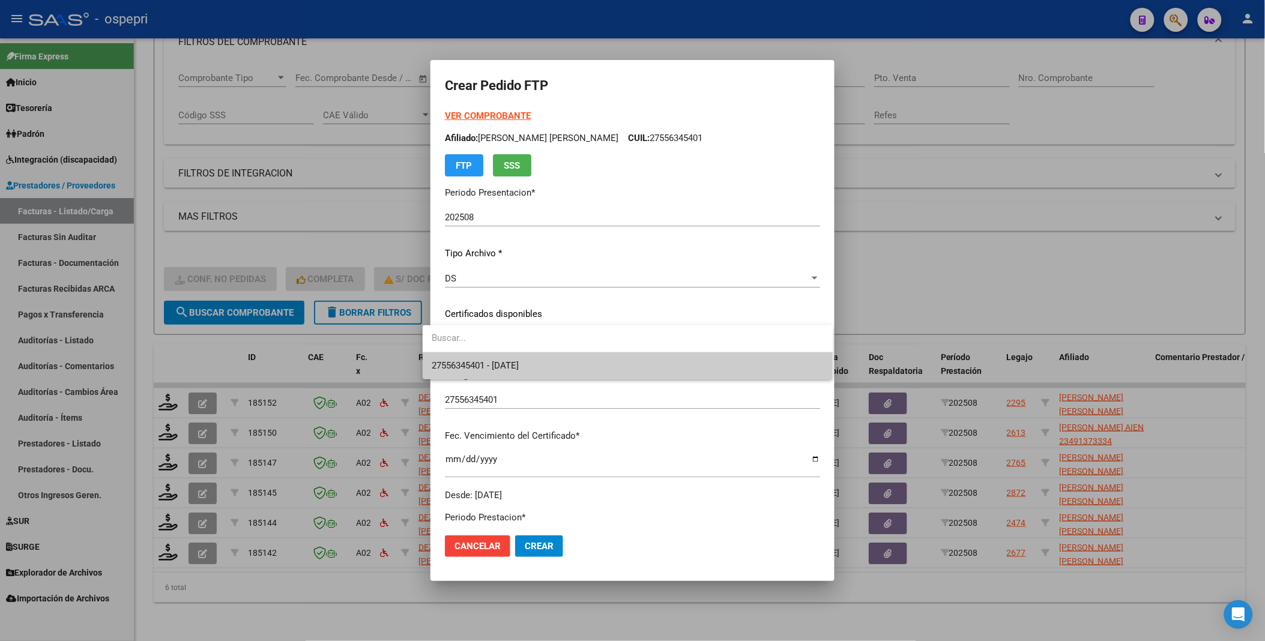
click at [749, 361] on span "27556345401 - 2026-09-25" at bounding box center [627, 365] width 391 height 27
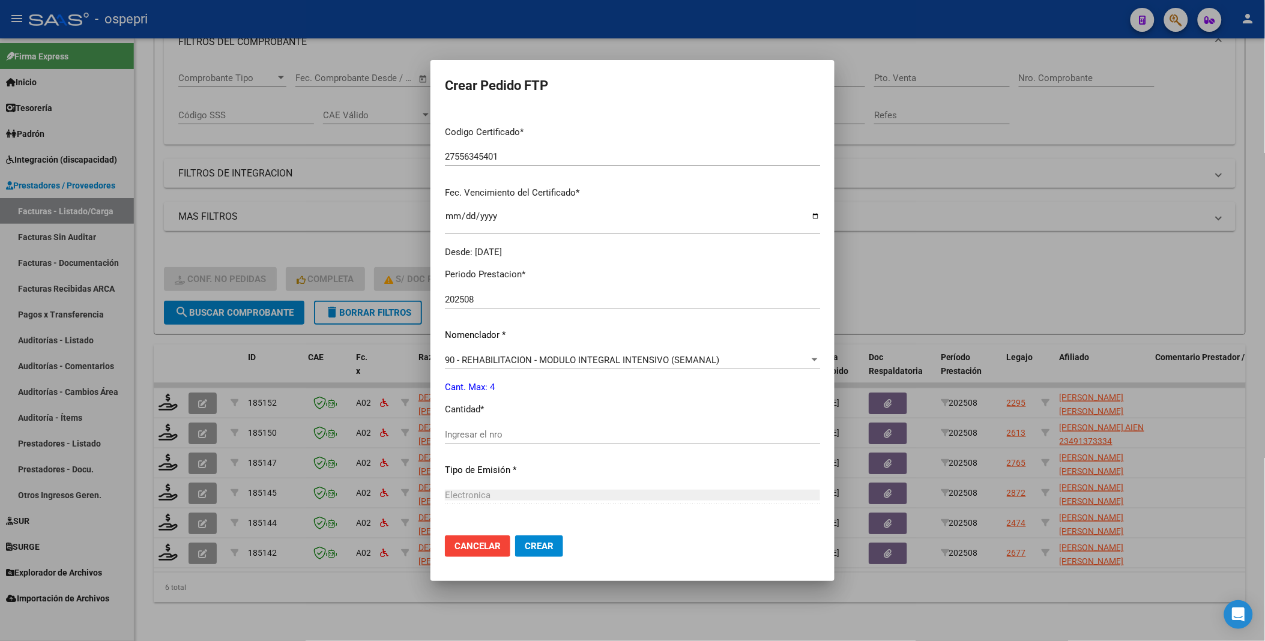
scroll to position [266, 0]
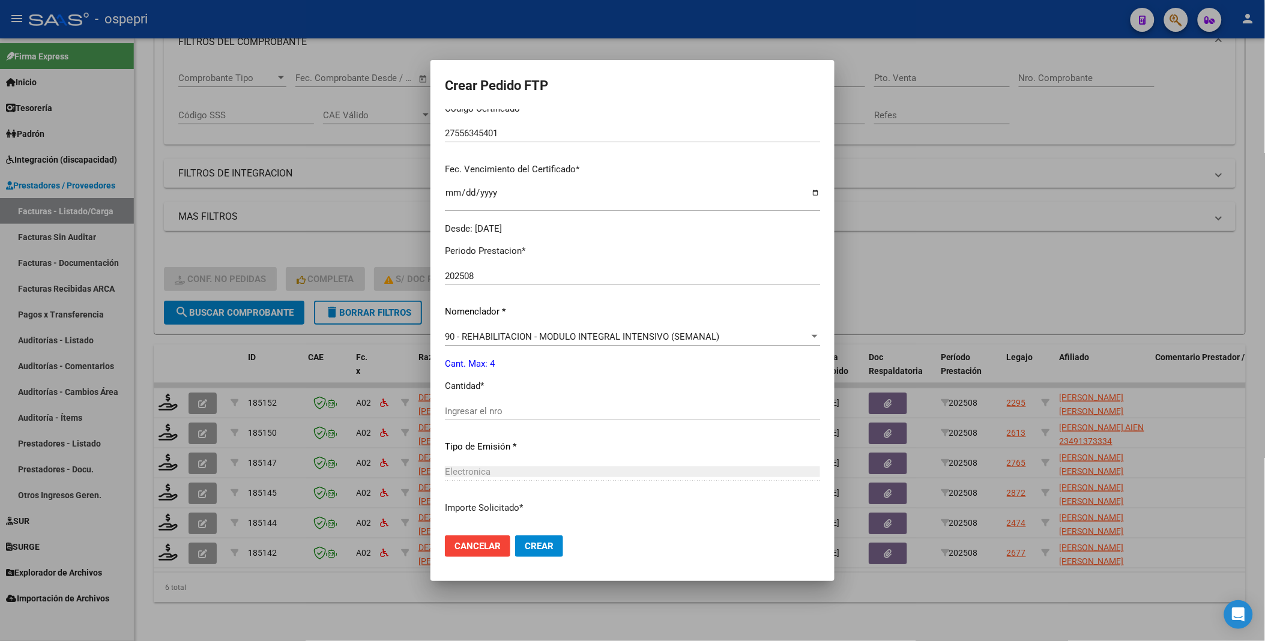
click at [533, 414] on input "Ingresar el nro" at bounding box center [632, 411] width 375 height 11
type input "4"
click at [525, 548] on span "Crear" at bounding box center [539, 546] width 29 height 11
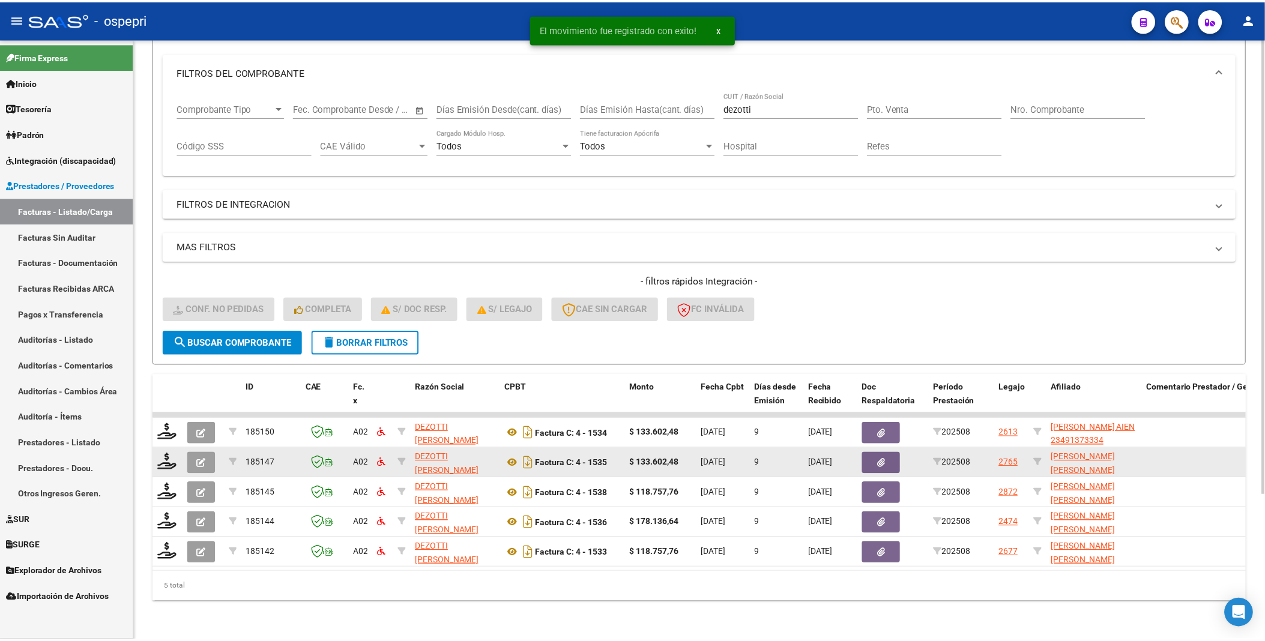
scroll to position [160, 0]
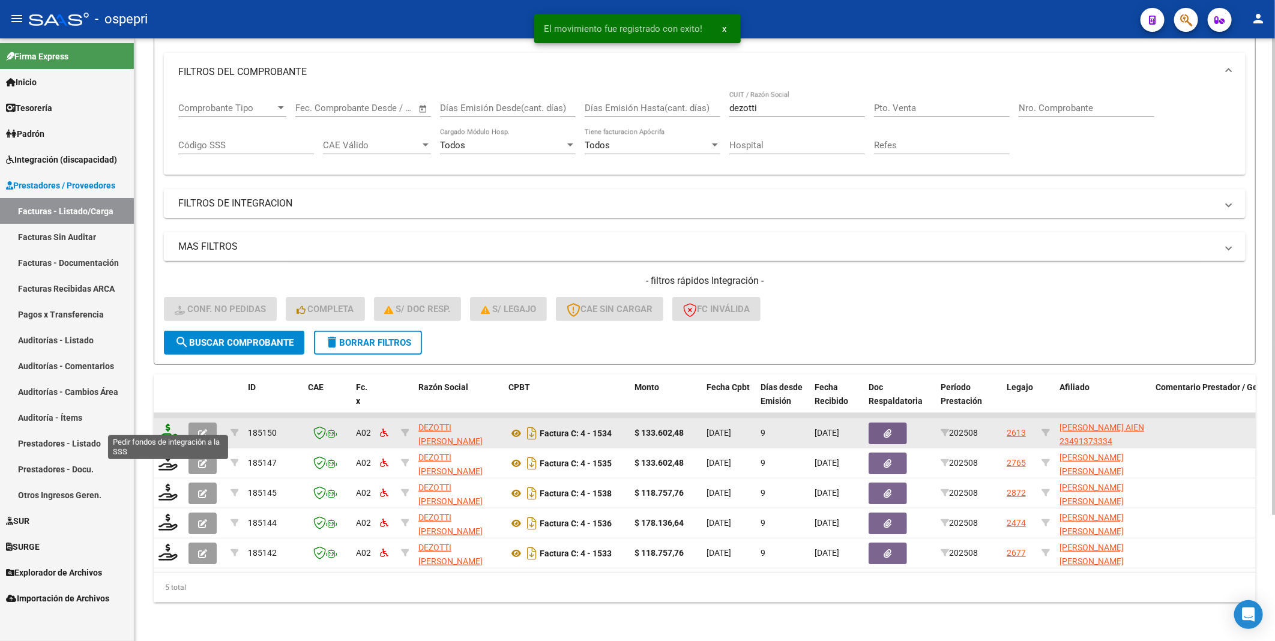
click at [165, 424] on icon at bounding box center [167, 432] width 19 height 17
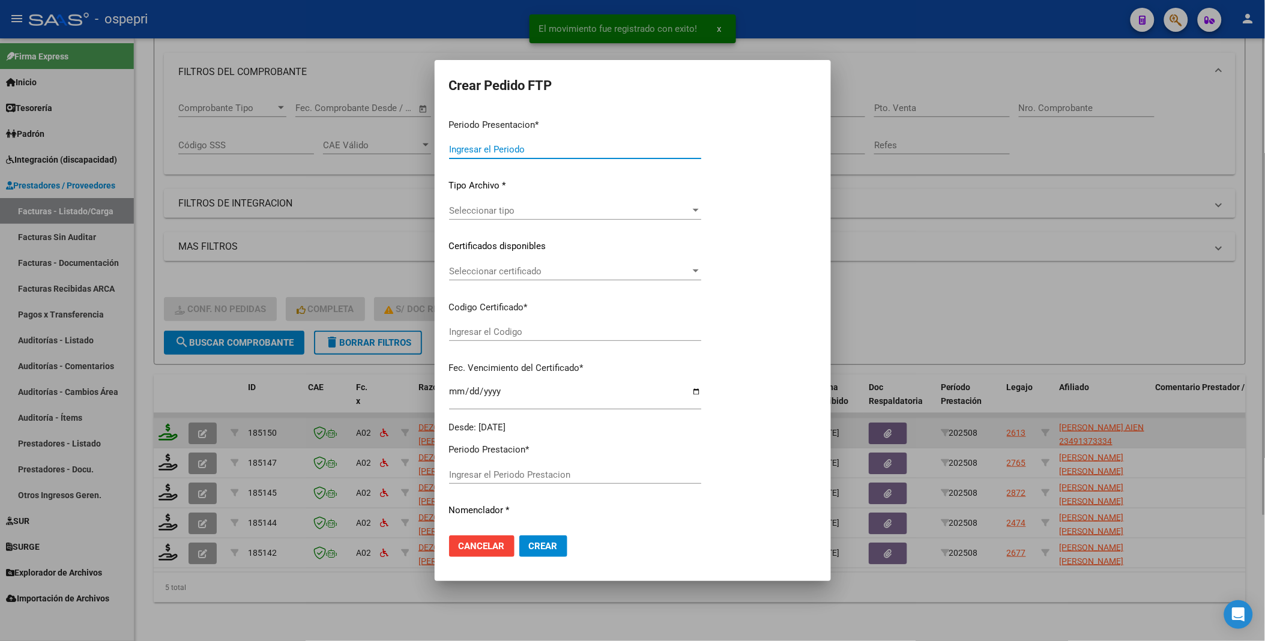
type input "202508"
type input "$ 133.602,48"
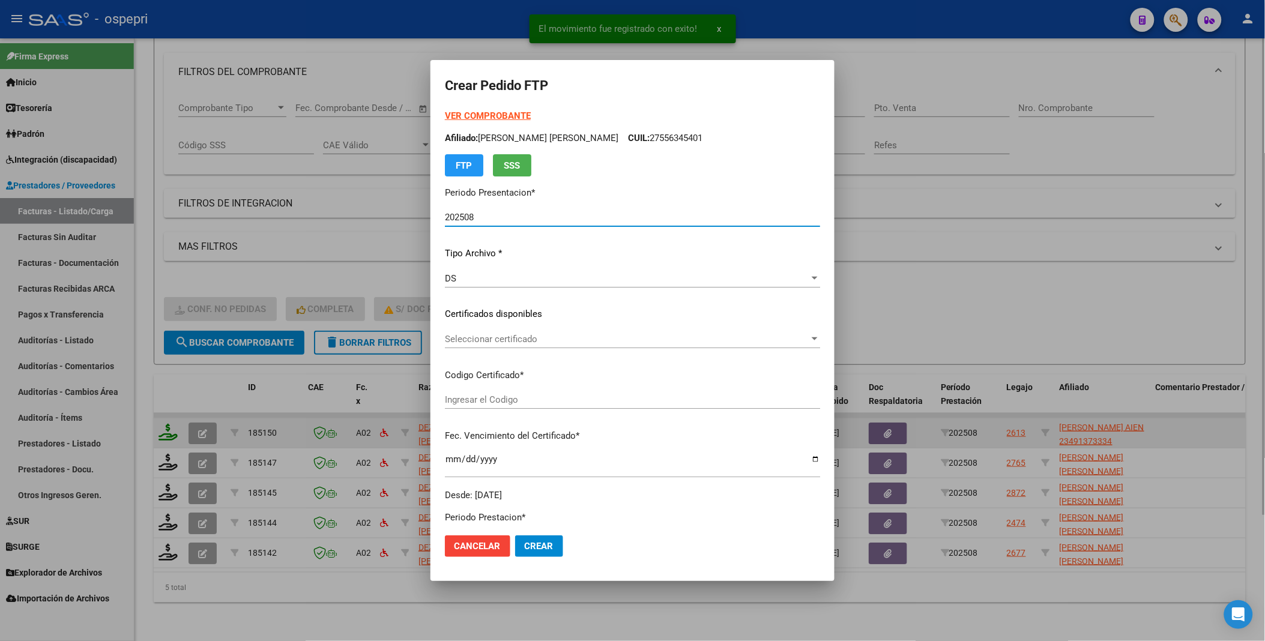
type input "ARG01000491373332017101220271012NQN249"
type input "2027-10-12"
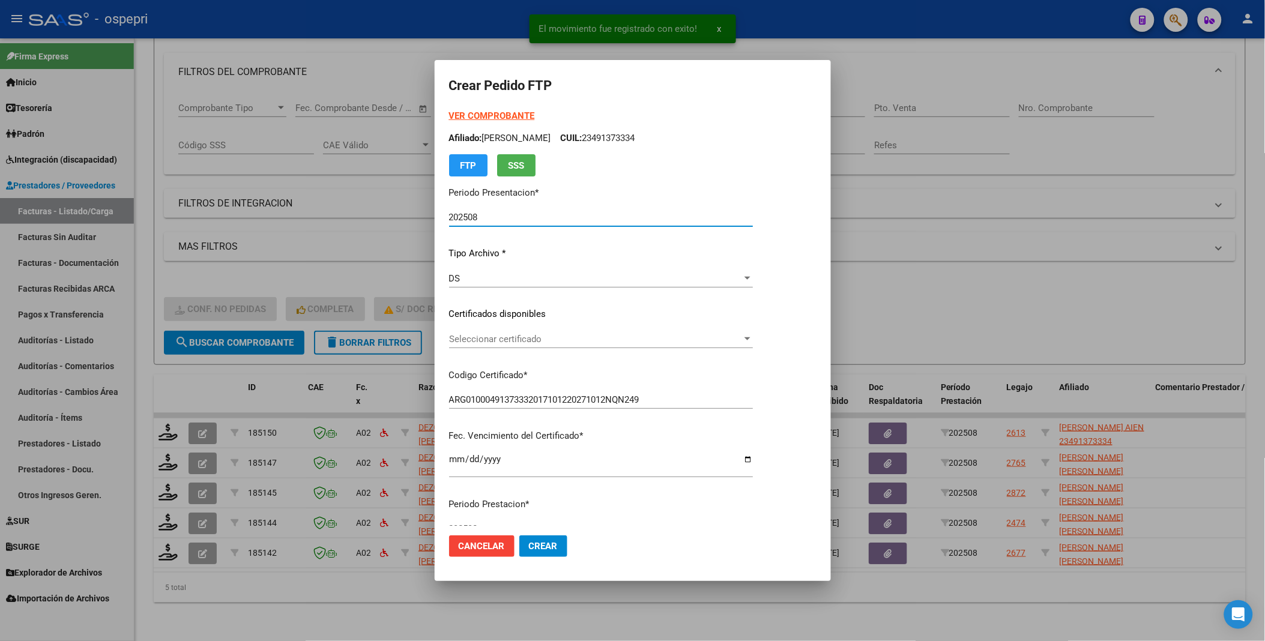
click at [753, 341] on div at bounding box center [747, 339] width 11 height 10
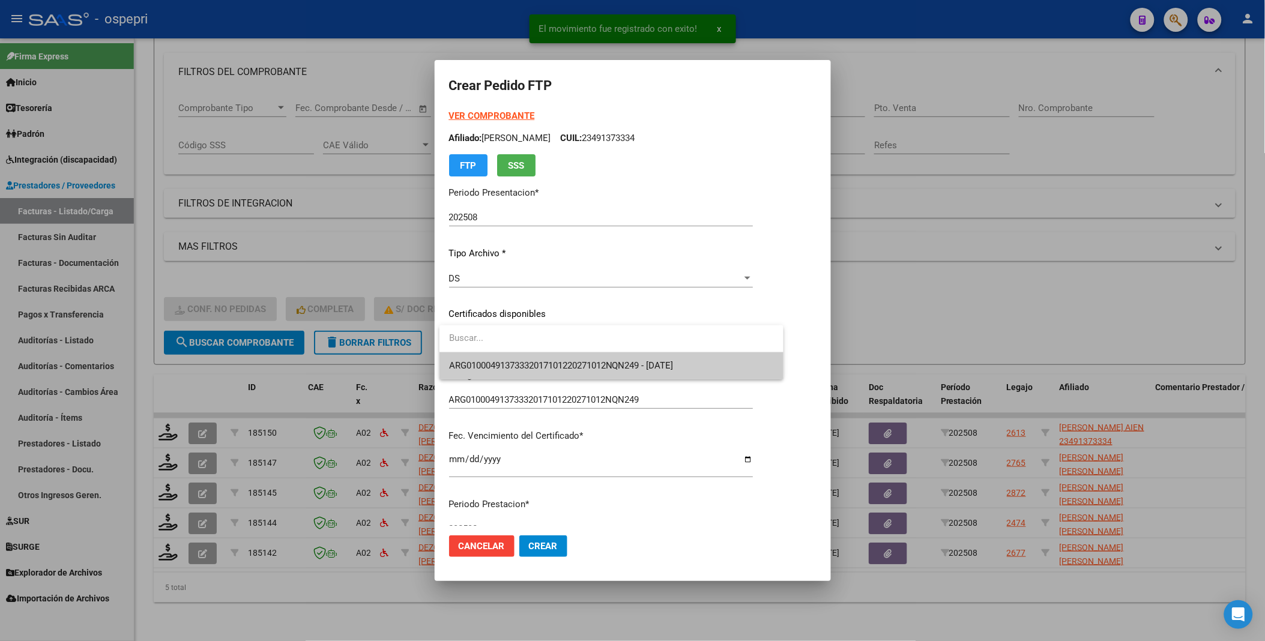
click at [747, 368] on span "ARG01000491373332017101220271012NQN249 - 2027-10-12" at bounding box center [611, 365] width 325 height 27
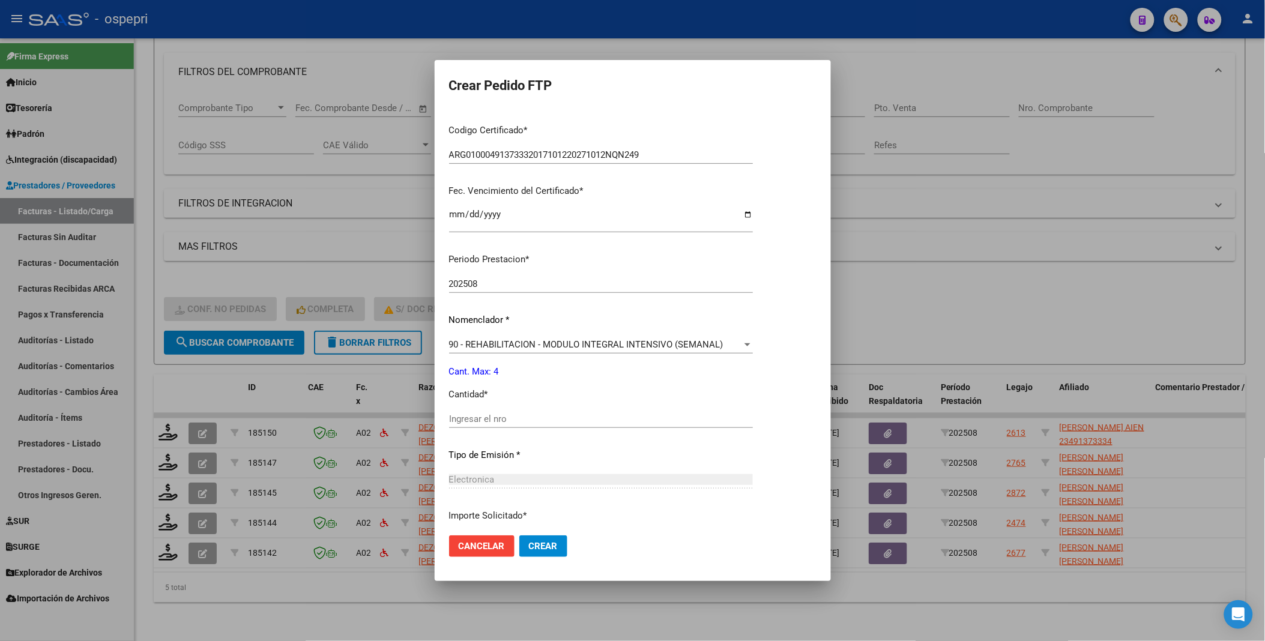
scroll to position [266, 0]
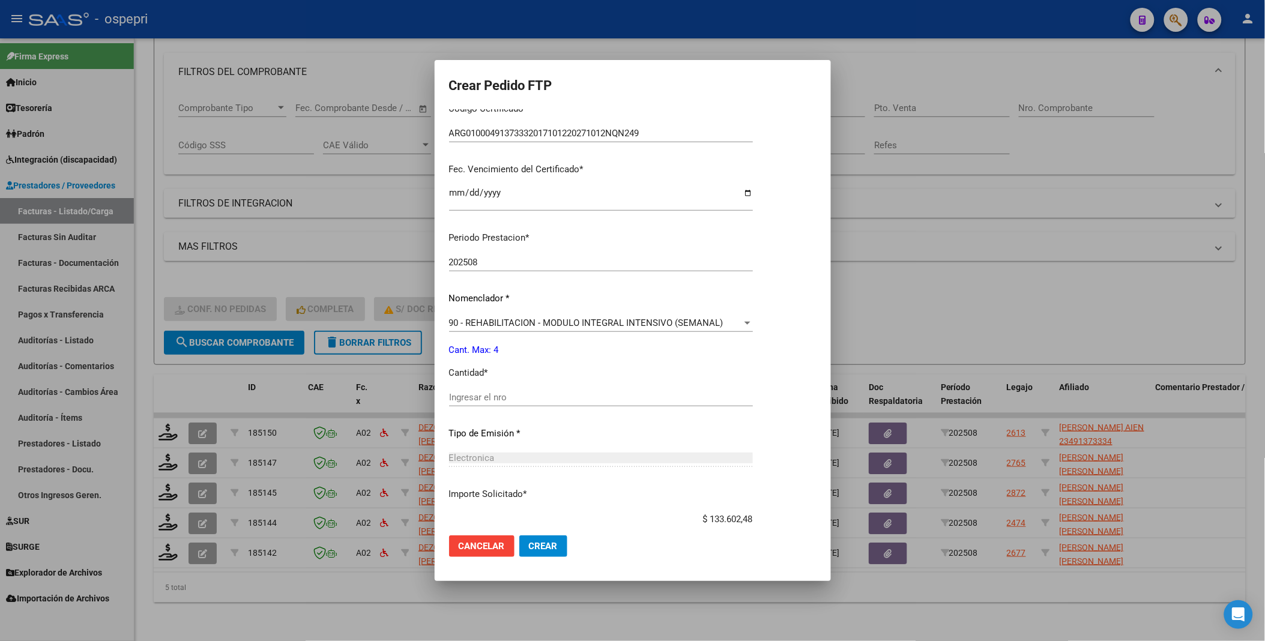
click at [529, 395] on input "Ingresar el nro" at bounding box center [601, 397] width 304 height 11
type input "4"
click at [539, 547] on span "Crear" at bounding box center [543, 546] width 29 height 11
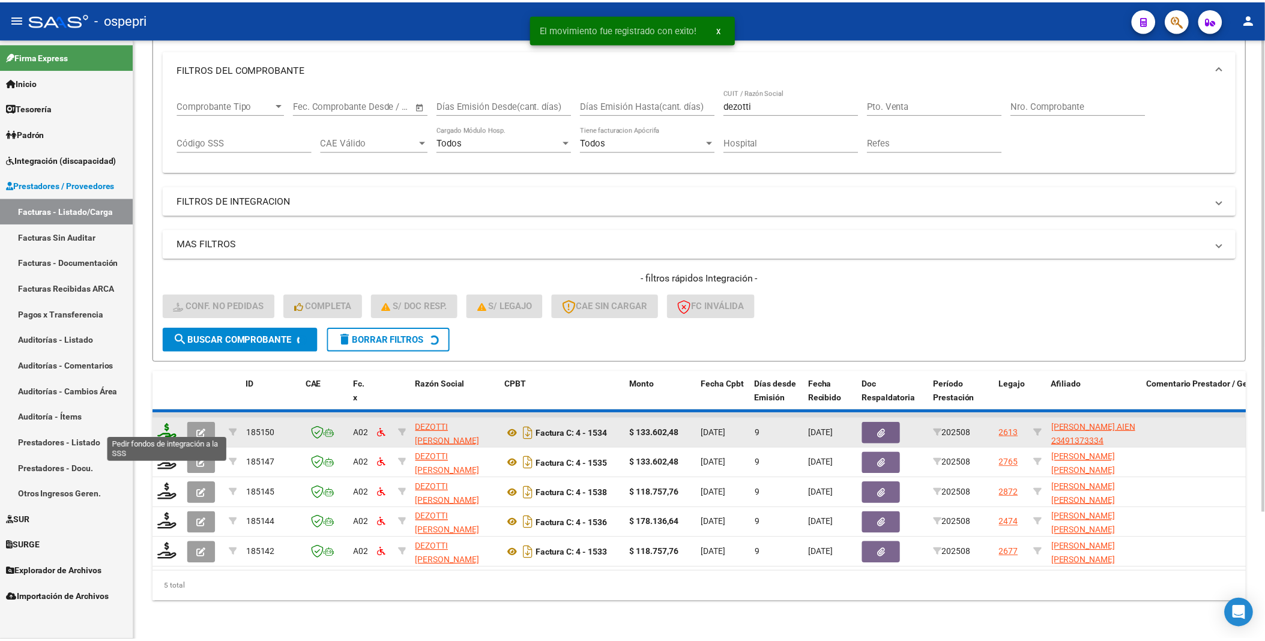
scroll to position [130, 0]
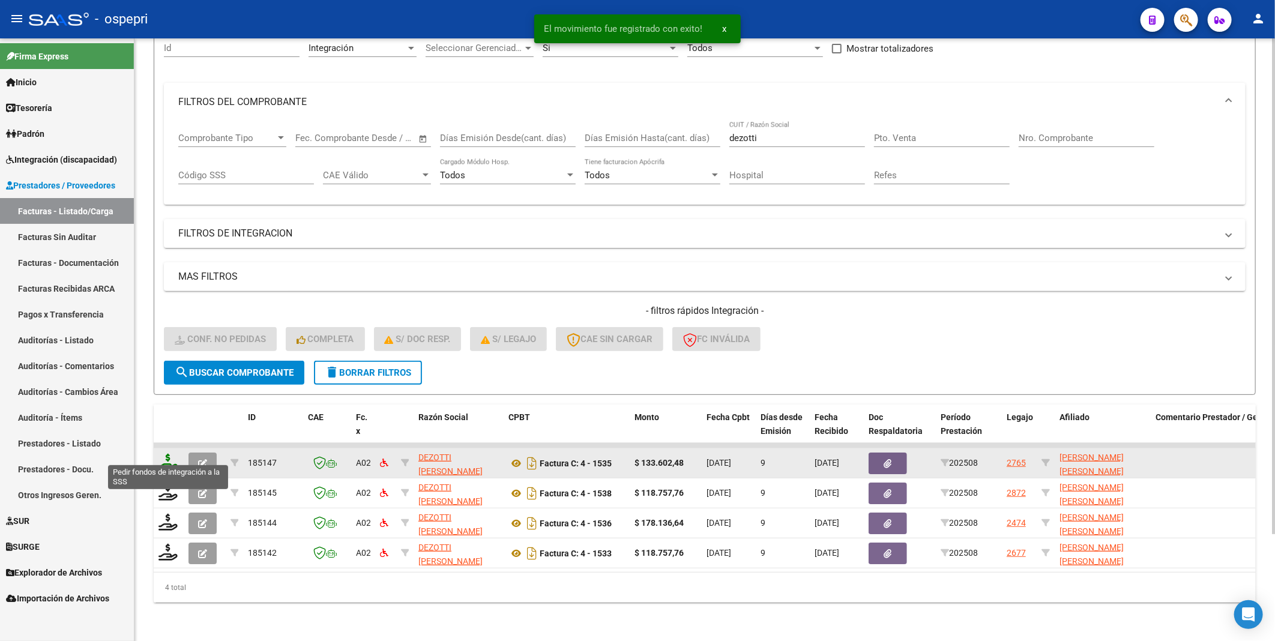
click at [170, 457] on icon at bounding box center [167, 462] width 19 height 17
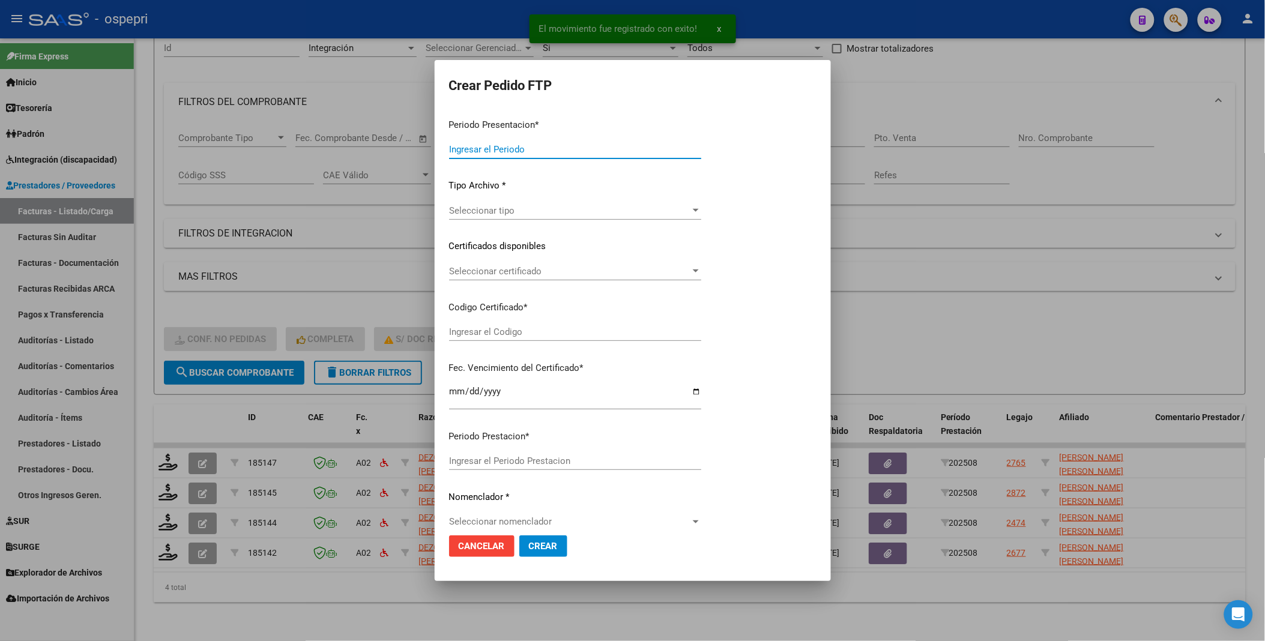
type input "202508"
type input "$ 133.602,48"
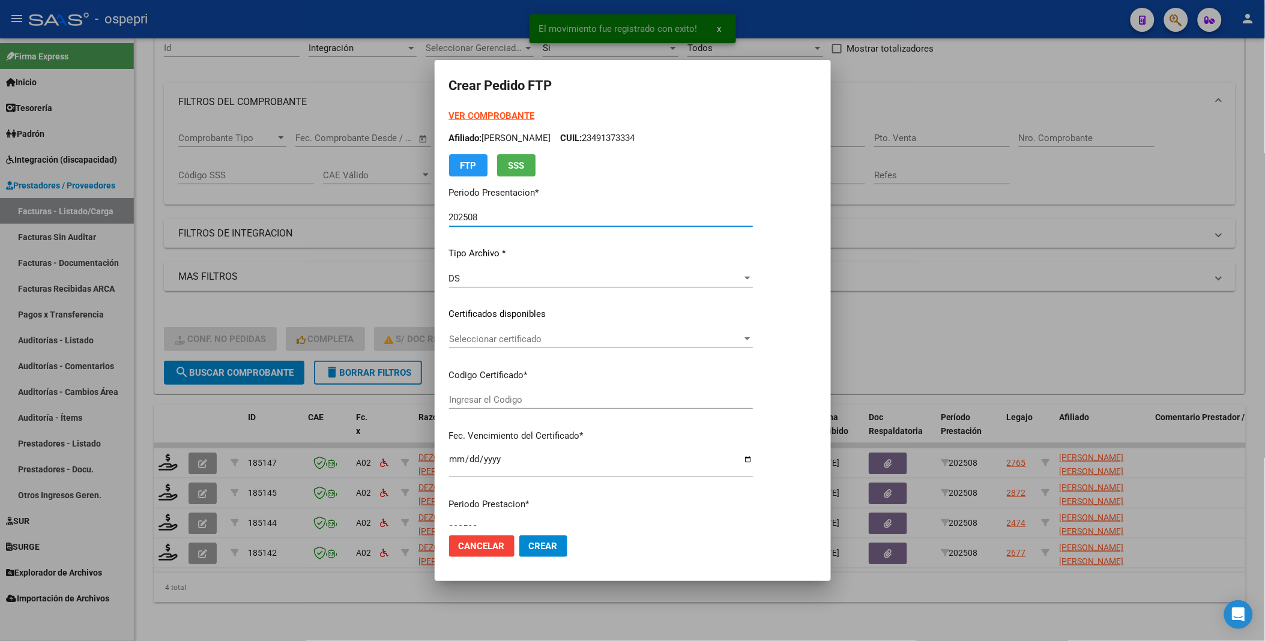
type input "2053967478-2"
type input "2028-01-04"
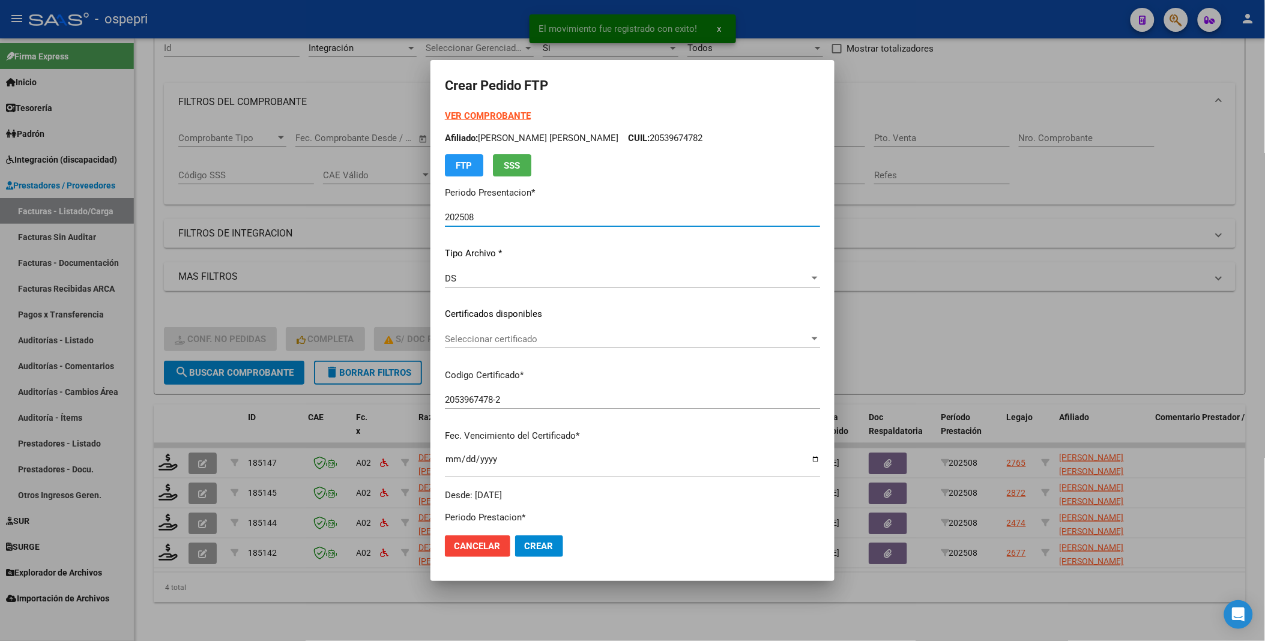
click at [779, 341] on app-drop-down-list "Certificados disponibles Seleccionar certificado Seleccionar certificado" at bounding box center [637, 325] width 385 height 37
click at [809, 340] on div at bounding box center [814, 339] width 11 height 10
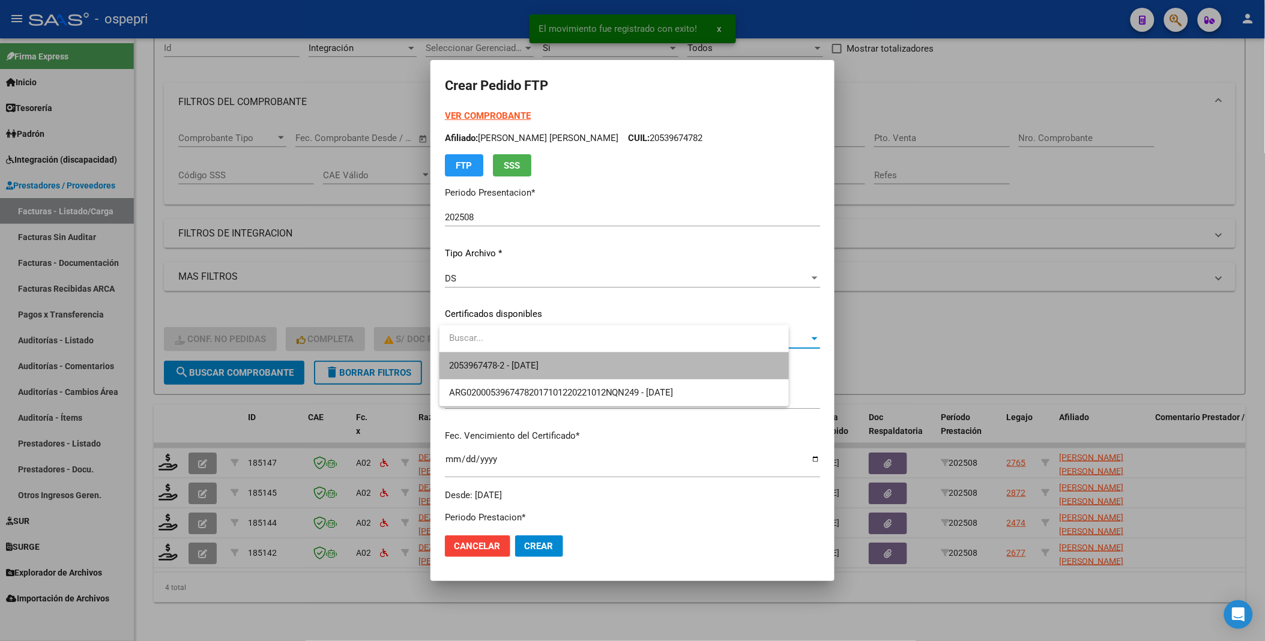
click at [724, 364] on span "2053967478-2 - 2028-01-04" at bounding box center [614, 365] width 330 height 27
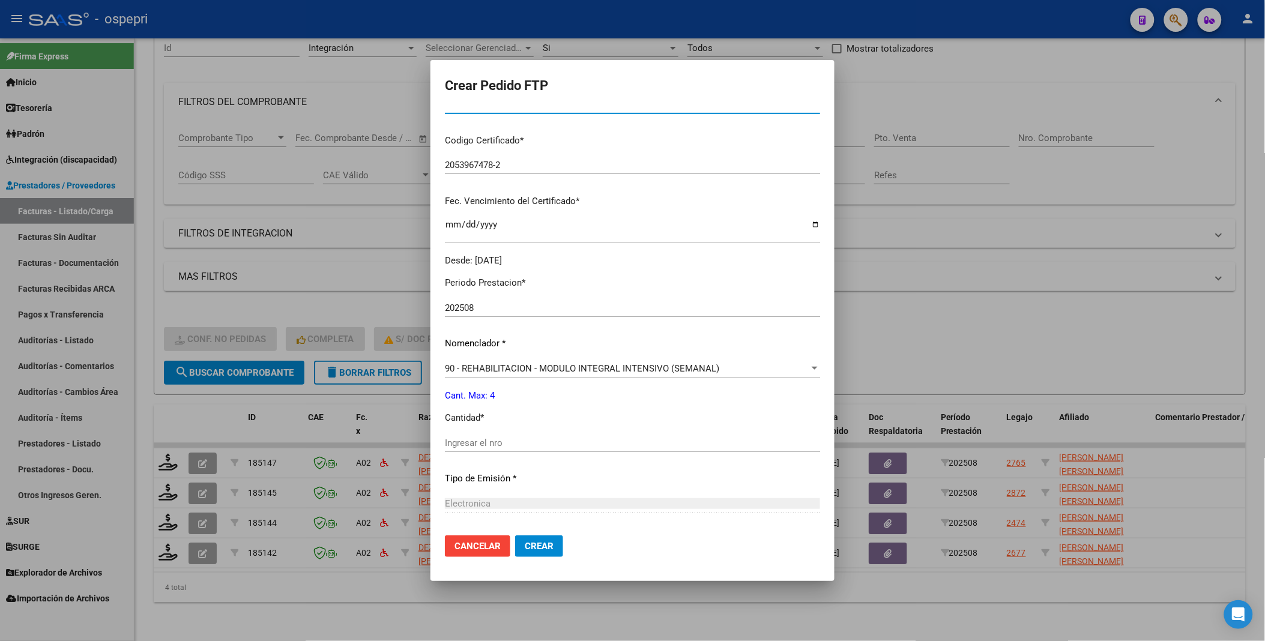
scroll to position [266, 0]
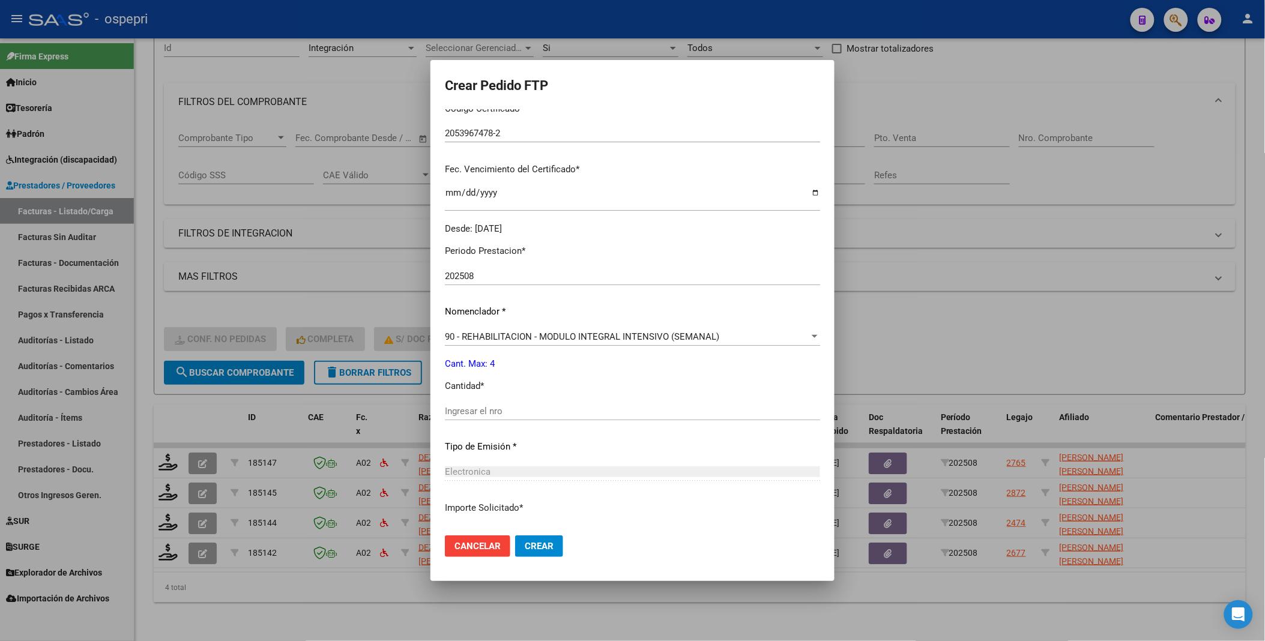
click at [539, 414] on input "Ingresar el nro" at bounding box center [632, 411] width 375 height 11
type input "4"
click at [540, 555] on button "Crear" at bounding box center [539, 546] width 48 height 22
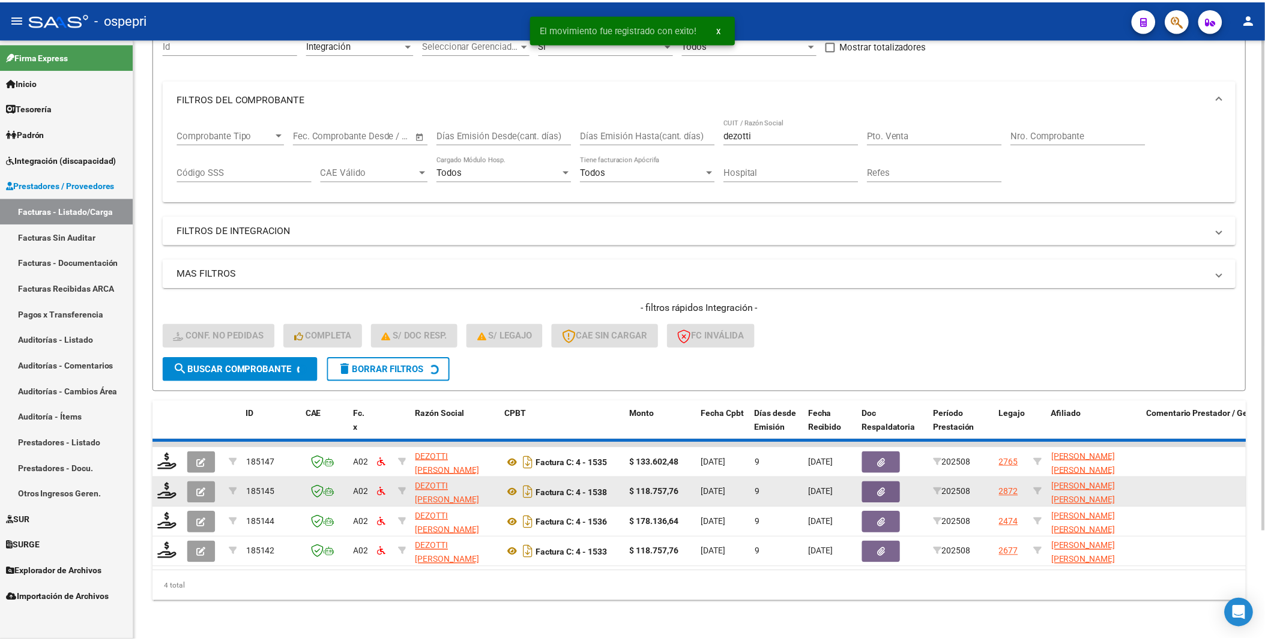
scroll to position [100, 0]
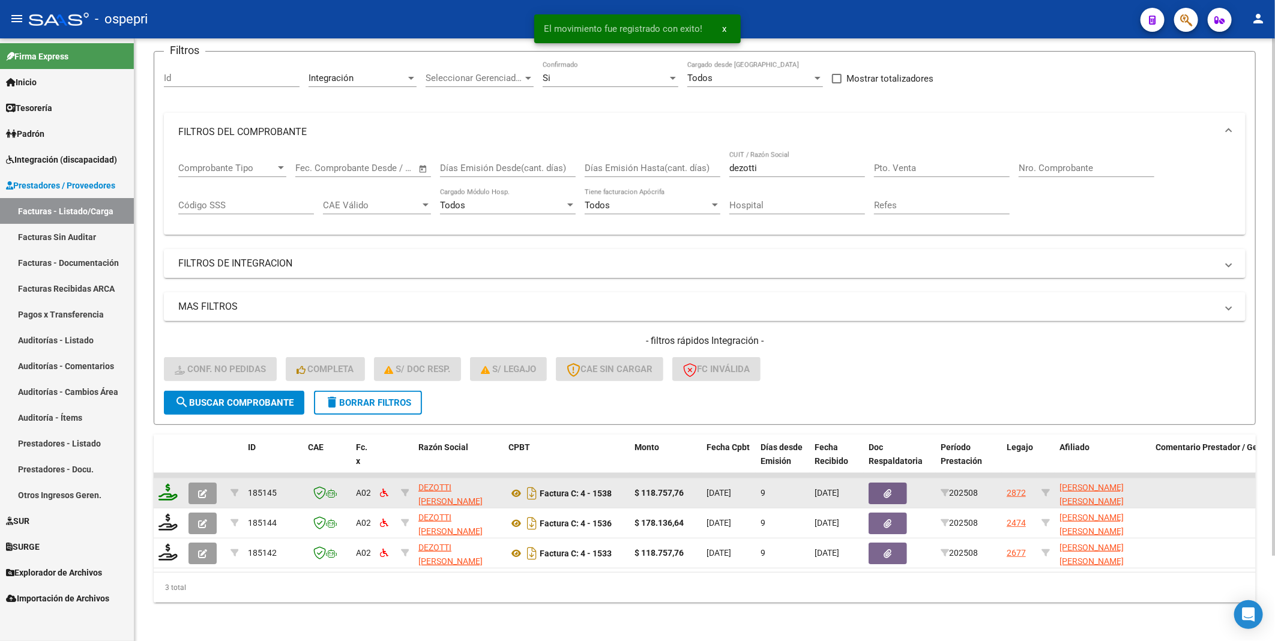
click at [176, 488] on icon at bounding box center [167, 492] width 19 height 17
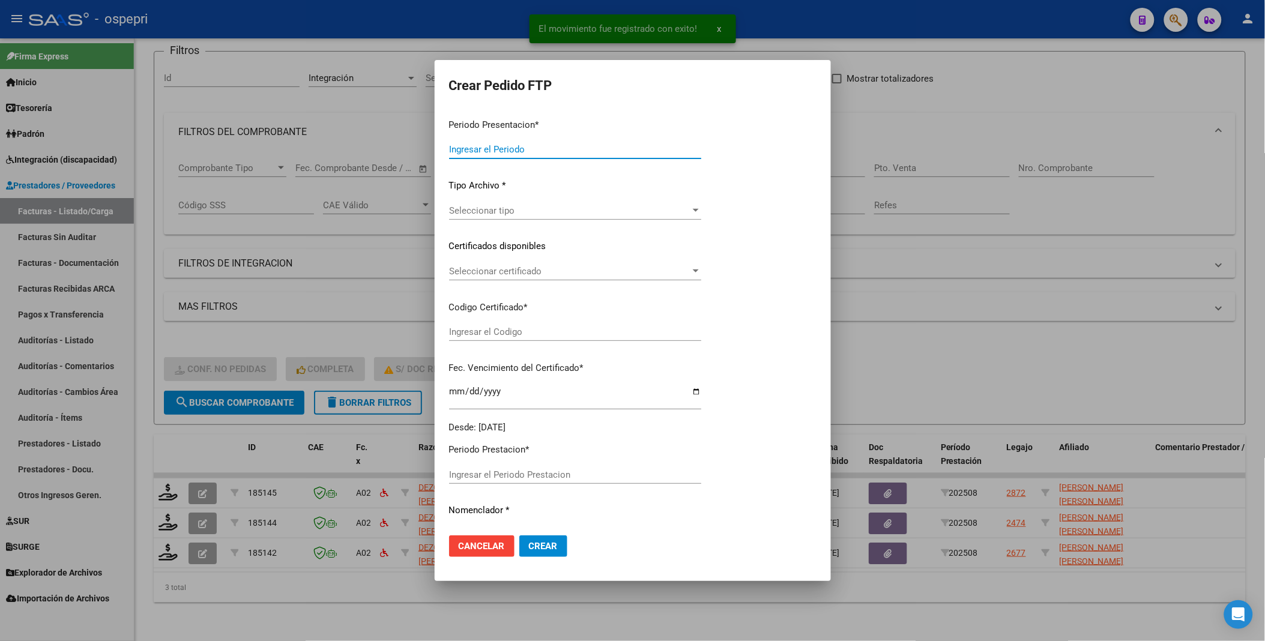
type input "202508"
type input "$ 118.757,76"
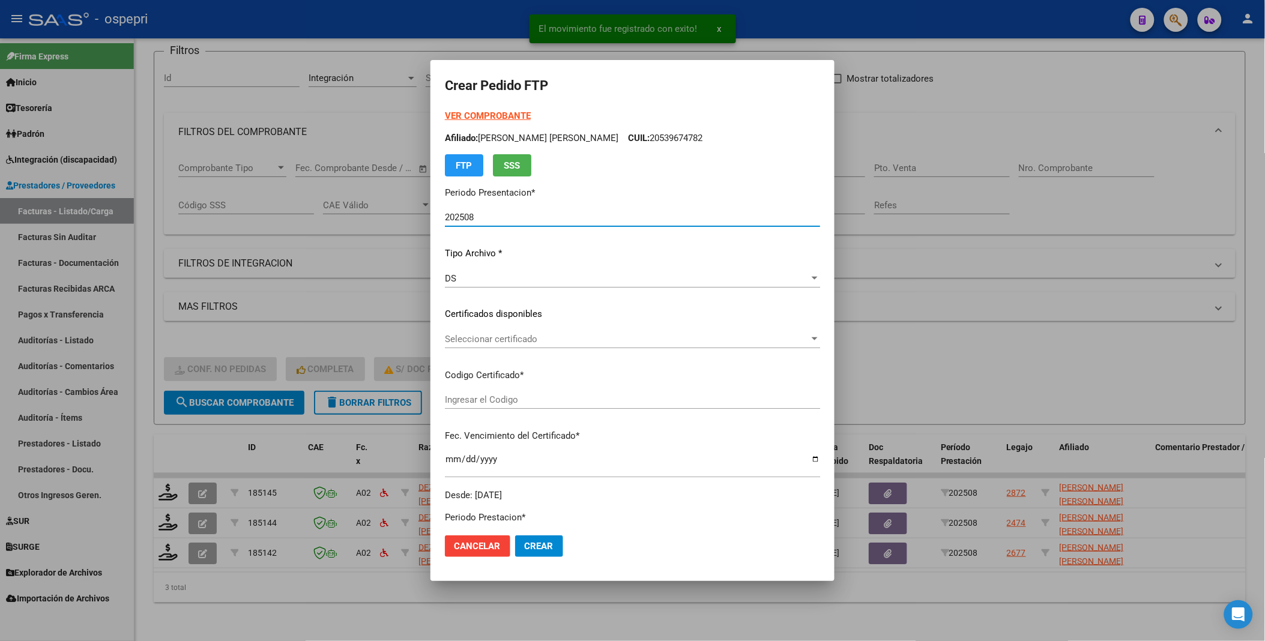
type input "2056005988-5"
type input "2027-10-01"
click at [769, 331] on div "Seleccionar certificado Seleccionar certificado" at bounding box center [632, 339] width 375 height 18
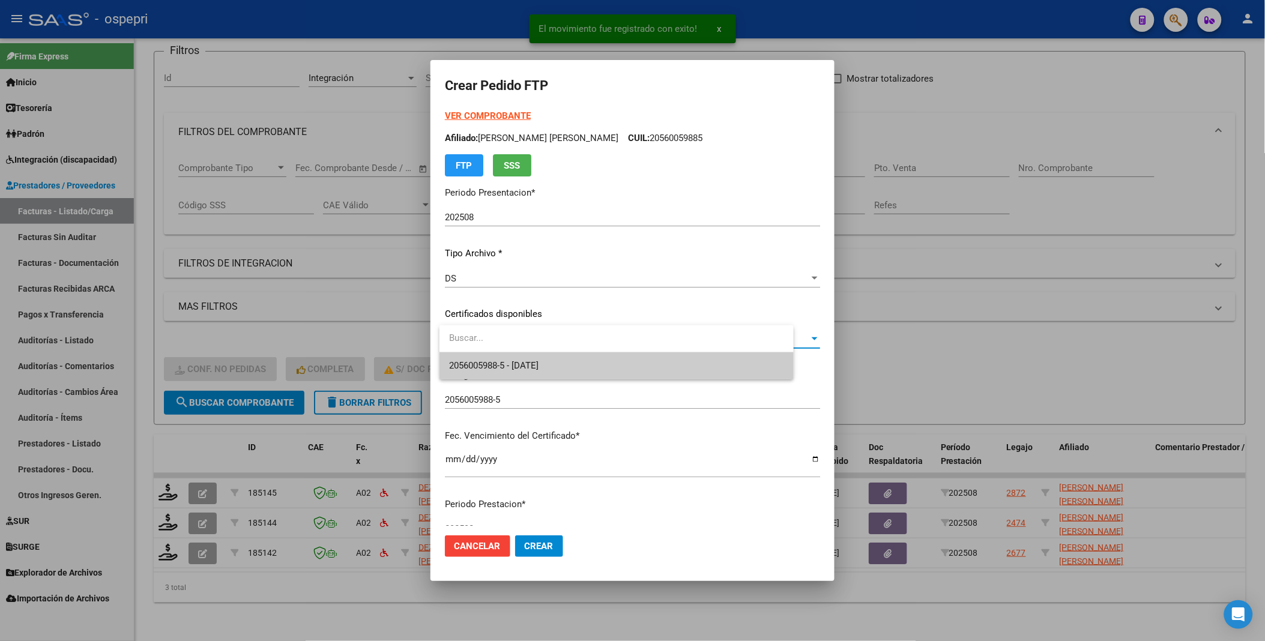
click at [669, 373] on span "2056005988-5 - 2027-10-01" at bounding box center [616, 365] width 335 height 27
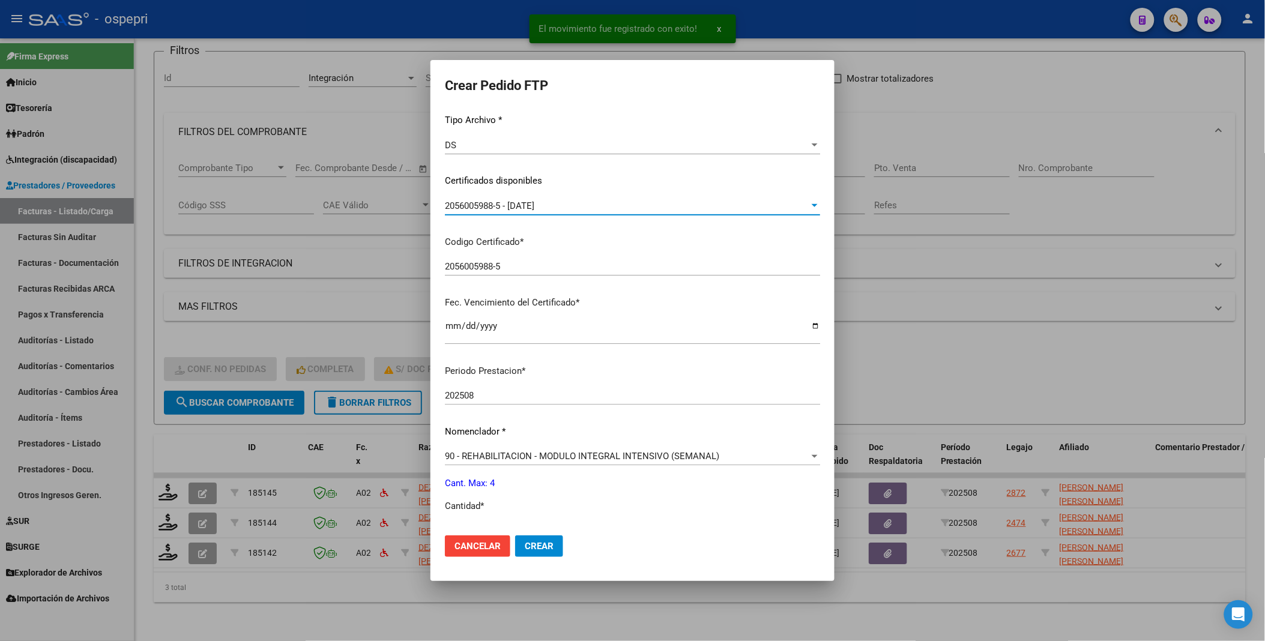
scroll to position [200, 0]
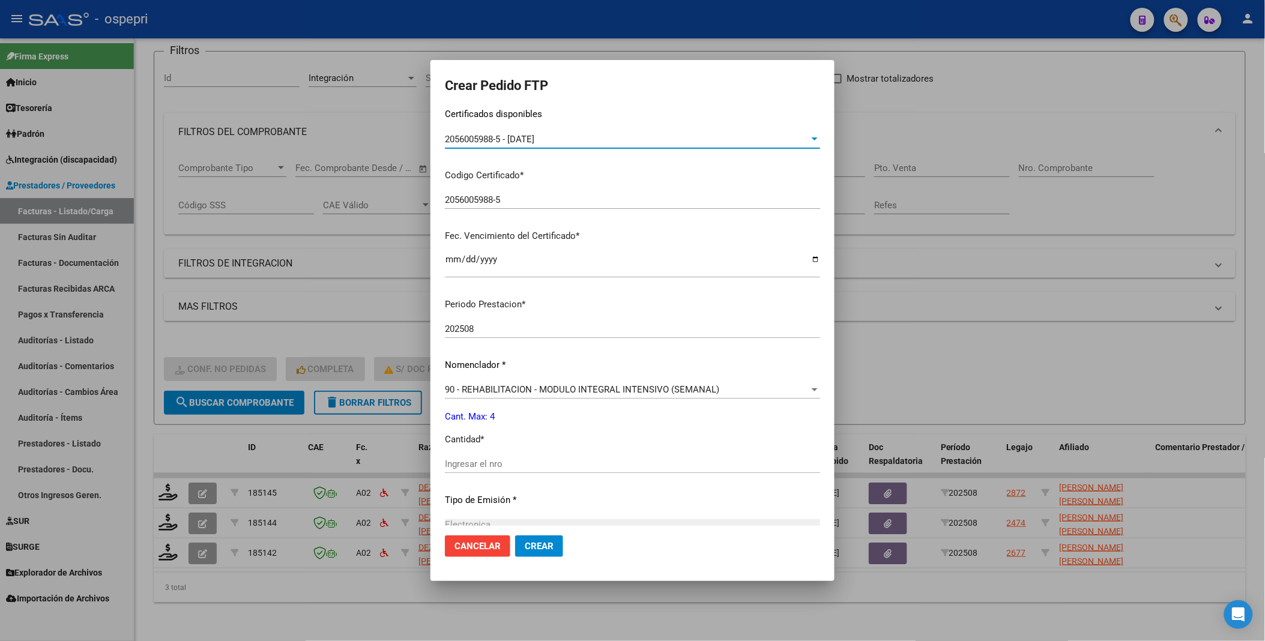
click at [515, 456] on div "Ingresar el nro" at bounding box center [632, 464] width 375 height 18
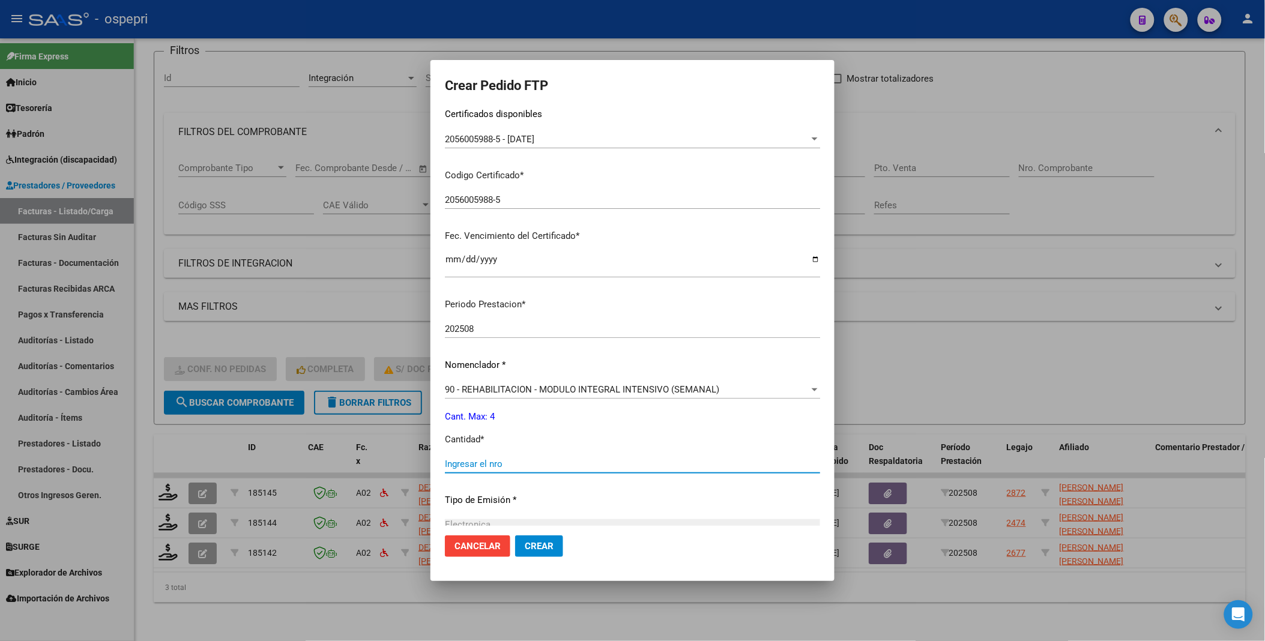
click at [515, 462] on input "Ingresar el nro" at bounding box center [632, 464] width 375 height 11
type input "4"
click at [547, 550] on span "Crear" at bounding box center [539, 546] width 29 height 11
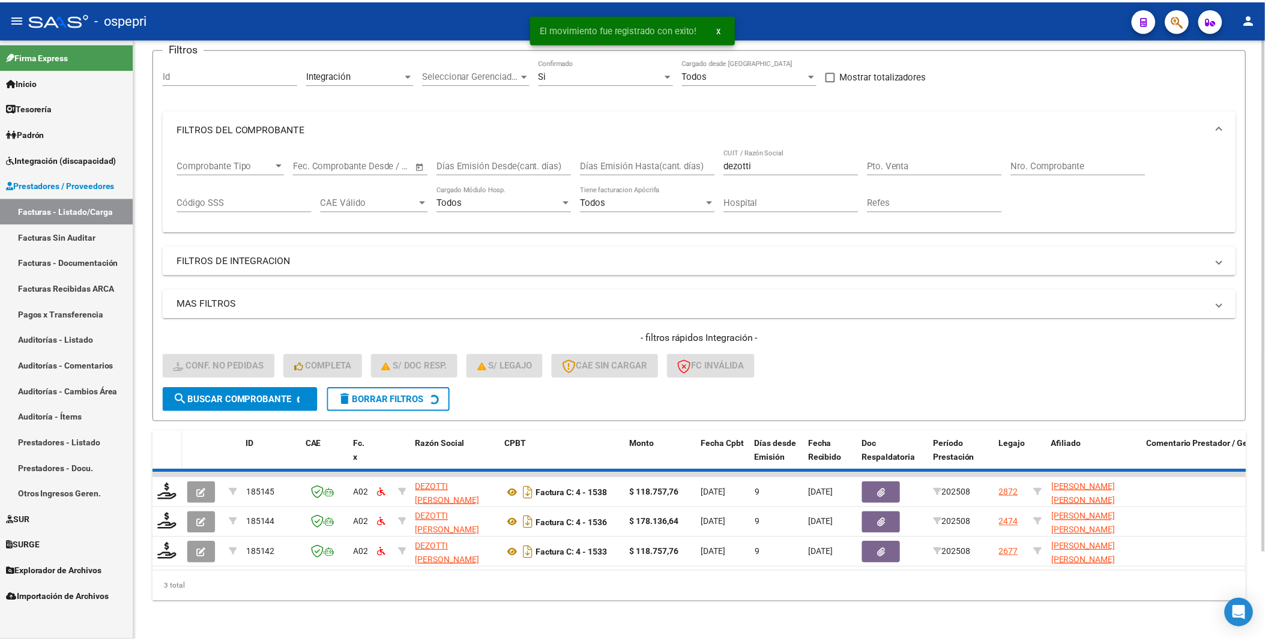
scroll to position [70, 0]
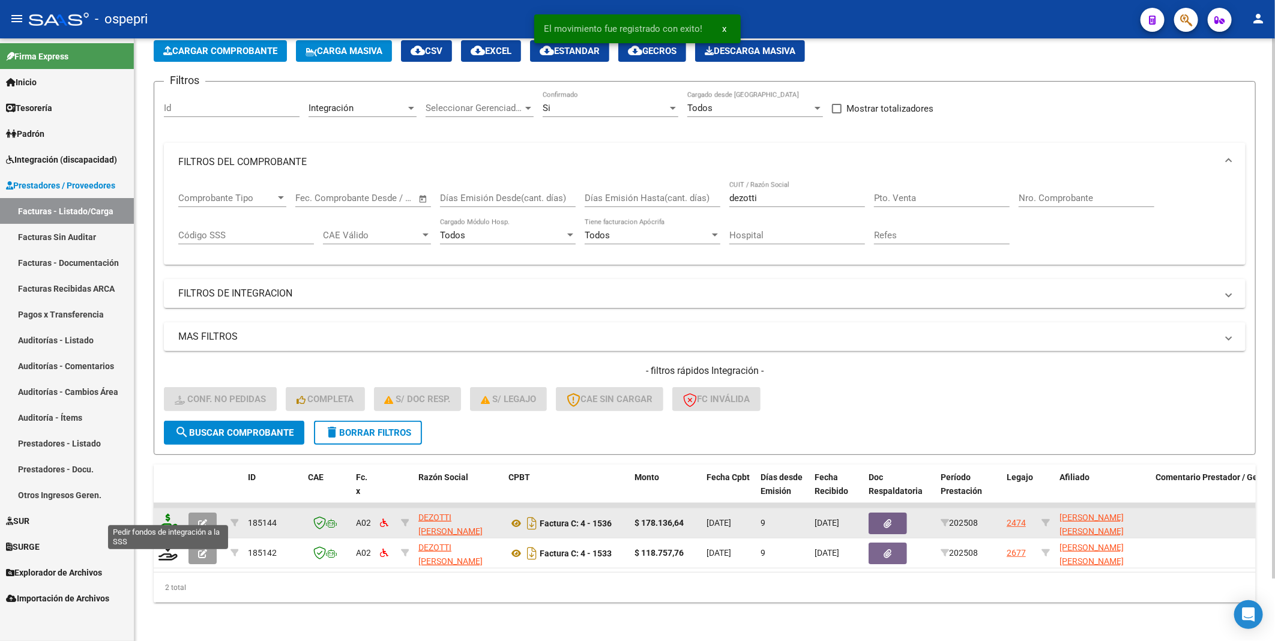
click at [172, 514] on icon at bounding box center [167, 522] width 19 height 17
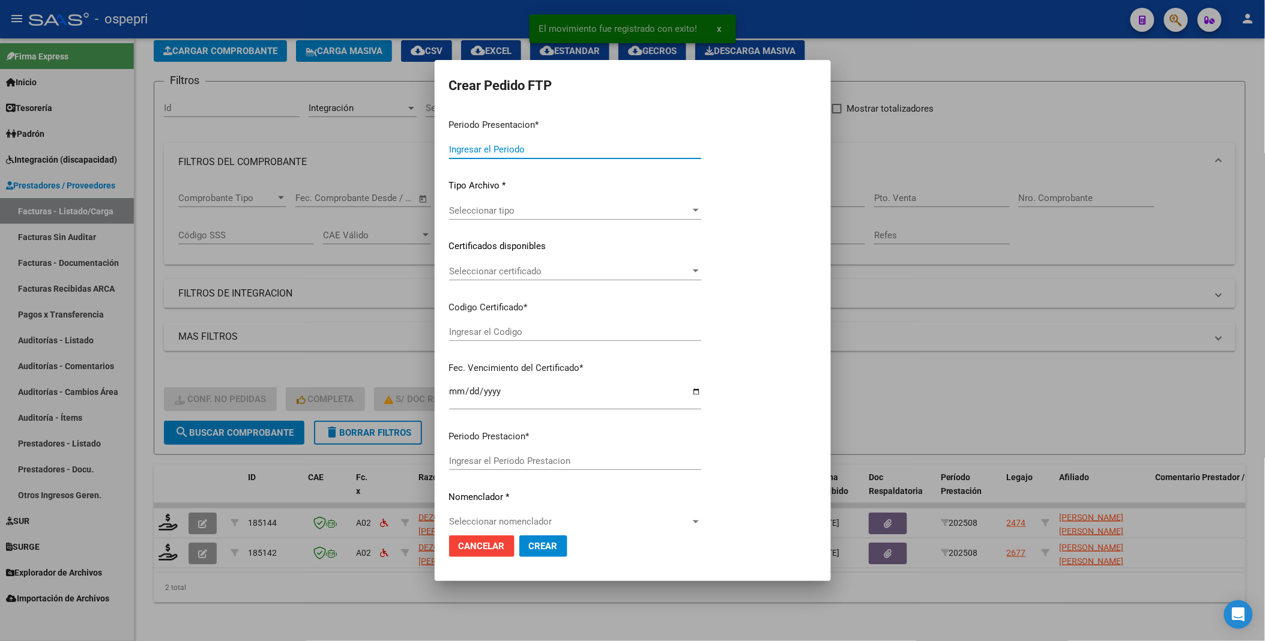
type input "202508"
type input "$ 178.136,64"
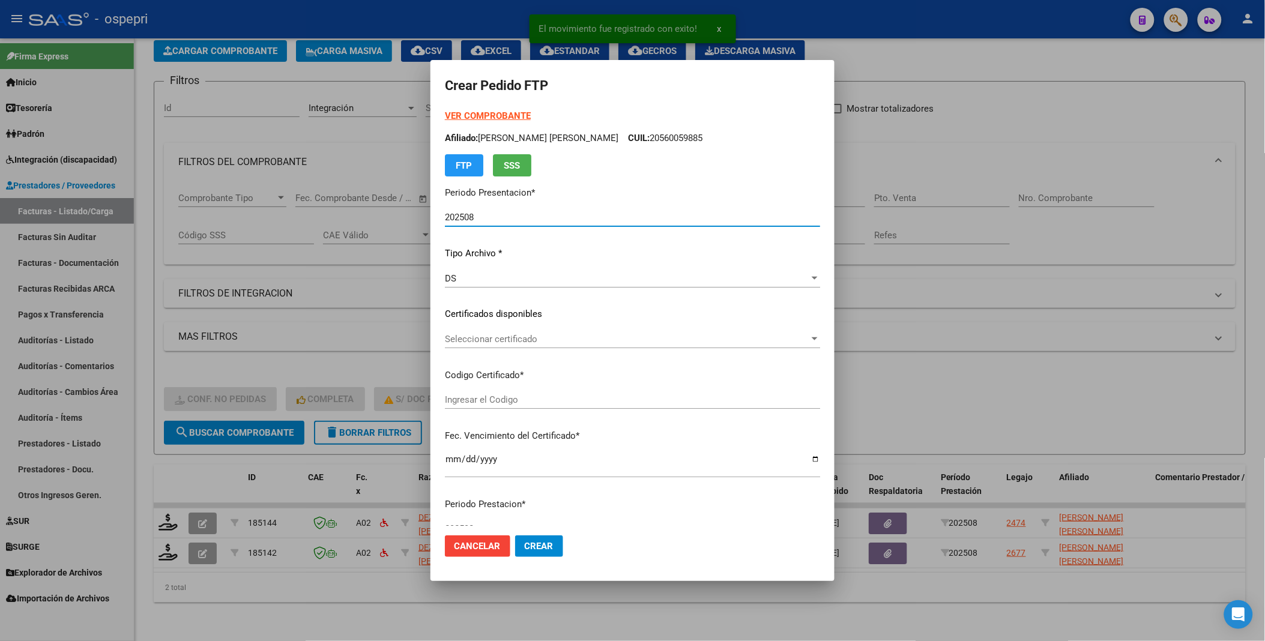
type input "2749894077-9"
type input "2033-06-01"
click at [809, 340] on span "Seleccionar certificado" at bounding box center [627, 339] width 364 height 11
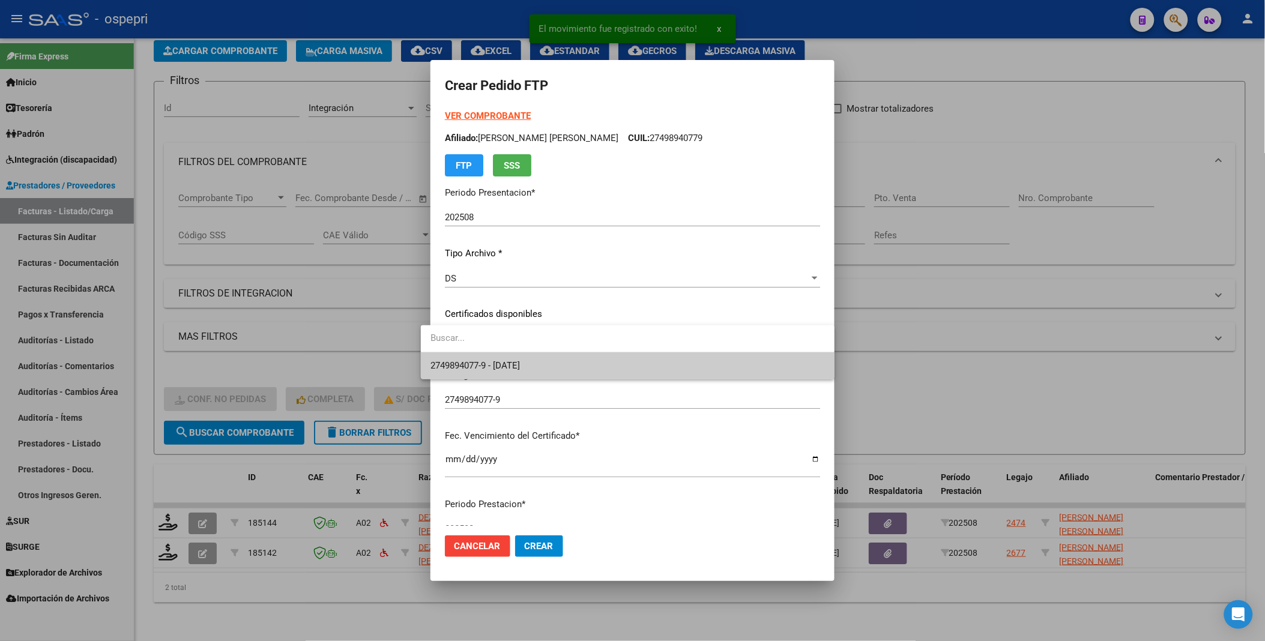
click at [781, 363] on span "2749894077-9 - 2033-06-01" at bounding box center [627, 365] width 394 height 27
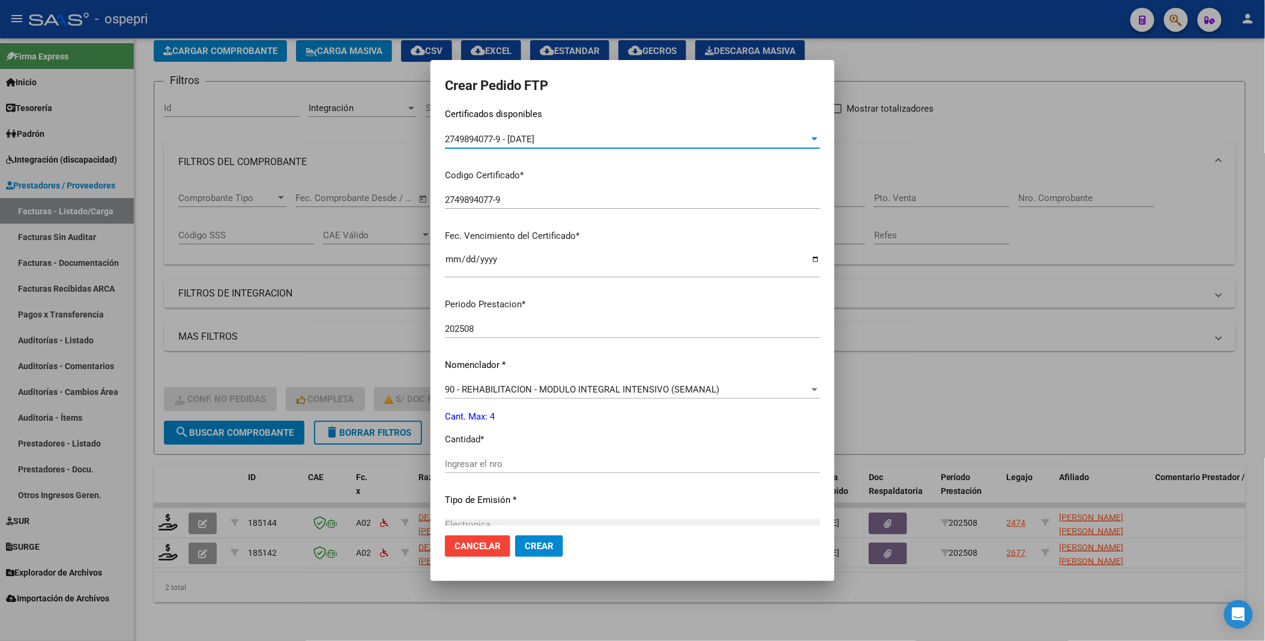
scroll to position [266, 0]
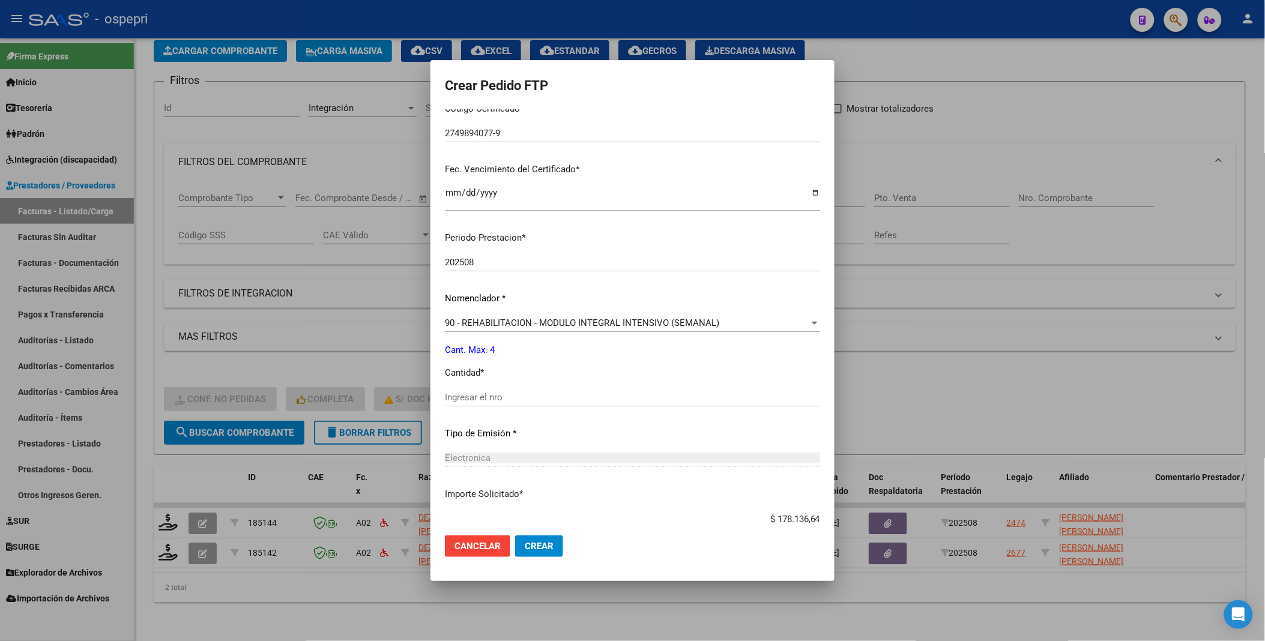
click at [492, 397] on input "Ingresar el nro" at bounding box center [632, 397] width 375 height 11
type input "4"
click at [515, 544] on button "Crear" at bounding box center [539, 546] width 48 height 22
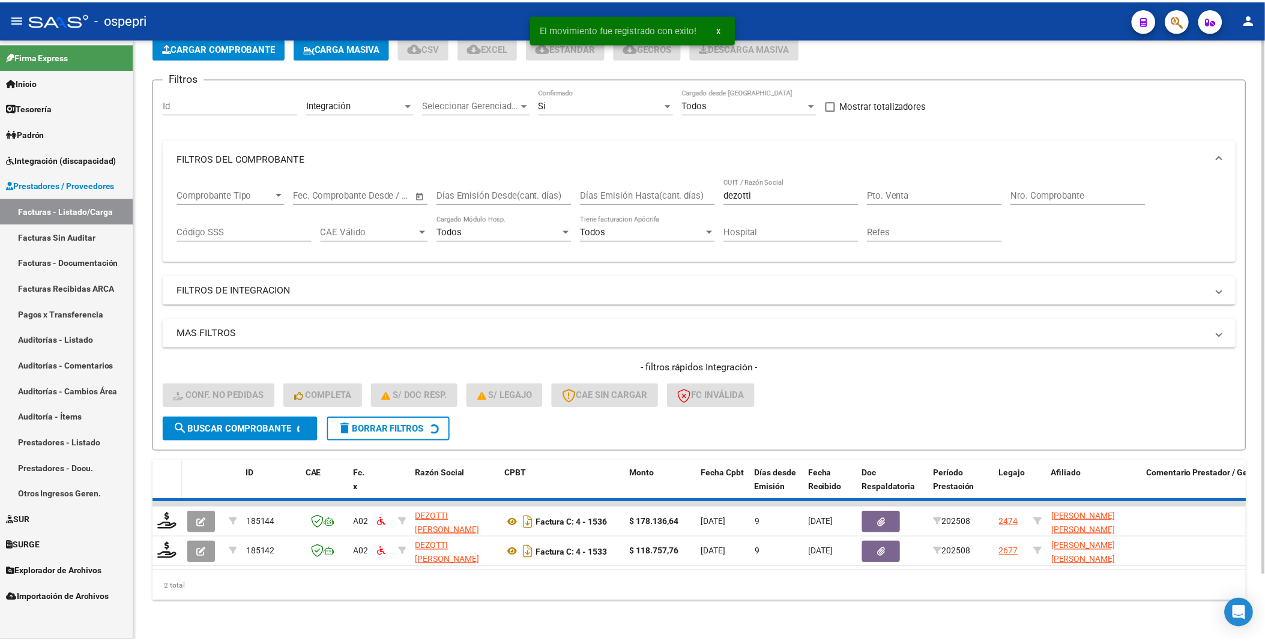
scroll to position [40, 0]
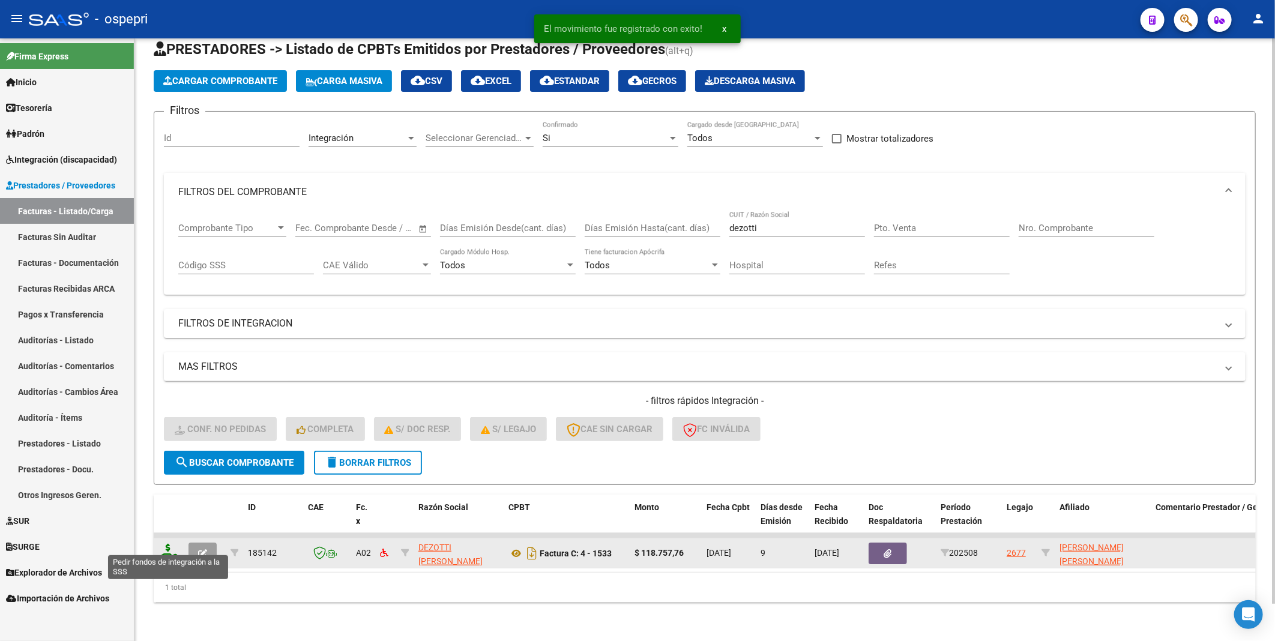
click at [171, 544] on icon at bounding box center [167, 552] width 19 height 17
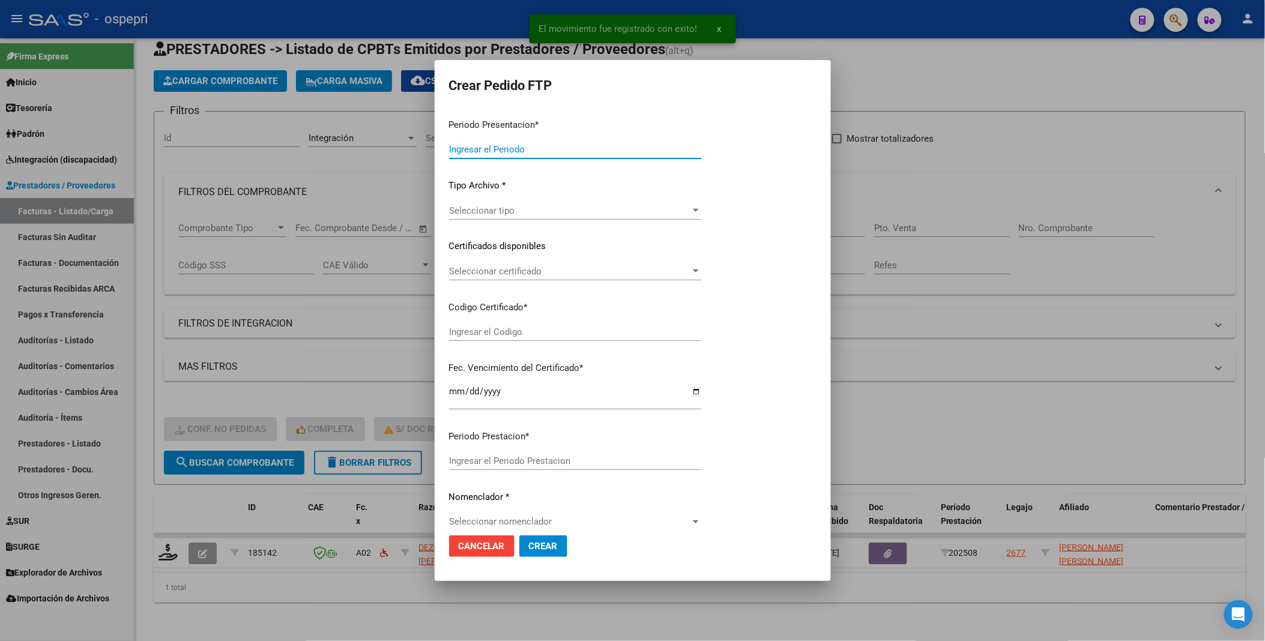
type input "202508"
type input "$ 118.757,76"
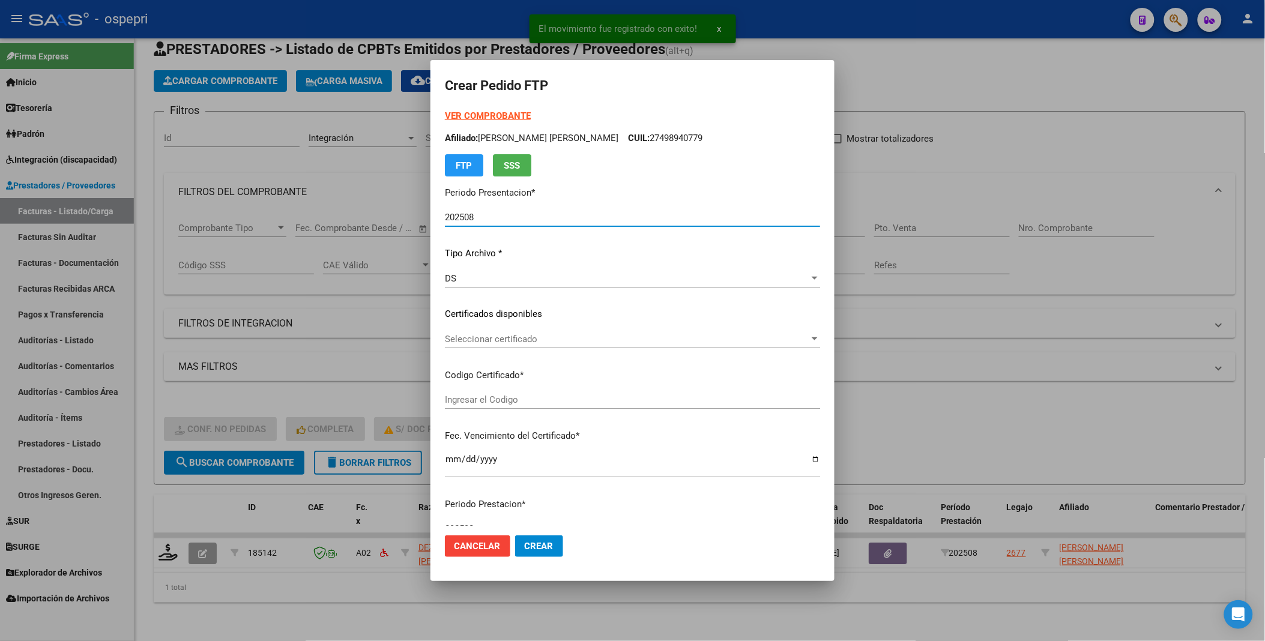
type input "2093790453-4"
type input "2039-09-01"
click at [814, 339] on div at bounding box center [814, 338] width 6 height 3
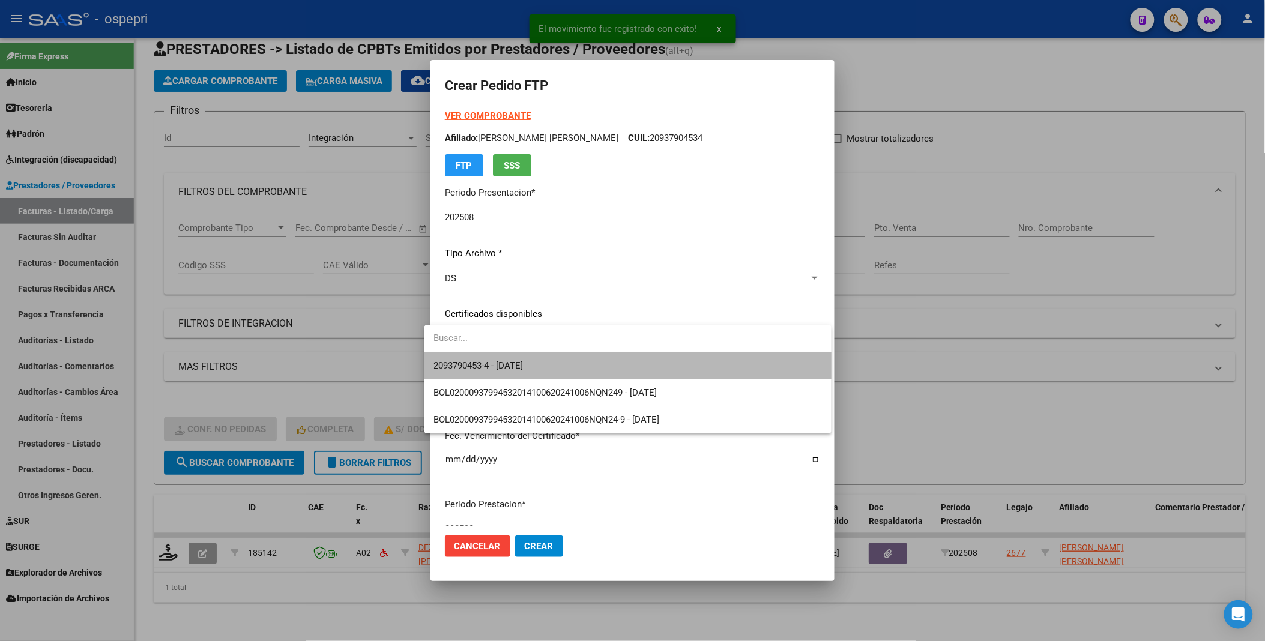
click at [743, 364] on span "2093790453-4 - 2039-09-01" at bounding box center [628, 365] width 388 height 27
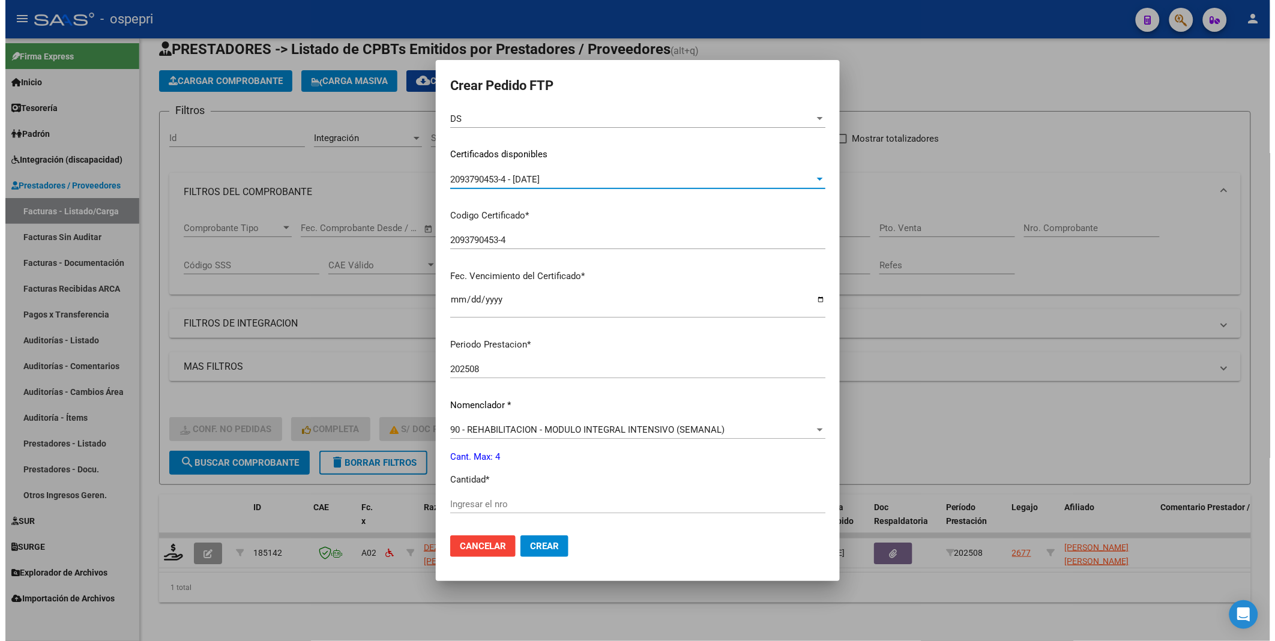
scroll to position [200, 0]
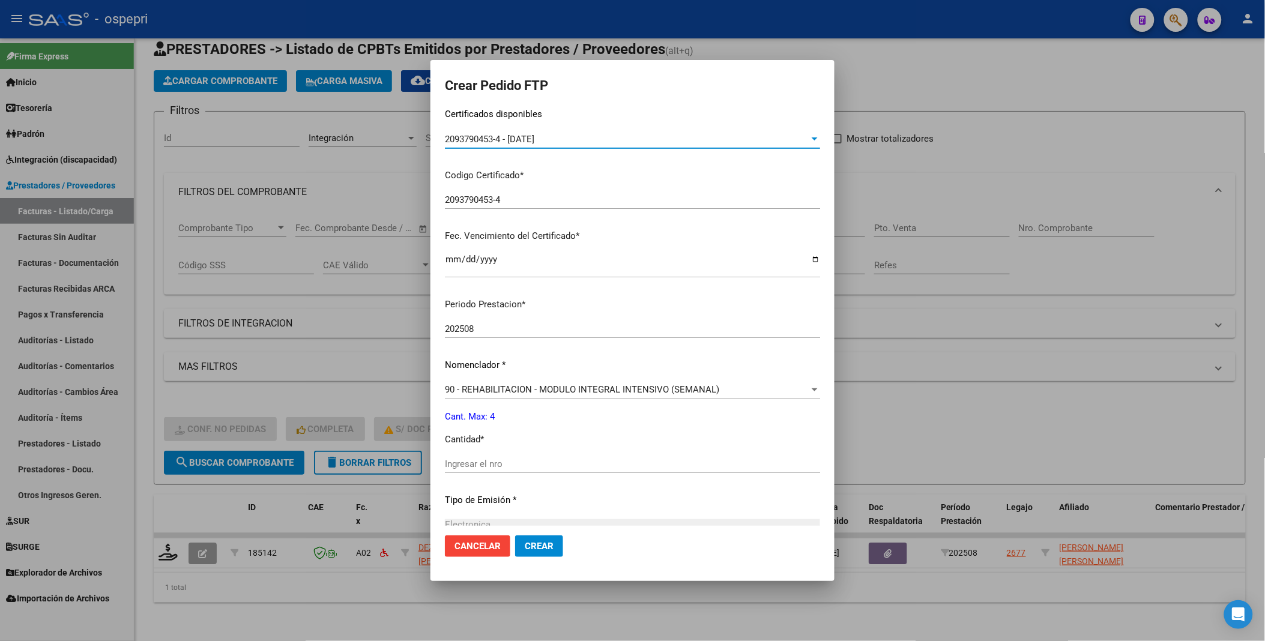
click at [481, 460] on input "Ingresar el nro" at bounding box center [632, 464] width 375 height 11
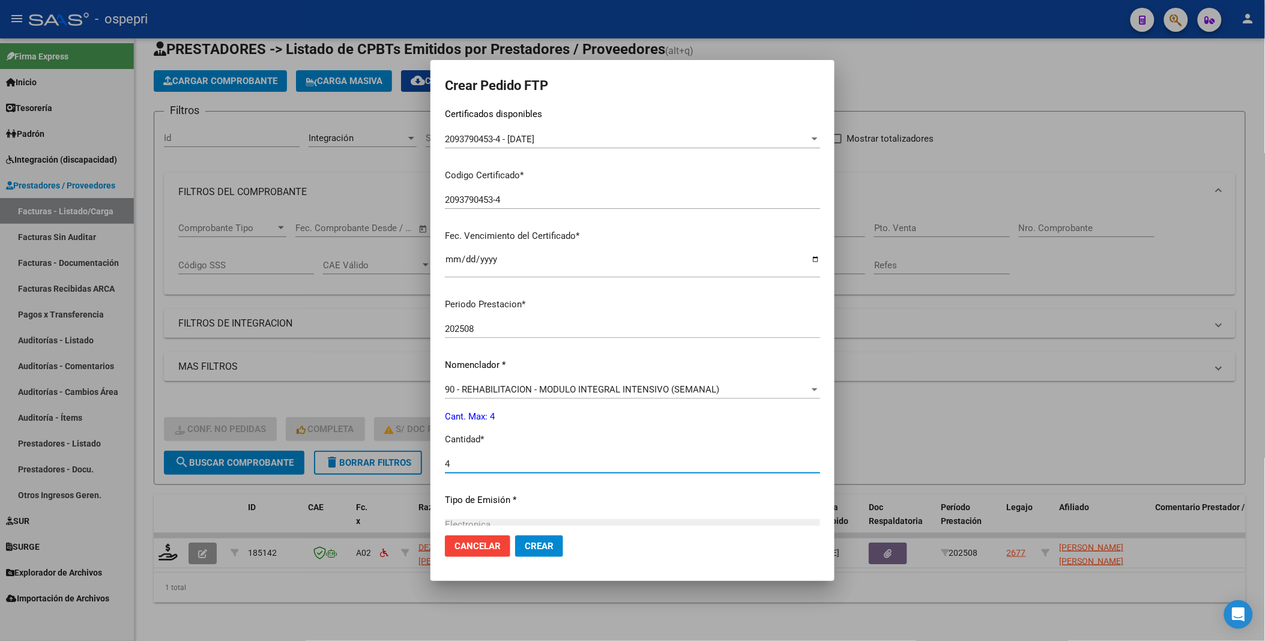
type input "4"
click at [525, 543] on span "Crear" at bounding box center [539, 546] width 29 height 11
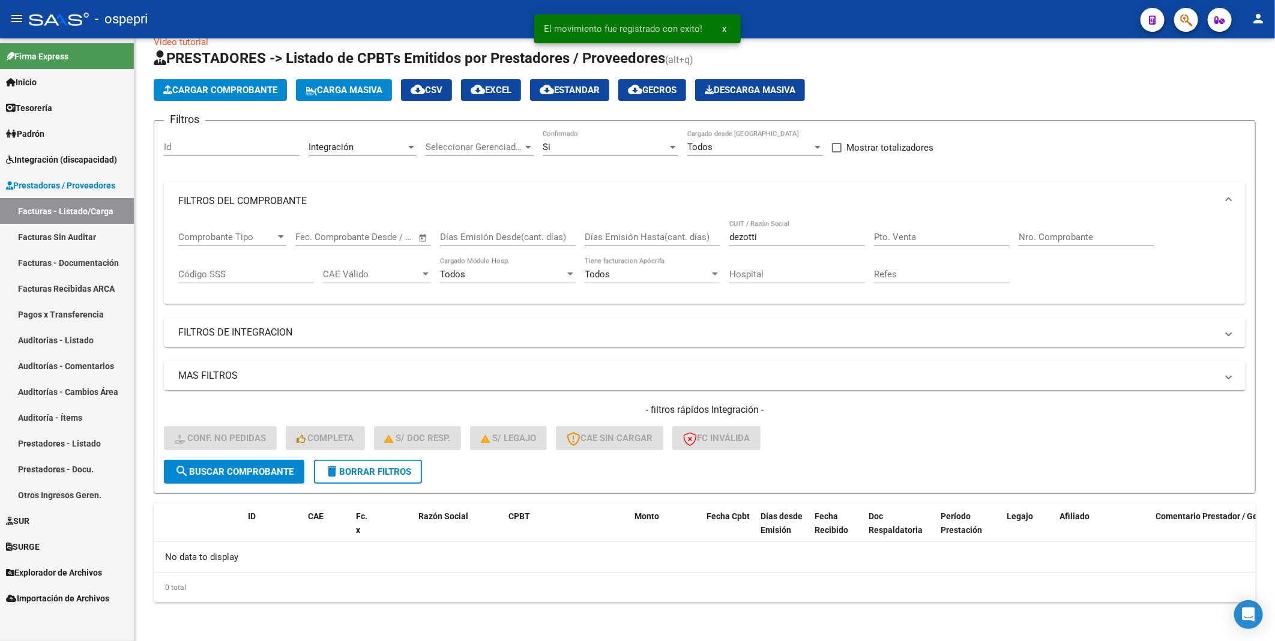
scroll to position [20, 0]
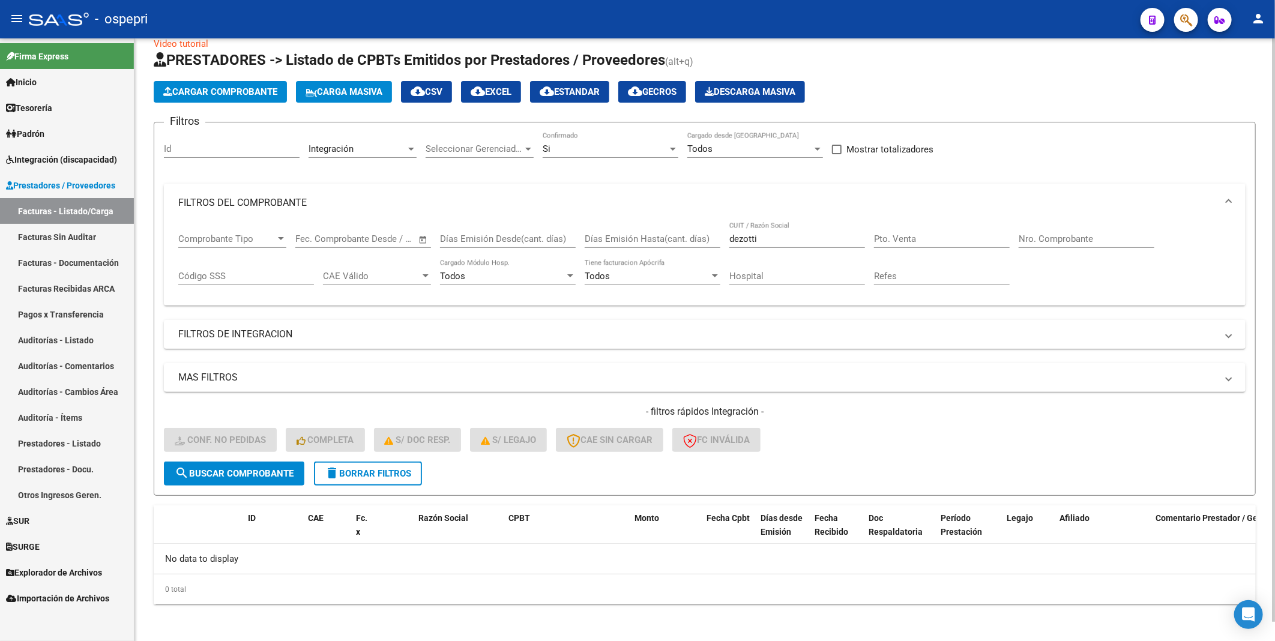
drag, startPoint x: 798, startPoint y: 245, endPoint x: 756, endPoint y: 246, distance: 42.0
click at [756, 246] on div "dezotti CUIT / Razón Social" at bounding box center [797, 235] width 136 height 26
drag, startPoint x: 772, startPoint y: 237, endPoint x: 720, endPoint y: 236, distance: 52.2
click at [720, 236] on div "Comprobante Tipo Comprobante Tipo Fecha inicio – Fecha fin Fec. Comprobante Des…" at bounding box center [704, 259] width 1053 height 74
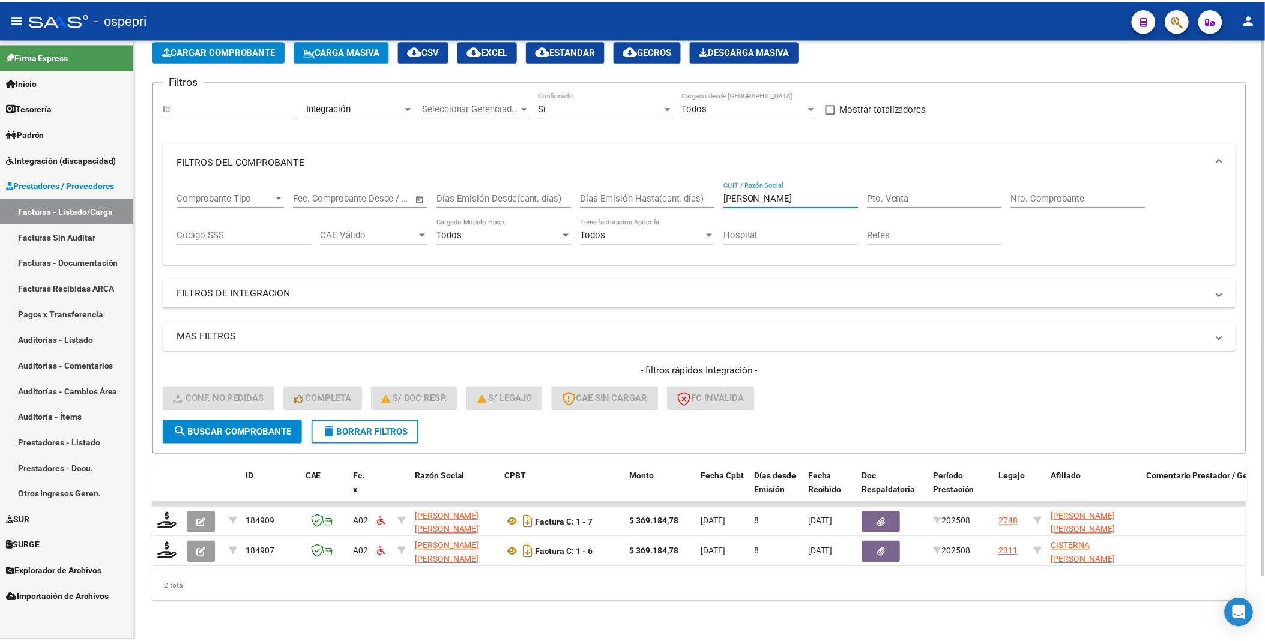
scroll to position [70, 0]
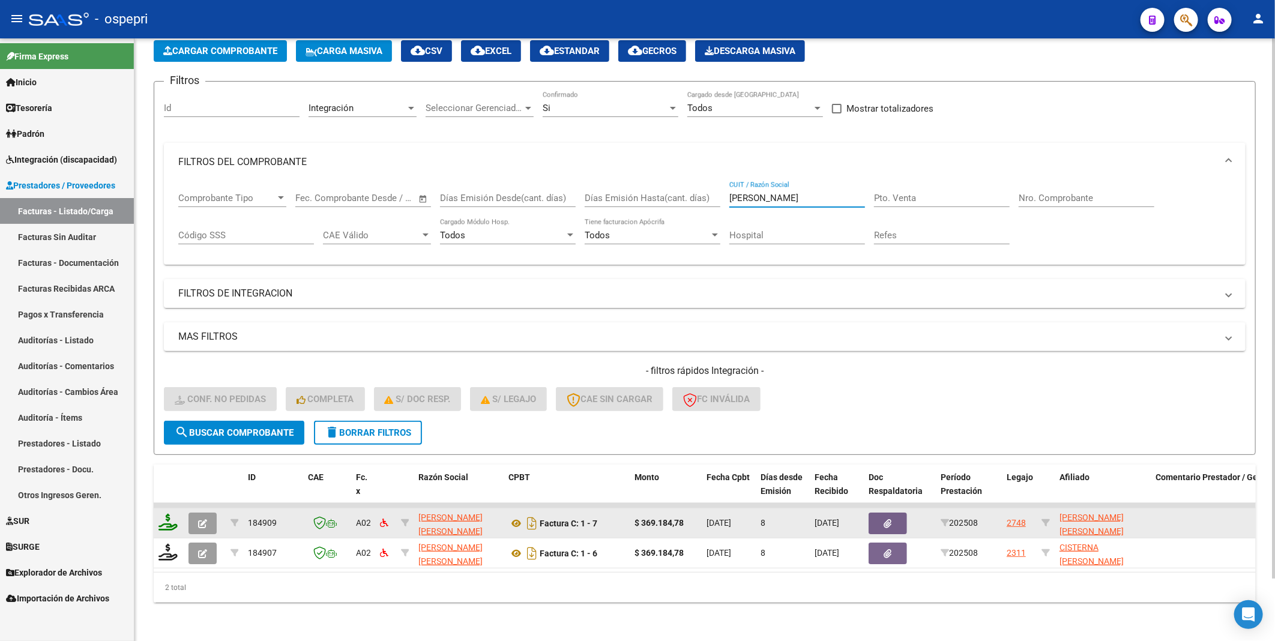
type input "diaz vanina"
click at [168, 514] on icon at bounding box center [167, 522] width 19 height 17
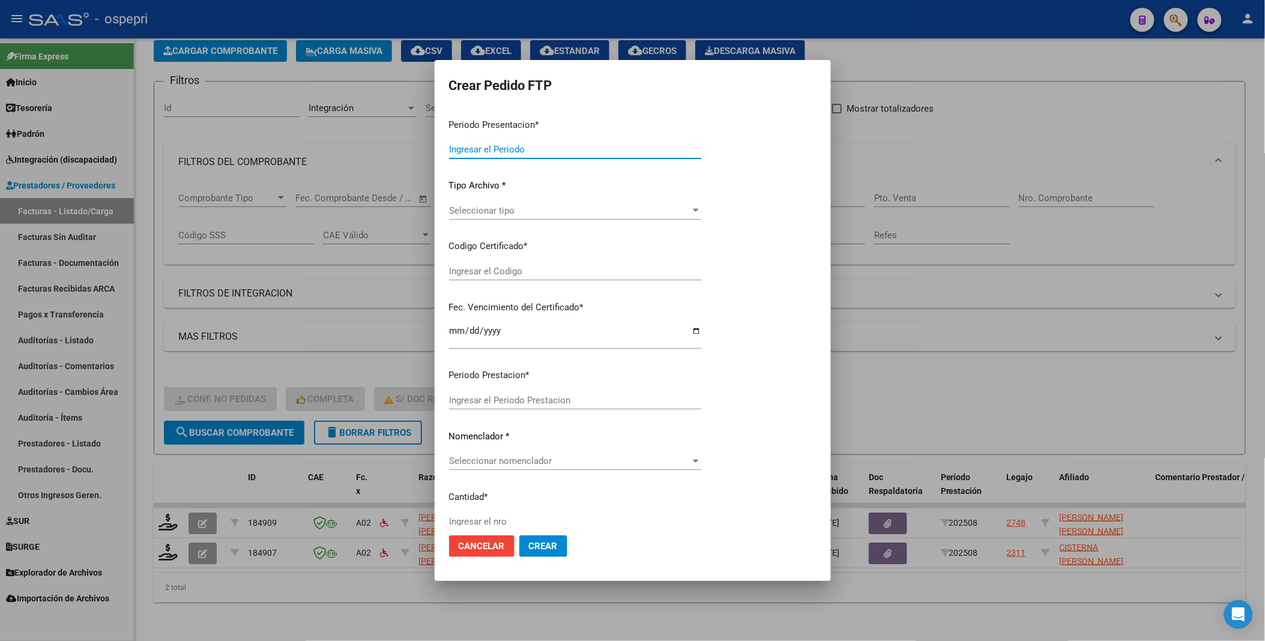
type input "202508"
type input "$ 369.184,78"
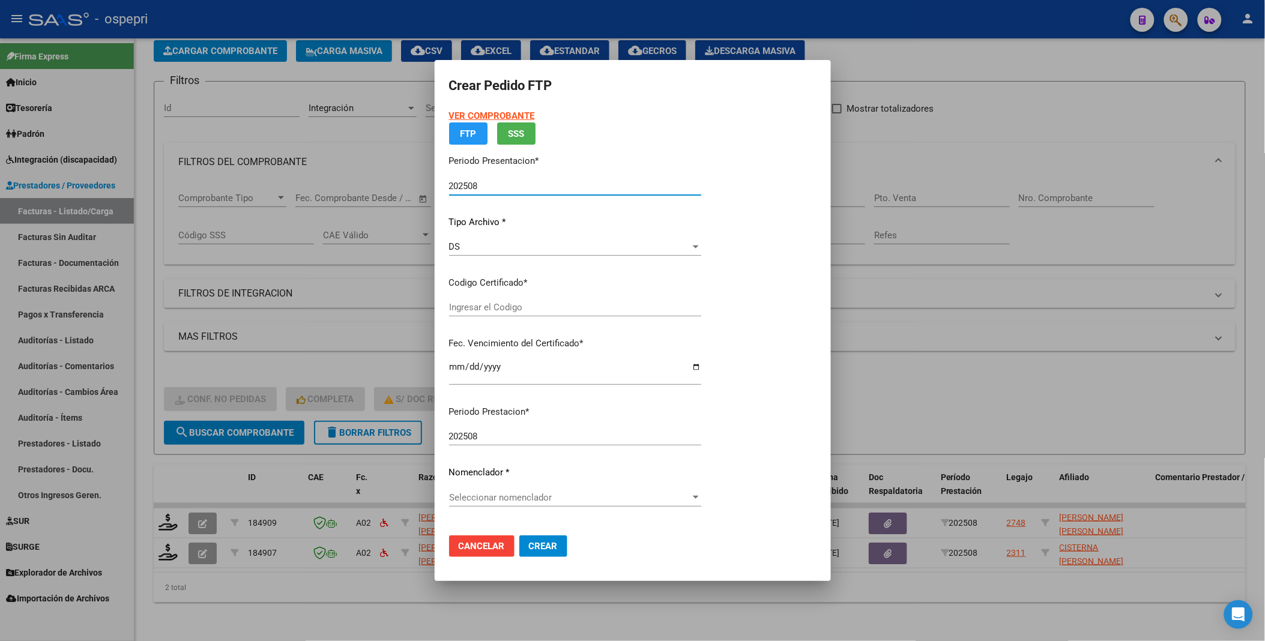
type input "20495719694"
type input "2025-09-01"
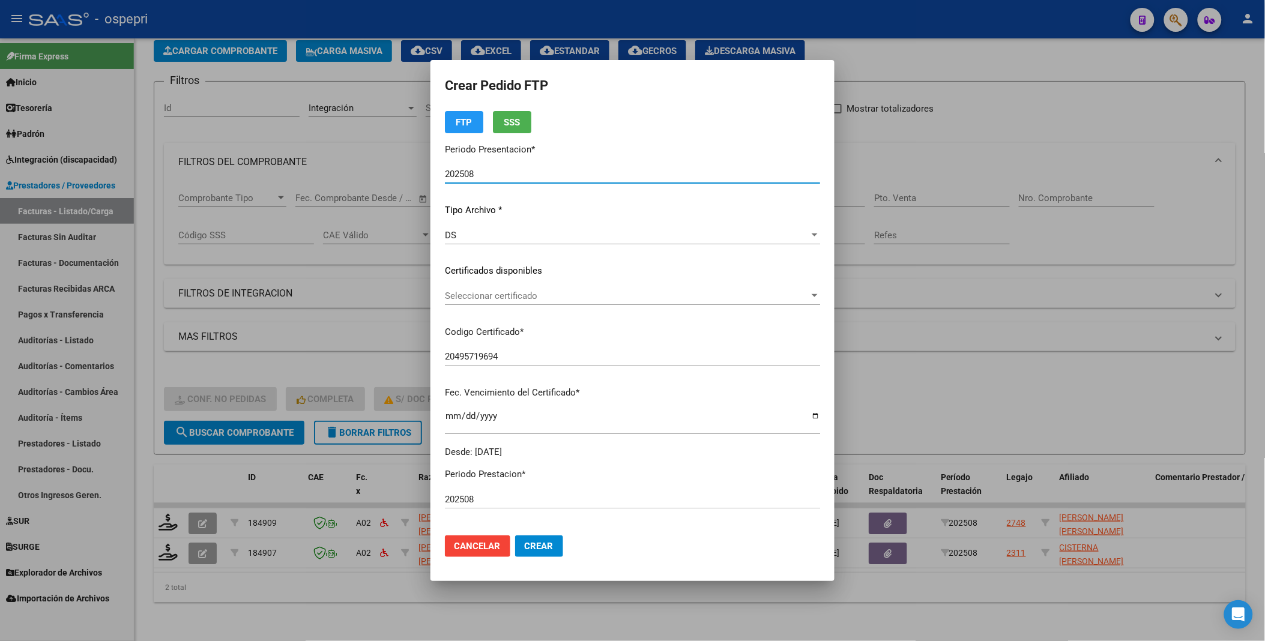
scroll to position [67, 0]
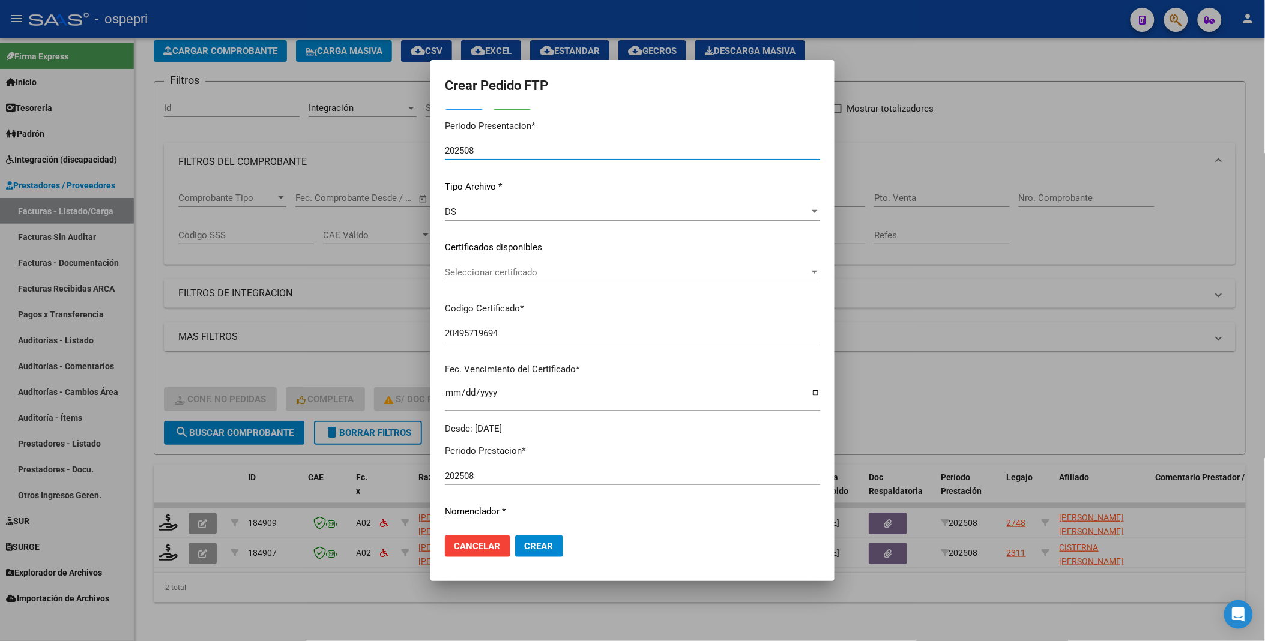
click at [809, 268] on div at bounding box center [814, 273] width 11 height 10
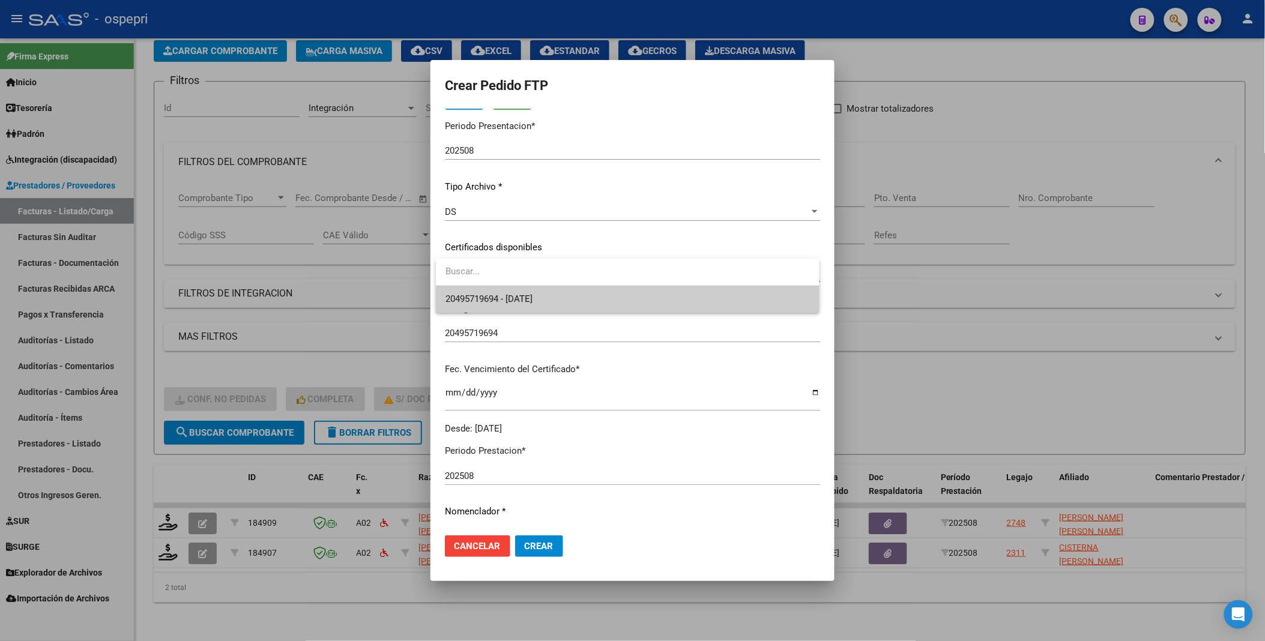
click at [768, 290] on span "20495719694 - 2025-09-01" at bounding box center [627, 299] width 364 height 27
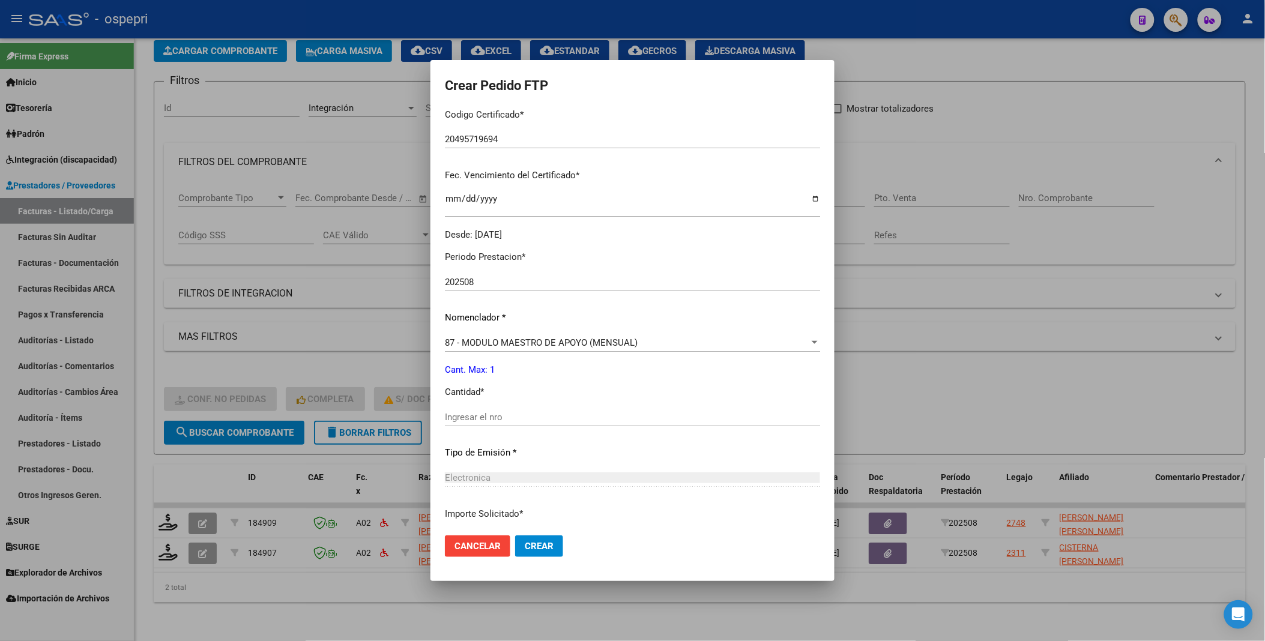
scroll to position [266, 0]
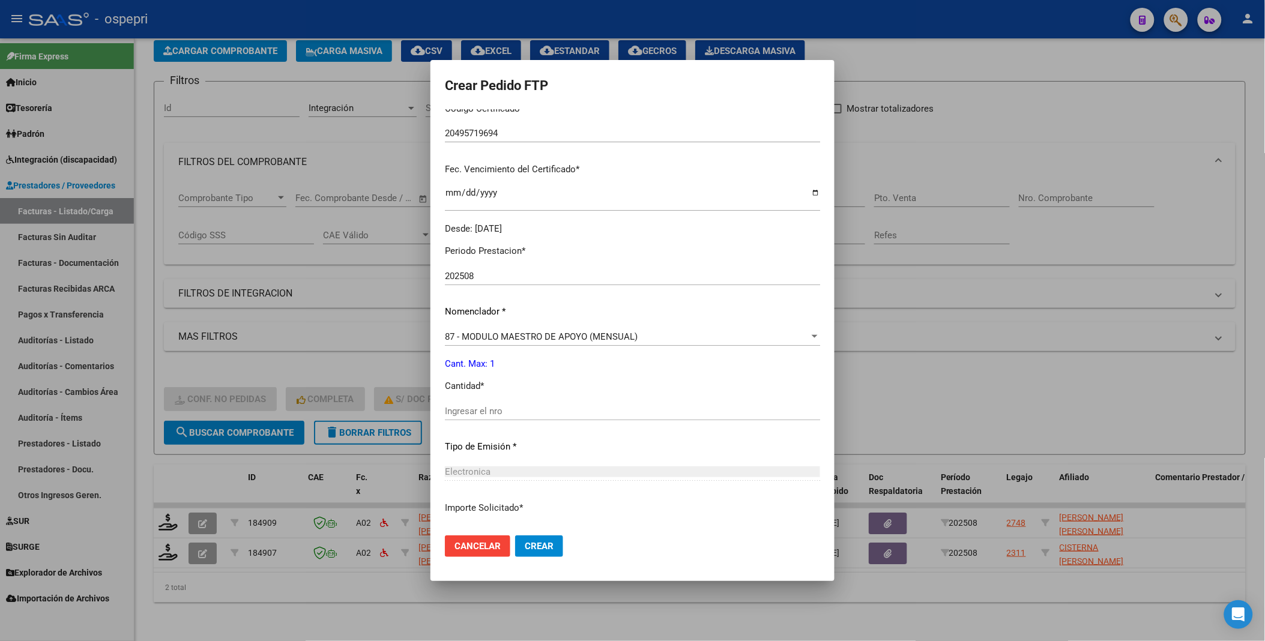
click at [644, 408] on input "Ingresar el nro" at bounding box center [632, 411] width 375 height 11
click at [1061, 411] on div at bounding box center [632, 320] width 1265 height 641
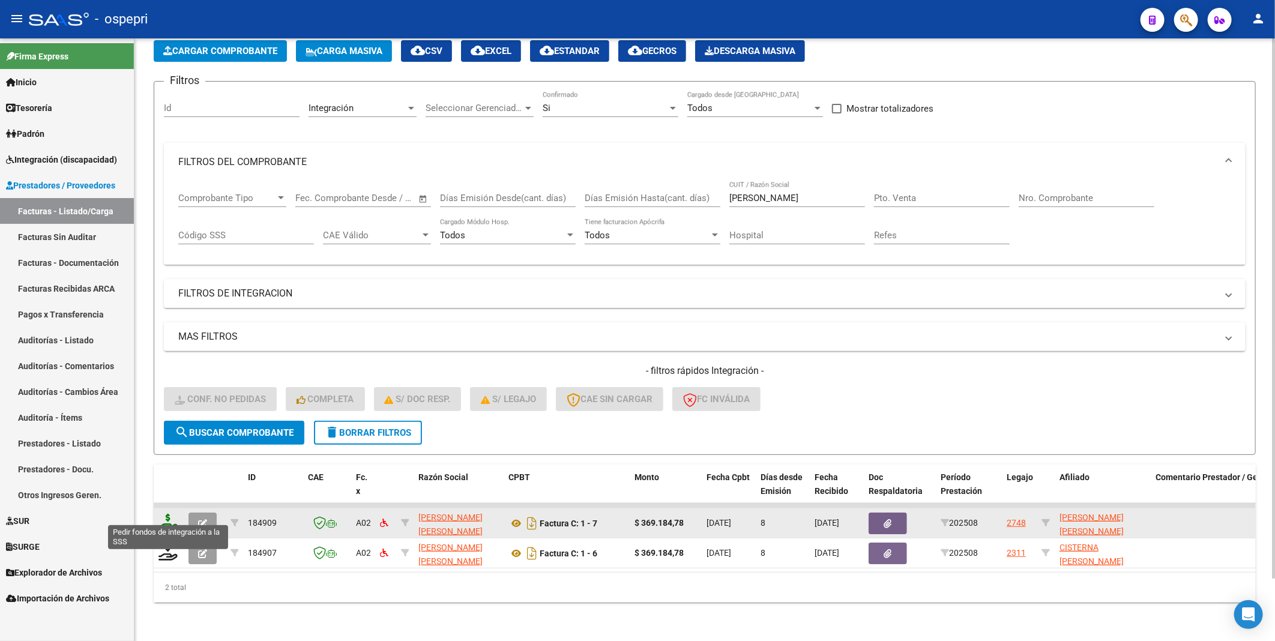
click at [171, 519] on icon at bounding box center [167, 522] width 19 height 17
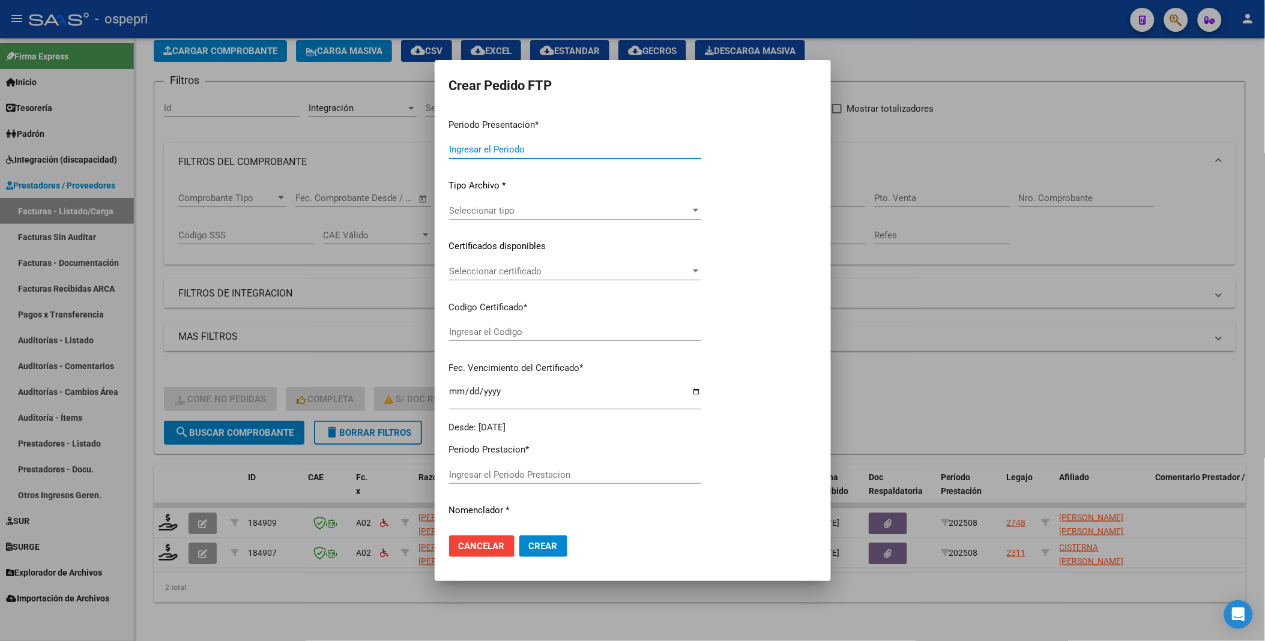
type input "202508"
type input "$ 369.184,78"
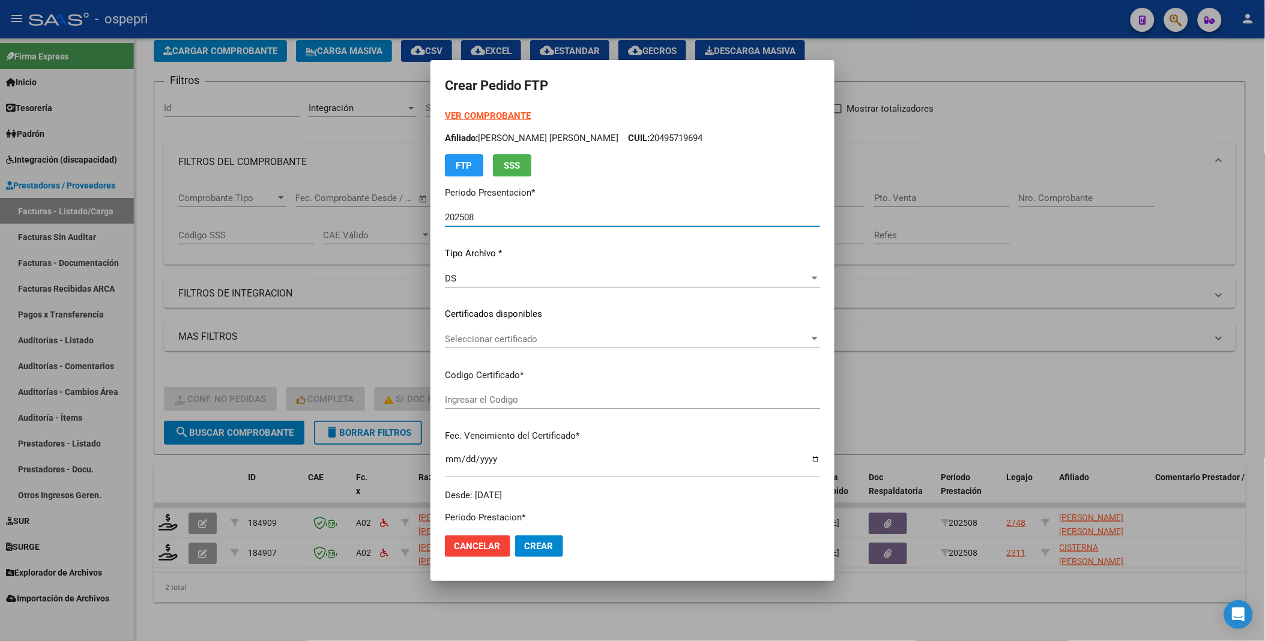
type input "20495719694"
type input "2025-09-01"
click at [809, 343] on div at bounding box center [814, 339] width 11 height 10
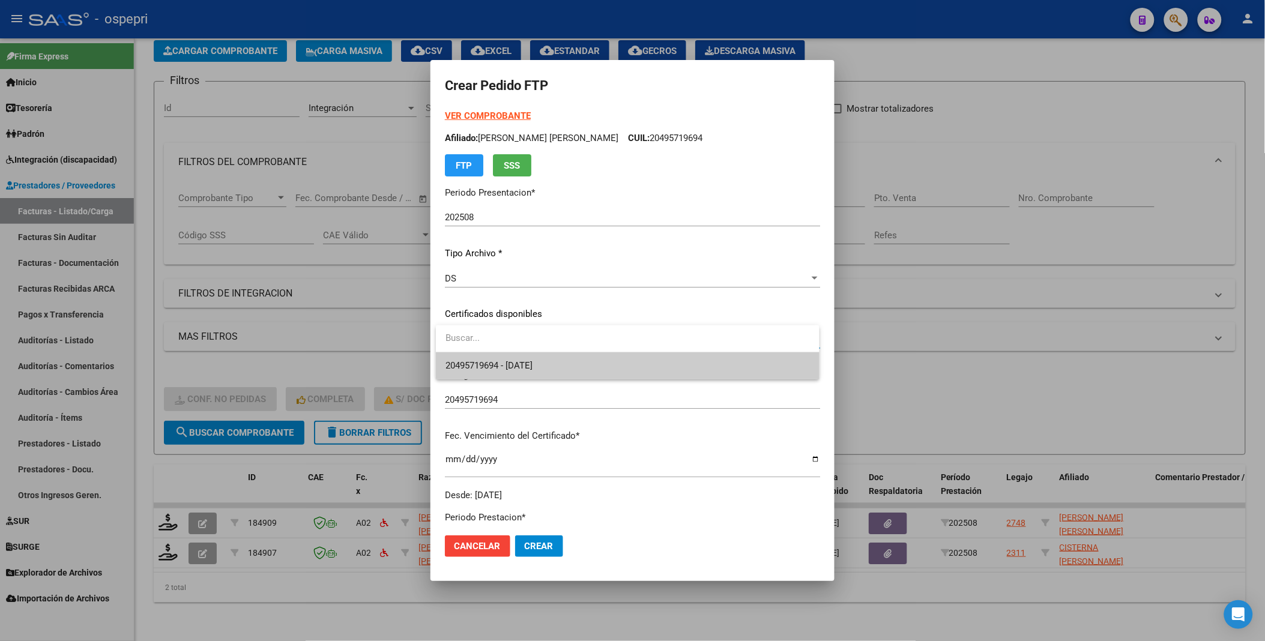
click at [756, 363] on span "20495719694 - 2025-09-01" at bounding box center [627, 365] width 364 height 27
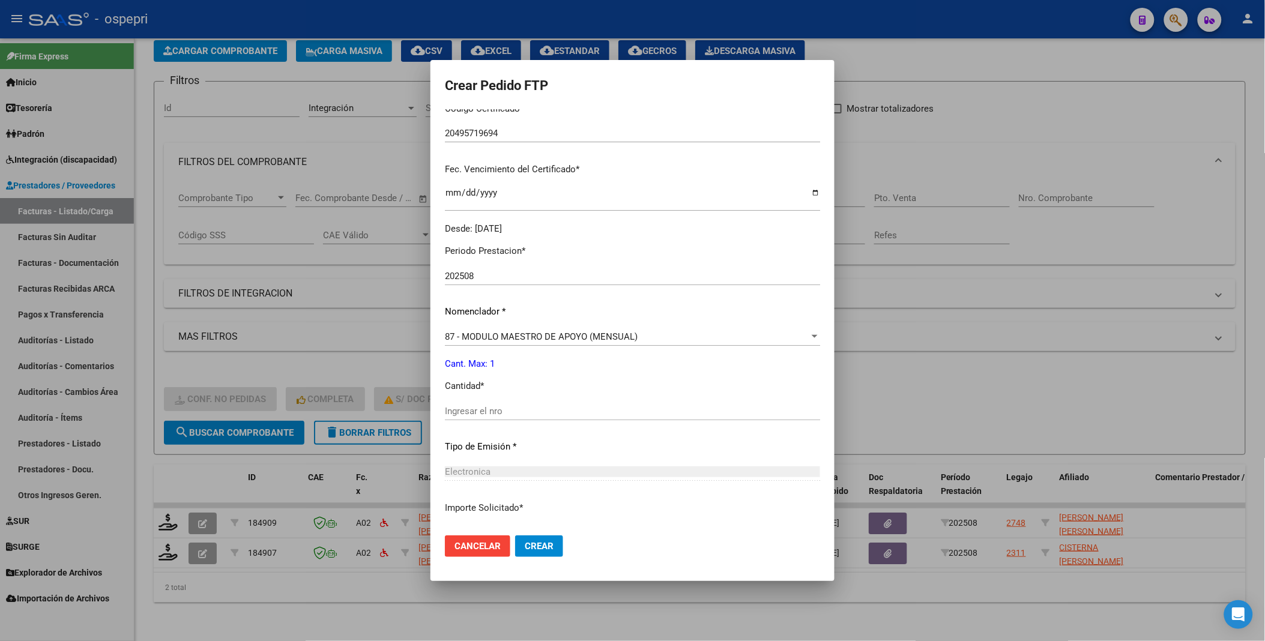
click at [524, 411] on input "Ingresar el nro" at bounding box center [632, 411] width 375 height 11
type input "1"
click at [541, 539] on button "Crear" at bounding box center [539, 546] width 48 height 22
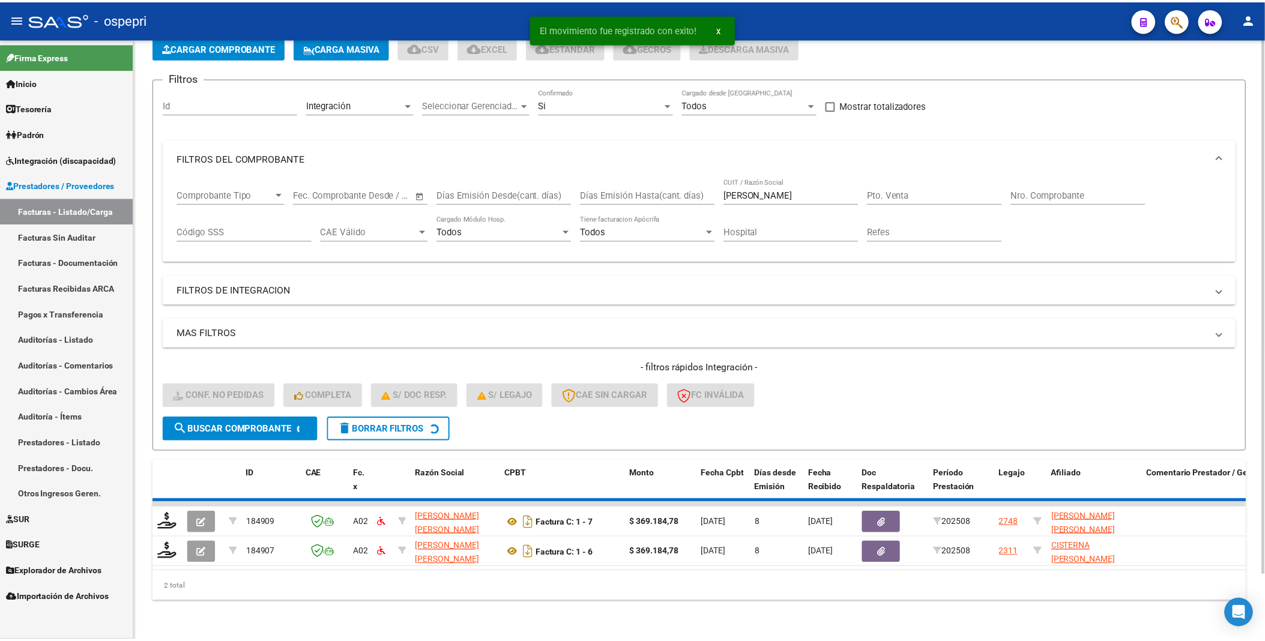
scroll to position [40, 0]
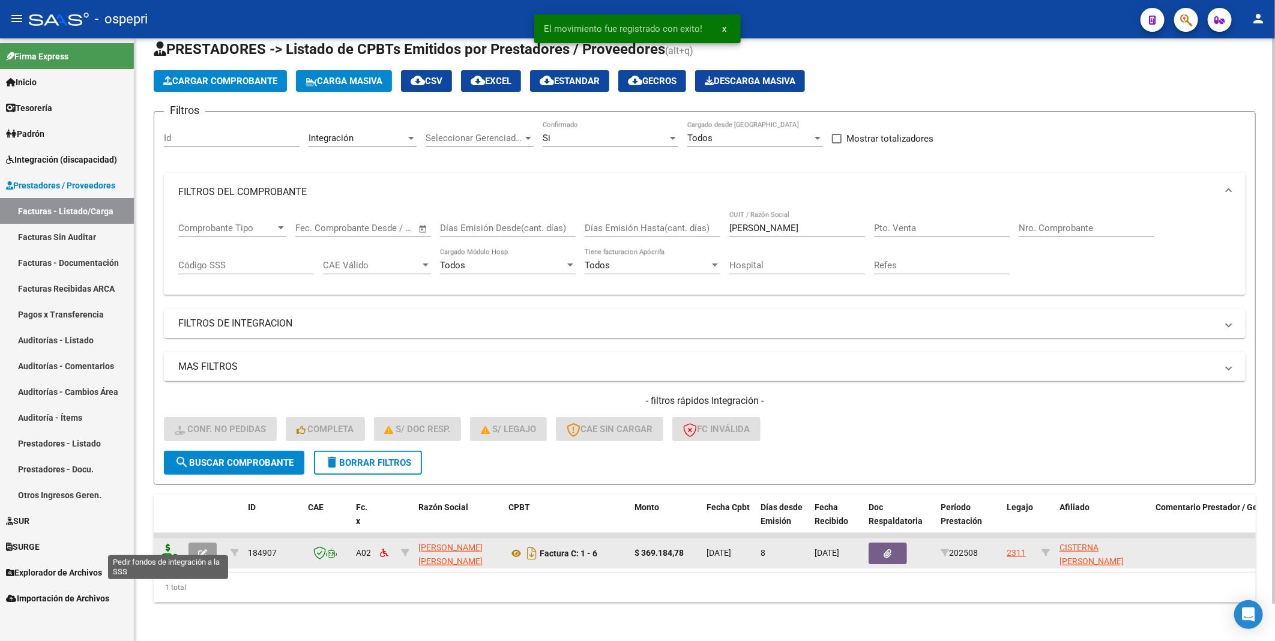
click at [169, 544] on icon at bounding box center [167, 552] width 19 height 17
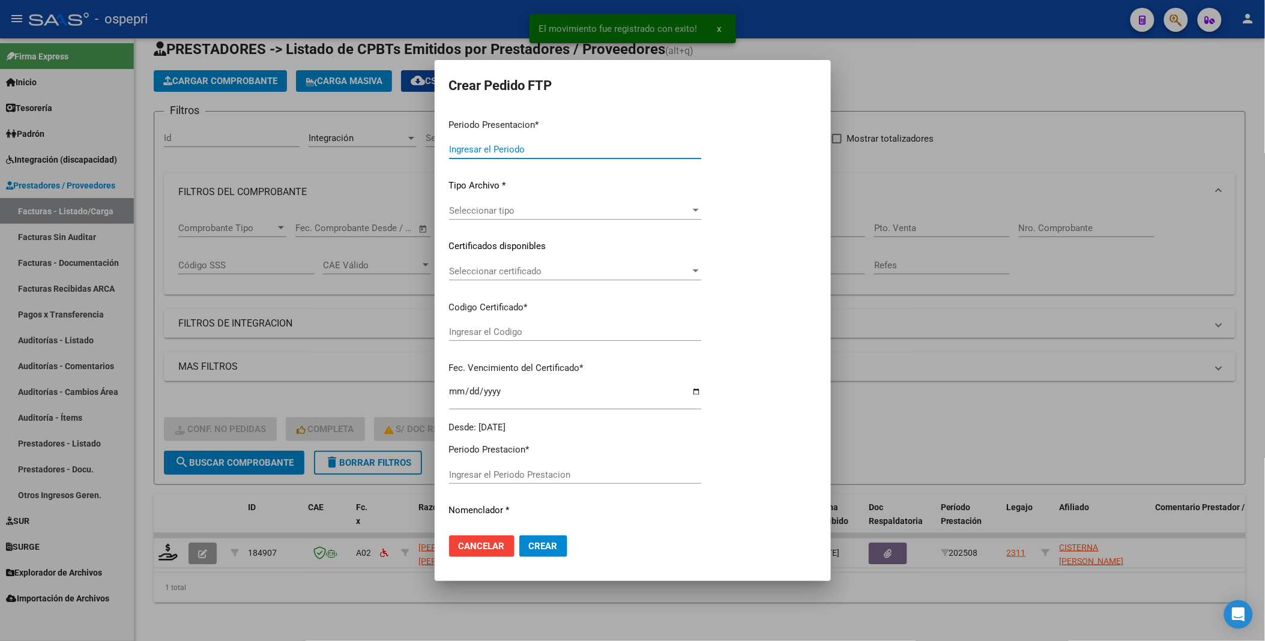
type input "202508"
type input "$ 369.184,78"
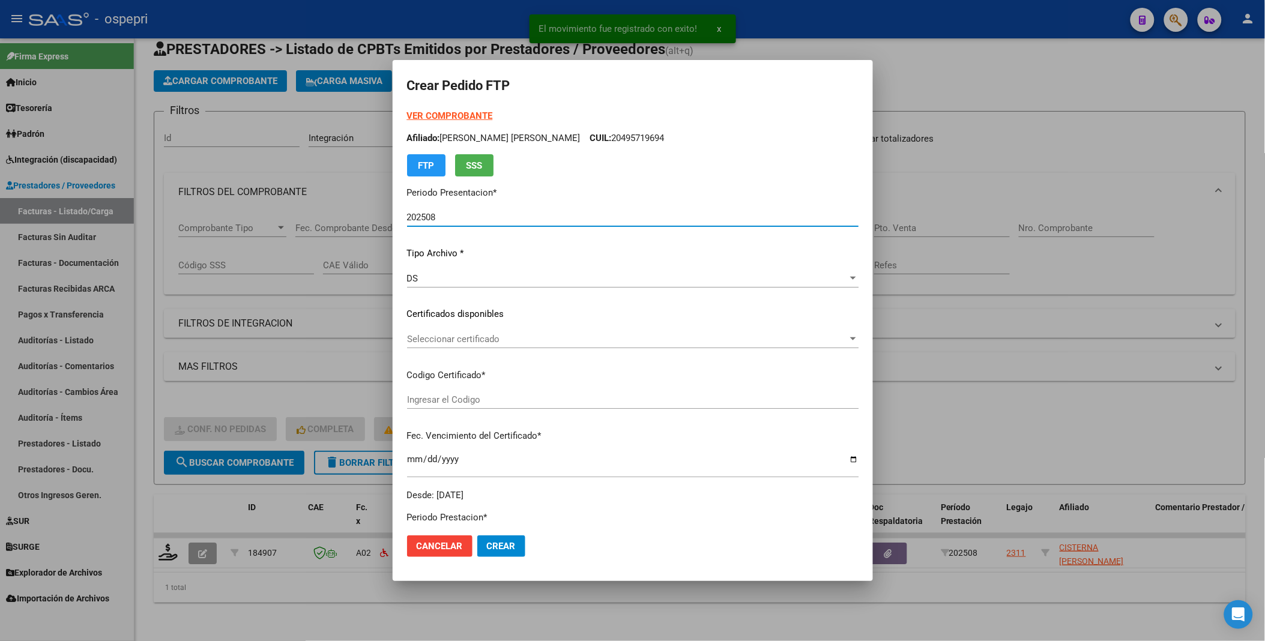
type input "2055156634-0"
type input "2034-02-02"
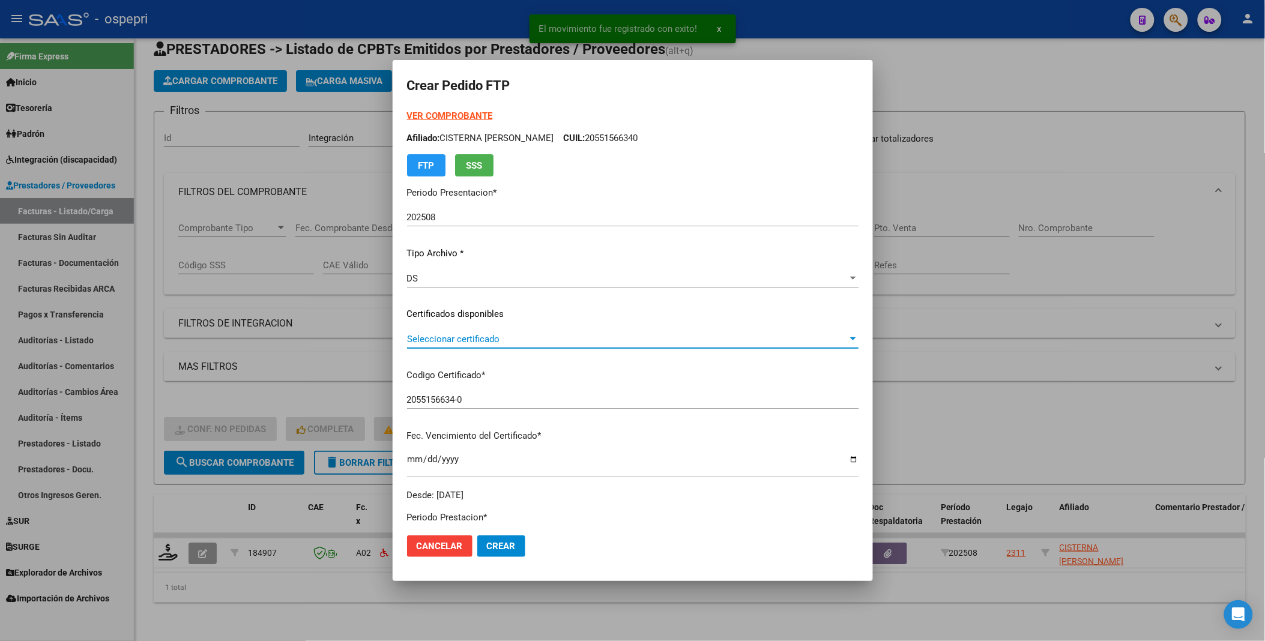
click at [850, 338] on div at bounding box center [853, 338] width 6 height 3
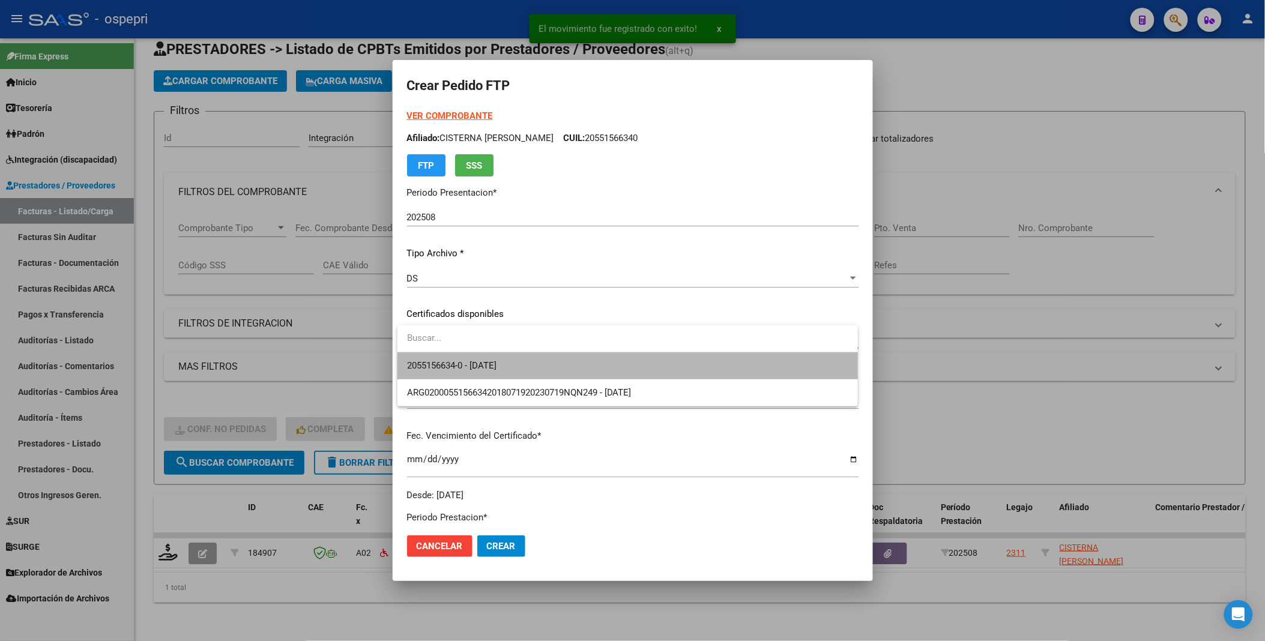
click at [735, 373] on span "2055156634-0 - 2034-02-02" at bounding box center [627, 365] width 441 height 27
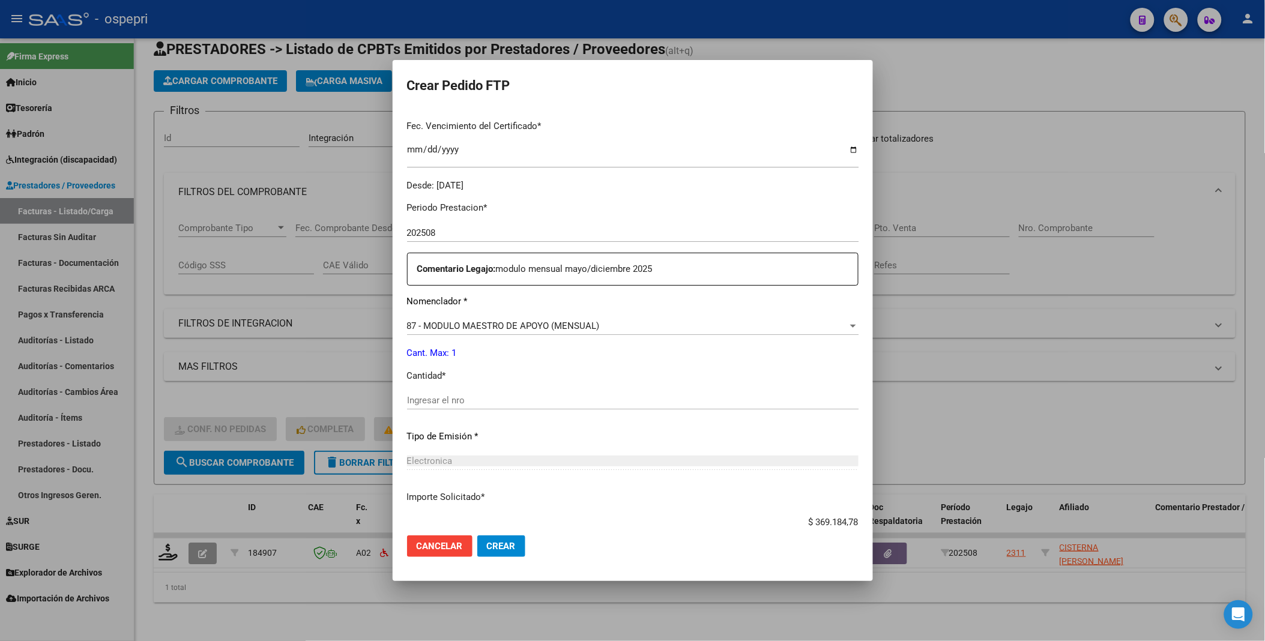
scroll to position [333, 0]
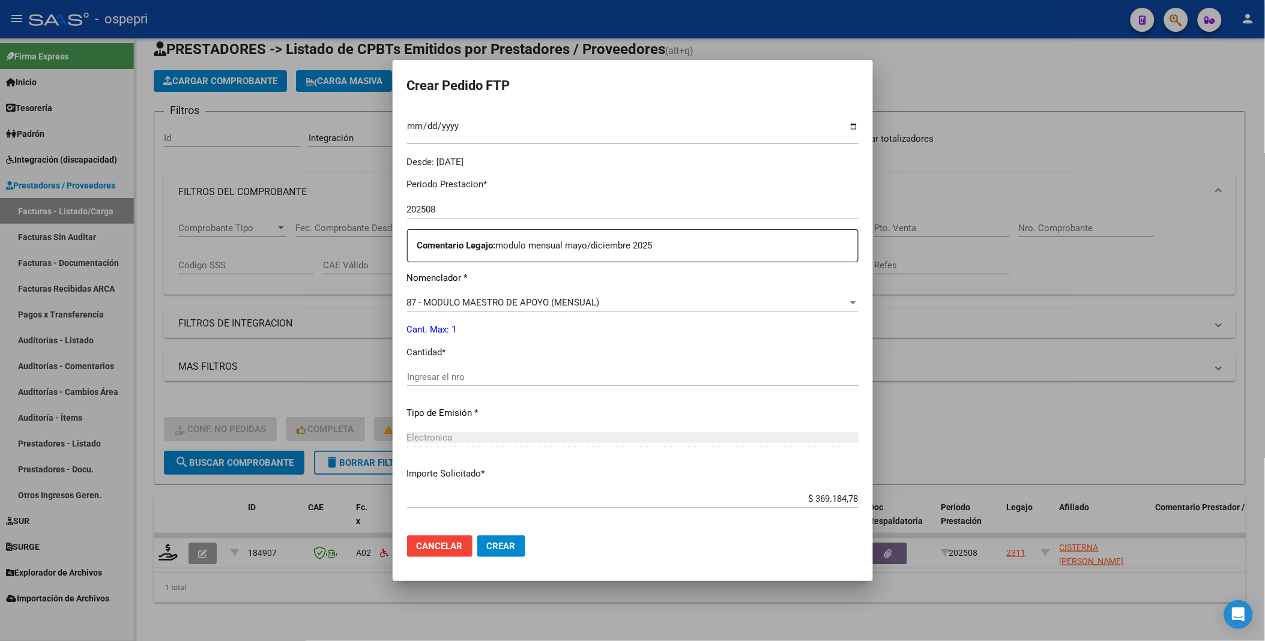
click at [503, 379] on input "Ingresar el nro" at bounding box center [632, 376] width 451 height 11
type input "1"
click at [504, 544] on span "Crear" at bounding box center [501, 546] width 29 height 11
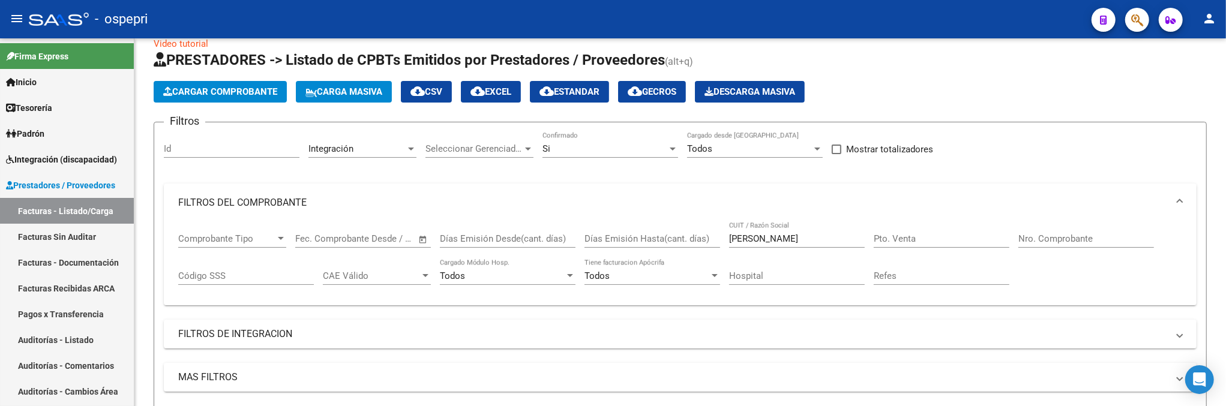
scroll to position [40, 0]
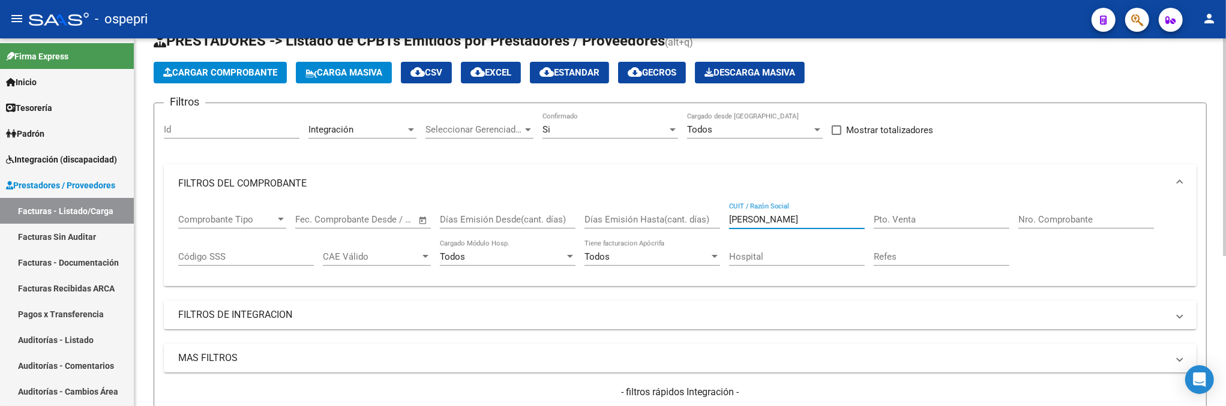
drag, startPoint x: 808, startPoint y: 223, endPoint x: 717, endPoint y: 224, distance: 91.2
click at [717, 224] on div "Comprobante Tipo Comprobante Tipo Fecha inicio – Fecha fin Fec. Comprobante Des…" at bounding box center [680, 240] width 1004 height 74
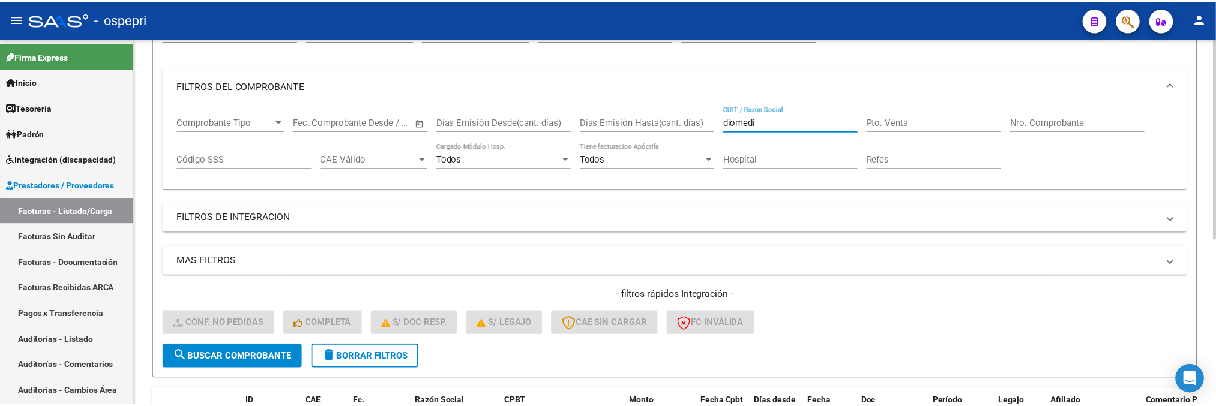
scroll to position [304, 0]
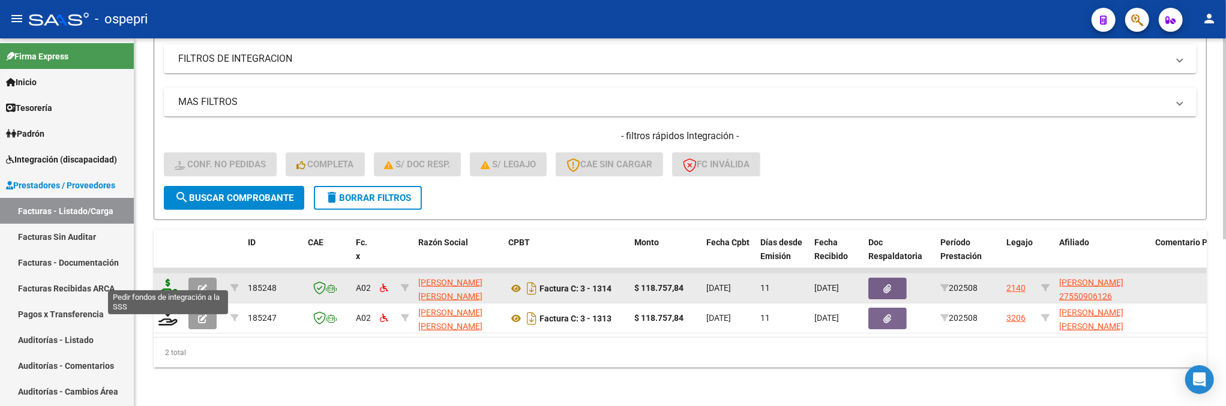
type input "diomedi"
click at [170, 280] on icon at bounding box center [167, 287] width 19 height 17
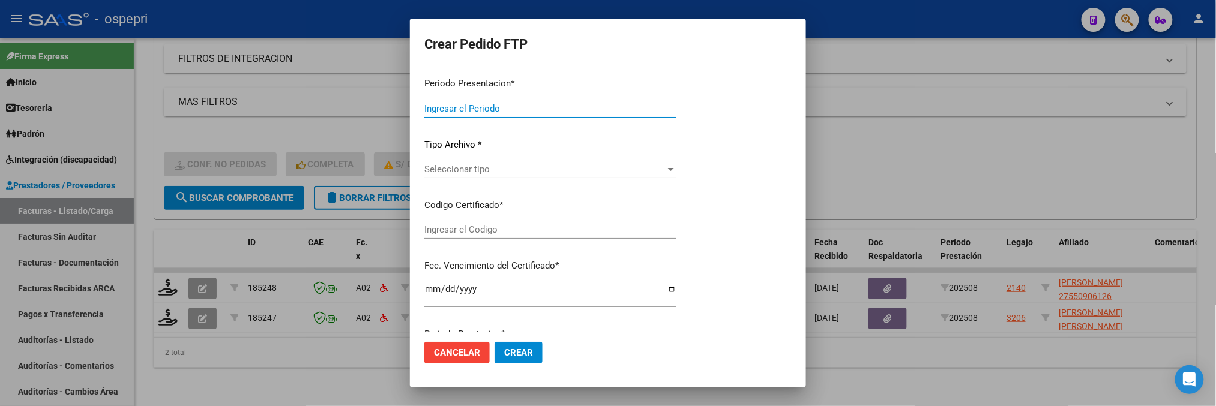
type input "202508"
type input "$ 118.757,84"
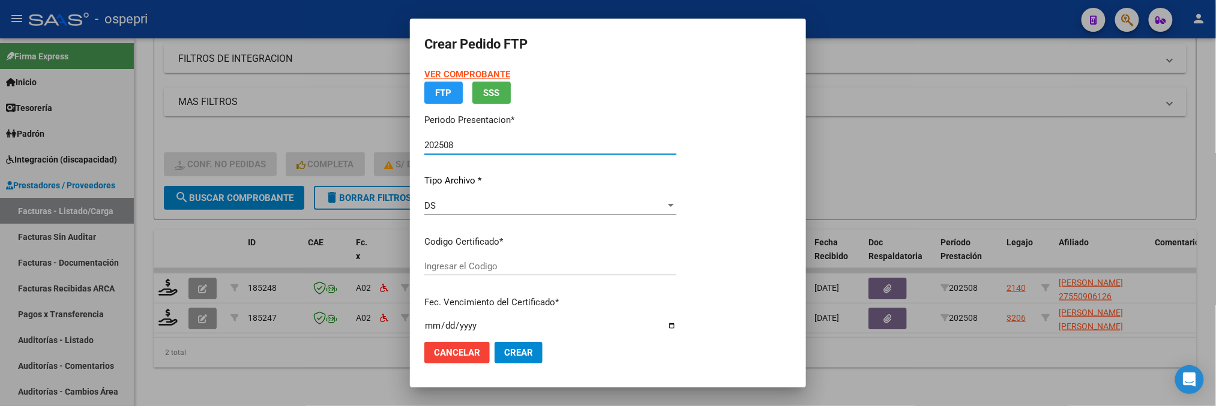
type input "2755090612-6"
type input "2030-05-14"
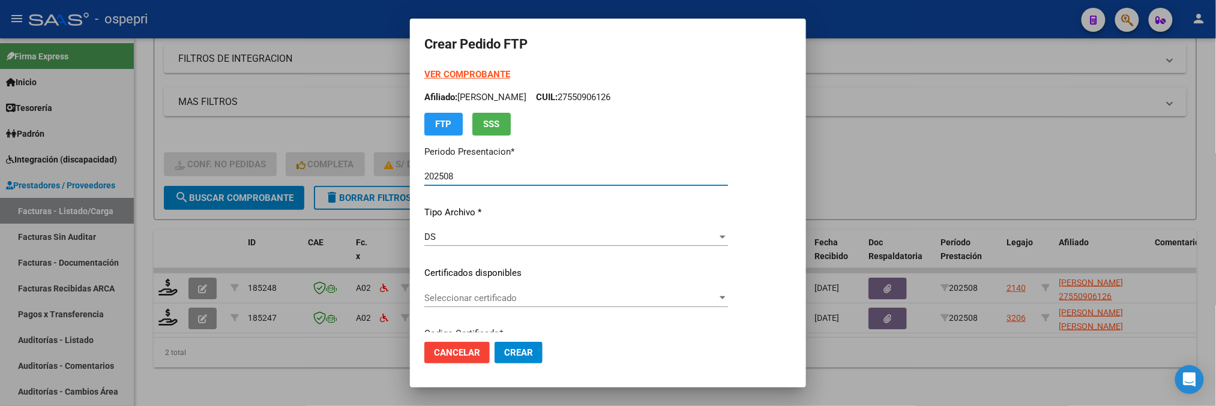
click at [726, 298] on div at bounding box center [723, 297] width 6 height 3
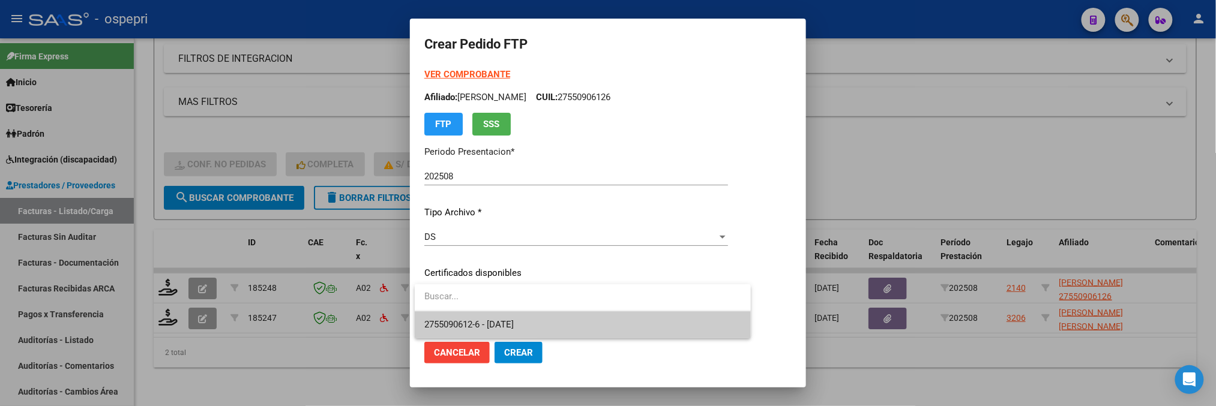
click at [675, 328] on span "2755090612-6 - 2030-05-14" at bounding box center [582, 324] width 317 height 27
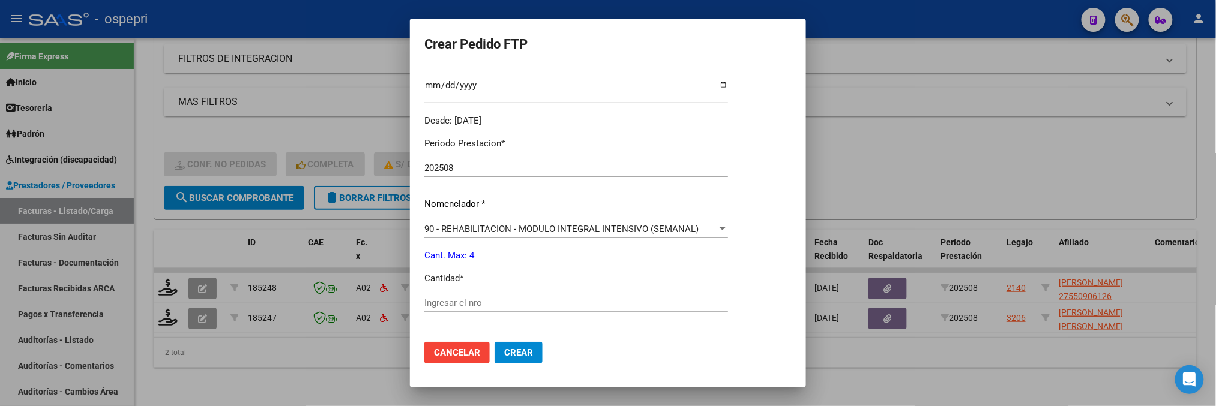
scroll to position [400, 0]
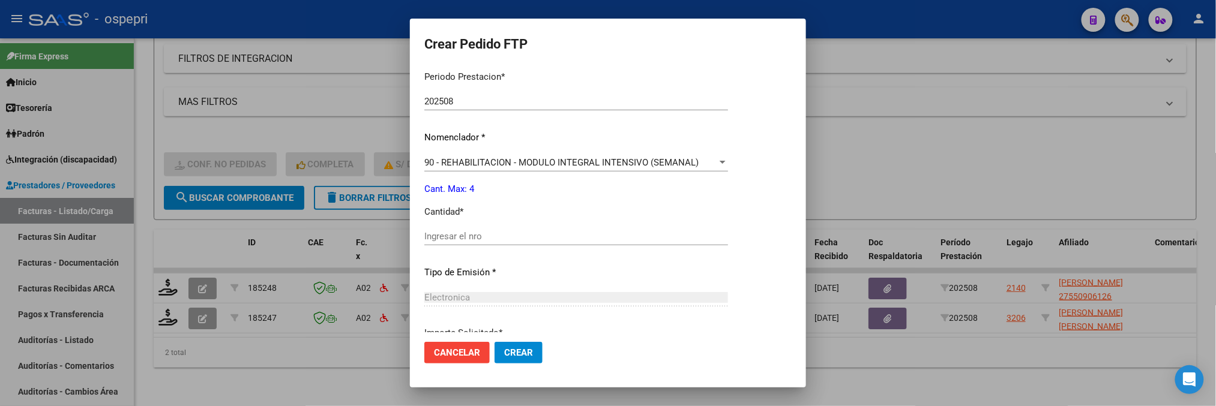
click at [604, 241] on input "Ingresar el nro" at bounding box center [576, 236] width 304 height 11
type input "4"
click at [531, 350] on span "Crear" at bounding box center [518, 352] width 29 height 11
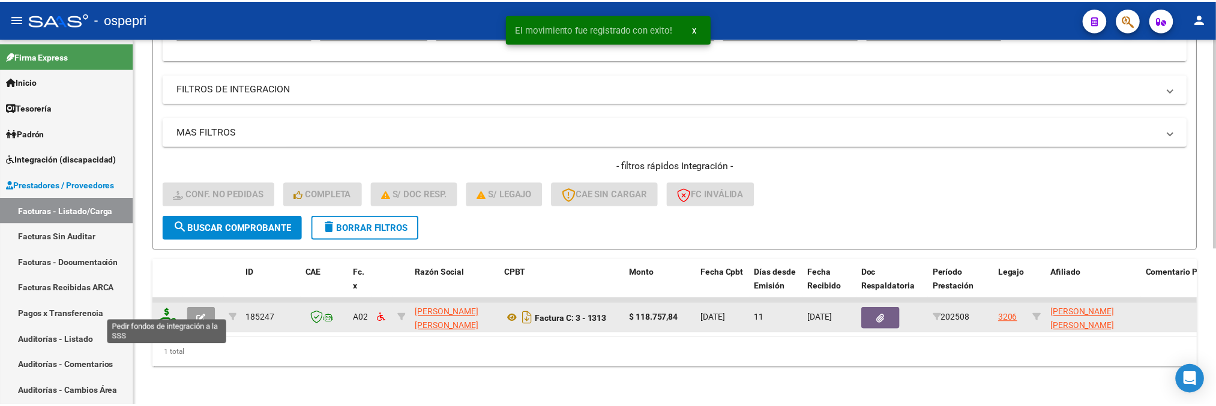
scroll to position [274, 0]
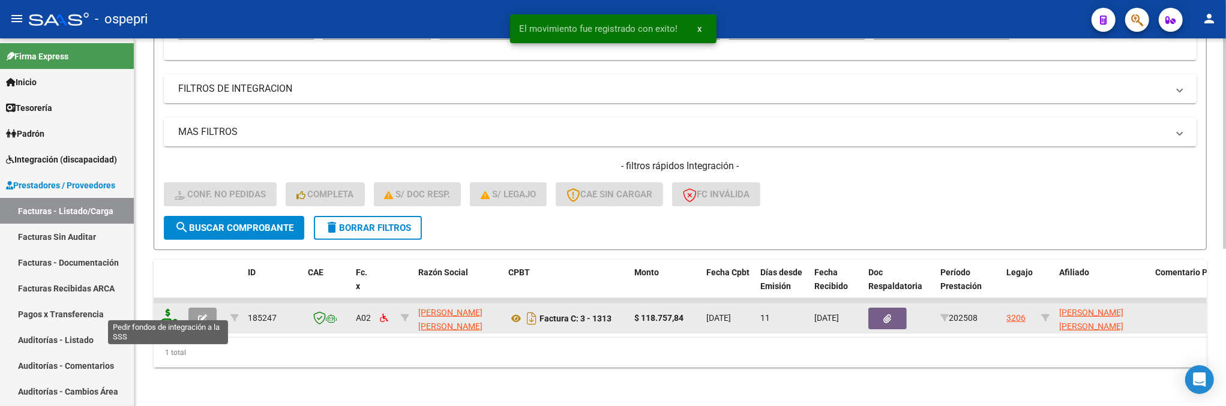
click at [170, 313] on icon at bounding box center [167, 317] width 19 height 17
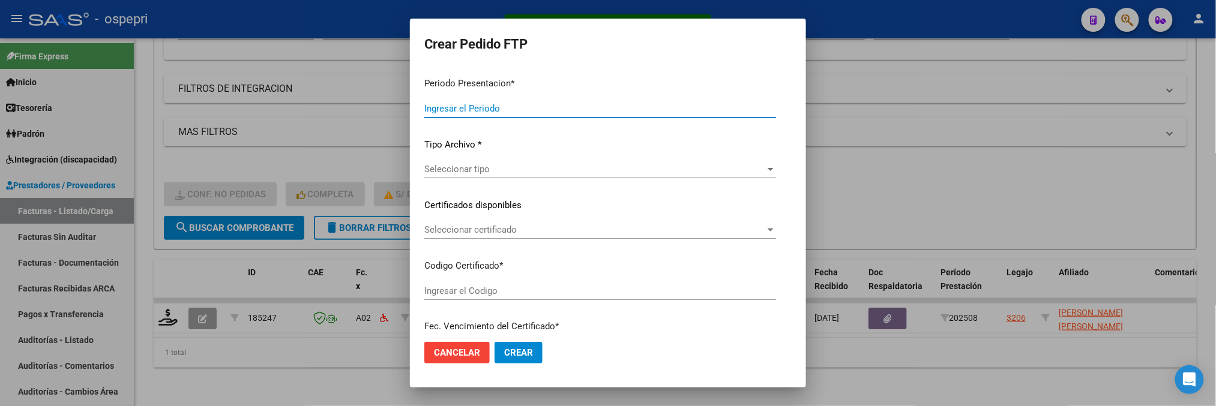
type input "202508"
type input "$ 118.757,84"
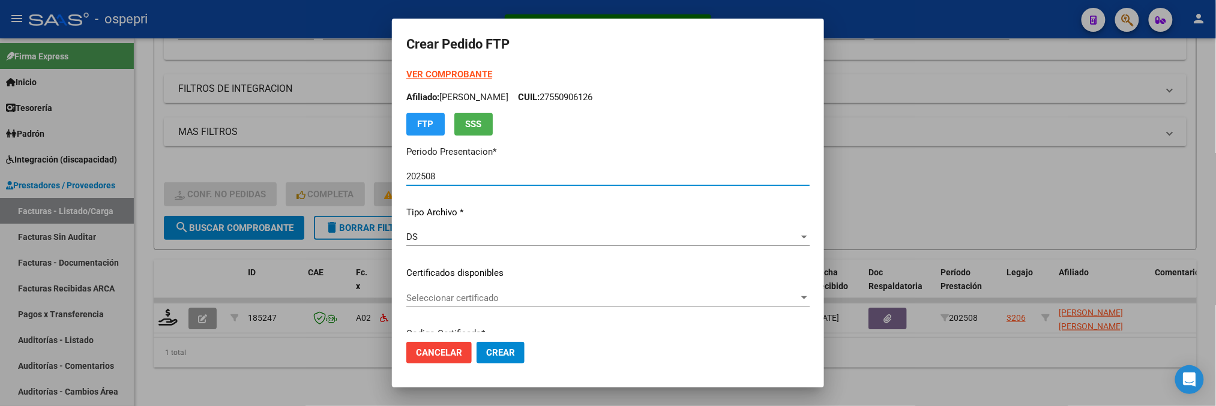
type input "2355303037-4"
type input "2031-03-13"
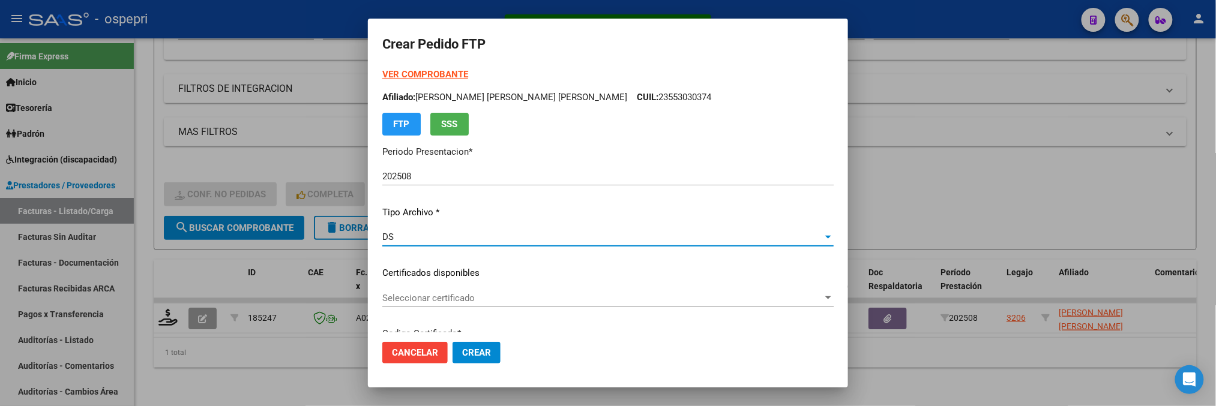
click at [823, 235] on div at bounding box center [828, 237] width 11 height 10
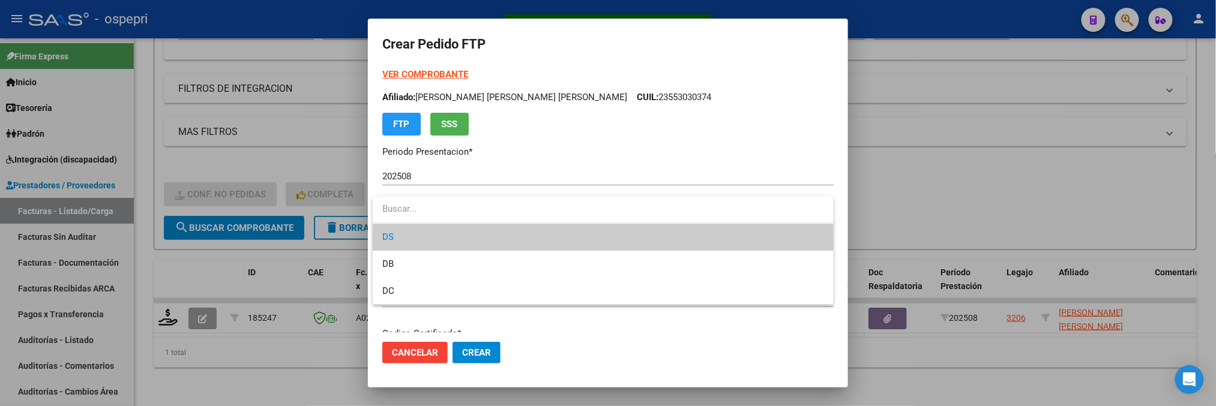
click at [709, 348] on div at bounding box center [608, 203] width 1216 height 406
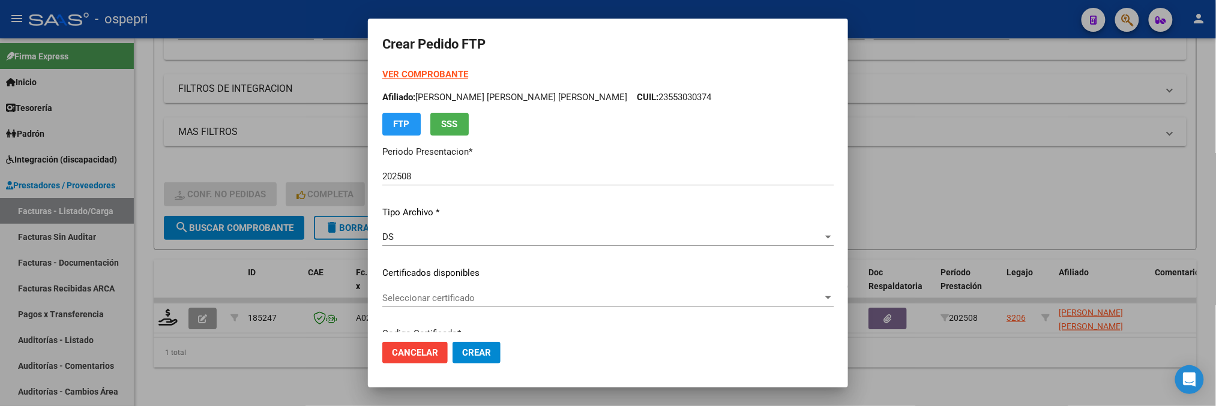
click at [823, 298] on div at bounding box center [828, 298] width 11 height 10
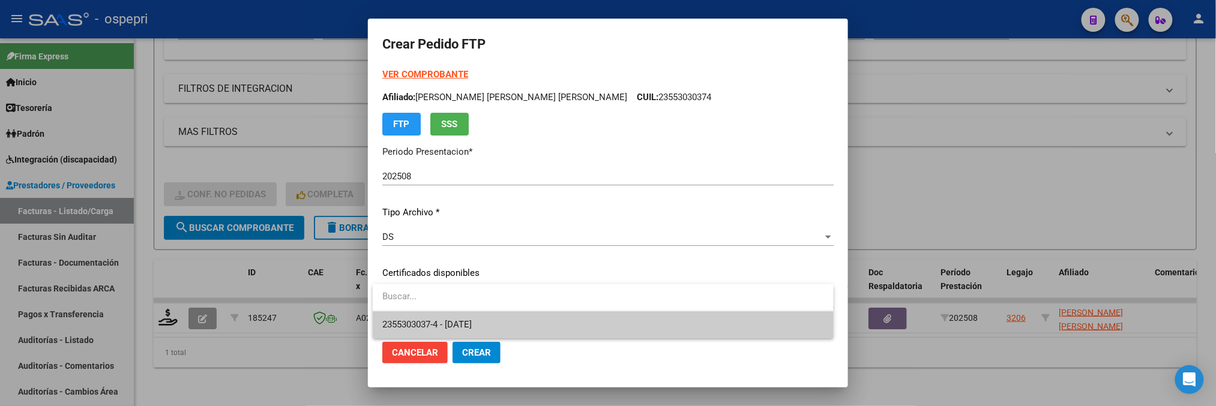
click at [753, 316] on span "2355303037-4 - 2031-03-13" at bounding box center [602, 324] width 441 height 27
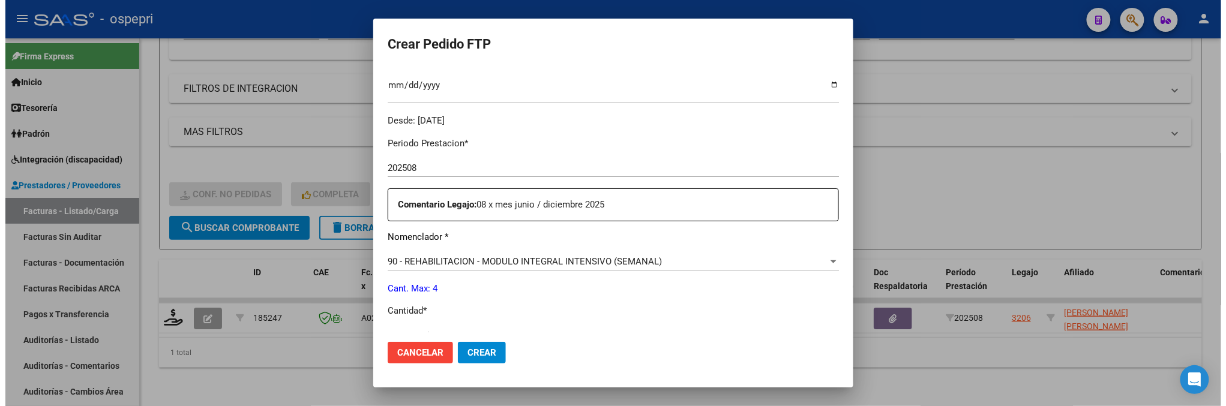
scroll to position [400, 0]
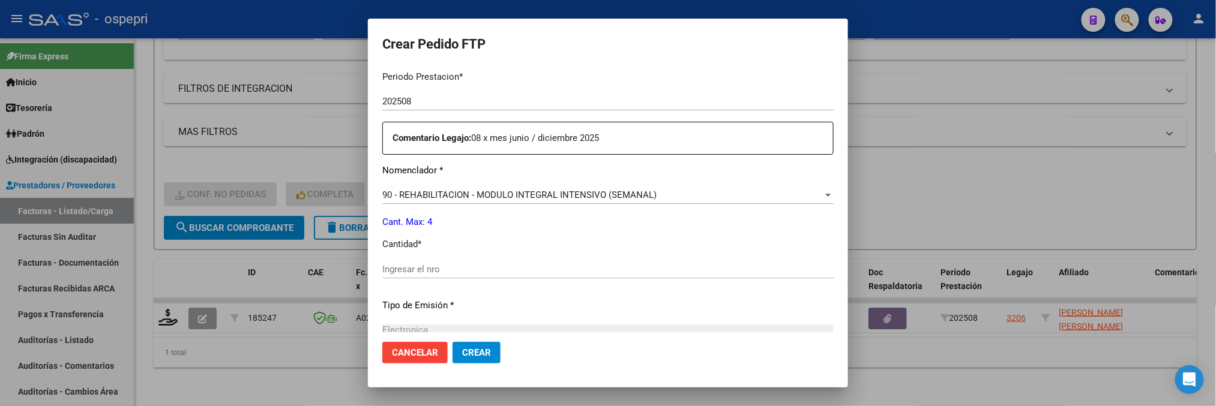
click at [543, 268] on input "Ingresar el nro" at bounding box center [607, 269] width 451 height 11
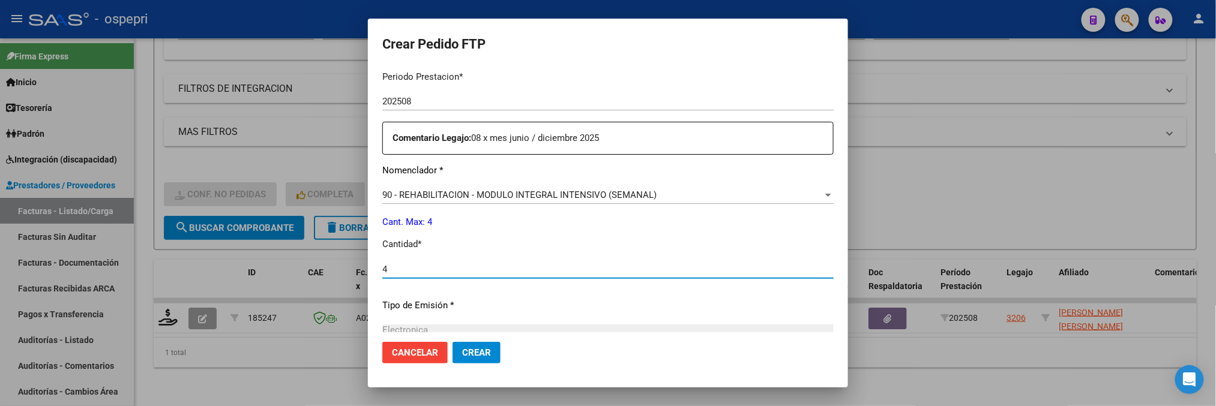
type input "4"
click at [490, 352] on button "Crear" at bounding box center [477, 353] width 48 height 22
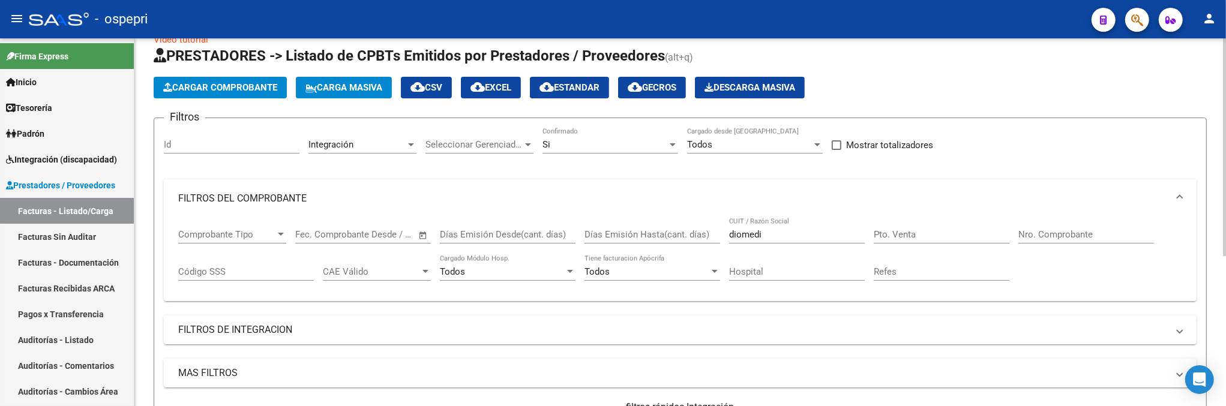
scroll to position [0, 0]
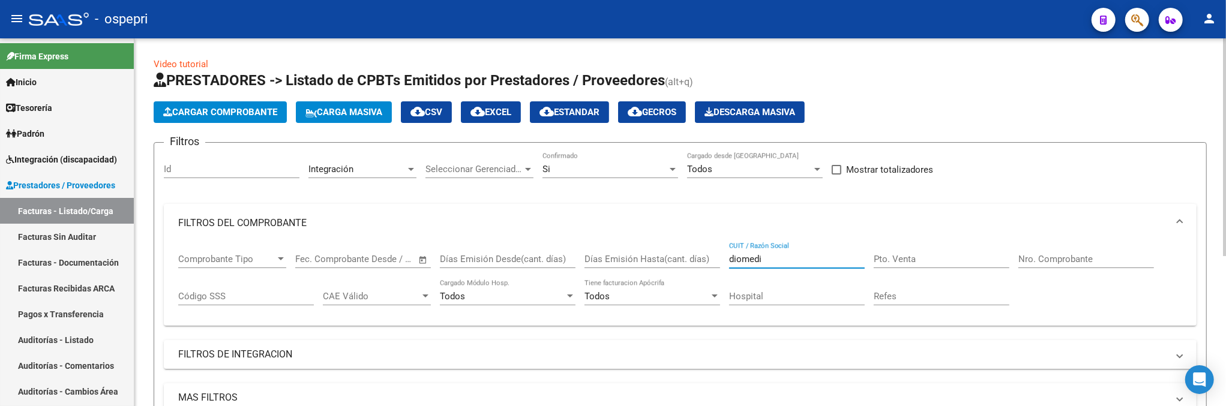
drag, startPoint x: 783, startPoint y: 263, endPoint x: 721, endPoint y: 262, distance: 61.8
click at [721, 262] on div "Comprobante Tipo Comprobante Tipo Fecha inicio – Fecha fin Fec. Comprobante Des…" at bounding box center [680, 279] width 1004 height 74
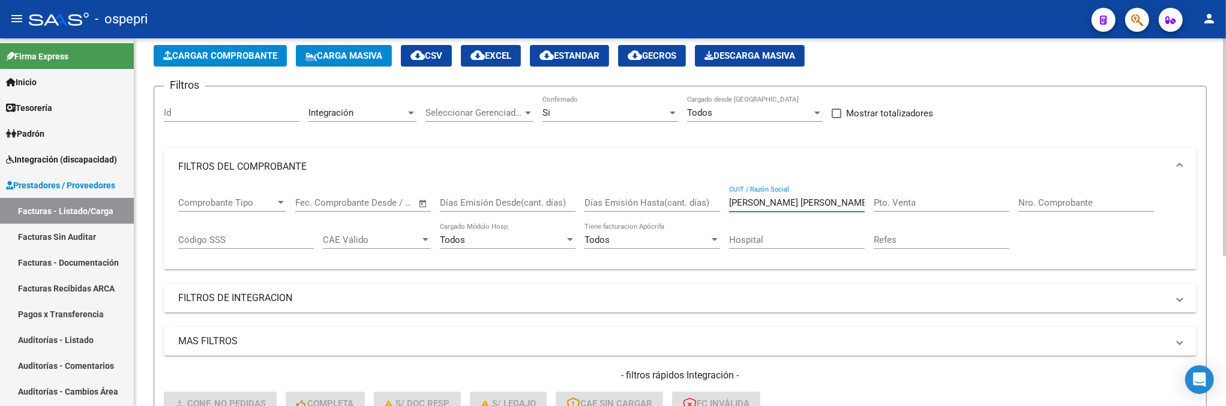
scroll to position [55, 0]
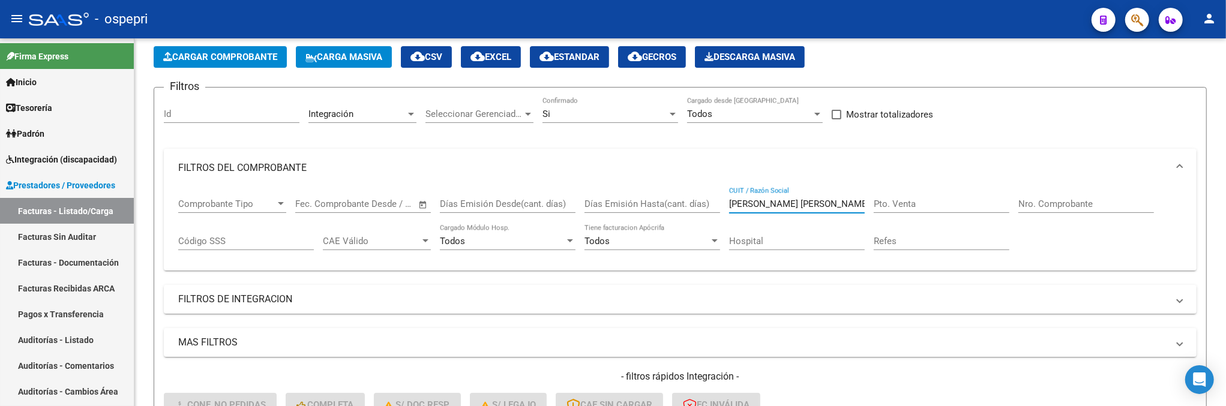
type input "[PERSON_NAME]"
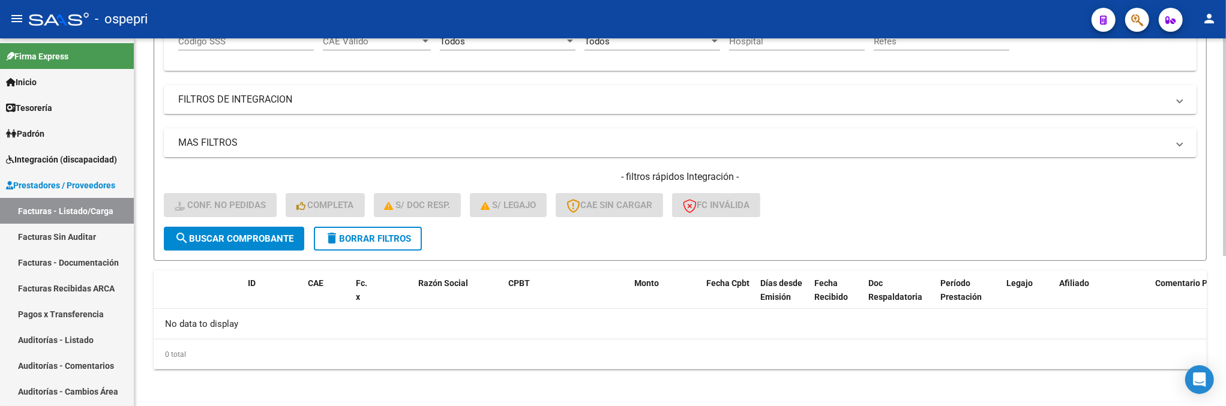
click at [271, 248] on button "search Buscar Comprobante" at bounding box center [234, 239] width 140 height 24
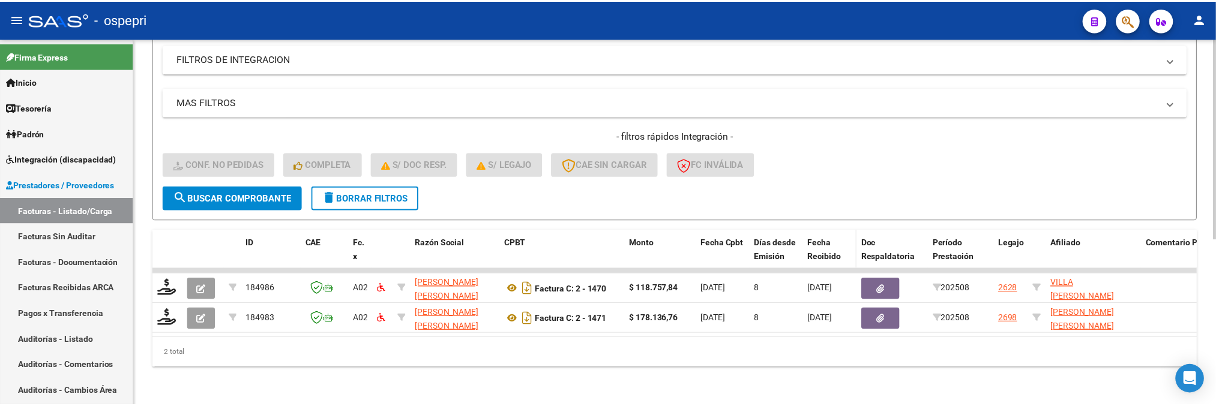
scroll to position [304, 0]
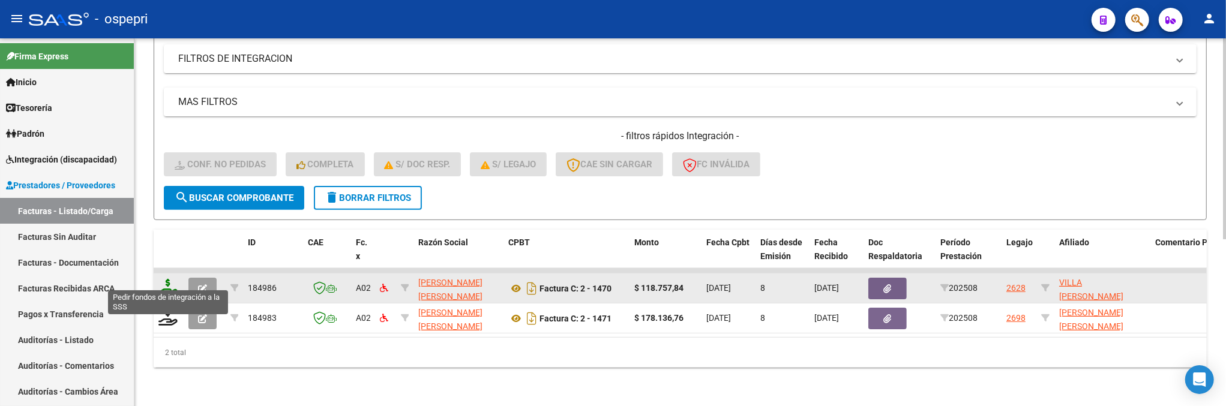
click at [172, 284] on icon at bounding box center [167, 287] width 19 height 17
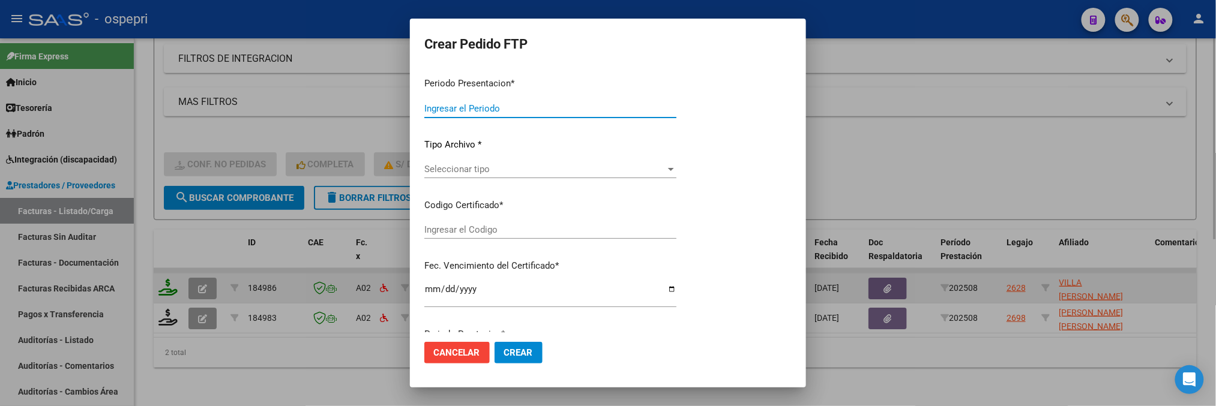
type input "202508"
type input "$ 118.757,84"
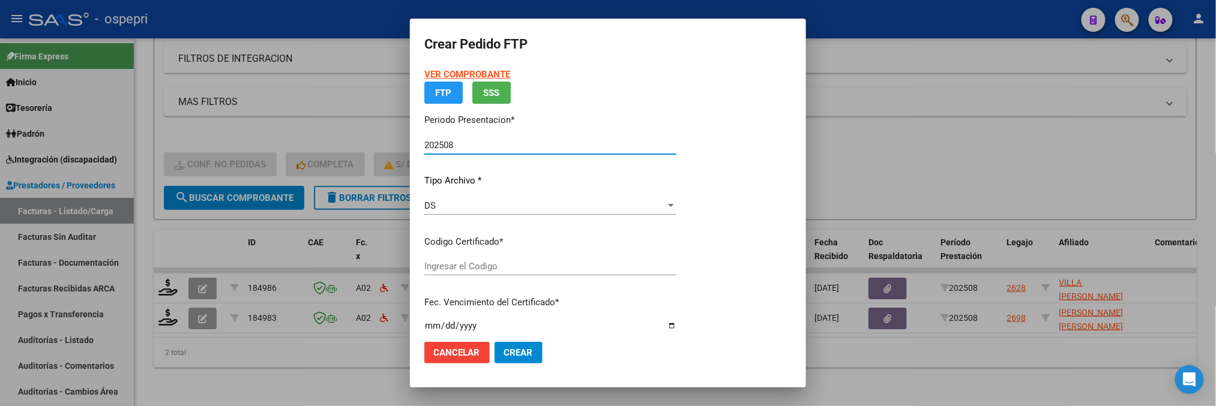
type input "20960597878"
type input "2026-11-17"
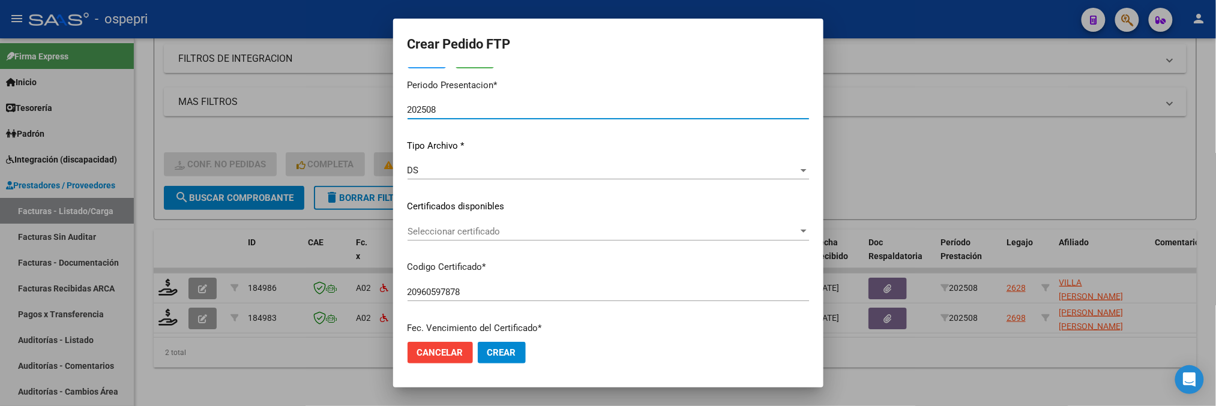
scroll to position [133, 0]
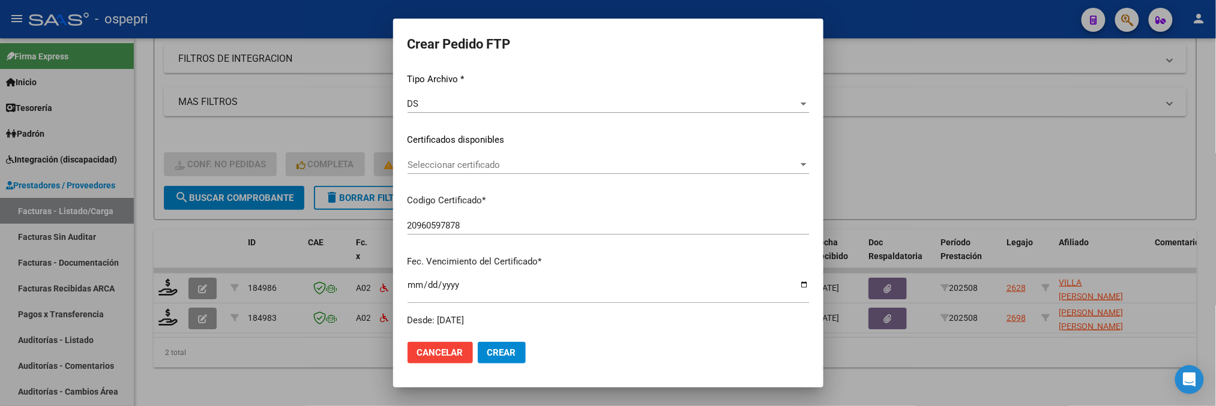
click at [801, 166] on div at bounding box center [804, 164] width 6 height 3
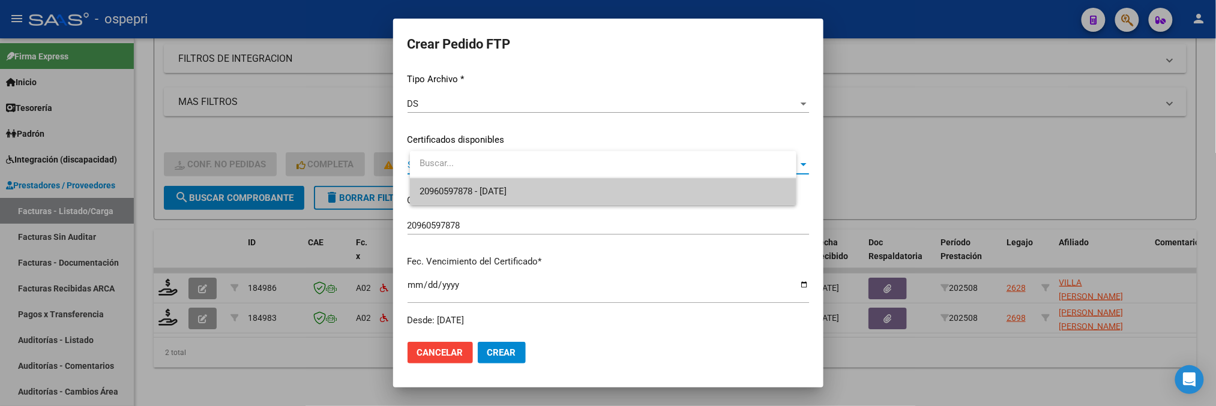
click at [634, 196] on span "20960597878 - 2026-11-17" at bounding box center [603, 191] width 367 height 27
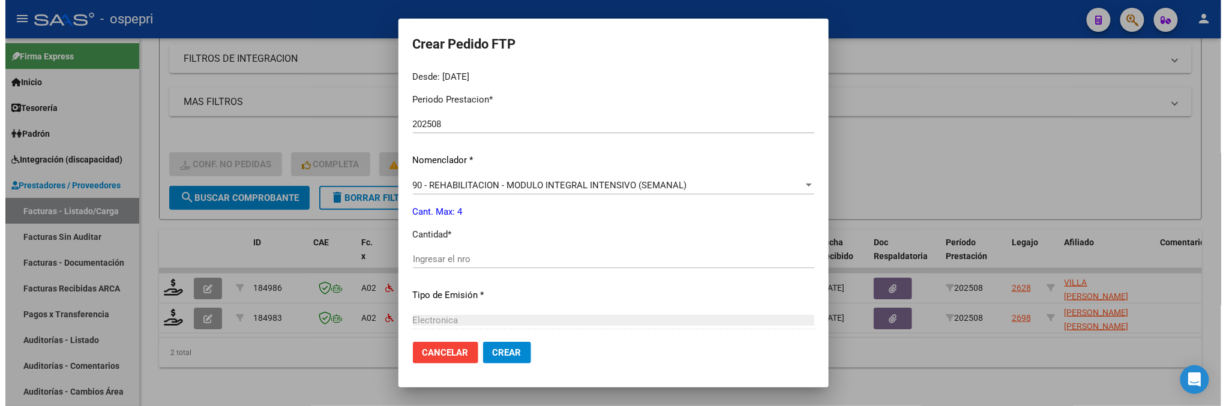
scroll to position [400, 0]
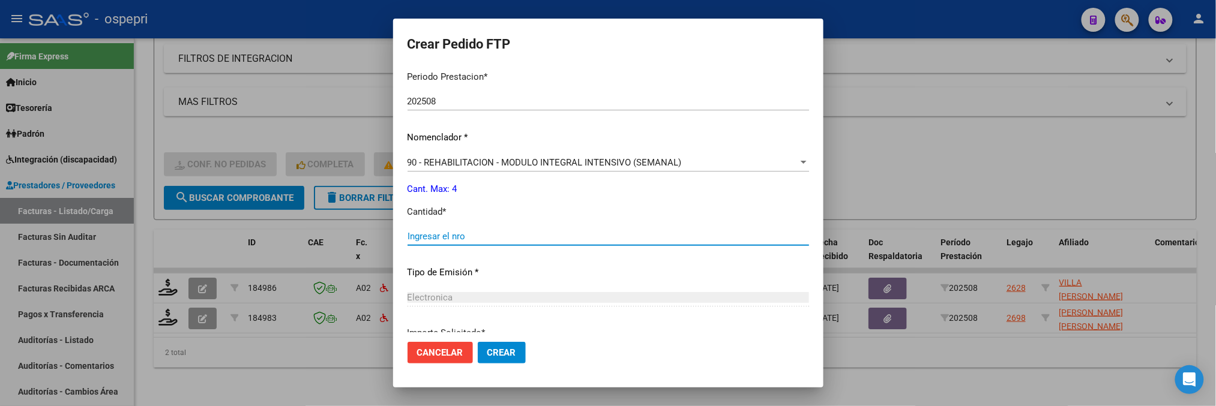
click at [487, 240] on input "Ingresar el nro" at bounding box center [609, 236] width 402 height 11
type input "4"
click at [523, 358] on button "Crear" at bounding box center [502, 353] width 48 height 22
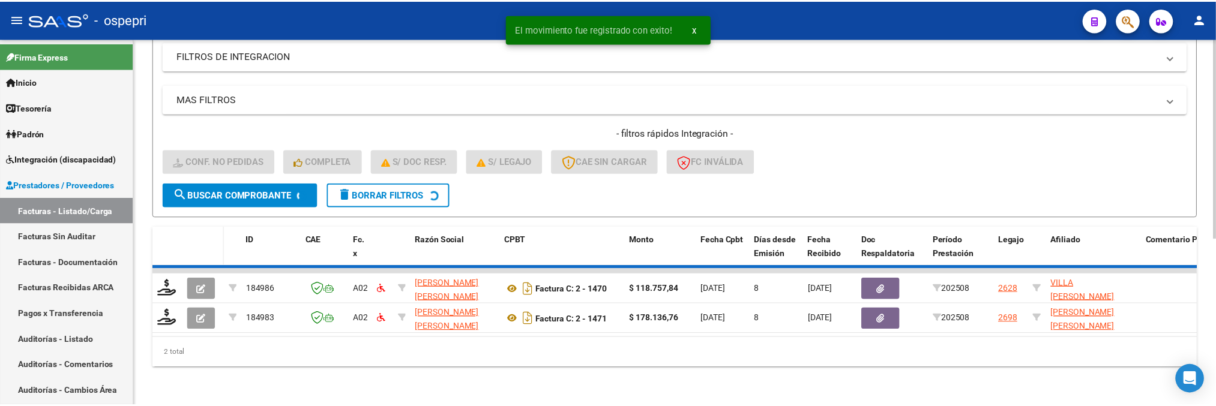
scroll to position [274, 0]
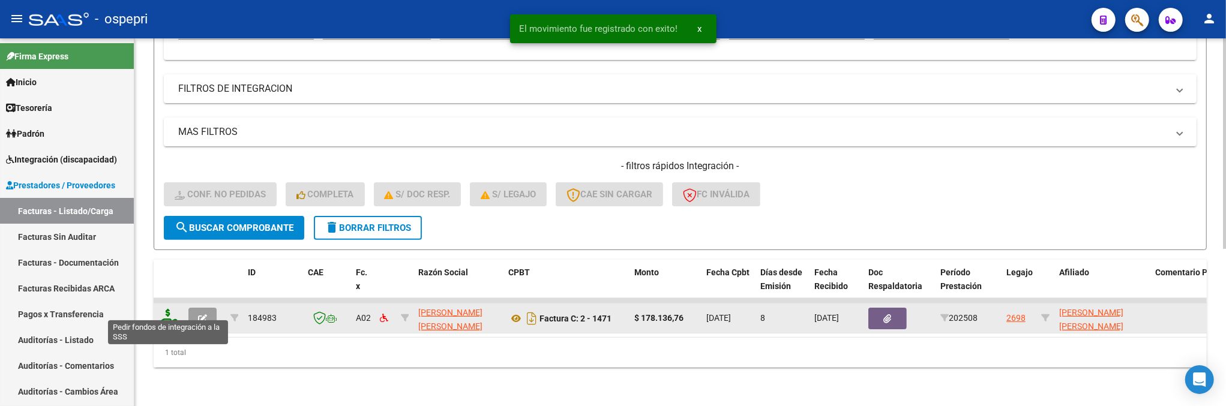
click at [170, 309] on icon at bounding box center [167, 317] width 19 height 17
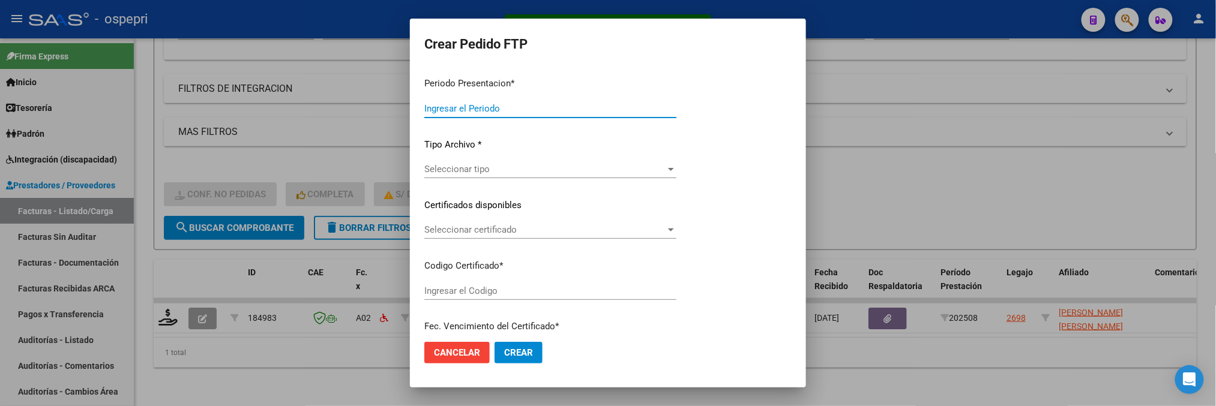
type input "202508"
type input "$ 178.136,76"
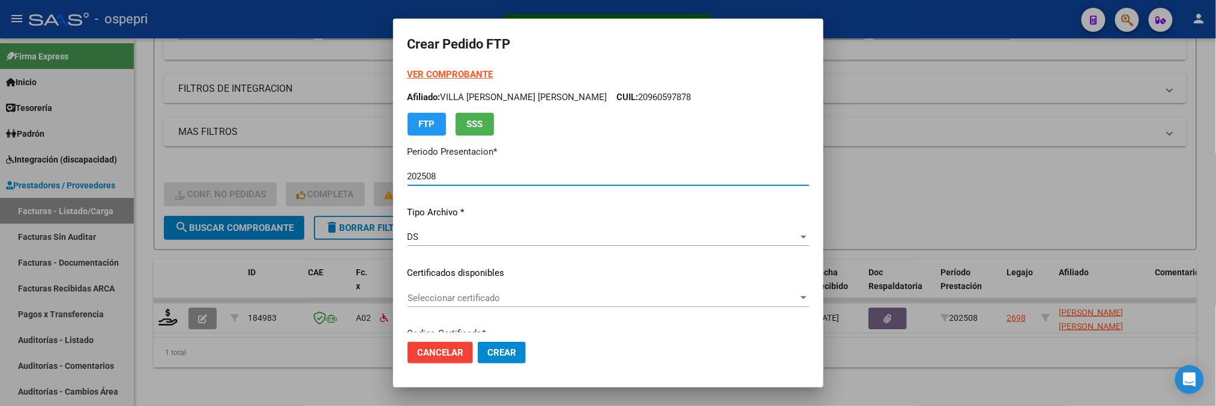
type input "23524988259"
type input "2034-02-04"
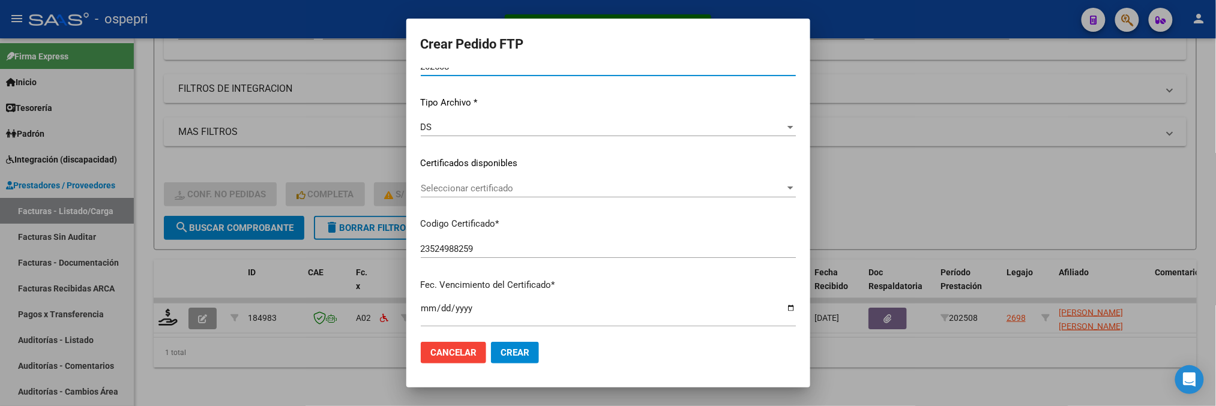
scroll to position [133, 0]
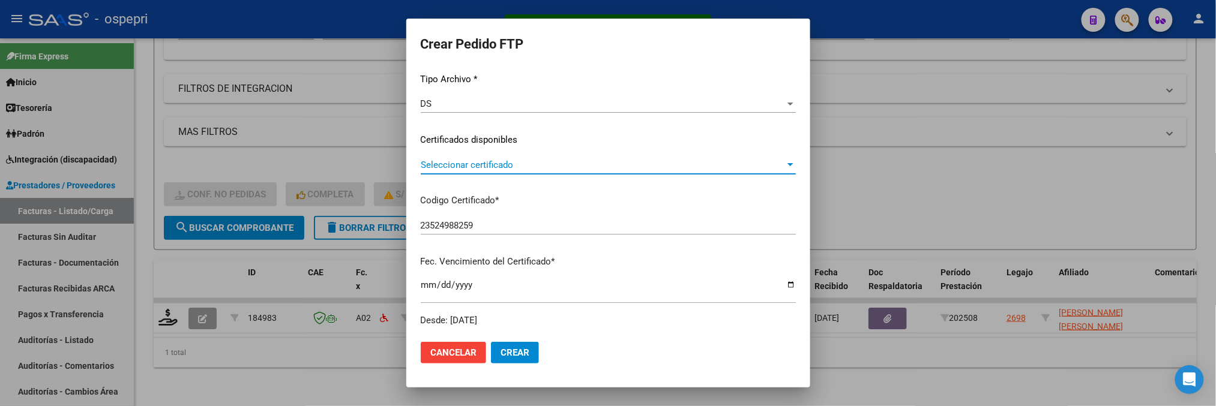
click at [766, 160] on div "Seleccionar certificado" at bounding box center [608, 165] width 375 height 11
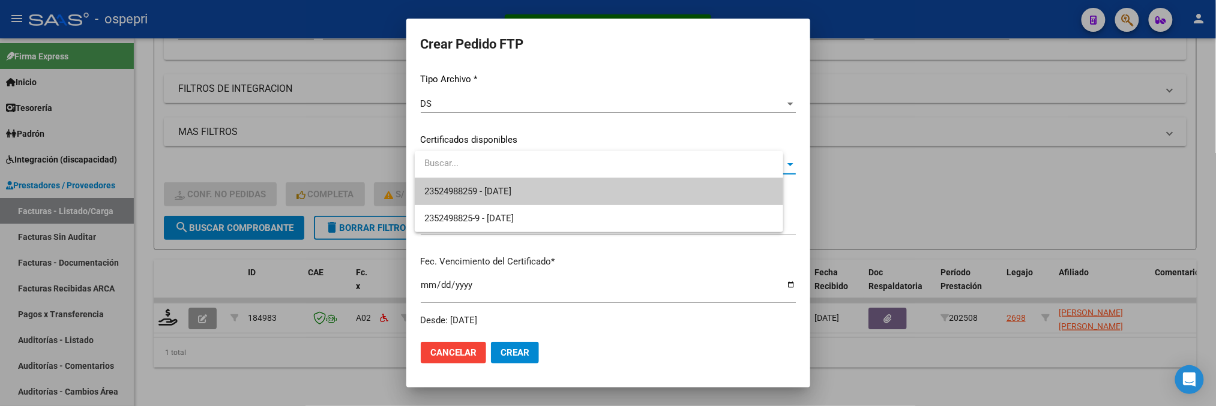
click at [715, 187] on span "23524988259 - 2034-02-04" at bounding box center [598, 191] width 349 height 27
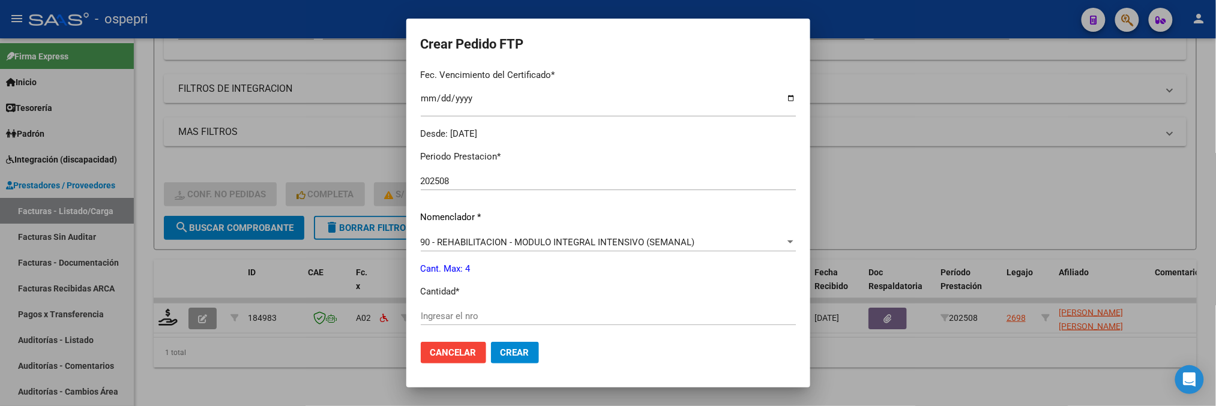
scroll to position [333, 0]
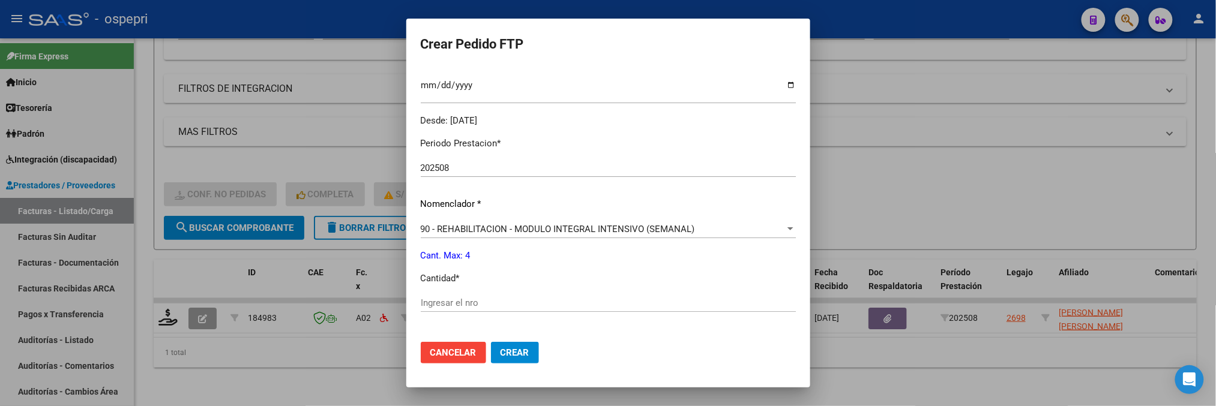
click at [503, 300] on input "Ingresar el nro" at bounding box center [608, 303] width 375 height 11
type input "4"
click at [515, 358] on button "Crear" at bounding box center [515, 353] width 48 height 22
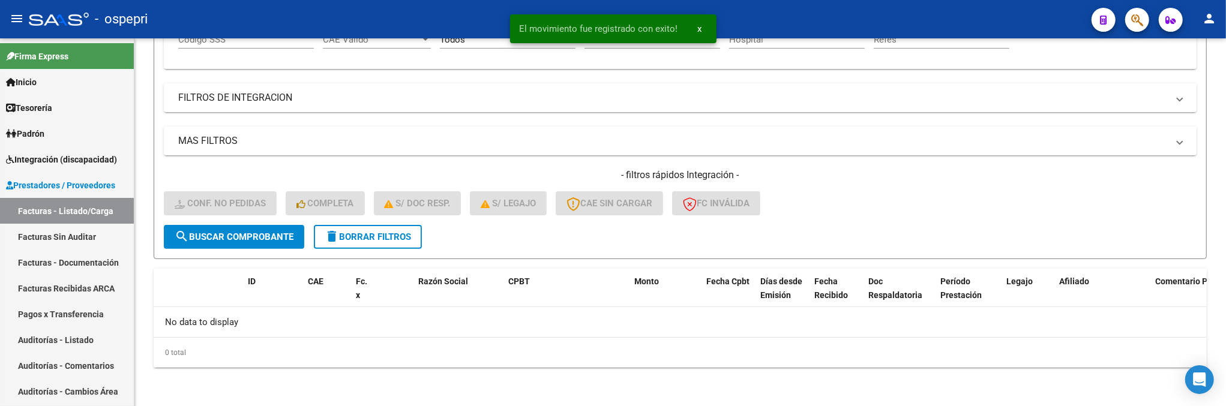
scroll to position [255, 0]
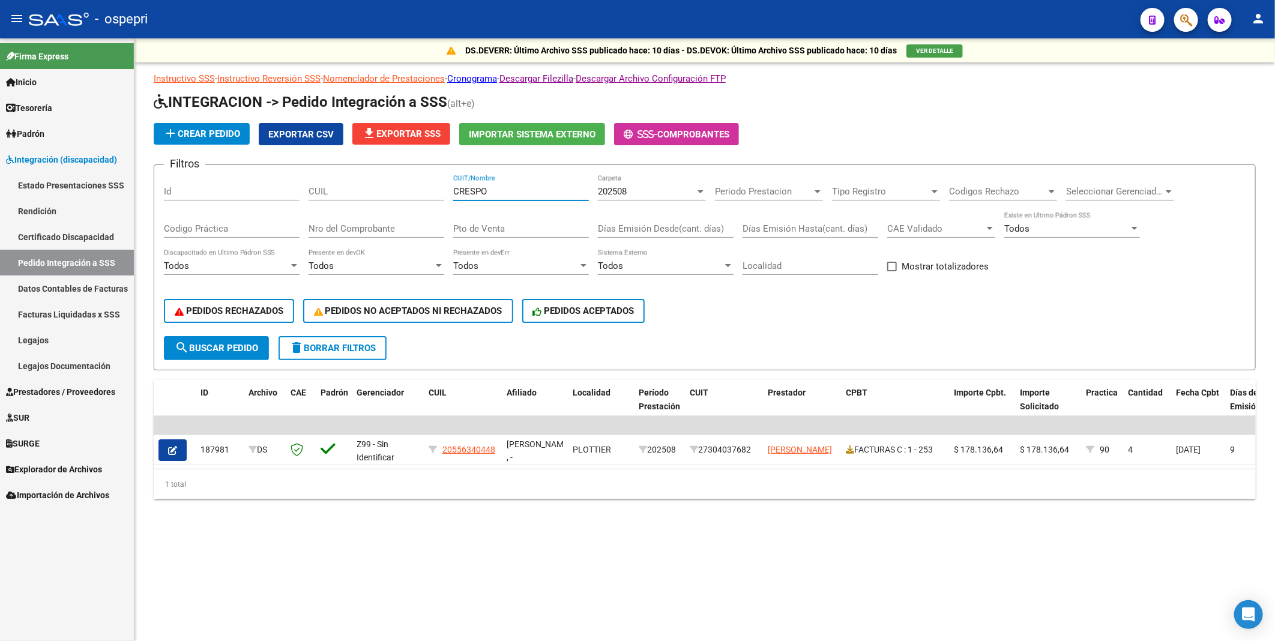
drag, startPoint x: 502, startPoint y: 194, endPoint x: 434, endPoint y: 189, distance: 68.6
click at [434, 189] on div "Filtros Id CUIL CRESPO CUIT/Nombre 202508 Carpeta Periodo Prestacion Periodo Pr…" at bounding box center [704, 255] width 1081 height 161
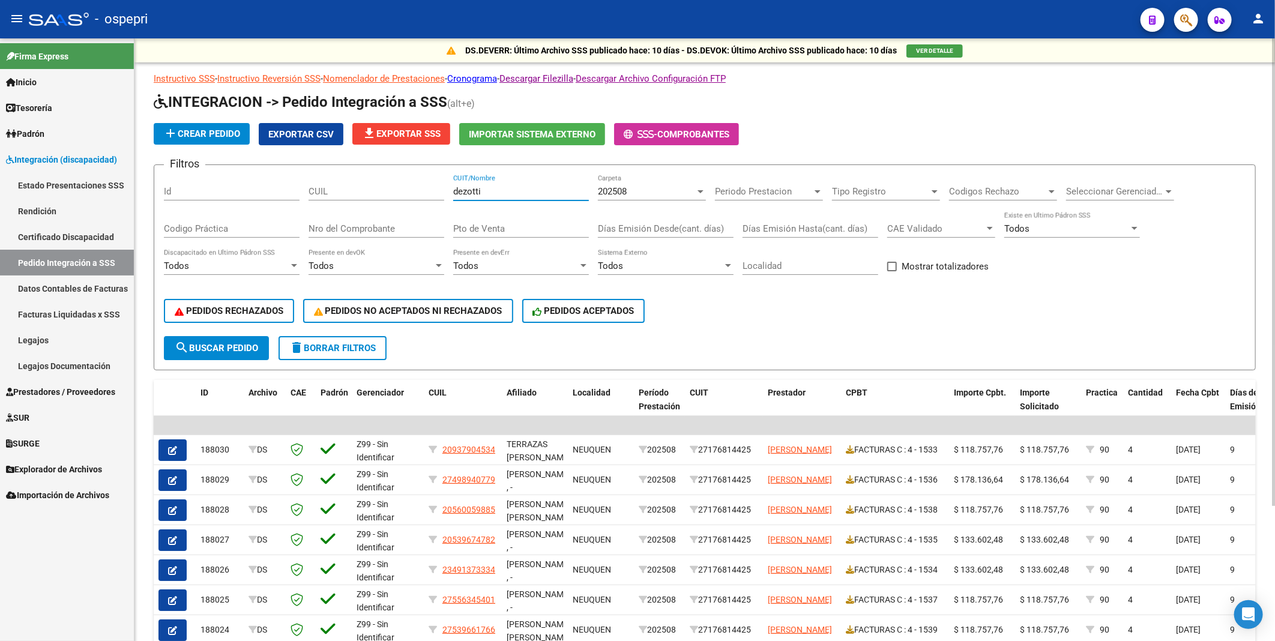
drag, startPoint x: 508, startPoint y: 189, endPoint x: 435, endPoint y: 190, distance: 73.8
click at [435, 190] on div "Filtros Id CUIL dezotti CUIT/Nombre 202508 Carpeta Periodo Prestacion Periodo P…" at bounding box center [704, 255] width 1081 height 161
type input "s"
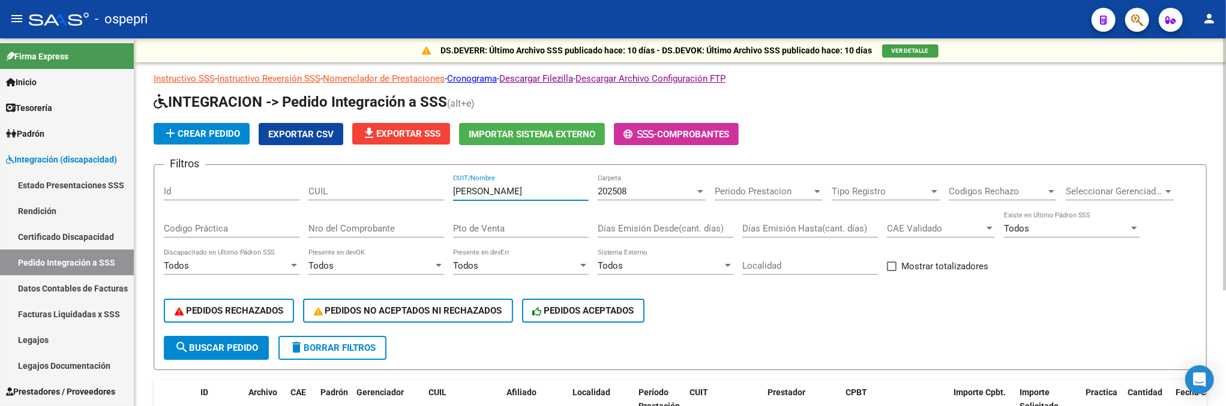
drag, startPoint x: 548, startPoint y: 194, endPoint x: 427, endPoint y: 190, distance: 120.7
click at [427, 190] on div "Filtros Id CUIL [PERSON_NAME] CUIT/Nombre 202508 Carpeta Periodo Prestacion Per…" at bounding box center [680, 255] width 1033 height 161
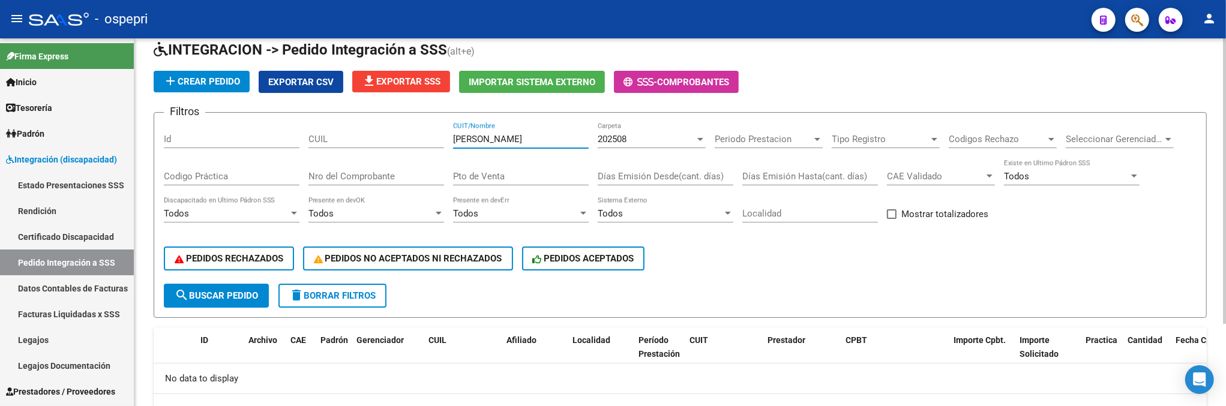
scroll to position [106, 0]
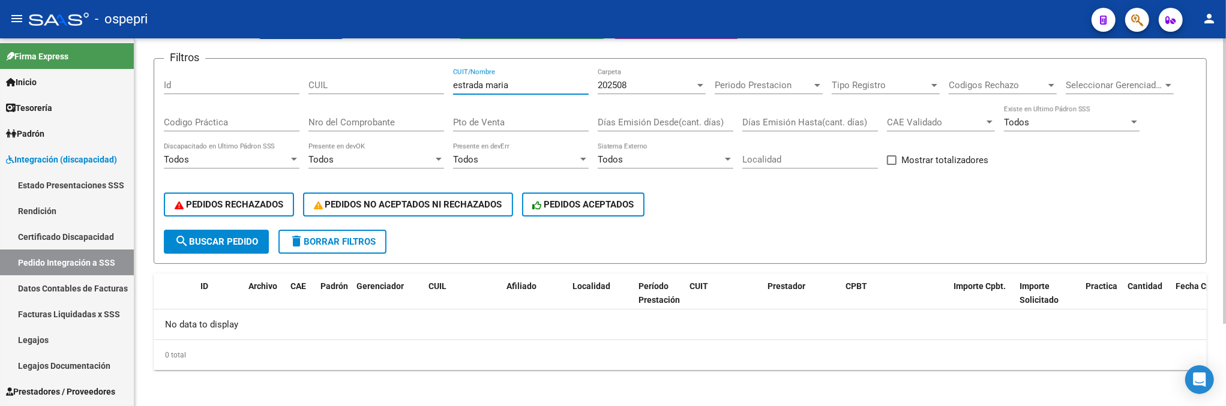
type input "estrada maria"
click at [232, 243] on span "search Buscar Pedido" at bounding box center [216, 241] width 83 height 11
click at [194, 268] on div "Instructivo SSS - Instructivo Reversión SSS - Nomenclador de Prestaciones - Cro…" at bounding box center [680, 168] width 1053 height 405
click at [220, 232] on button "search Buscar Pedido" at bounding box center [216, 242] width 105 height 24
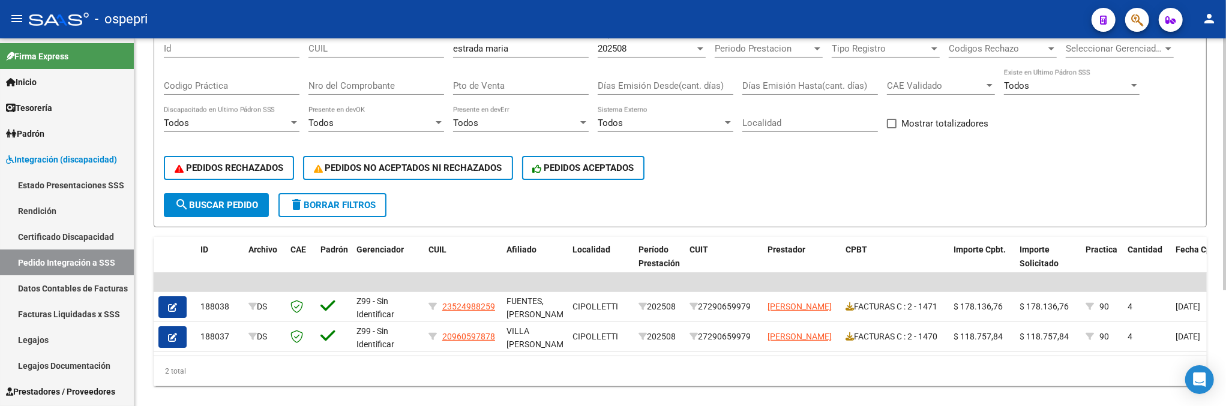
scroll to position [170, 0]
